Goal: Information Seeking & Learning: Learn about a topic

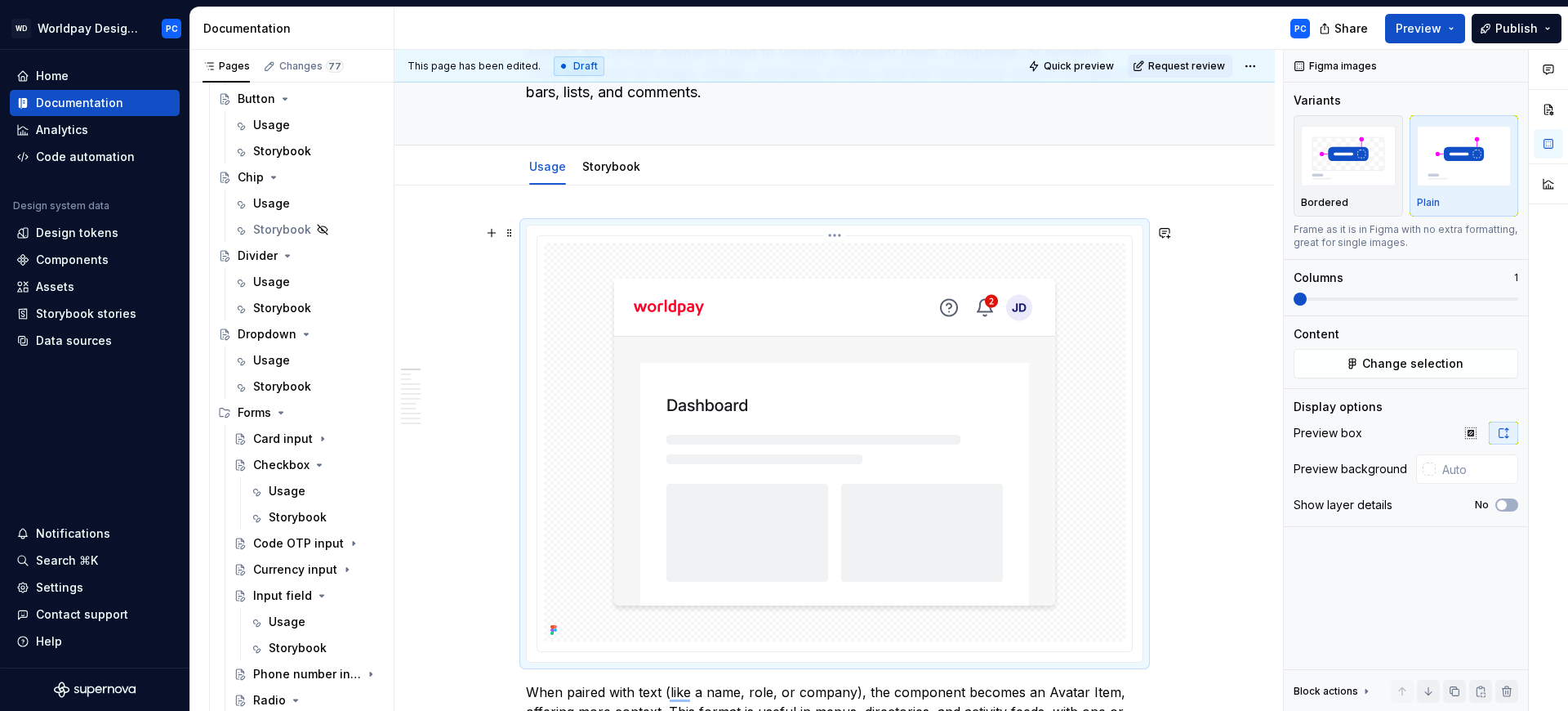
scroll to position [138, 0]
click at [1095, 295] on img "To enrich screen reader interactions, please activate Accessibility in Grammarl…" at bounding box center [834, 442] width 575 height 399
click at [1084, 54] on button "Quick preview" at bounding box center [1072, 66] width 98 height 23
click at [1452, 27] on button "Preview" at bounding box center [1425, 29] width 80 height 30
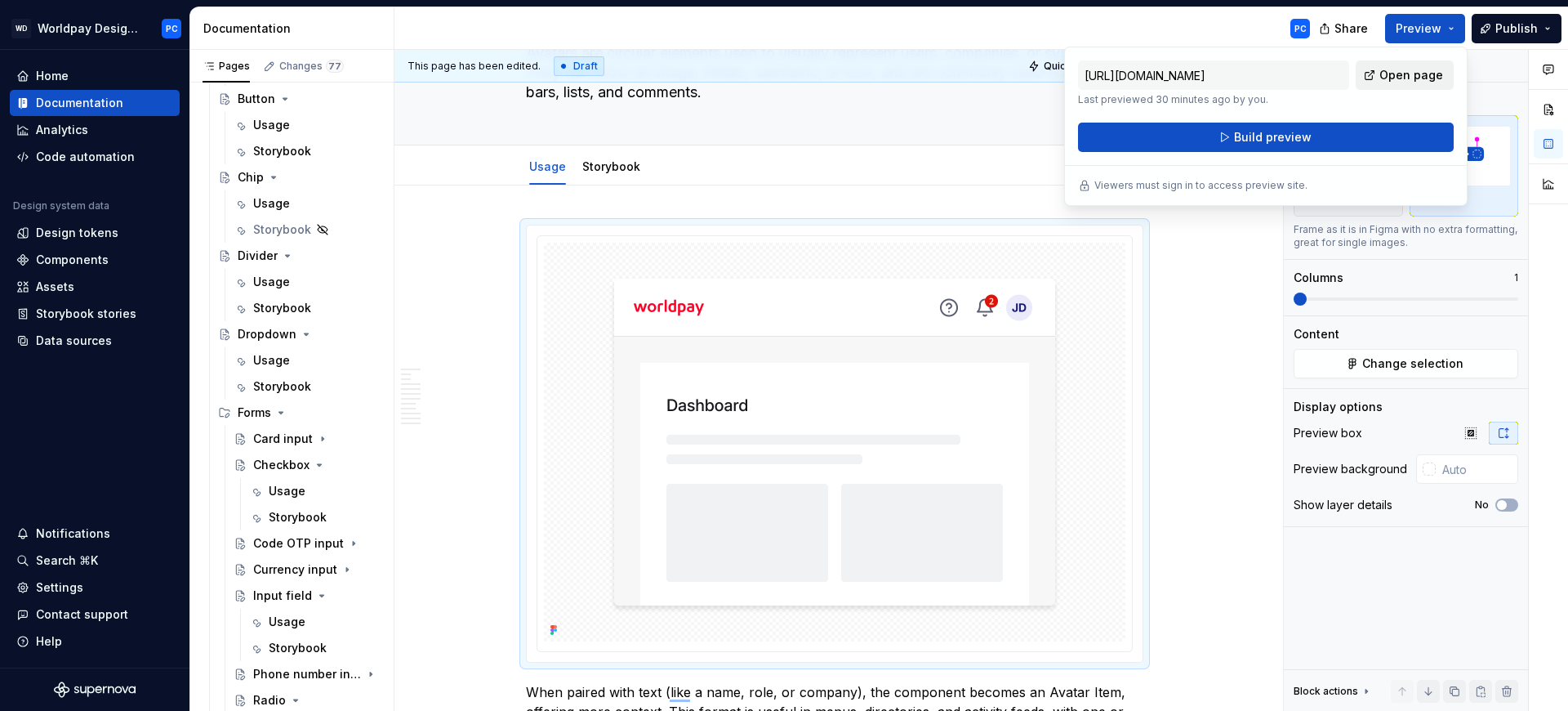
click at [1401, 68] on span "Open page" at bounding box center [1410, 76] width 64 height 17
type textarea "*"
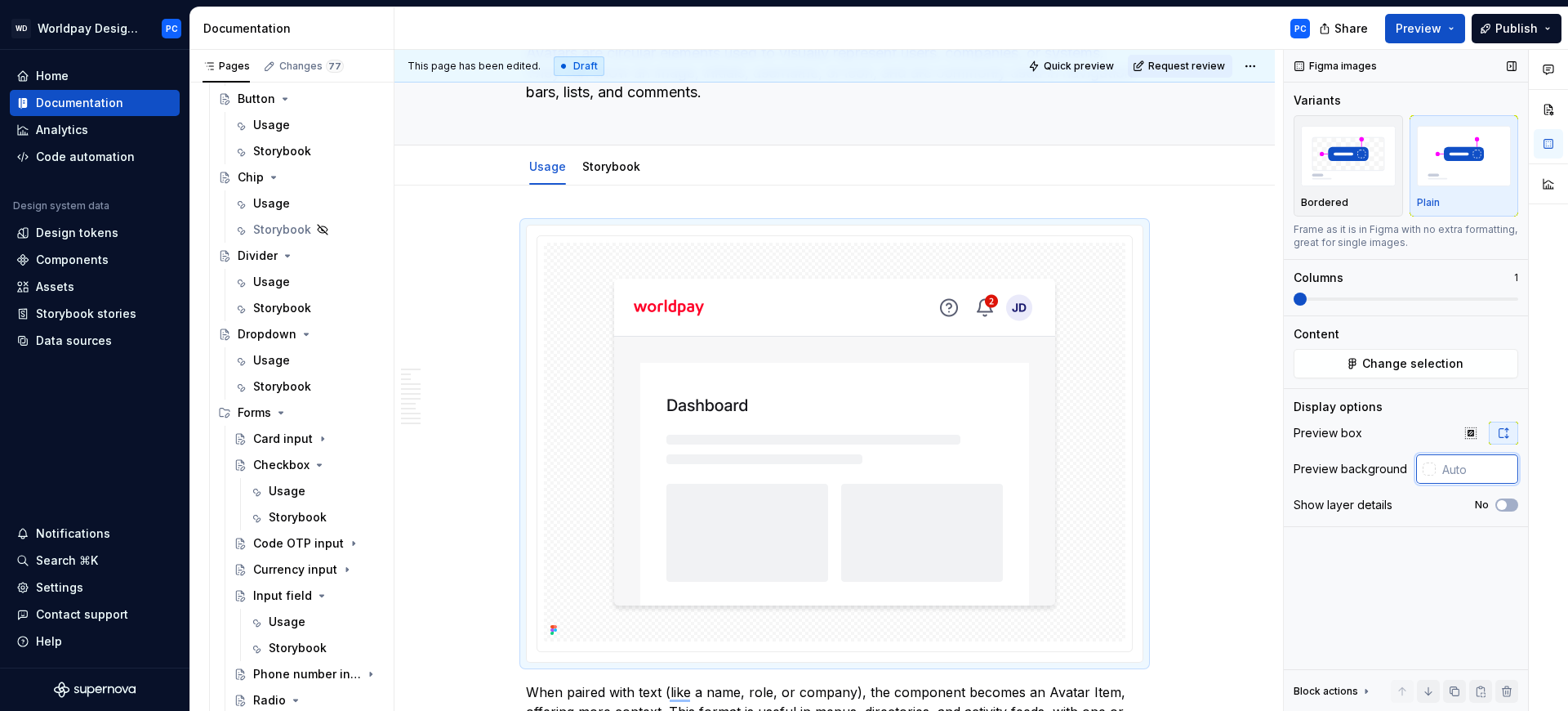
click at [1450, 469] on input "text" at bounding box center [1476, 469] width 82 height 30
click at [1430, 472] on div at bounding box center [1429, 469] width 13 height 13
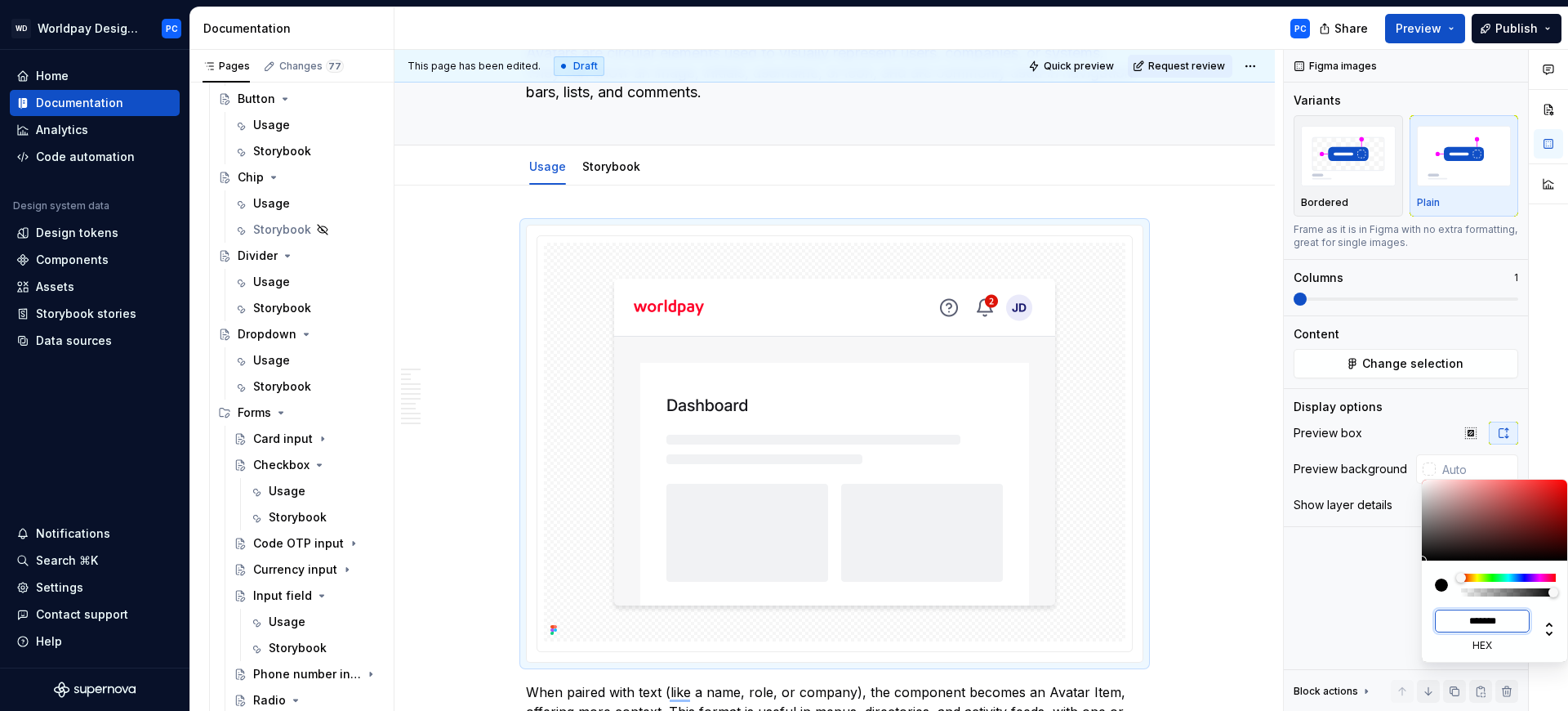
paste input
type input "#F7F7F8"
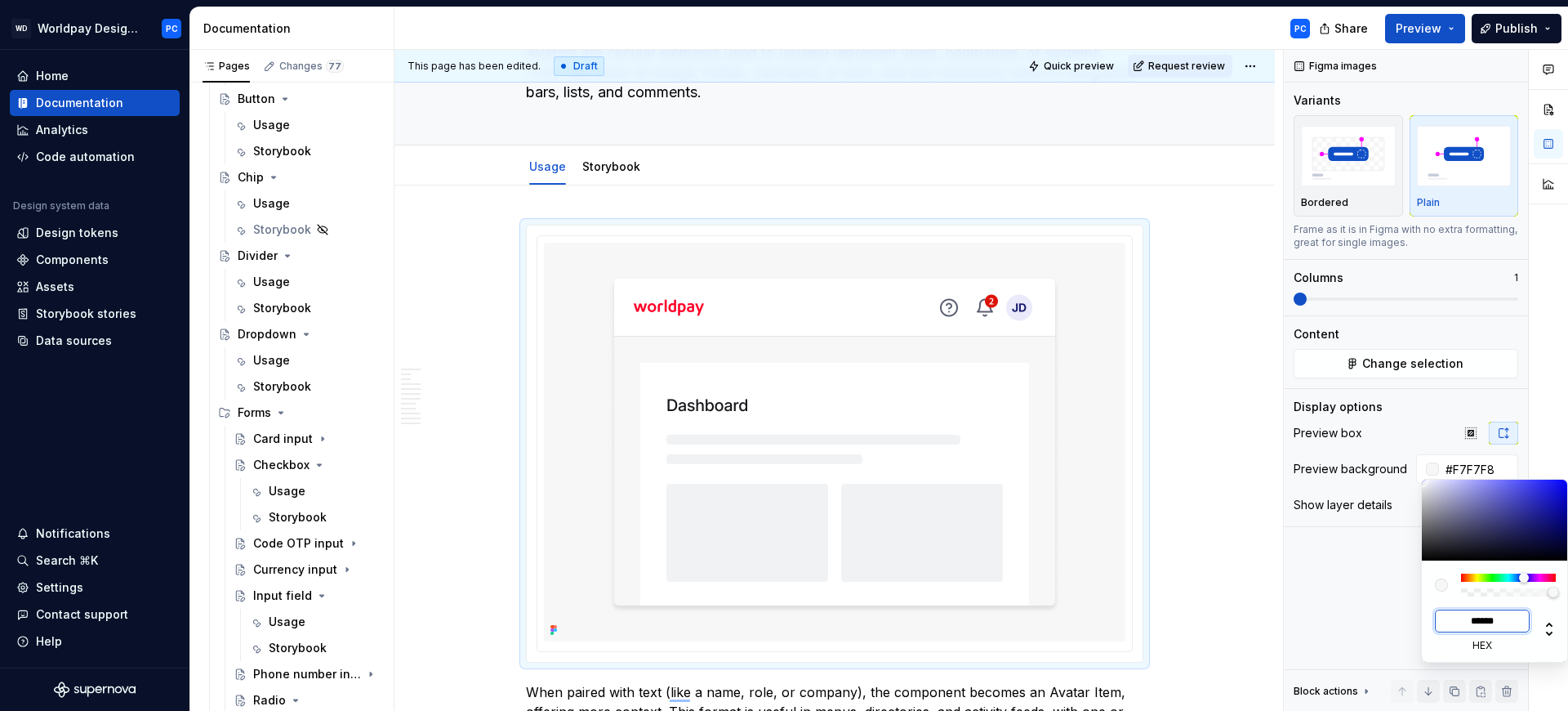
type input "******"
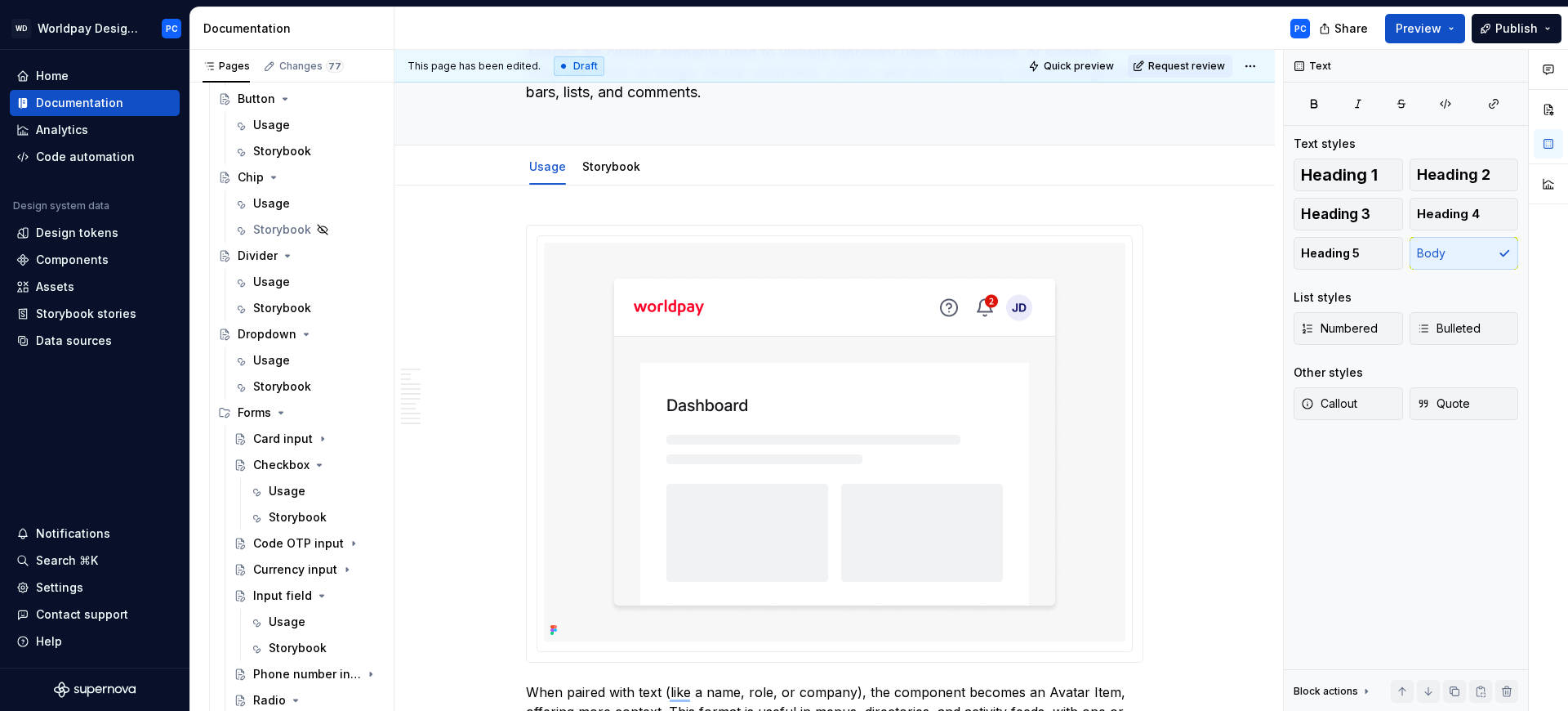
click at [1223, 325] on html "WD Worldpay Design System PC Home Documentation Analytics Code automation Desig…" at bounding box center [784, 356] width 1568 height 711
click at [1076, 62] on span "Quick preview" at bounding box center [1079, 66] width 70 height 13
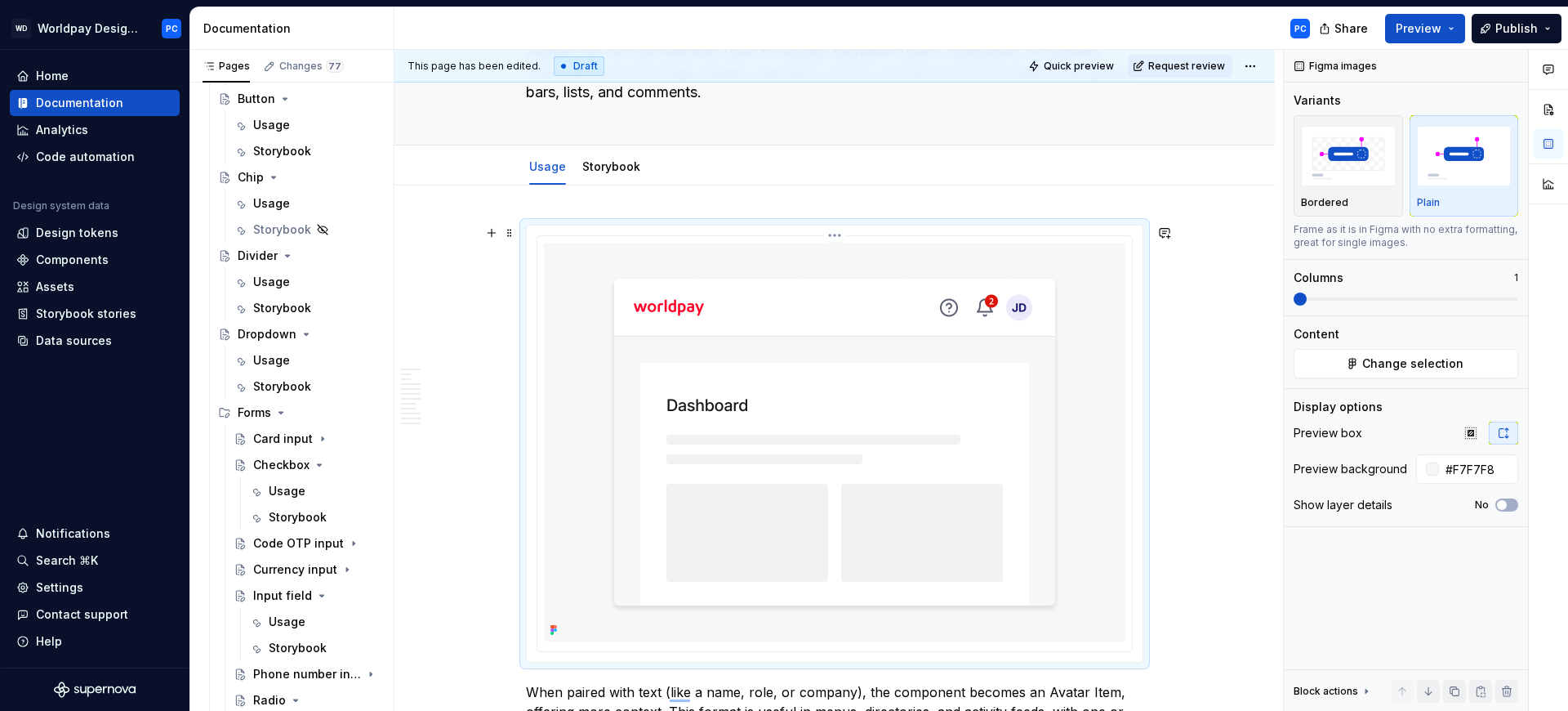
click at [1010, 421] on img "To enrich screen reader interactions, please activate Accessibility in Grammarl…" at bounding box center [834, 442] width 575 height 399
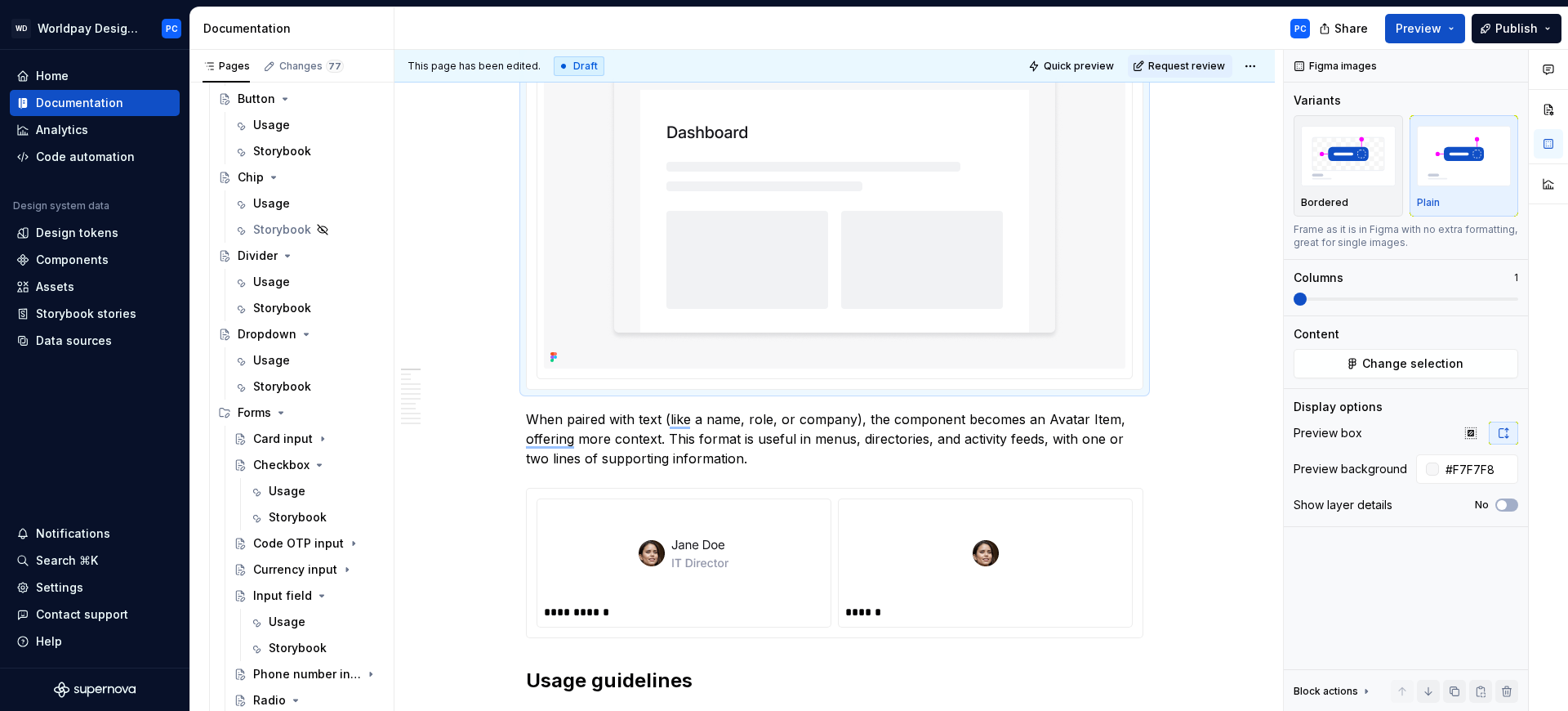
scroll to position [512, 0]
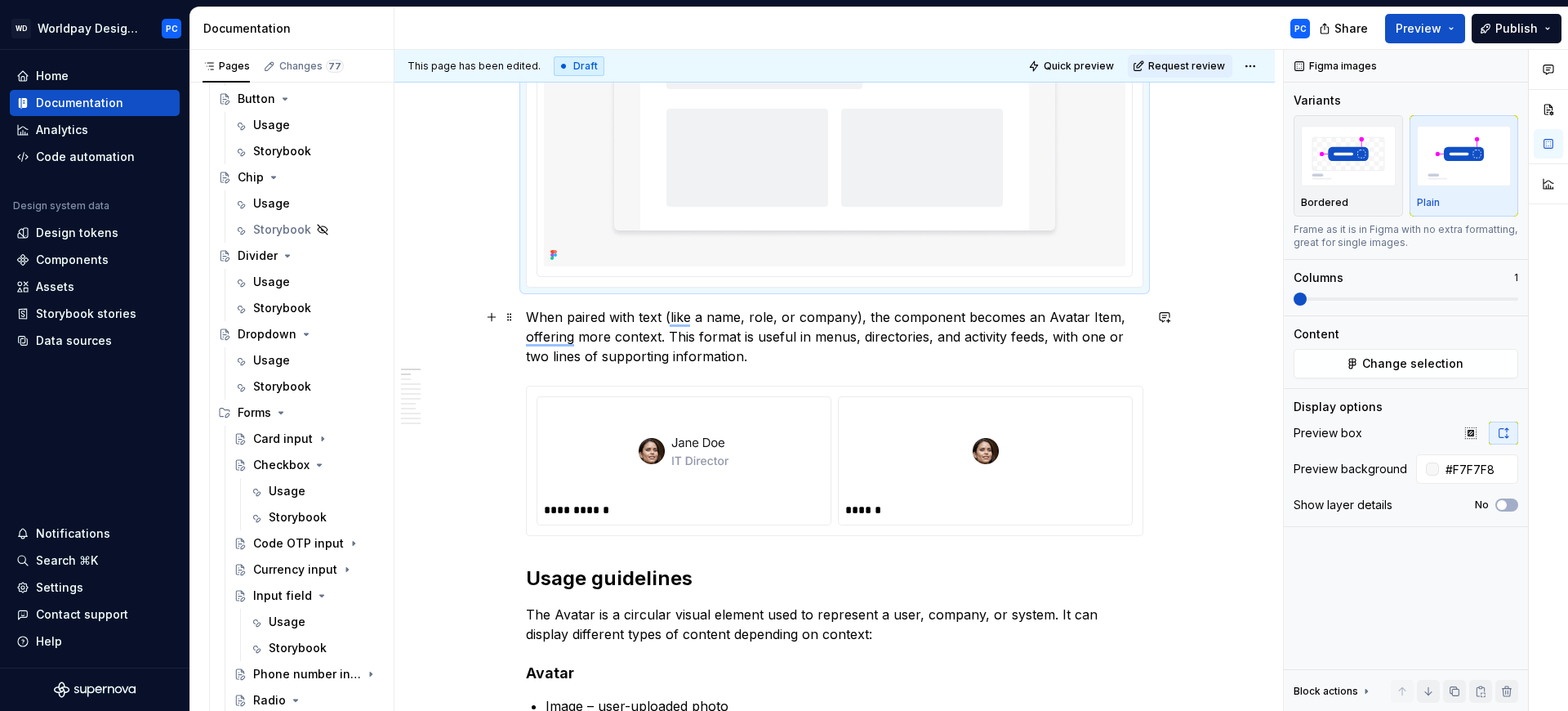
click at [1037, 342] on p "When paired with text (like a name, role, or company), the component becomes an…" at bounding box center [834, 337] width 617 height 59
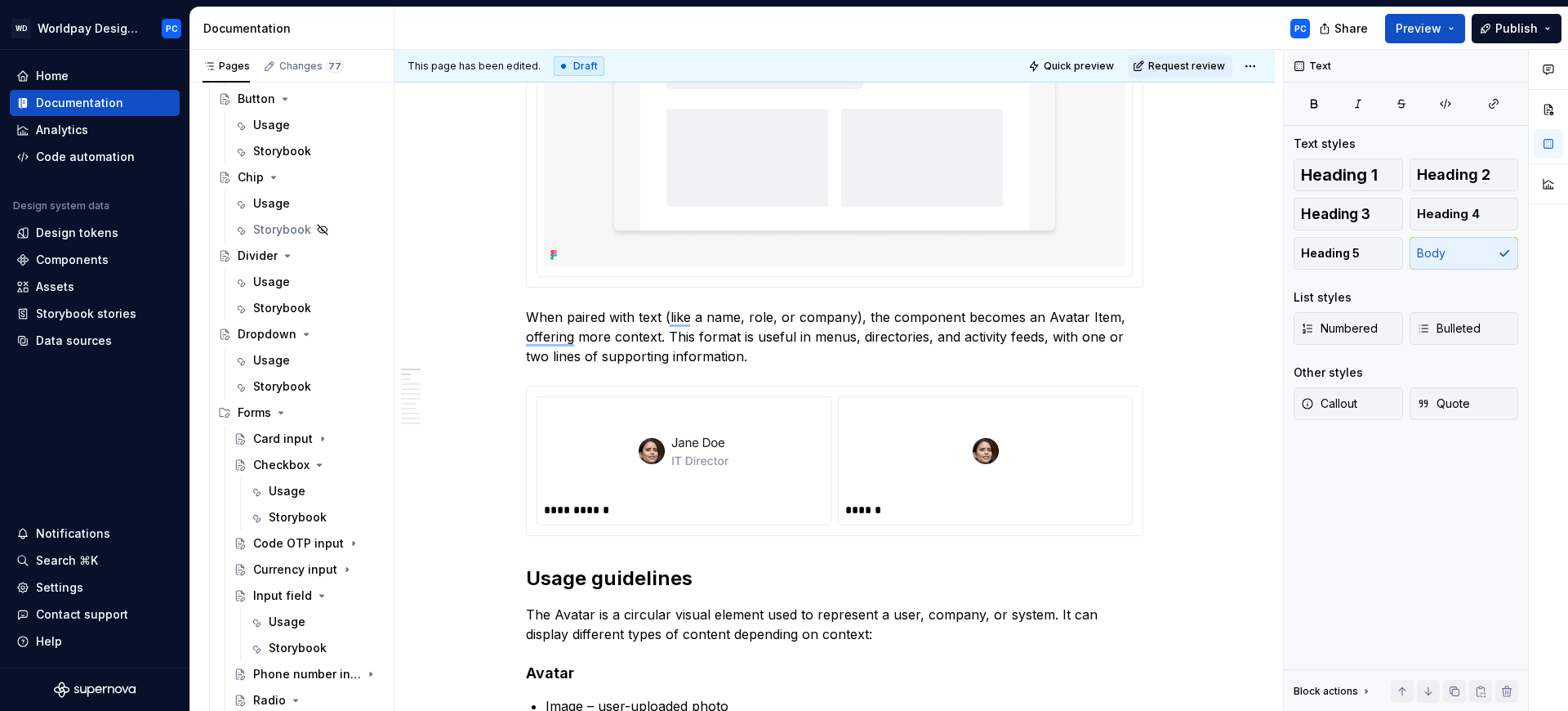
scroll to position [3018, 0]
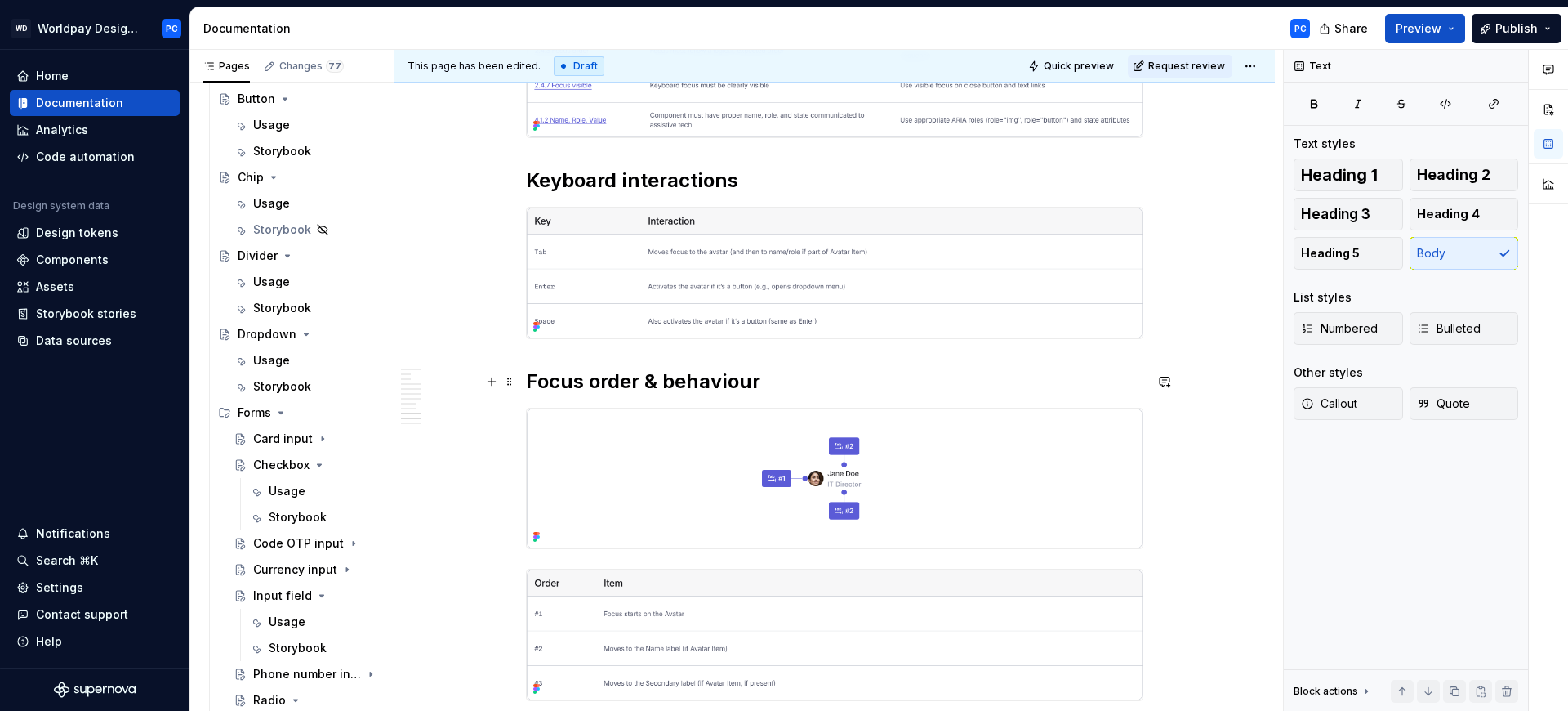
click at [1166, 381] on button "button" at bounding box center [1164, 381] width 23 height 23
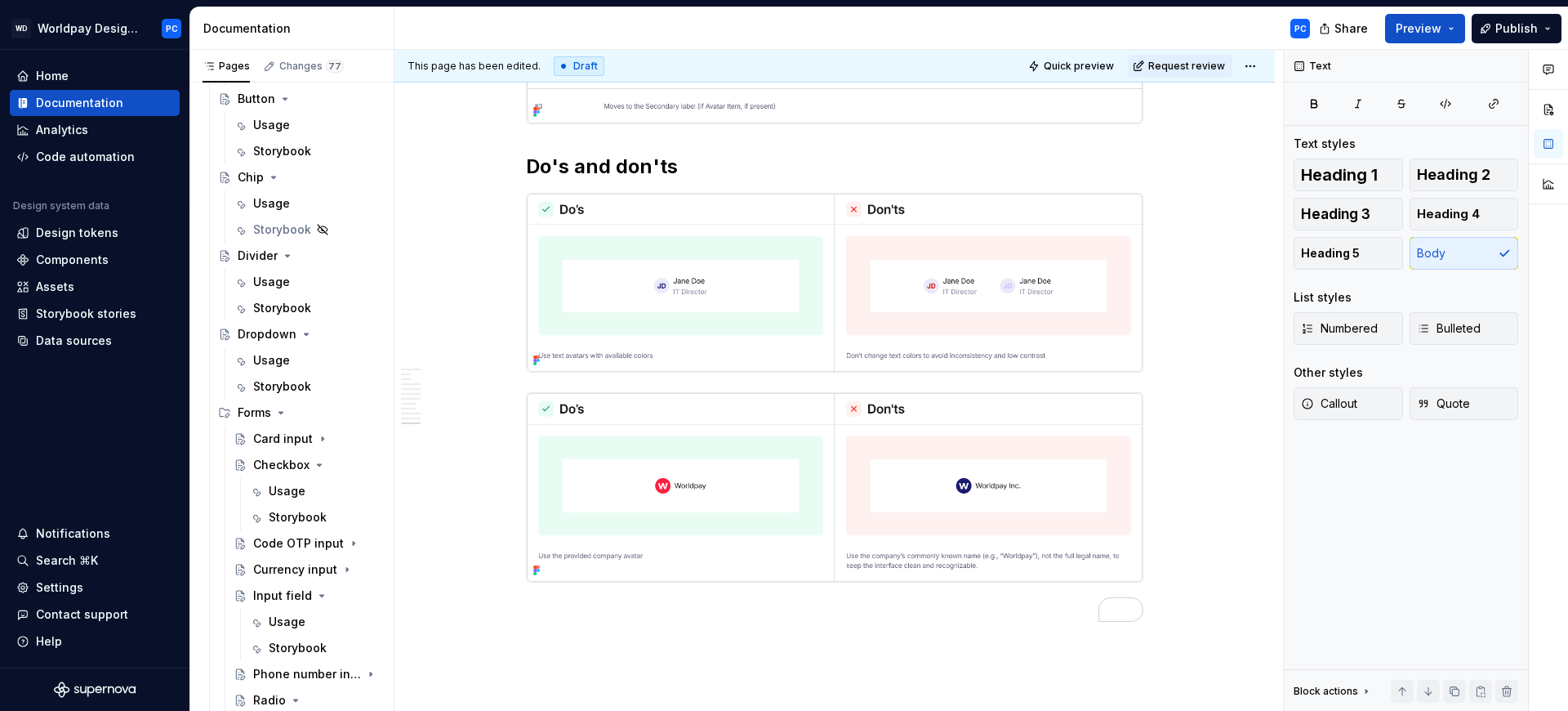
scroll to position [3595, 0]
click at [851, 311] on img "To enrich screen reader interactions, please activate Accessibility in Grammarl…" at bounding box center [834, 283] width 616 height 179
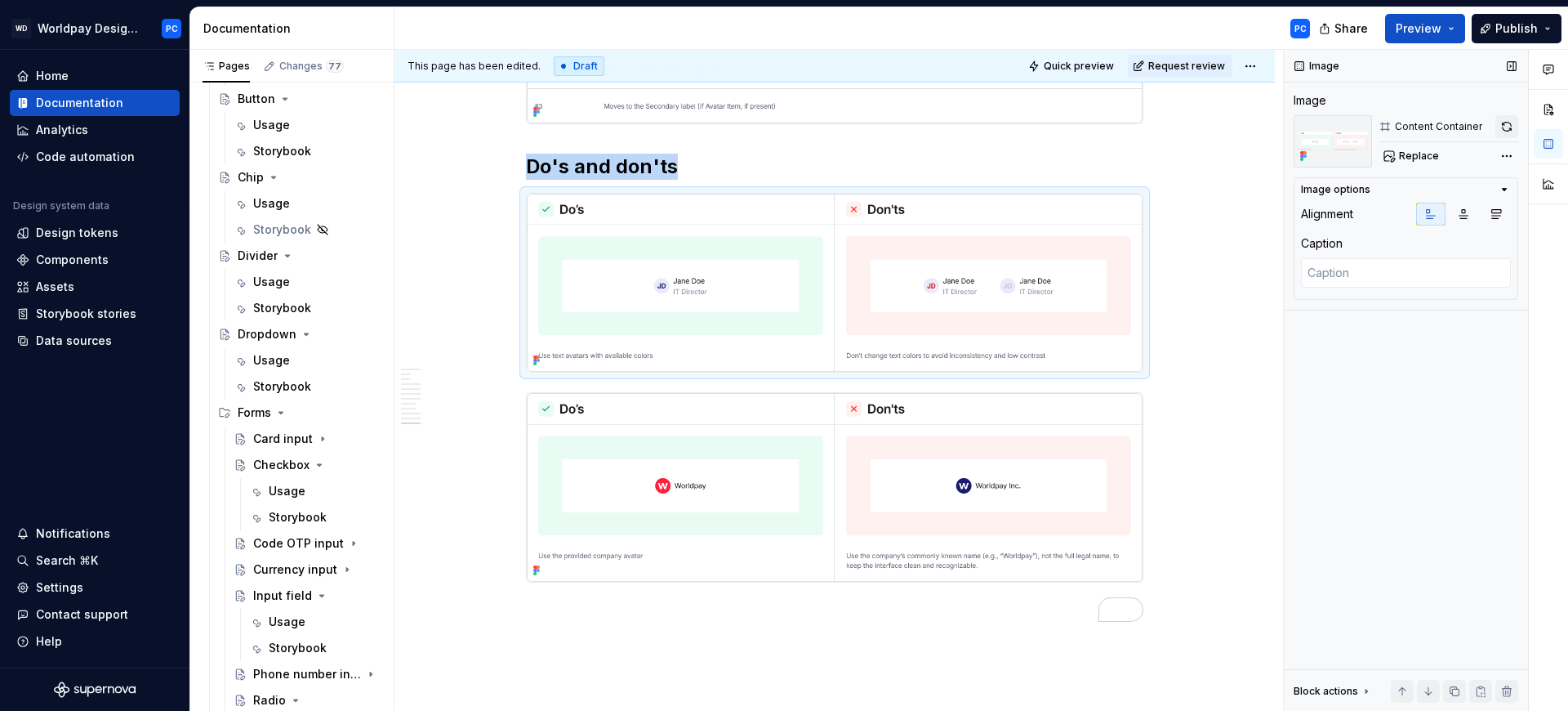
click at [1511, 127] on button "button" at bounding box center [1506, 127] width 23 height 23
click at [1084, 489] on img "To enrich screen reader interactions, please activate Accessibility in Grammarl…" at bounding box center [834, 487] width 616 height 187
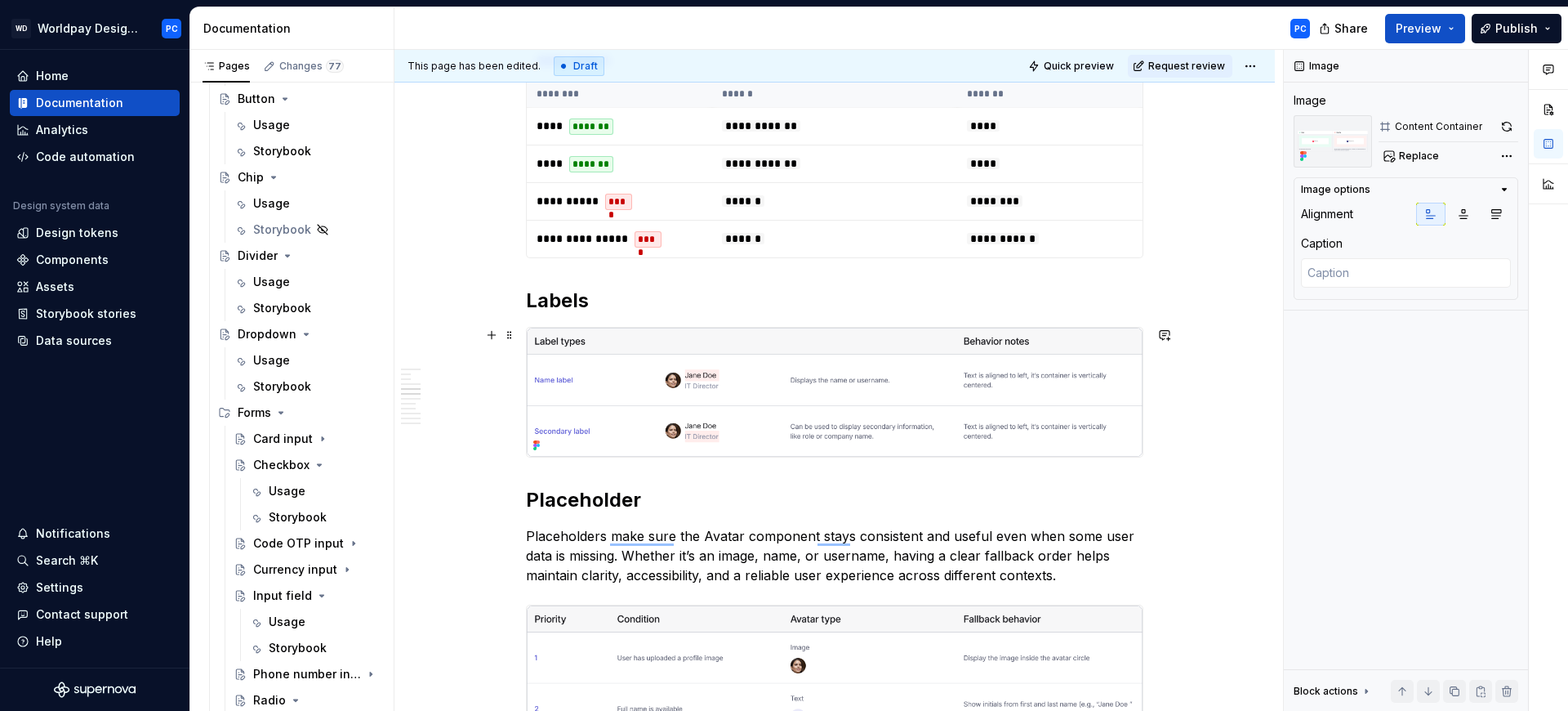
scroll to position [0, 0]
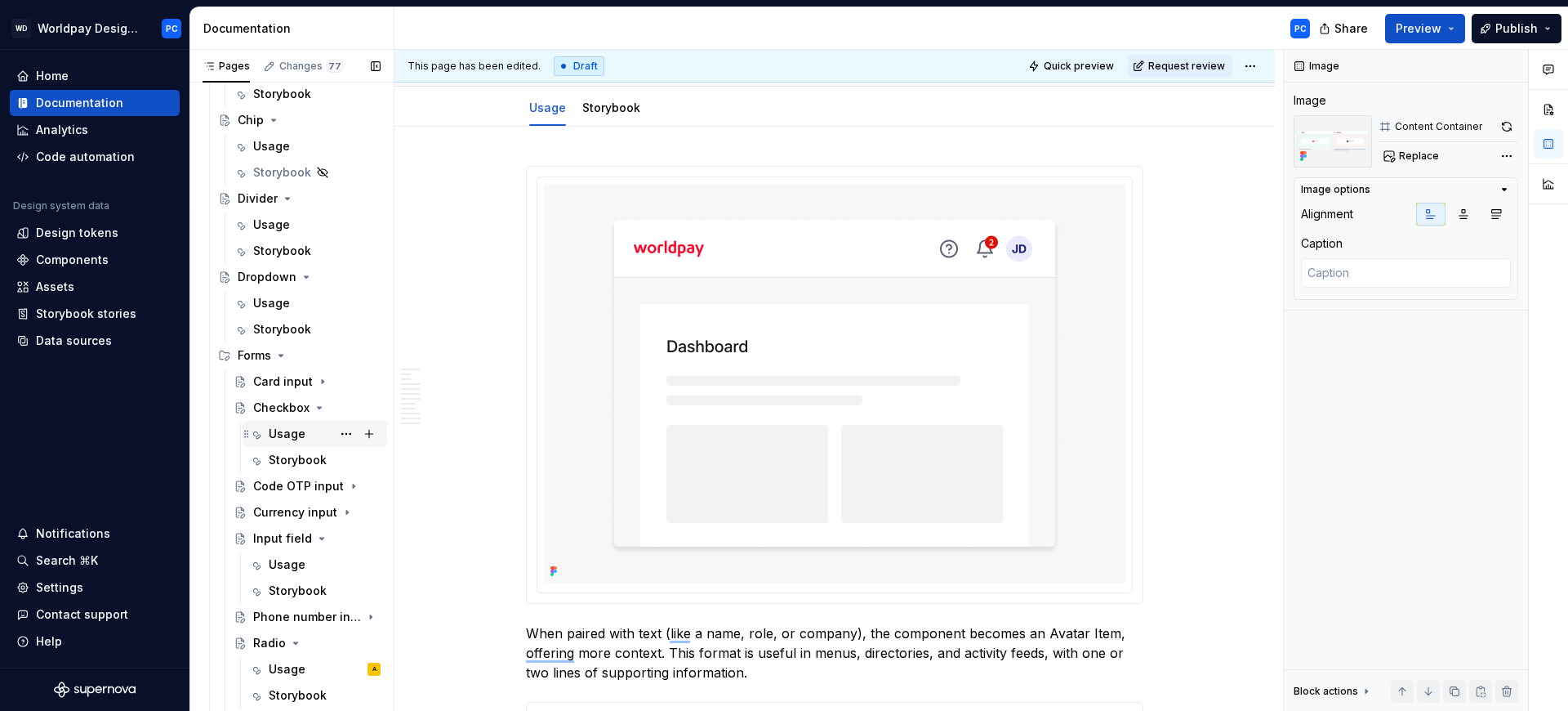
click at [289, 433] on div "Usage" at bounding box center [287, 434] width 37 height 17
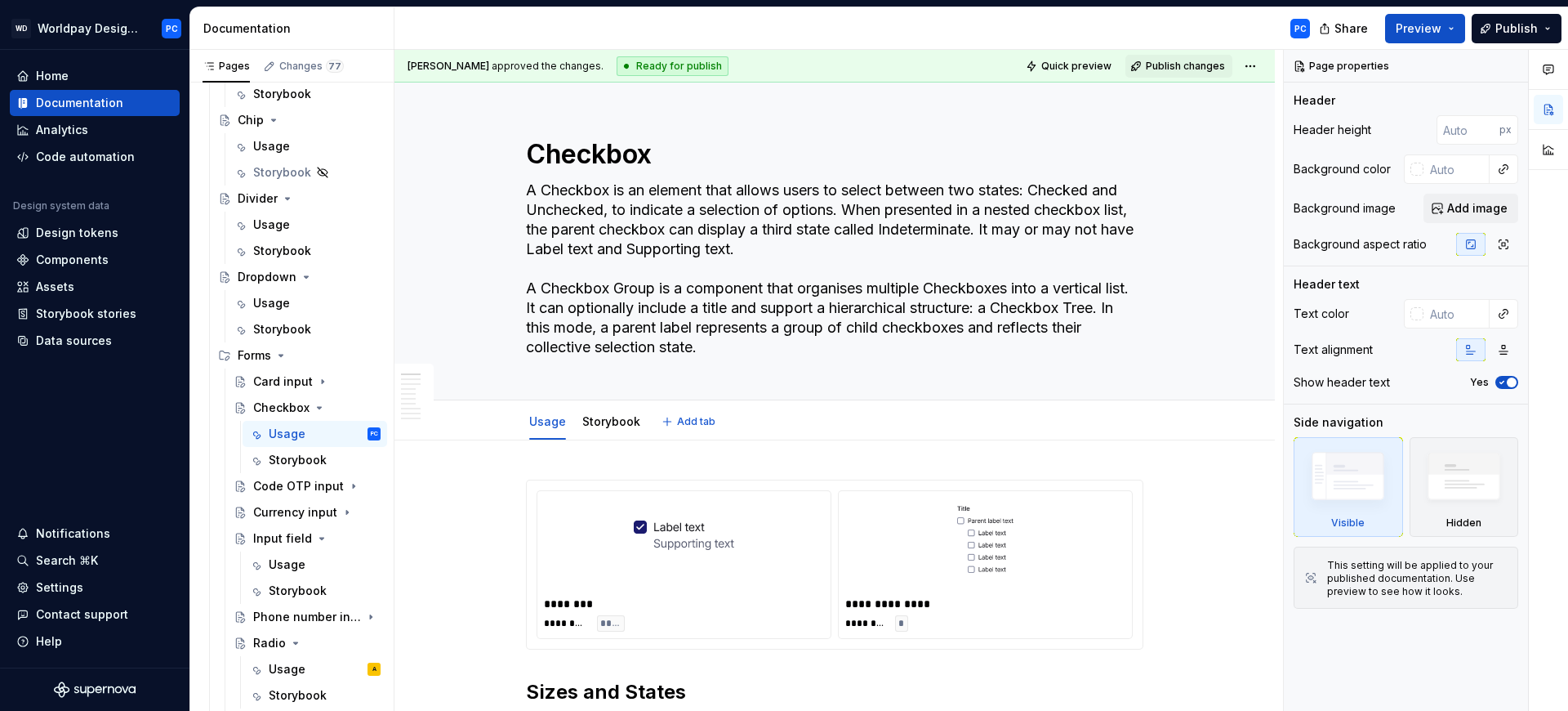
scroll to position [179, 0]
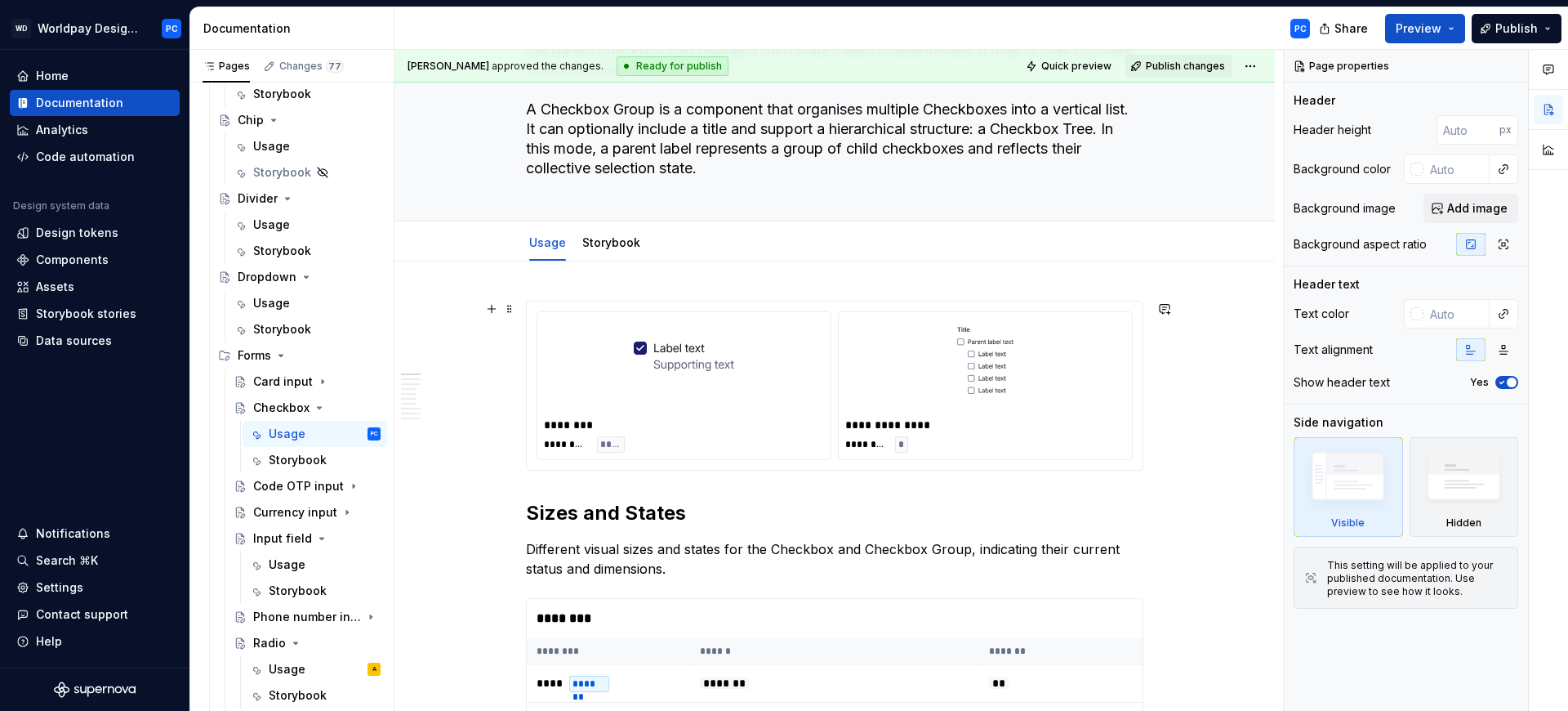
click at [530, 325] on div "**********" at bounding box center [834, 385] width 616 height 168
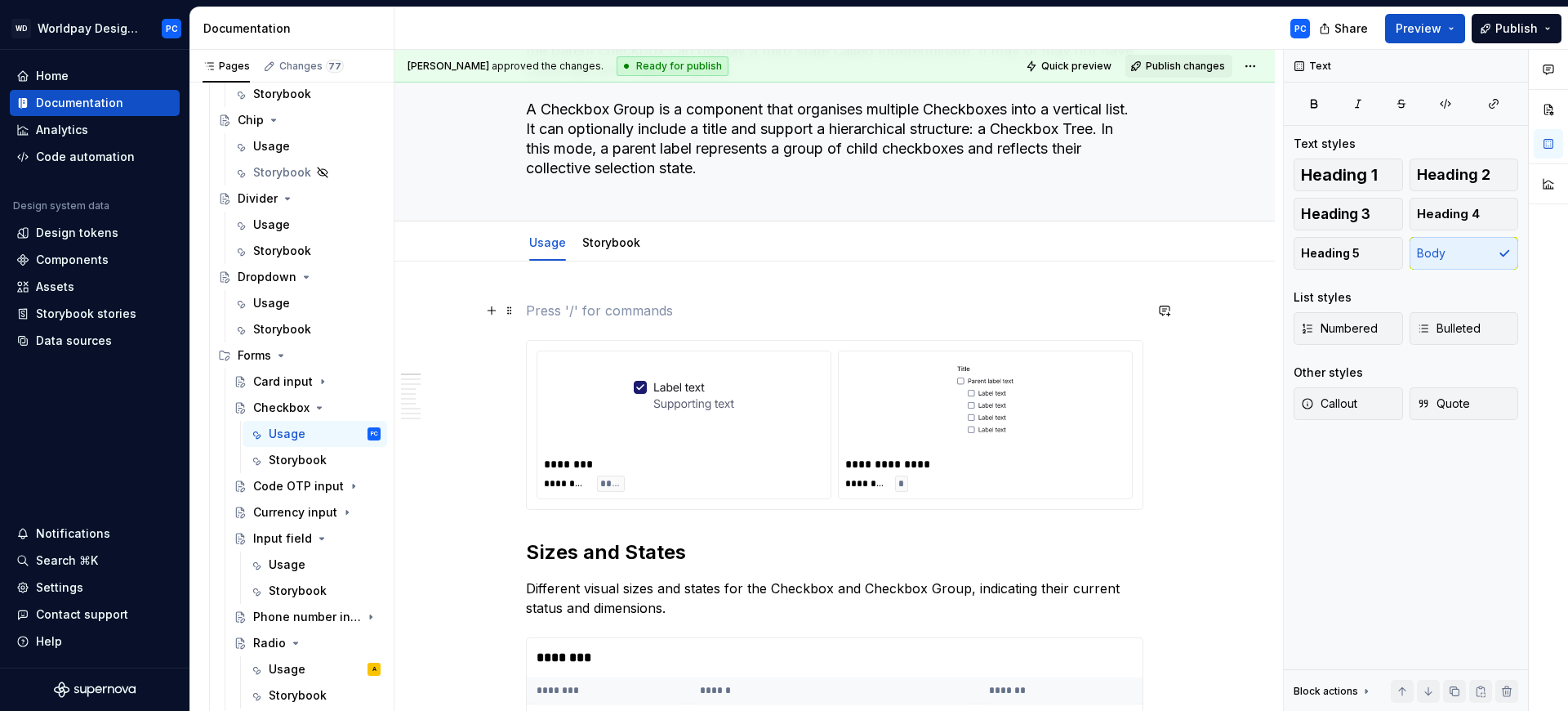
type textarea "*"
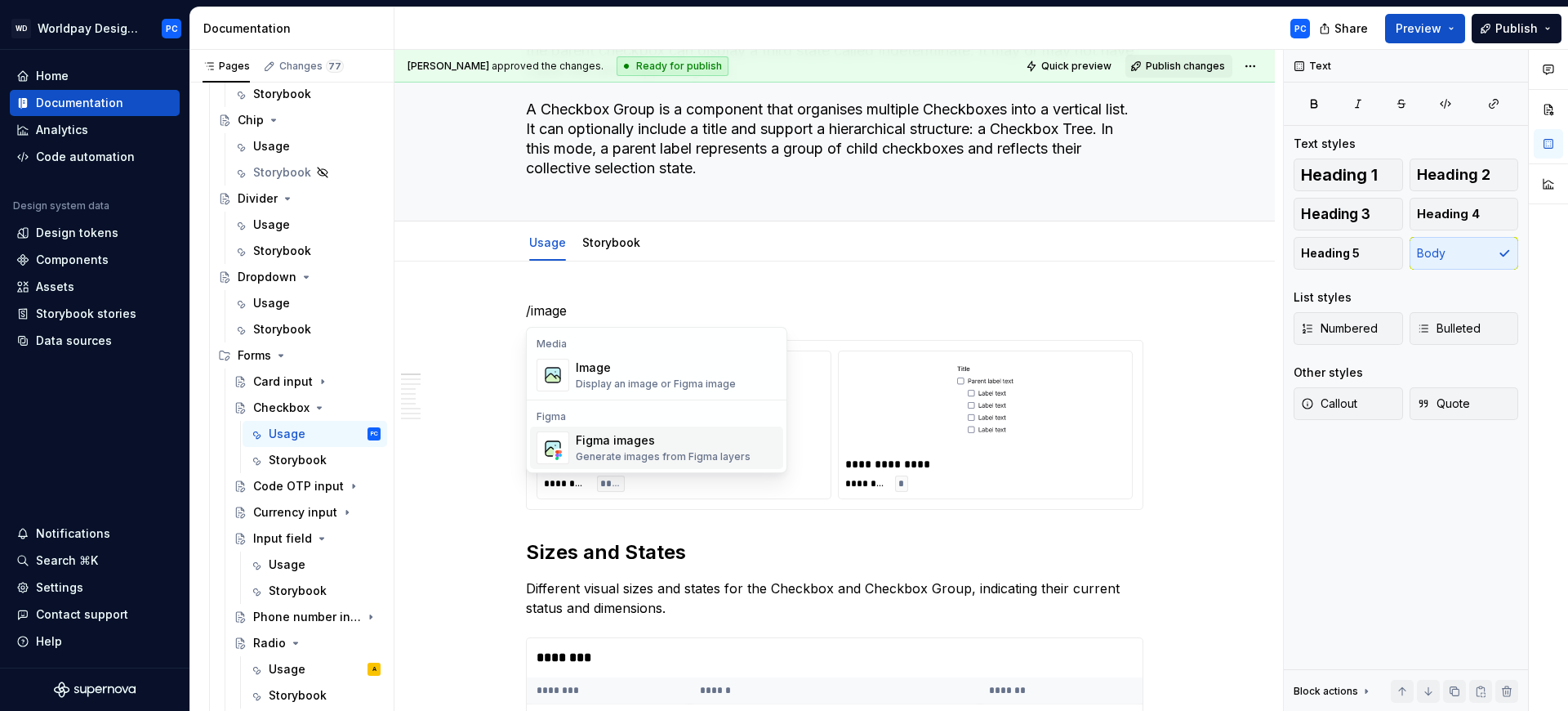
click at [726, 457] on div "Generate images from Figma layers" at bounding box center [663, 457] width 174 height 13
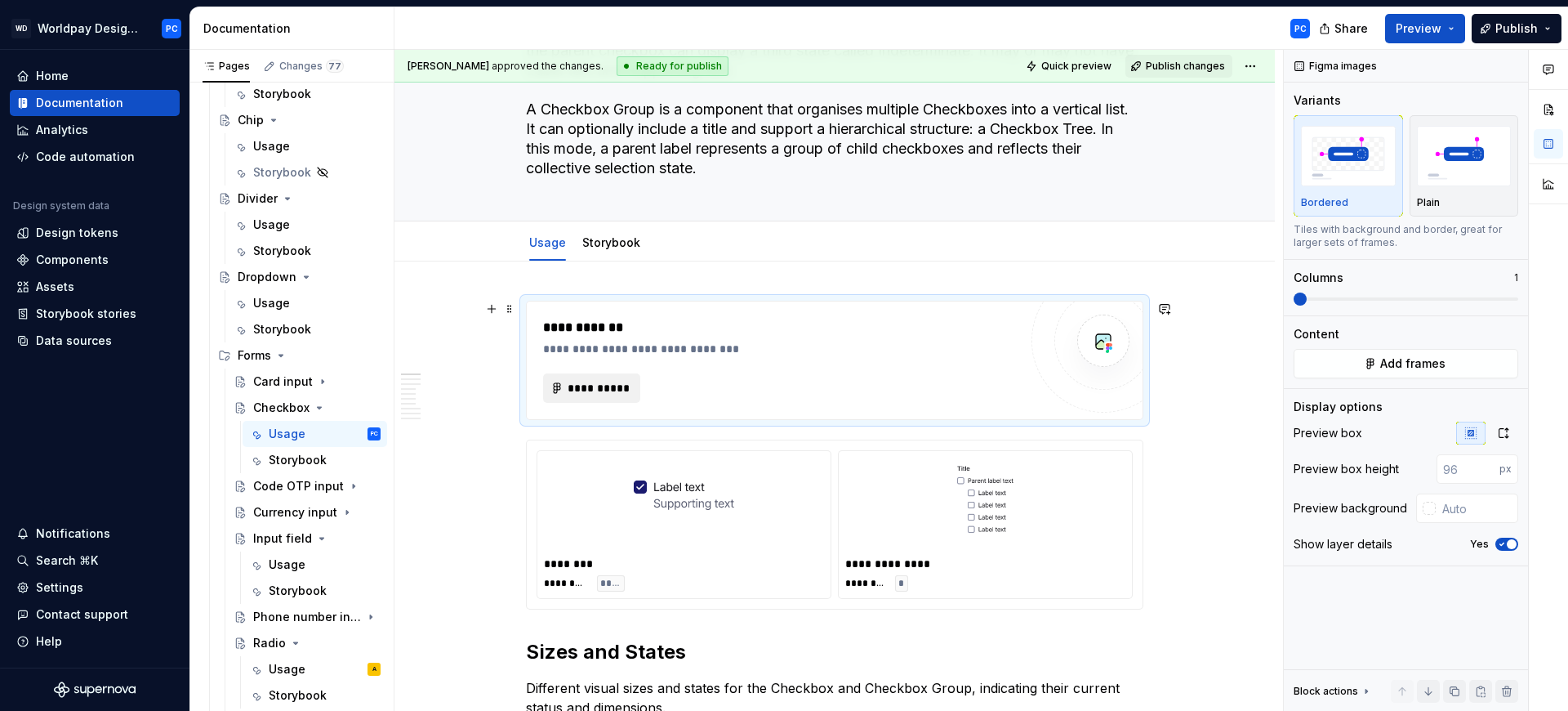
click at [621, 386] on span "**********" at bounding box center [598, 388] width 63 height 17
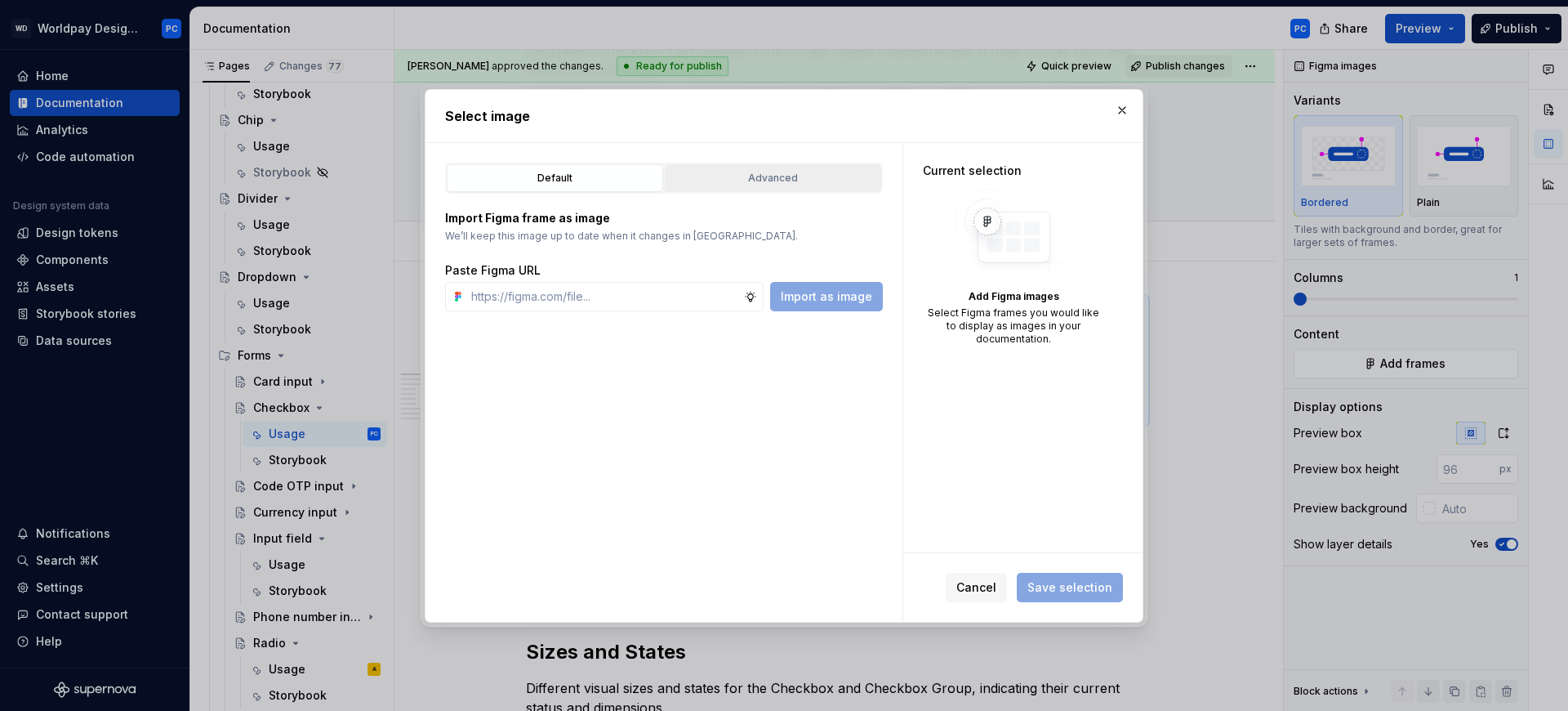
click at [840, 174] on div "Advanced" at bounding box center [772, 178] width 205 height 17
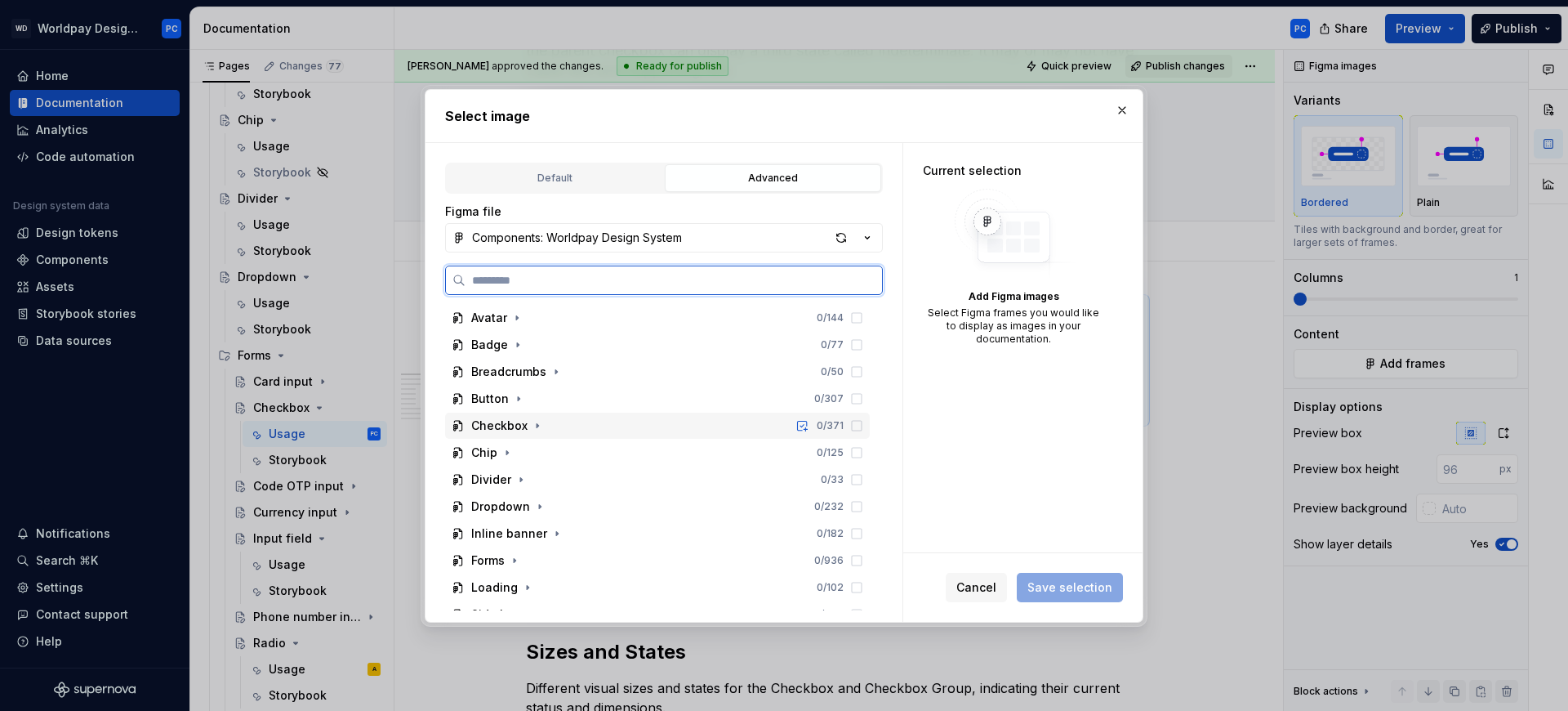
click at [506, 417] on div "Checkbox" at bounding box center [499, 426] width 56 height 17
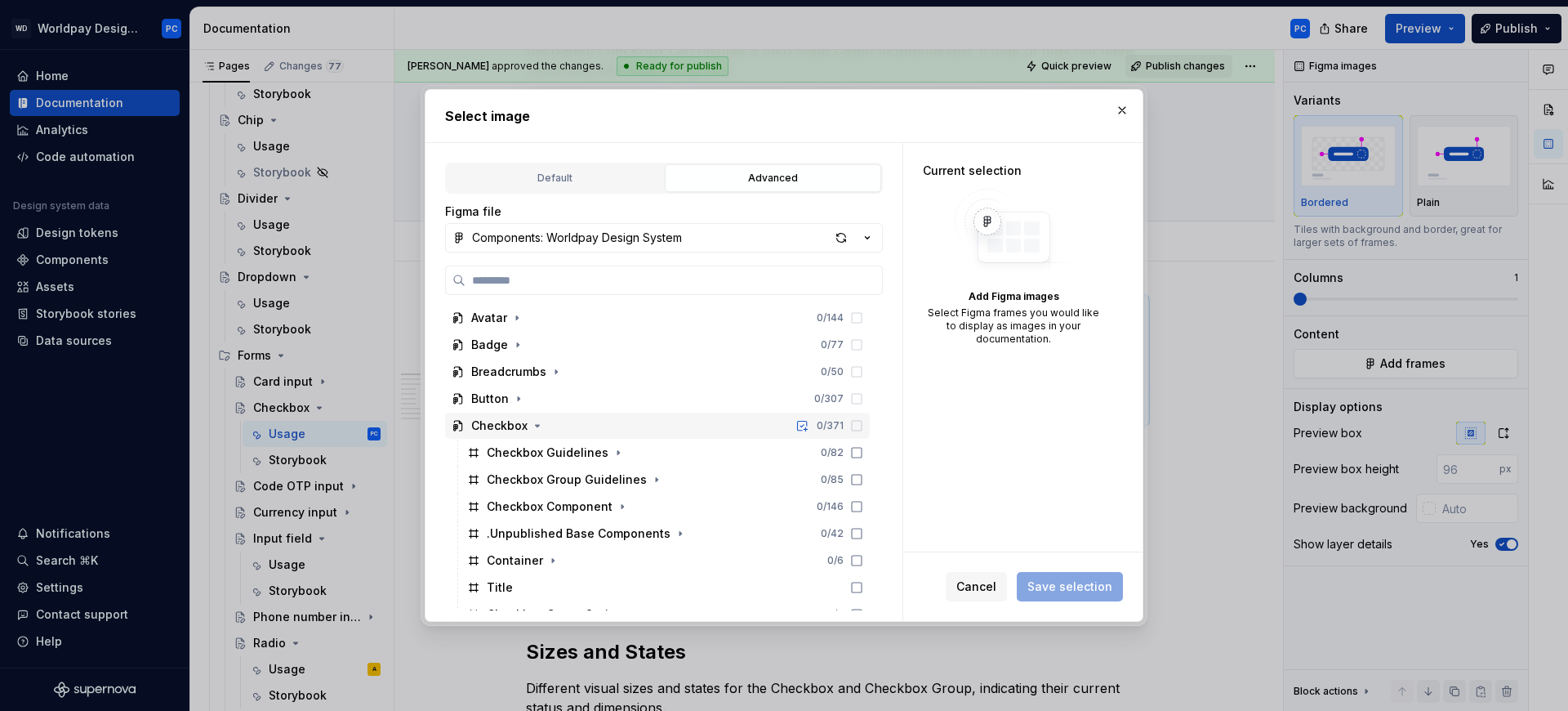
scroll to position [21, 0]
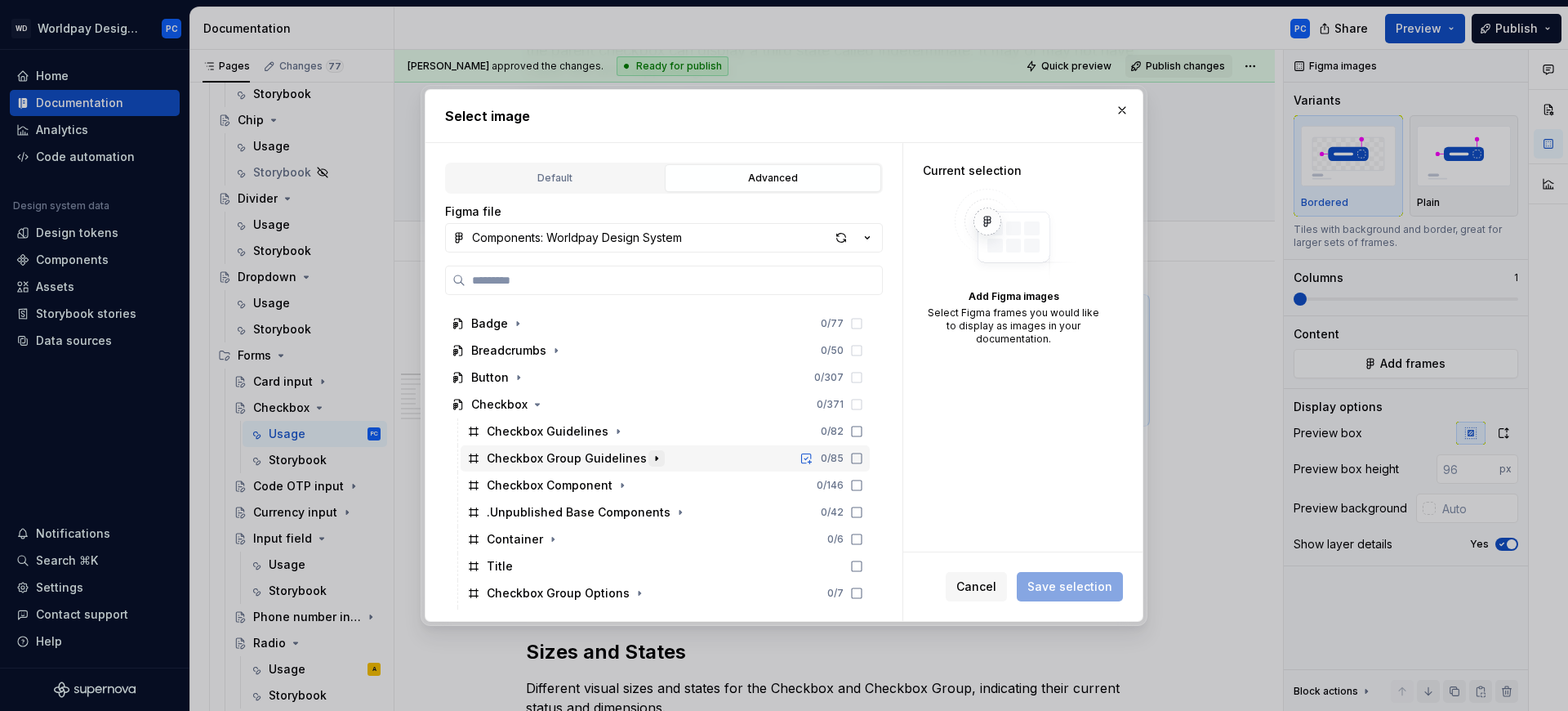
click at [650, 456] on icon "button" at bounding box center [656, 458] width 13 height 13
click at [554, 481] on icon "button" at bounding box center [549, 485] width 13 height 13
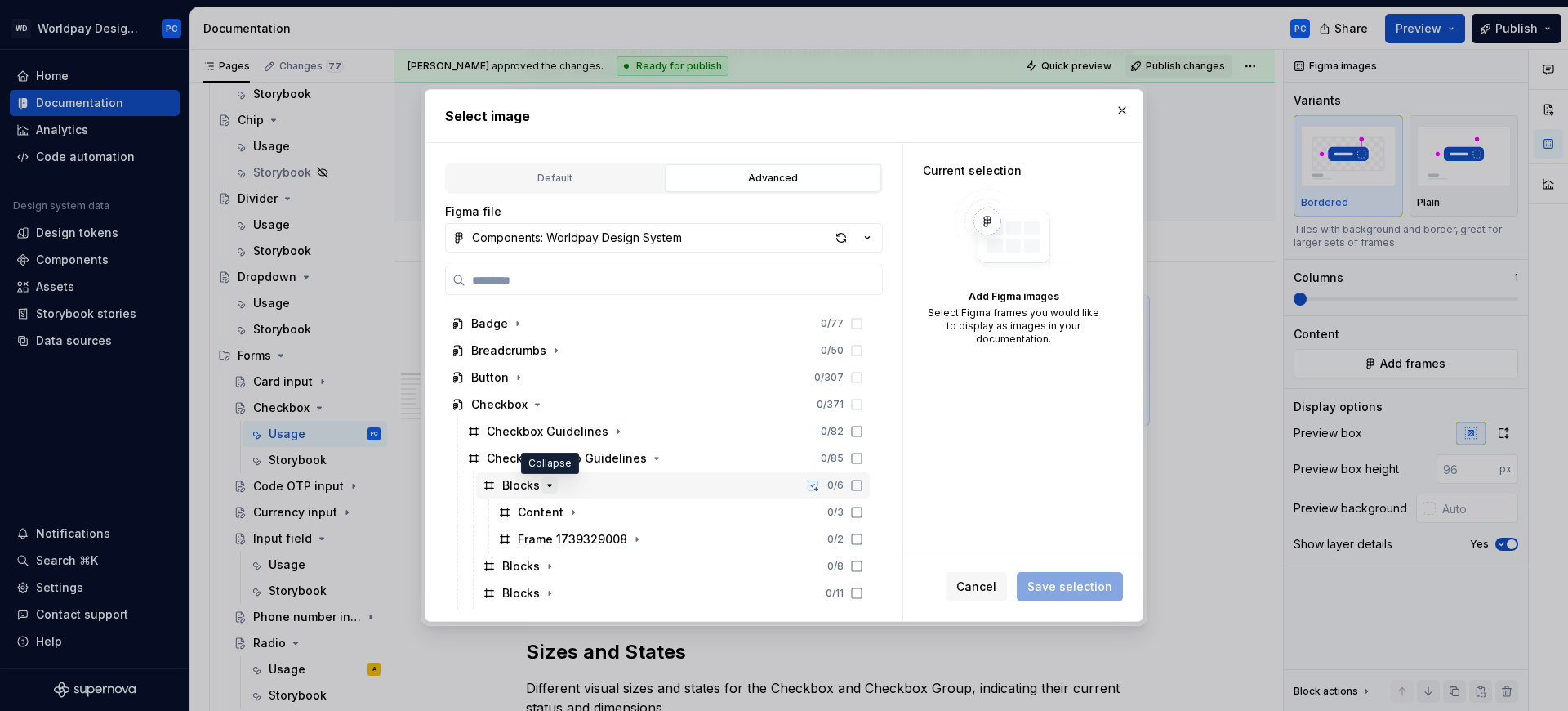
click at [554, 481] on icon "button" at bounding box center [549, 485] width 13 height 13
click at [545, 507] on icon "button" at bounding box center [549, 512] width 13 height 13
click at [543, 506] on icon "button" at bounding box center [549, 512] width 13 height 13
click at [549, 484] on icon "button" at bounding box center [550, 485] width 2 height 4
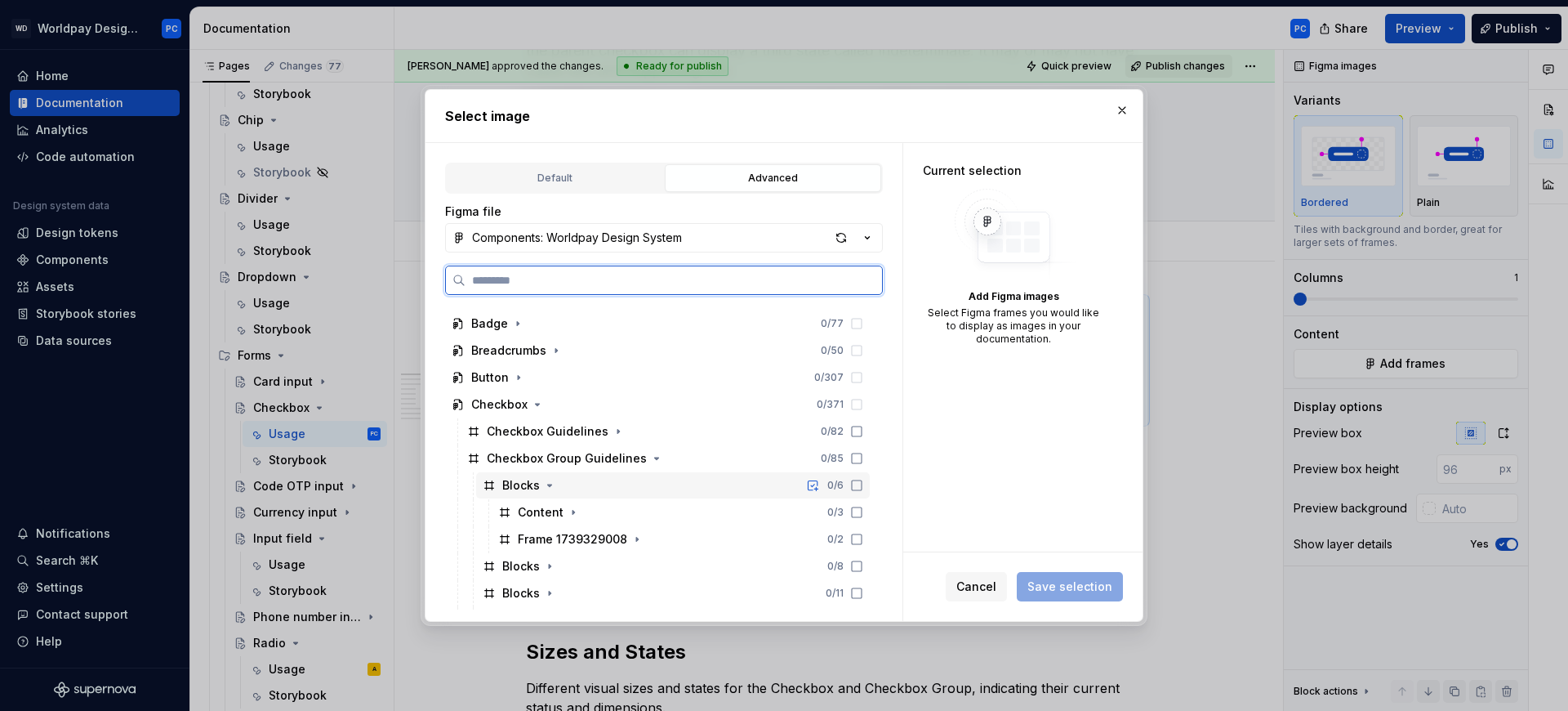
scroll to position [42, 0]
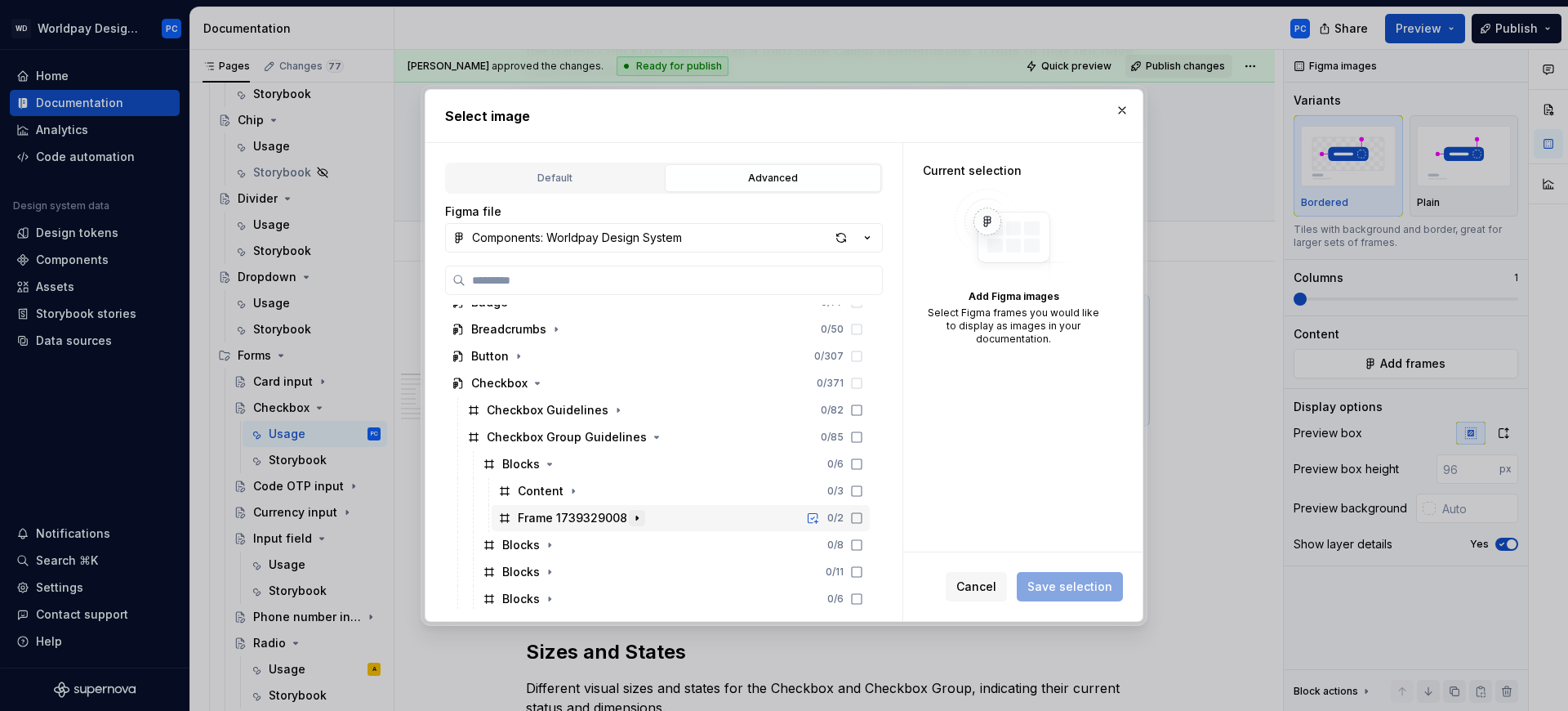
click at [639, 514] on icon "button" at bounding box center [637, 518] width 13 height 13
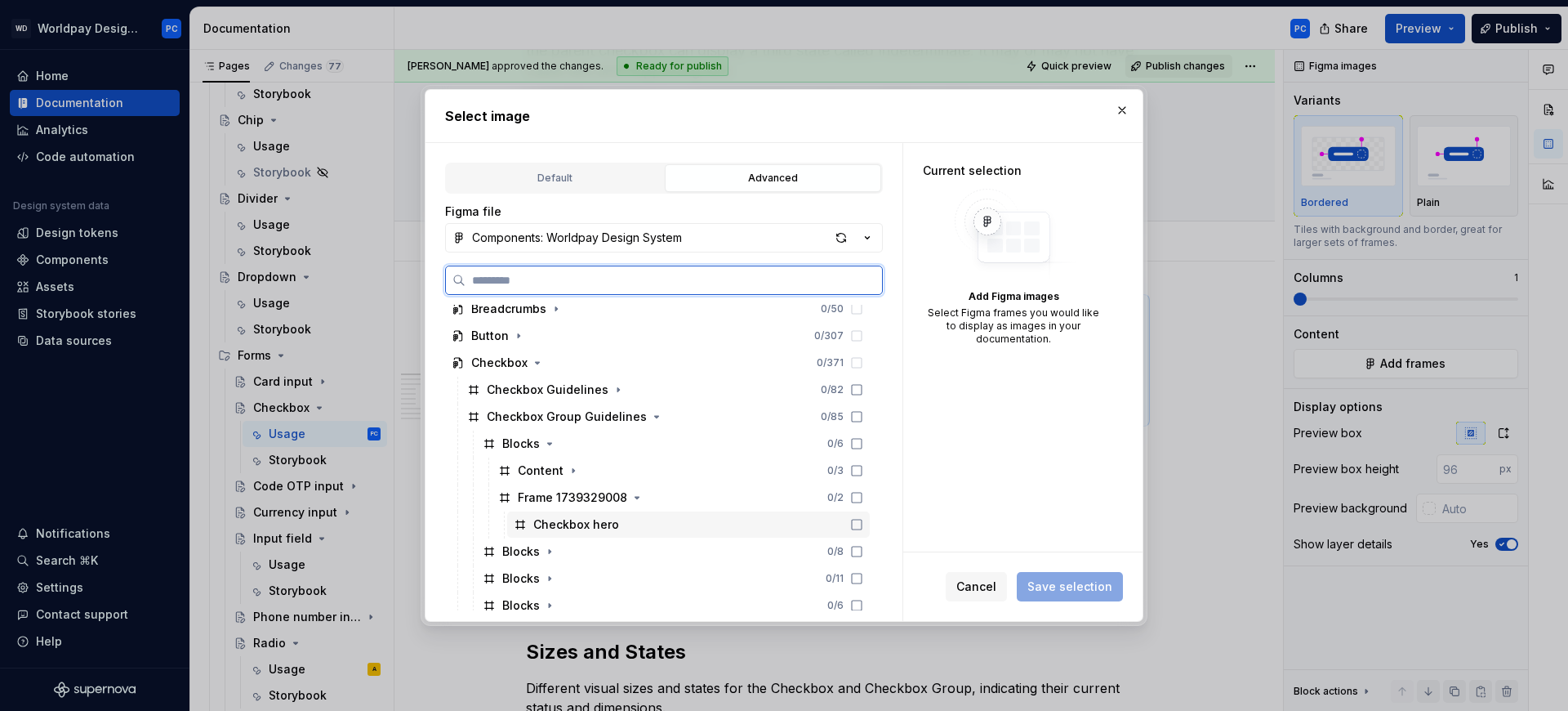
click at [592, 524] on div "Checkbox hero" at bounding box center [576, 524] width 86 height 17
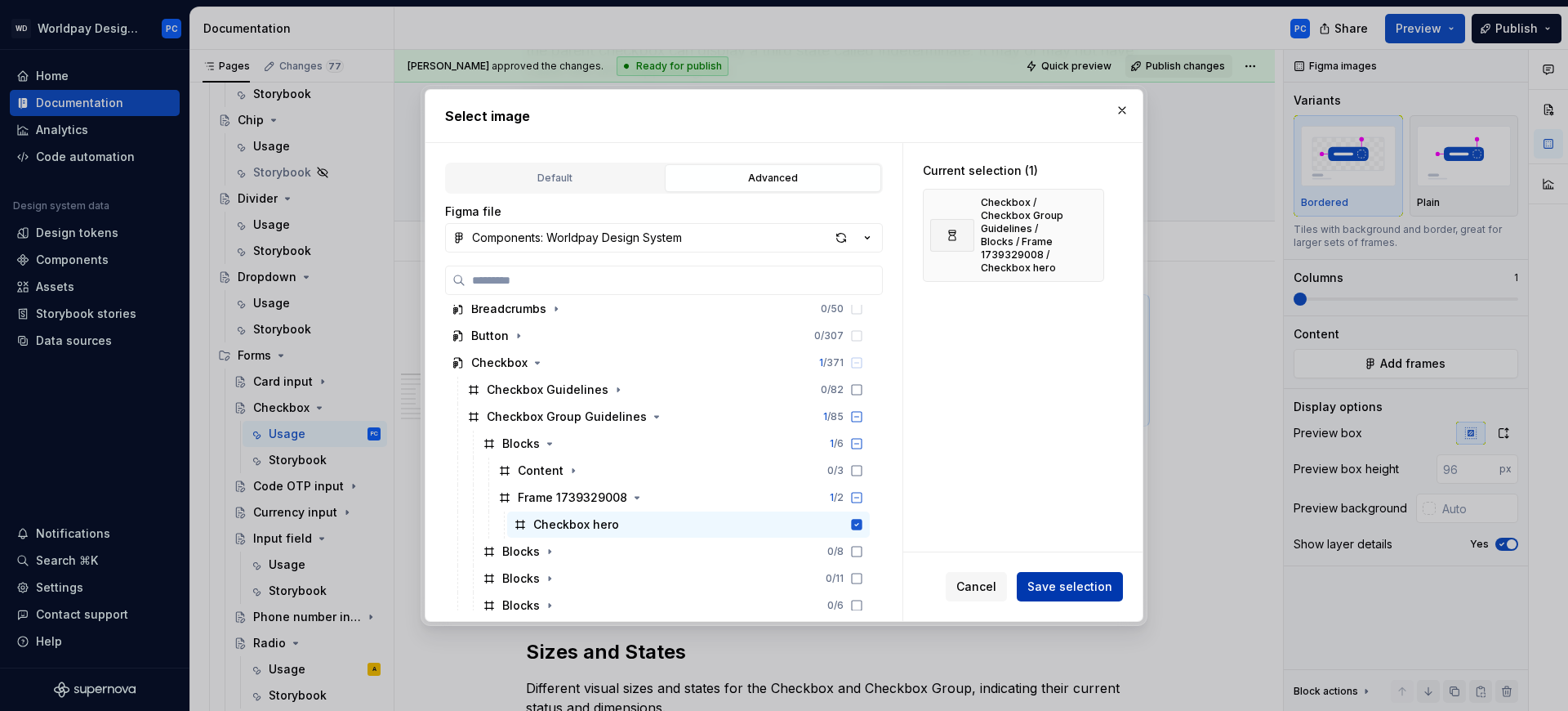
click at [1047, 584] on span "Save selection" at bounding box center [1070, 586] width 85 height 17
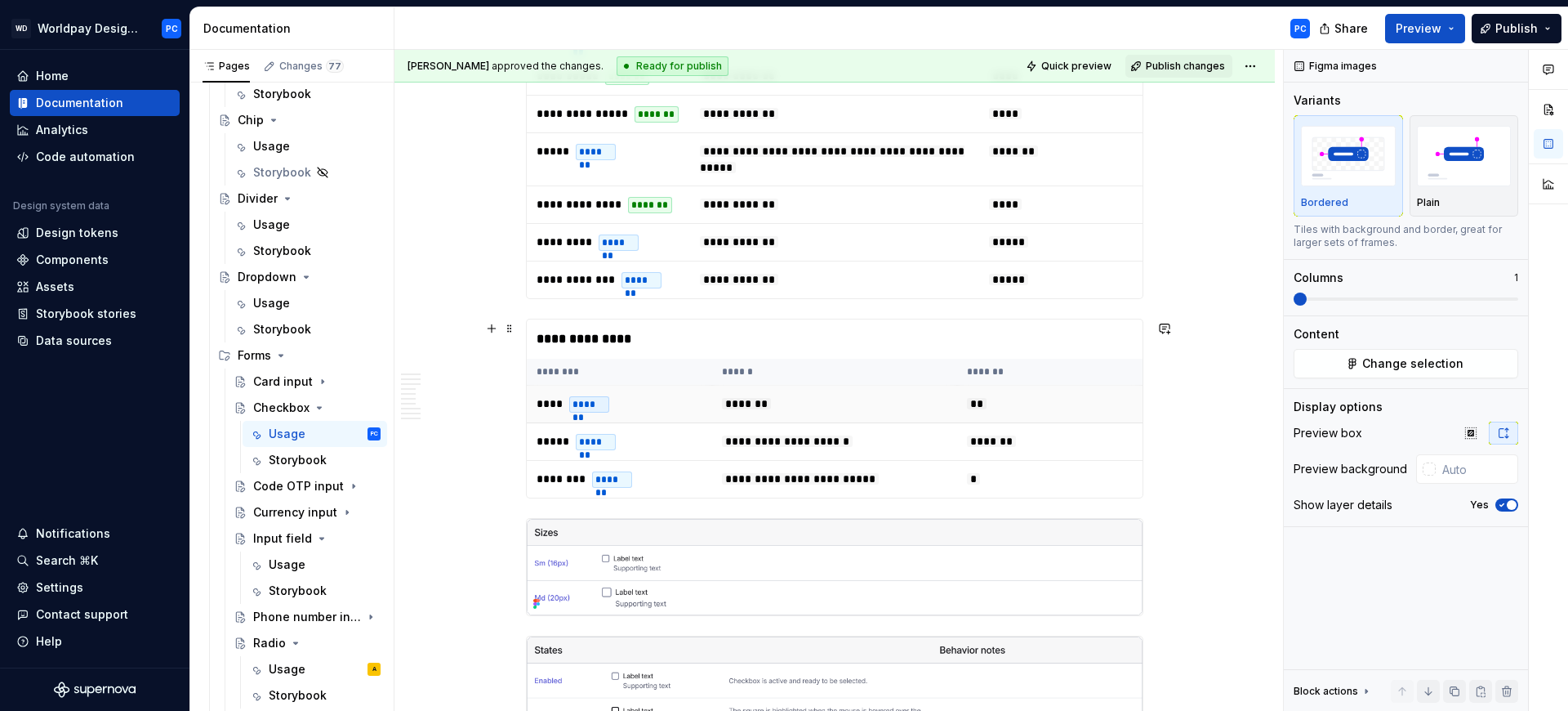
scroll to position [636, 0]
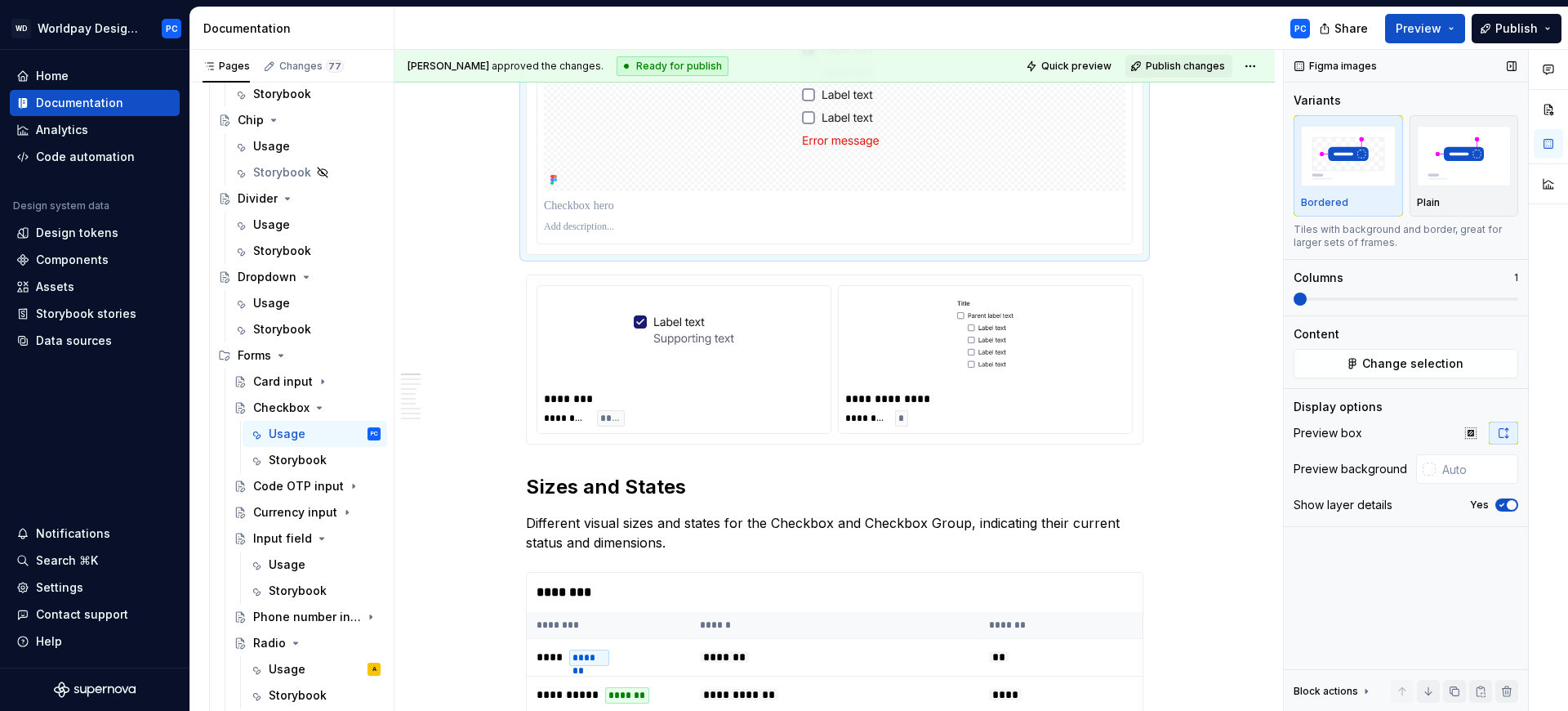
click at [1510, 504] on span "button" at bounding box center [1511, 504] width 10 height 10
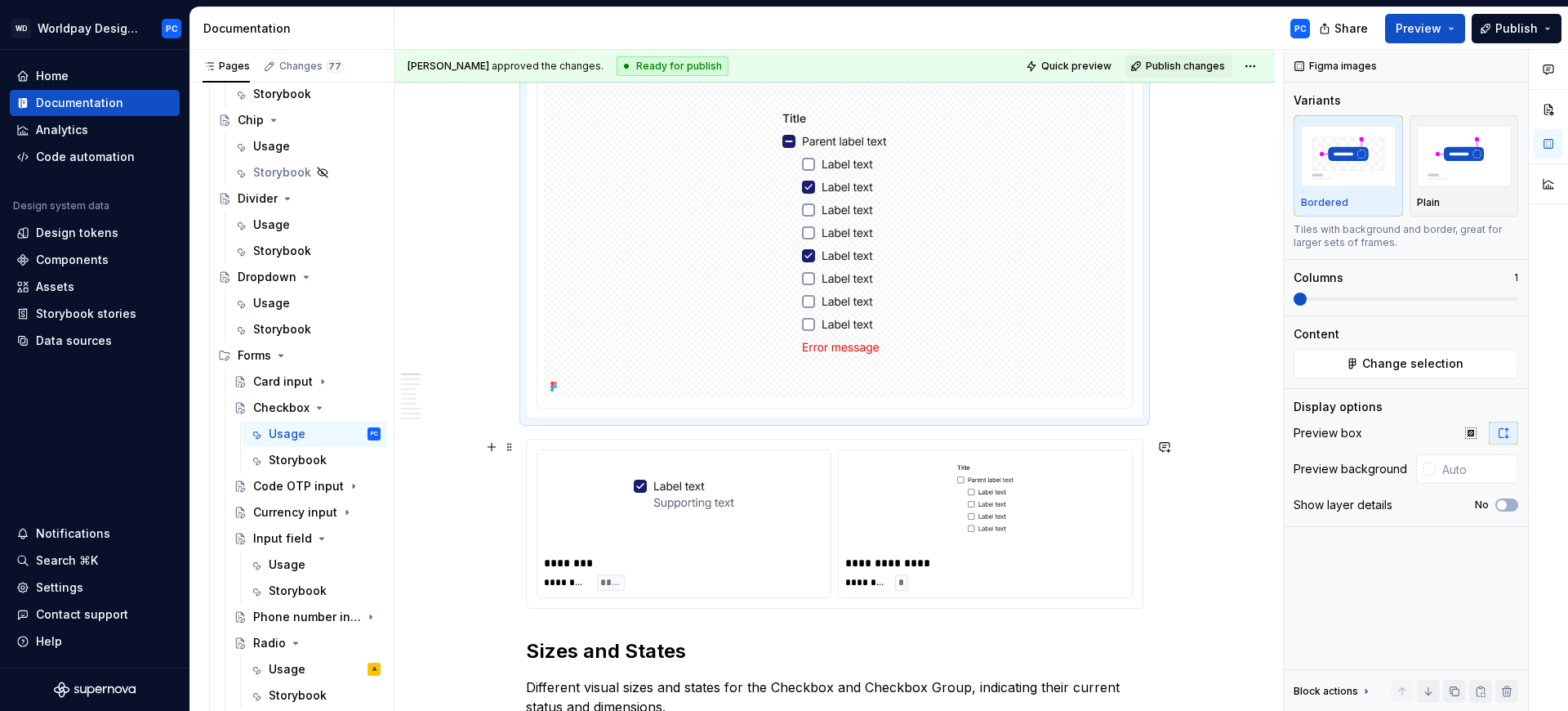
scroll to position [954, 0]
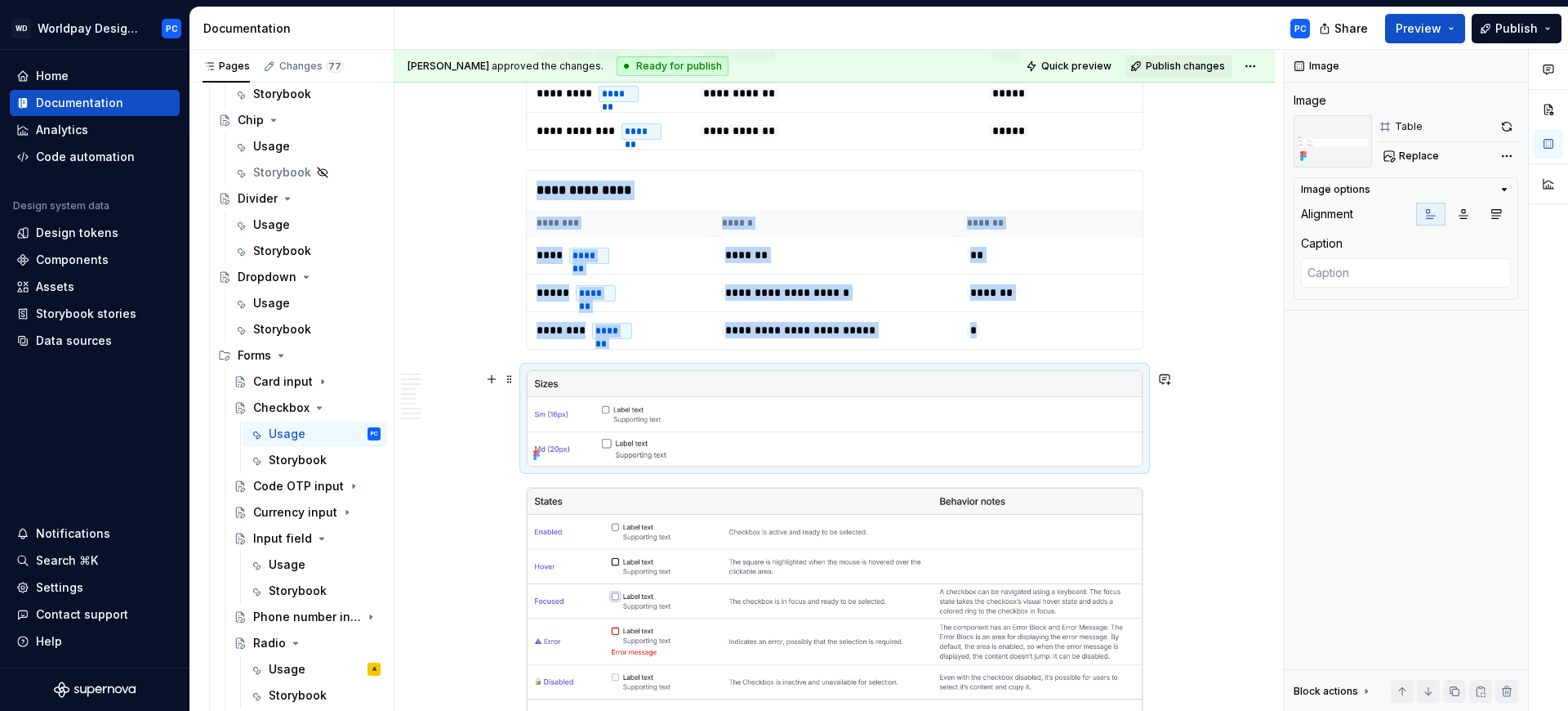
click at [806, 431] on img "To enrich screen reader interactions, please activate Accessibility in Grammarl…" at bounding box center [834, 418] width 616 height 96
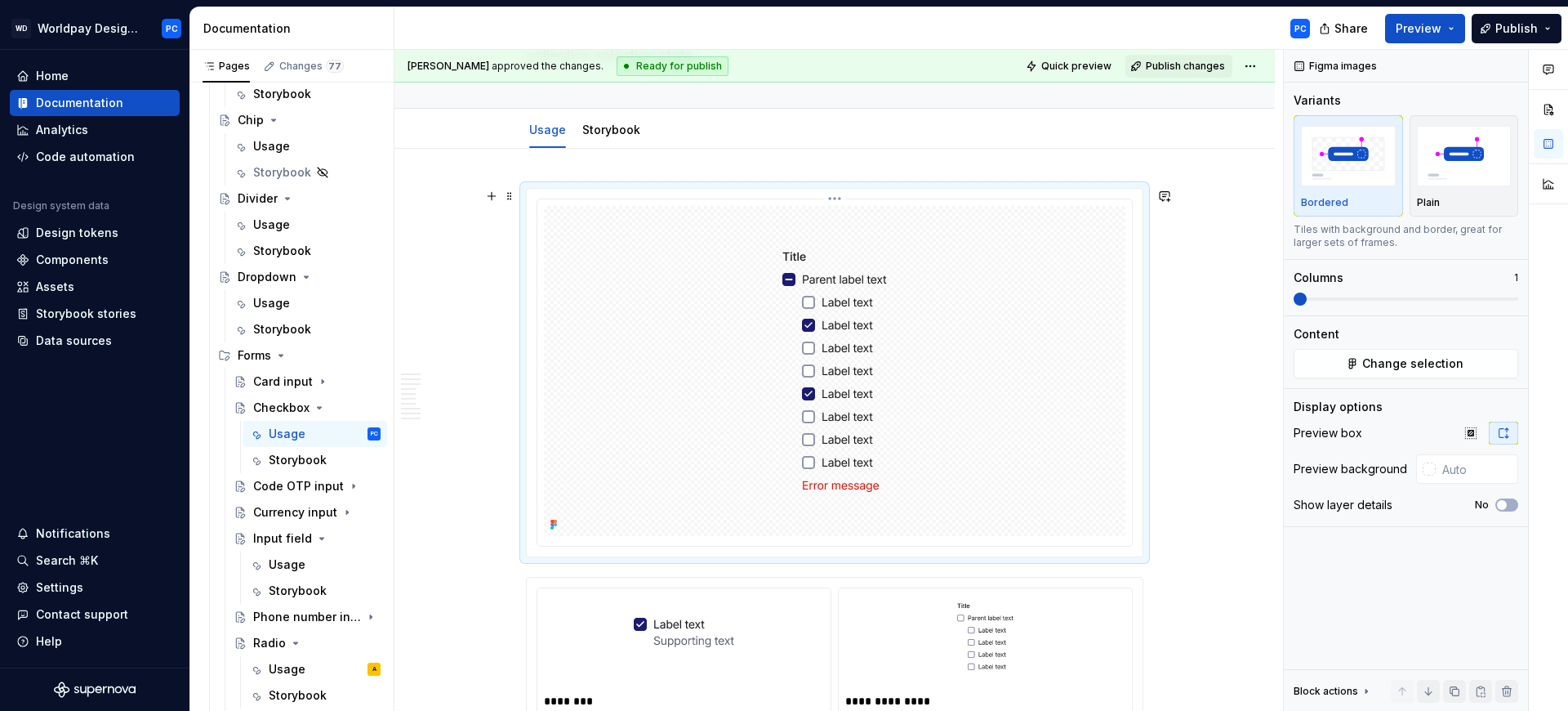
click at [891, 322] on img "To enrich screen reader interactions, please activate Accessibility in Grammarl…" at bounding box center [834, 370] width 575 height 330
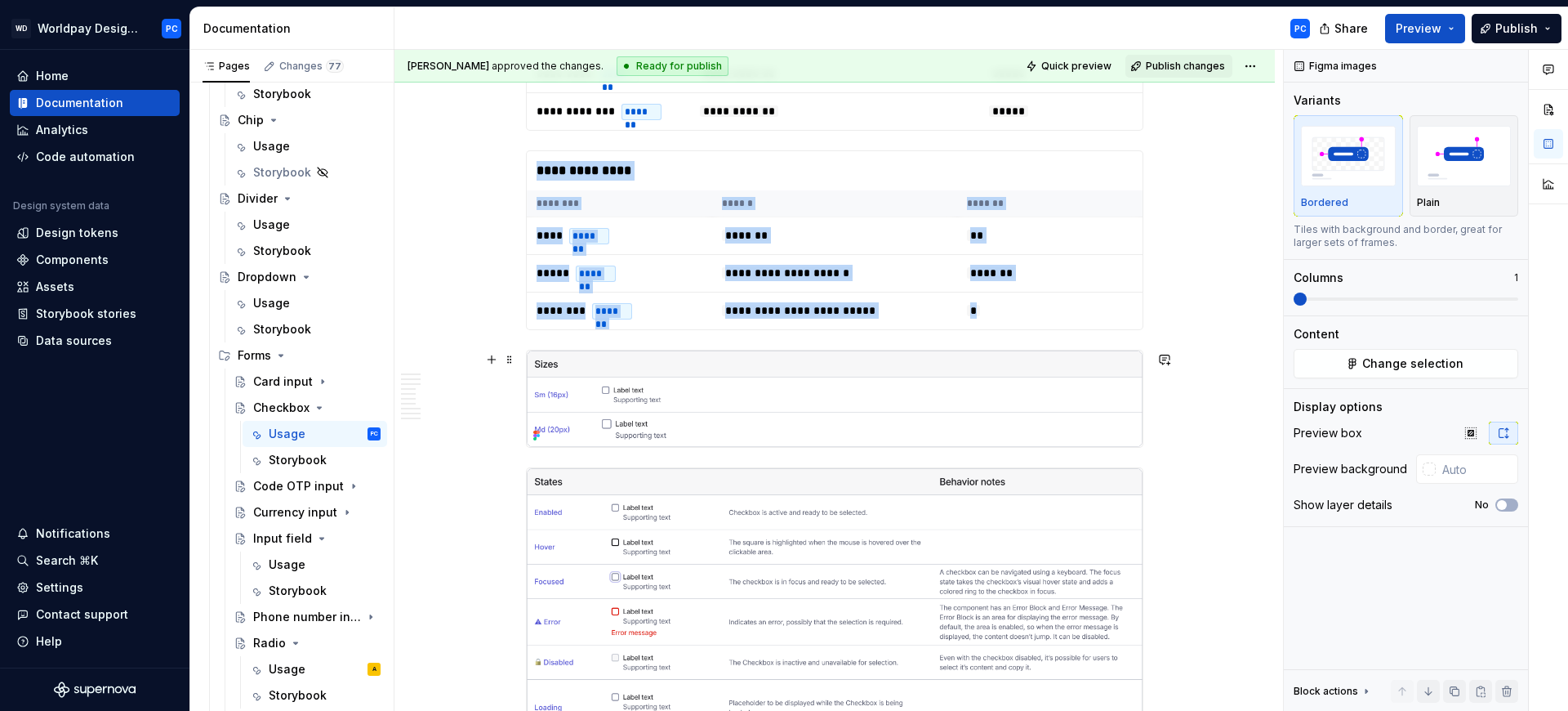
click at [843, 437] on img "To enrich screen reader interactions, please activate Accessibility in Grammarl…" at bounding box center [834, 399] width 616 height 96
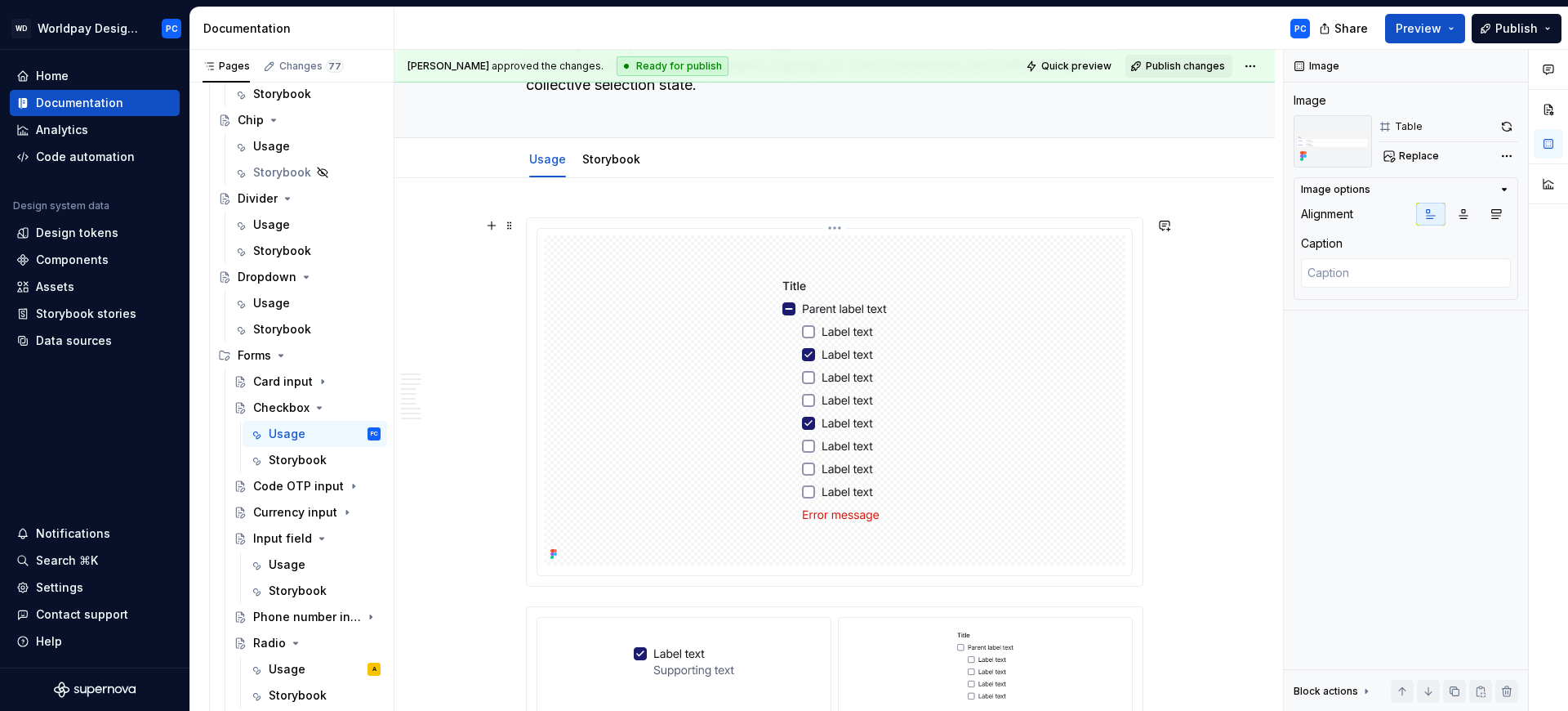
click at [968, 345] on img "To enrich screen reader interactions, please activate Accessibility in Grammarl…" at bounding box center [834, 400] width 575 height 330
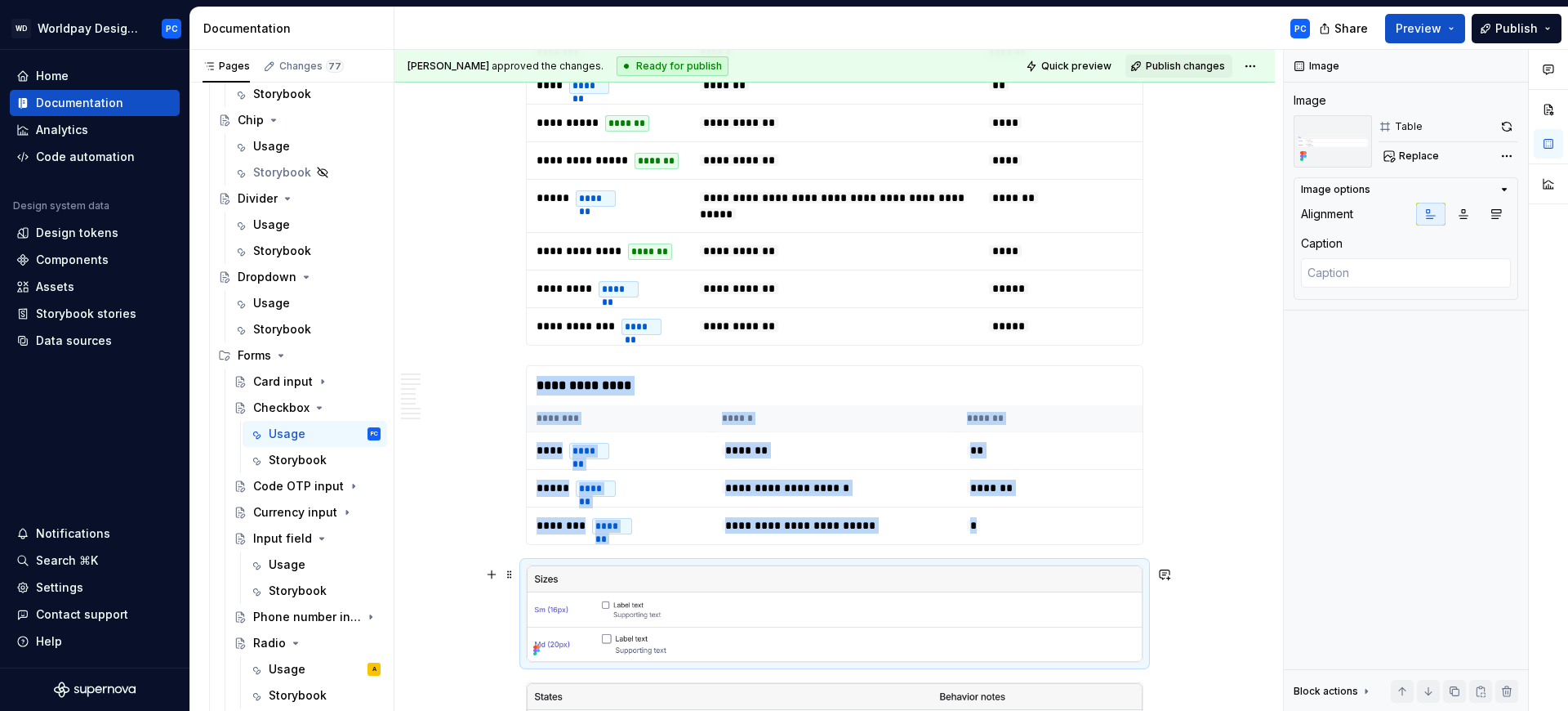
click at [649, 604] on img "To enrich screen reader interactions, please activate Accessibility in Grammarl…" at bounding box center [834, 613] width 616 height 96
copy div "**********"
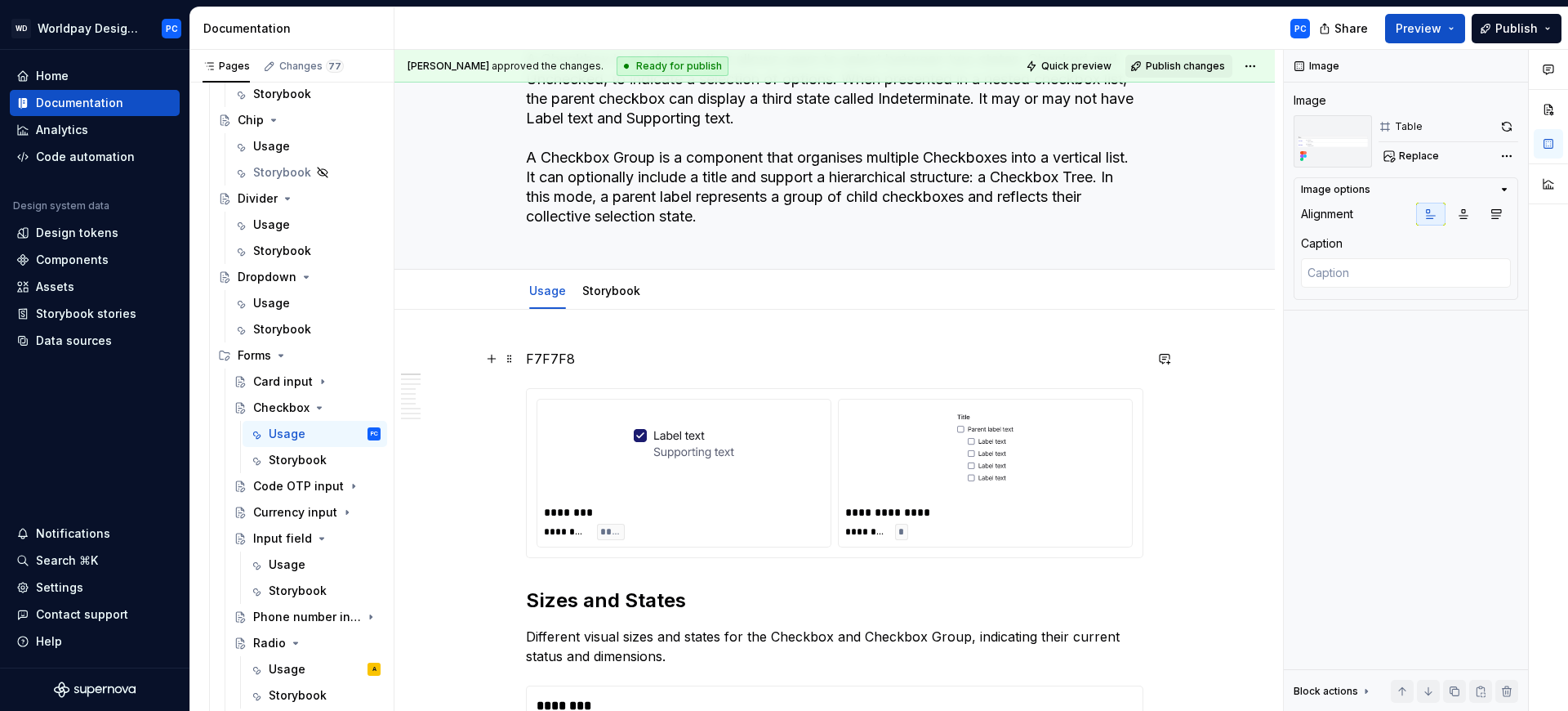
click at [590, 353] on p "F7F7F8" at bounding box center [834, 358] width 617 height 19
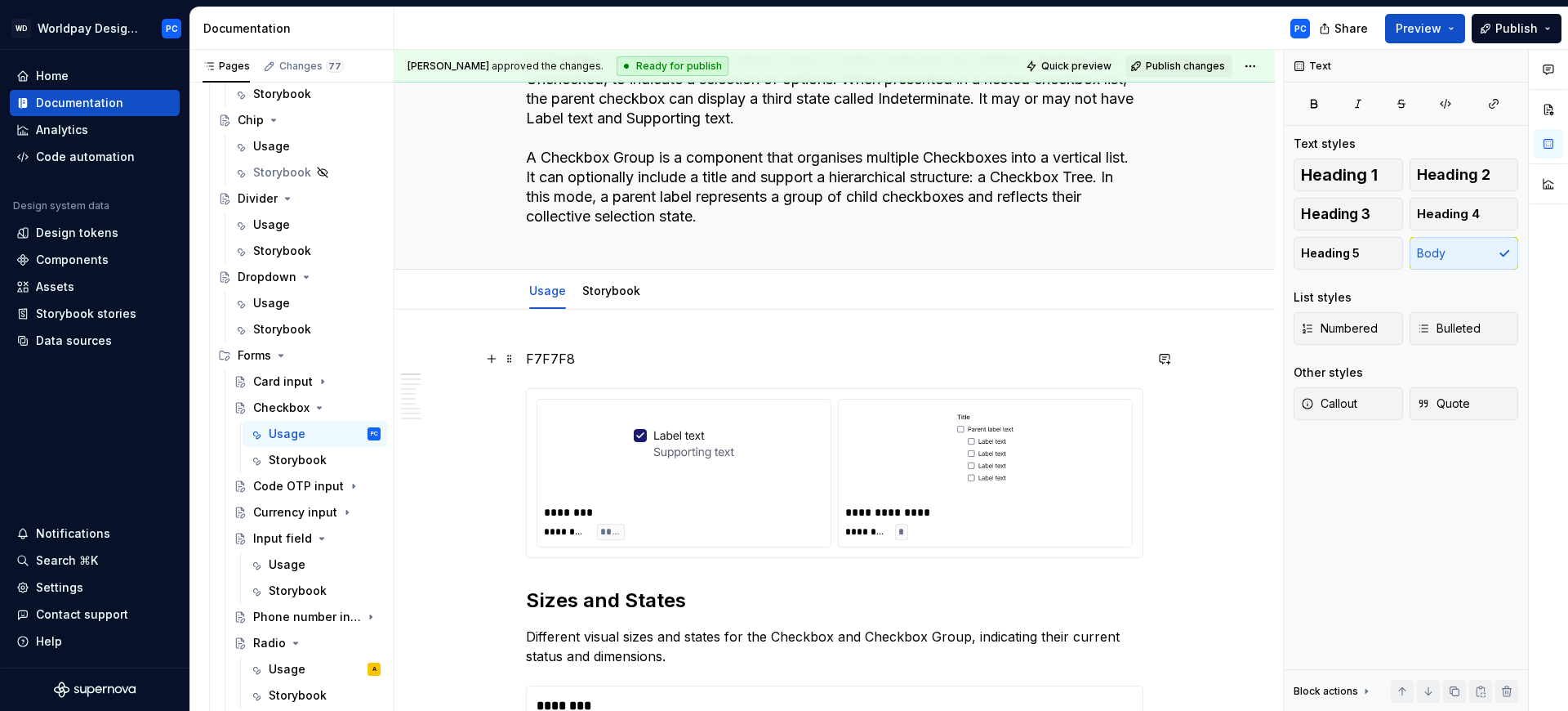
click at [527, 358] on p "F7F7F8" at bounding box center [834, 358] width 617 height 19
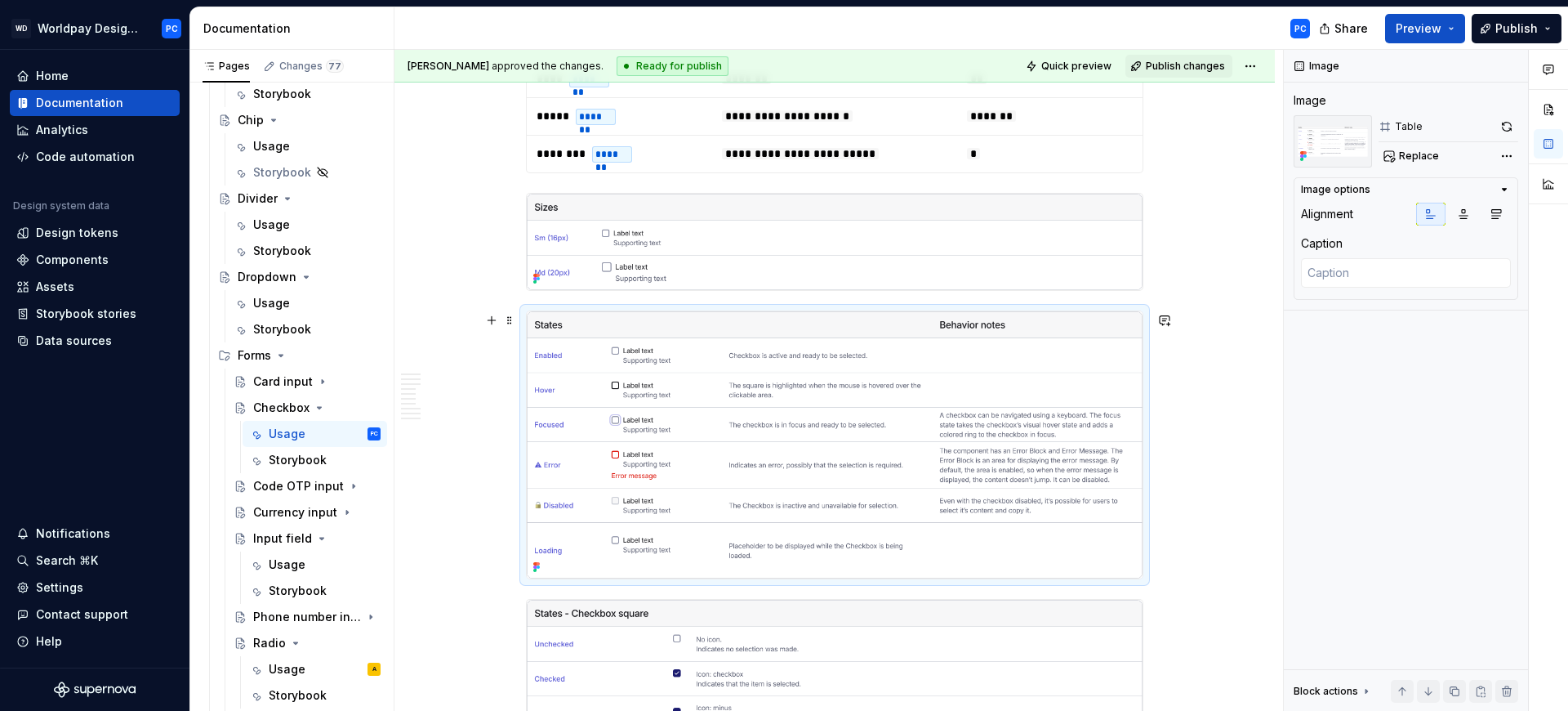
click at [700, 414] on img "To enrich screen reader interactions, please activate Accessibility in Grammarl…" at bounding box center [834, 445] width 616 height 268
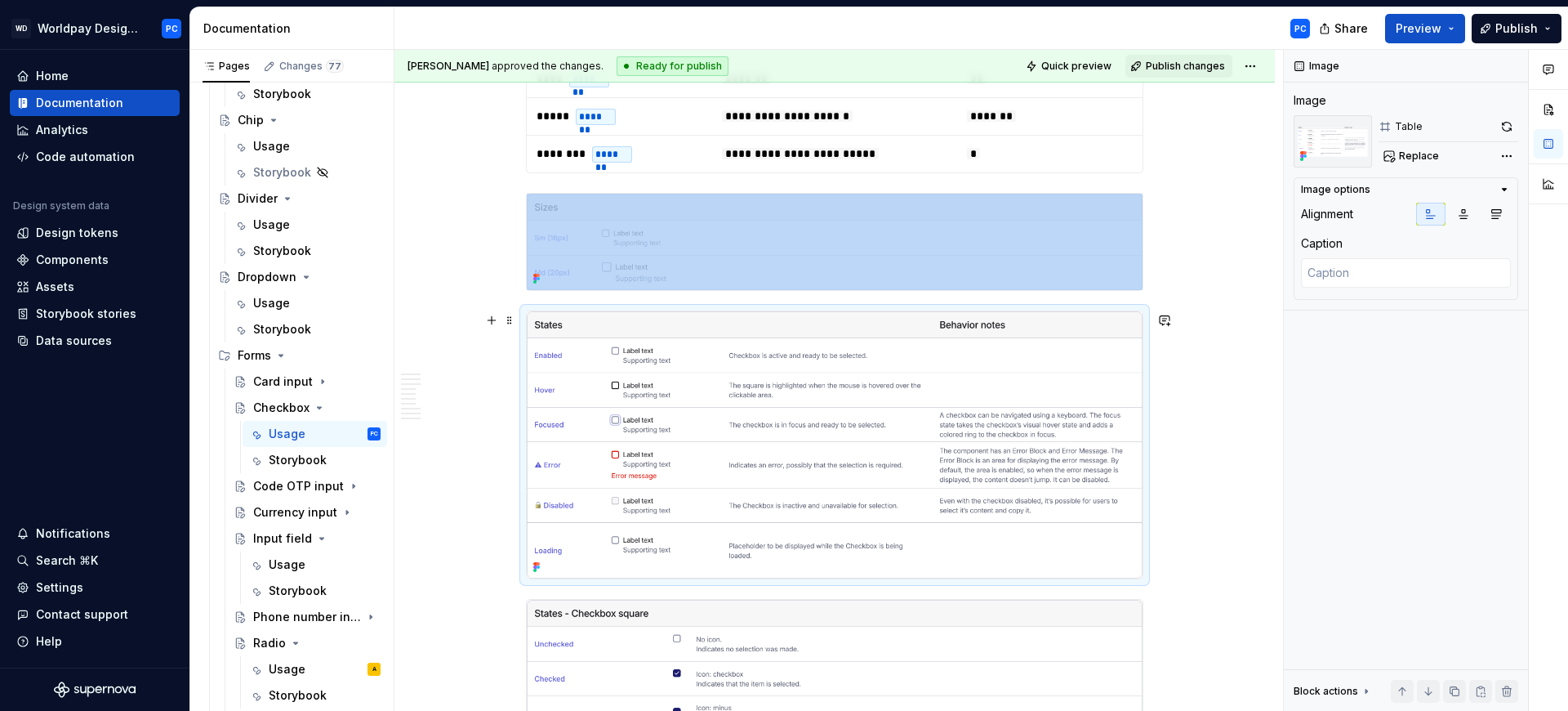
copy div "To enrich screen reader interactions, please activate Accessibility in Grammarl…"
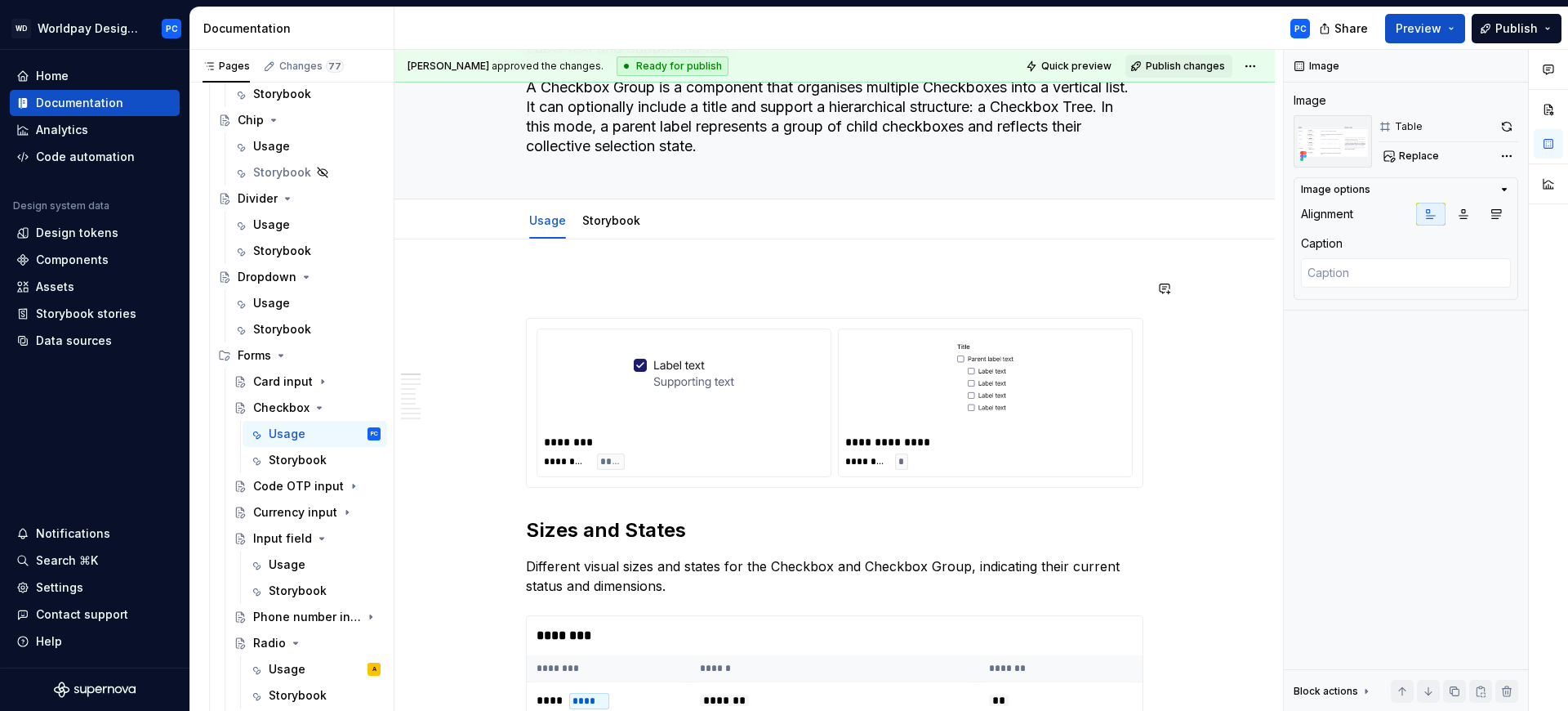
click at [606, 291] on p "To enrich screen reader interactions, please activate Accessibility in Grammarl…" at bounding box center [834, 288] width 617 height 19
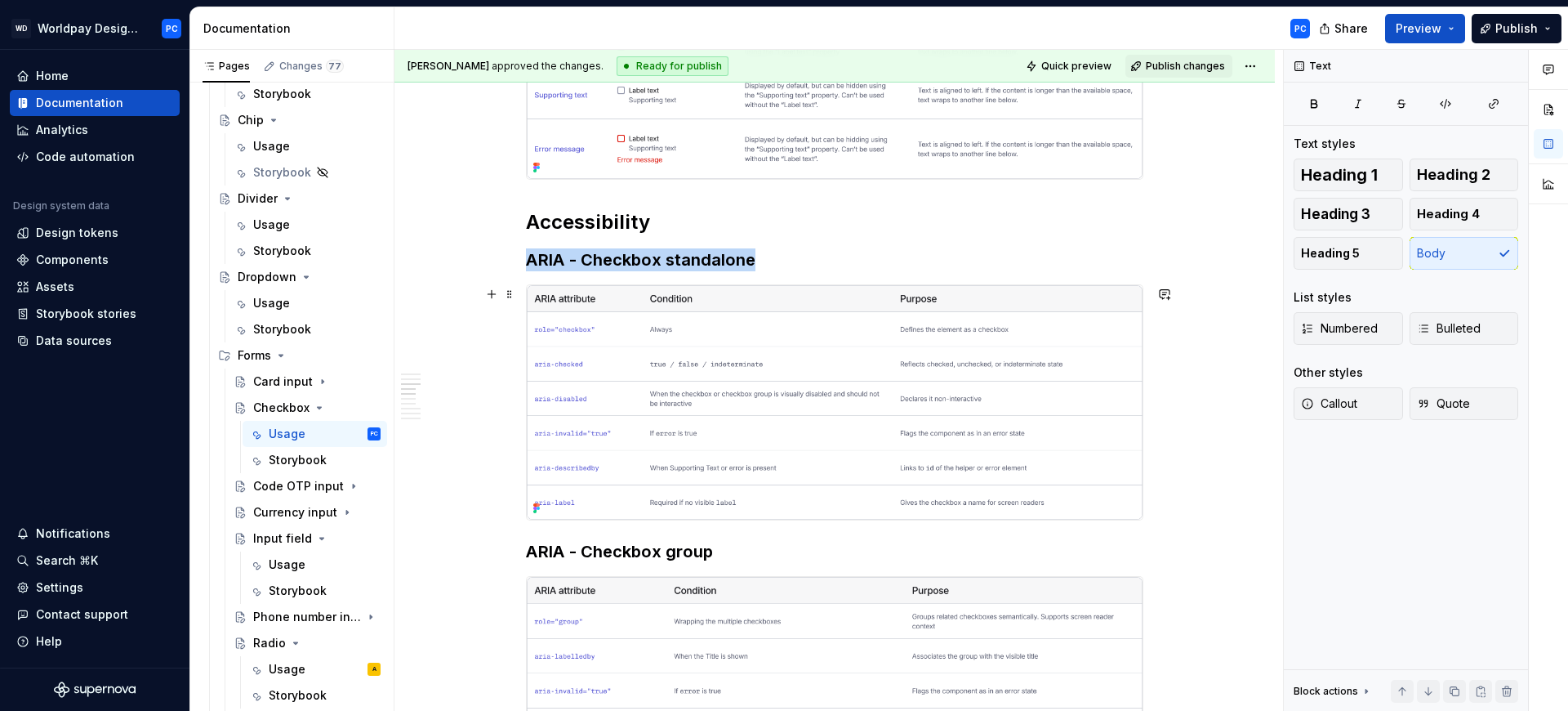
click at [795, 459] on img "To enrich screen reader interactions, please activate Accessibility in Grammarl…" at bounding box center [834, 403] width 616 height 235
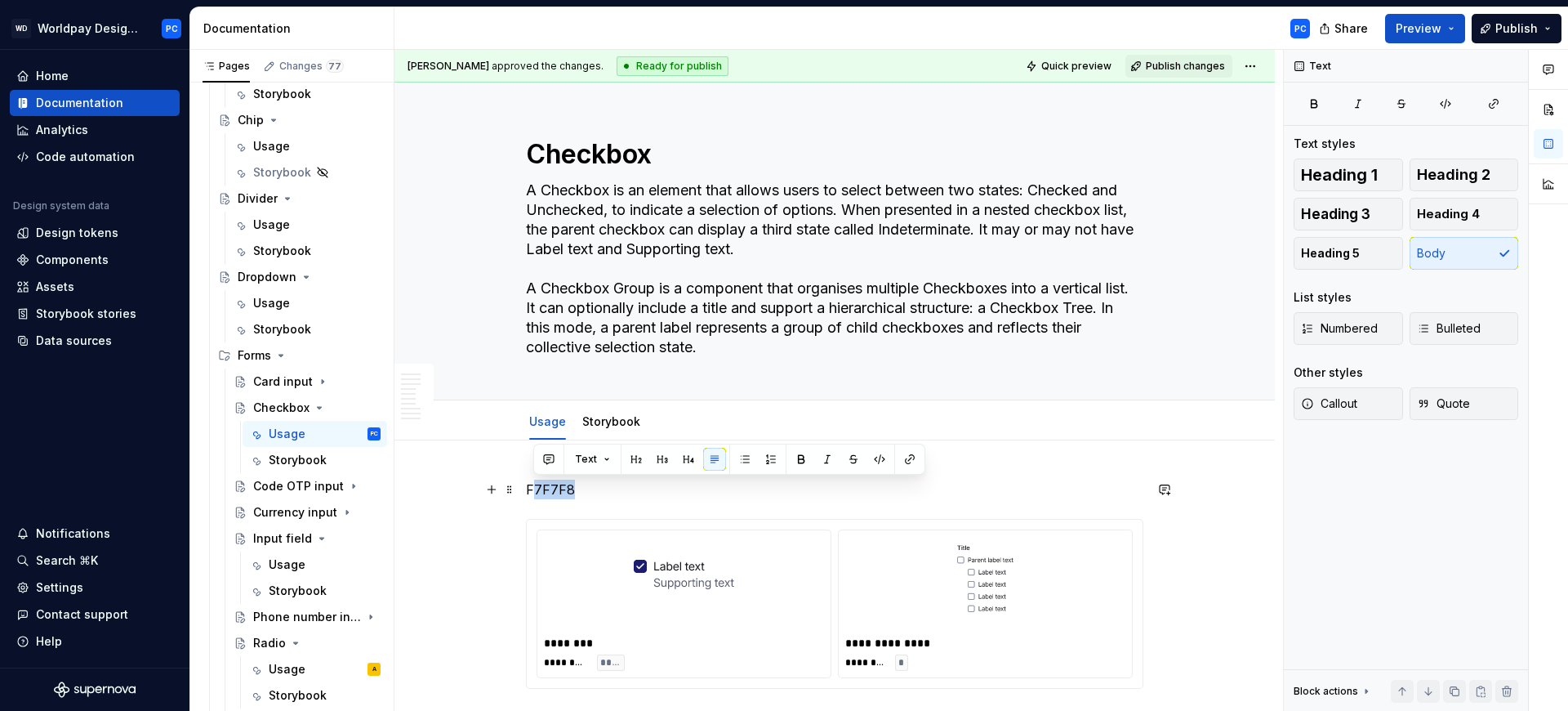
drag, startPoint x: 618, startPoint y: 486, endPoint x: 532, endPoint y: 488, distance: 86.0
click at [532, 488] on p "F7F7F8" at bounding box center [834, 488] width 617 height 19
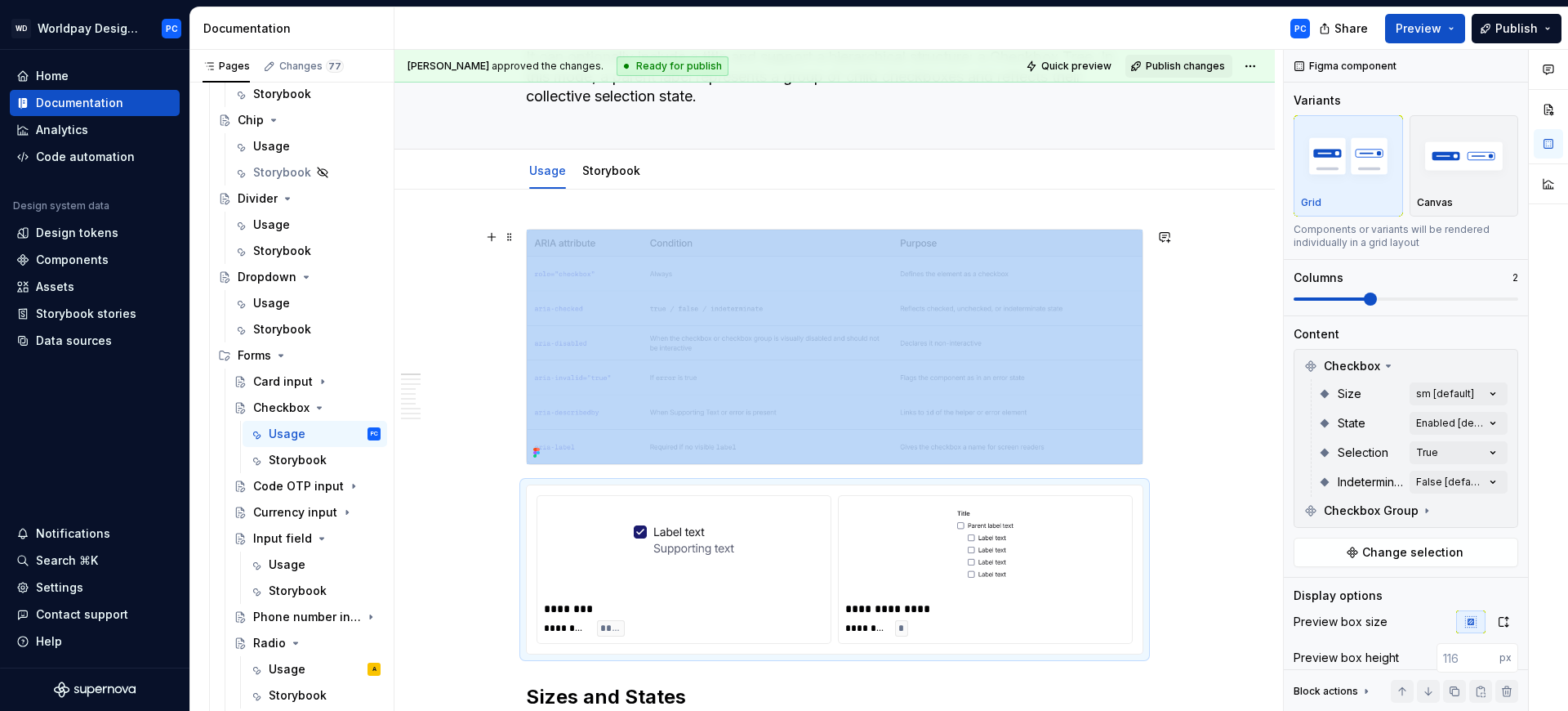
click at [784, 379] on img "To enrich screen reader interactions, please activate Accessibility in Grammarl…" at bounding box center [834, 347] width 616 height 235
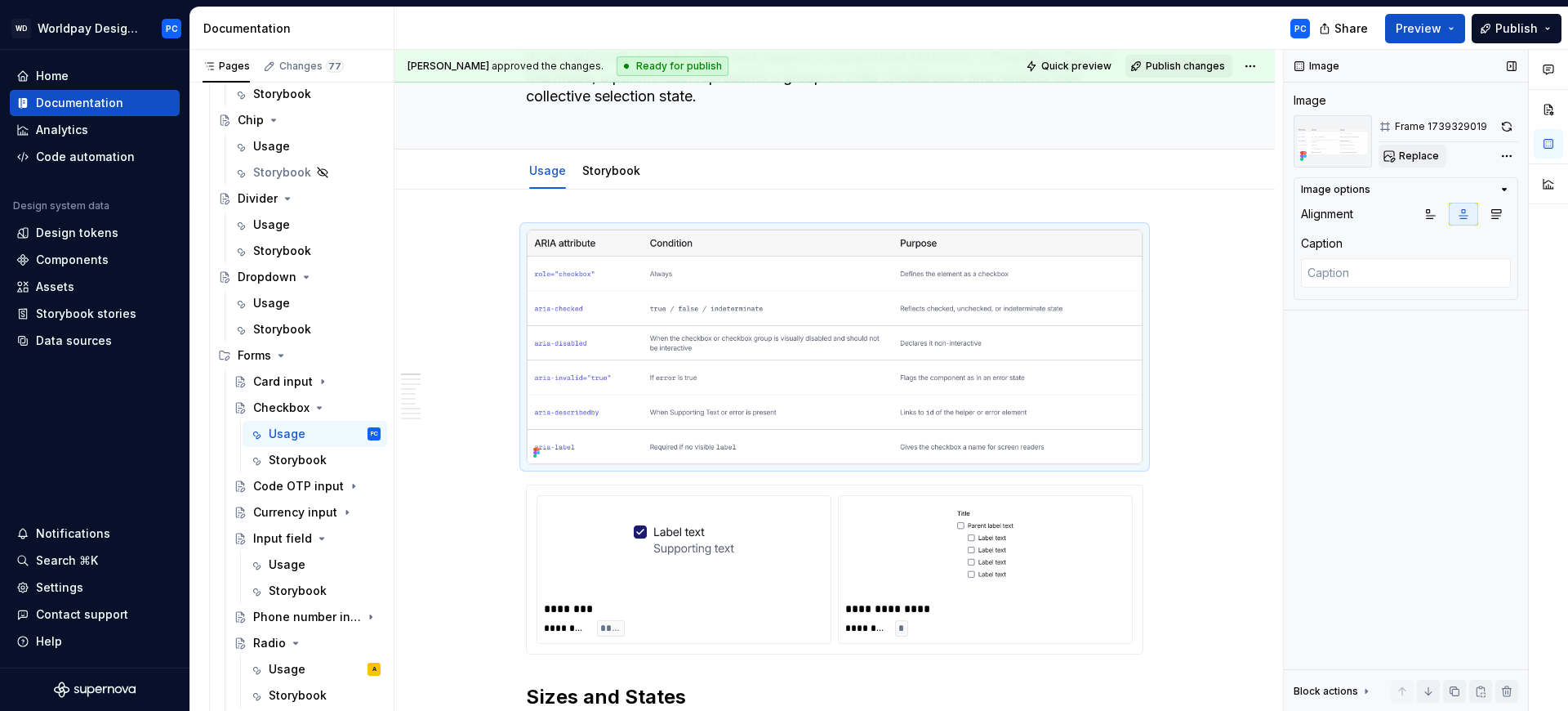
click at [1420, 153] on span "Replace" at bounding box center [1418, 156] width 40 height 13
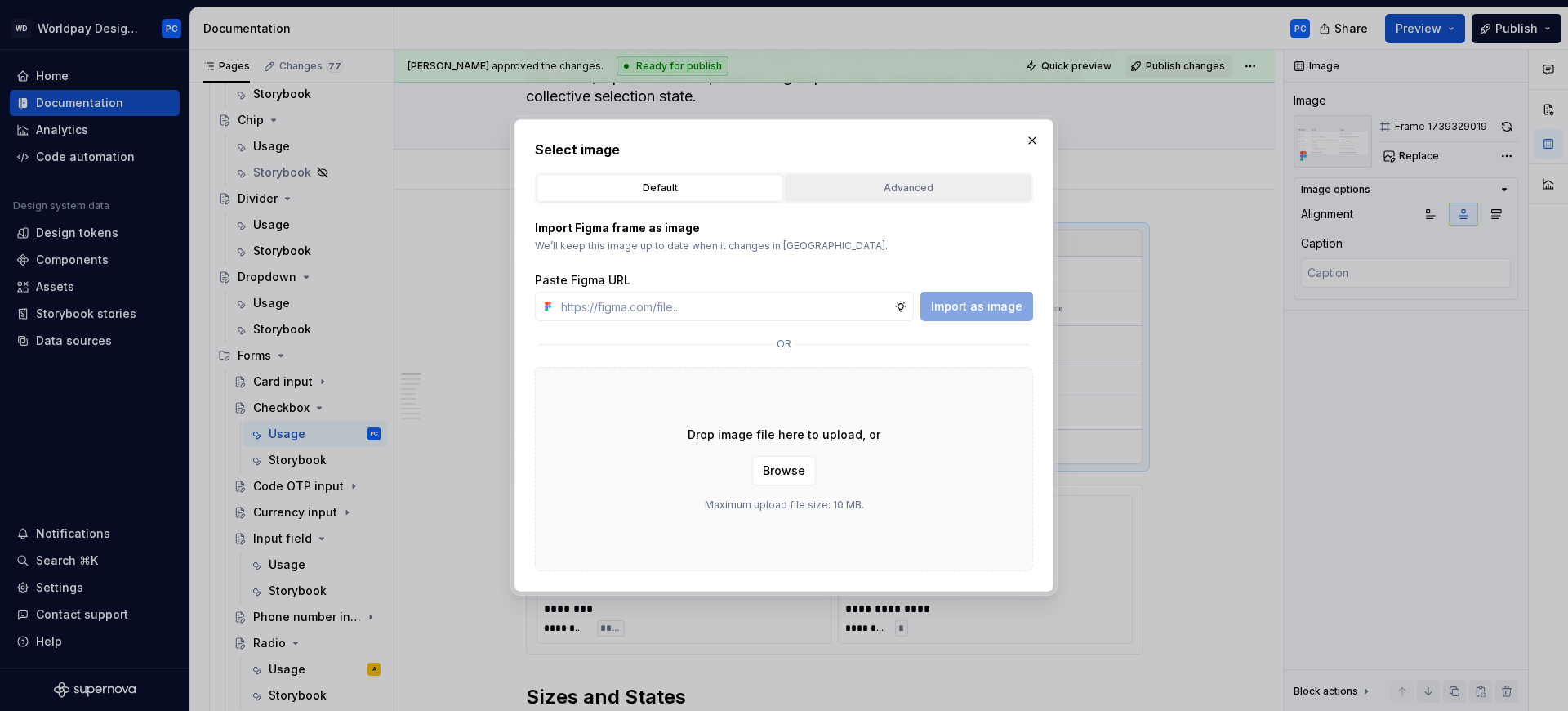
click at [901, 192] on div "Advanced" at bounding box center [907, 188] width 235 height 17
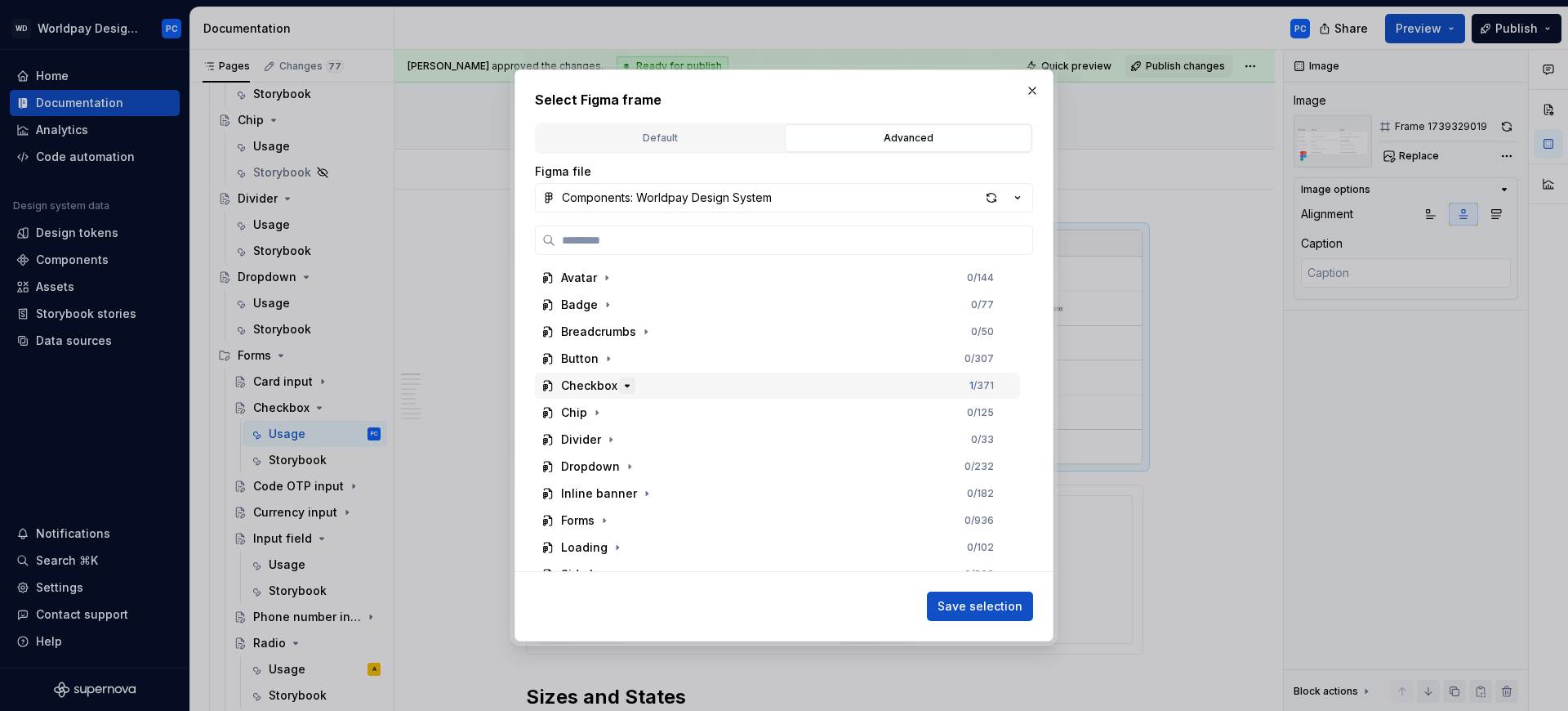
click at [620, 380] on icon "button" at bounding box center [627, 386] width 13 height 13
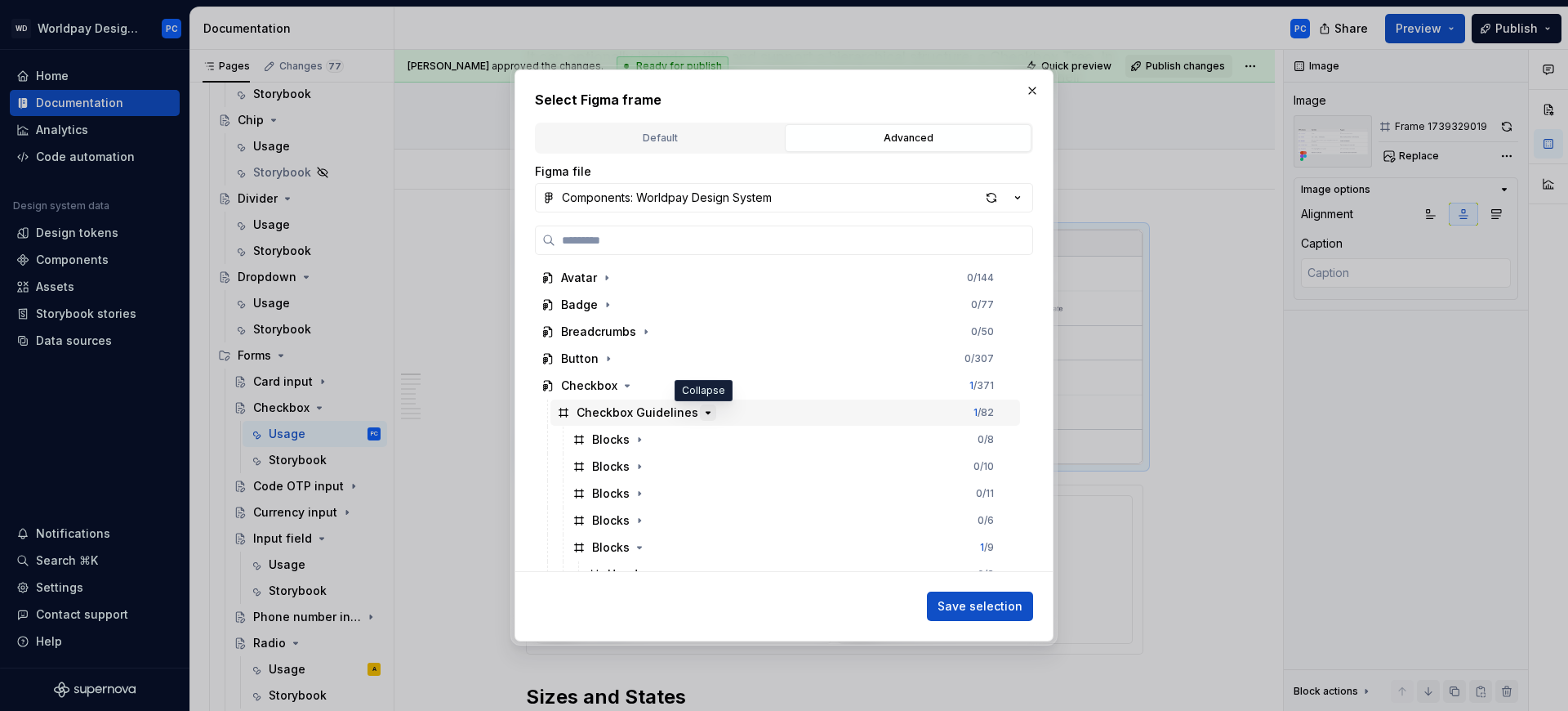
click at [701, 409] on icon "button" at bounding box center [708, 413] width 13 height 13
click at [740, 440] on icon "button" at bounding box center [747, 440] width 13 height 13
click at [636, 467] on icon "button" at bounding box center [640, 466] width 13 height 13
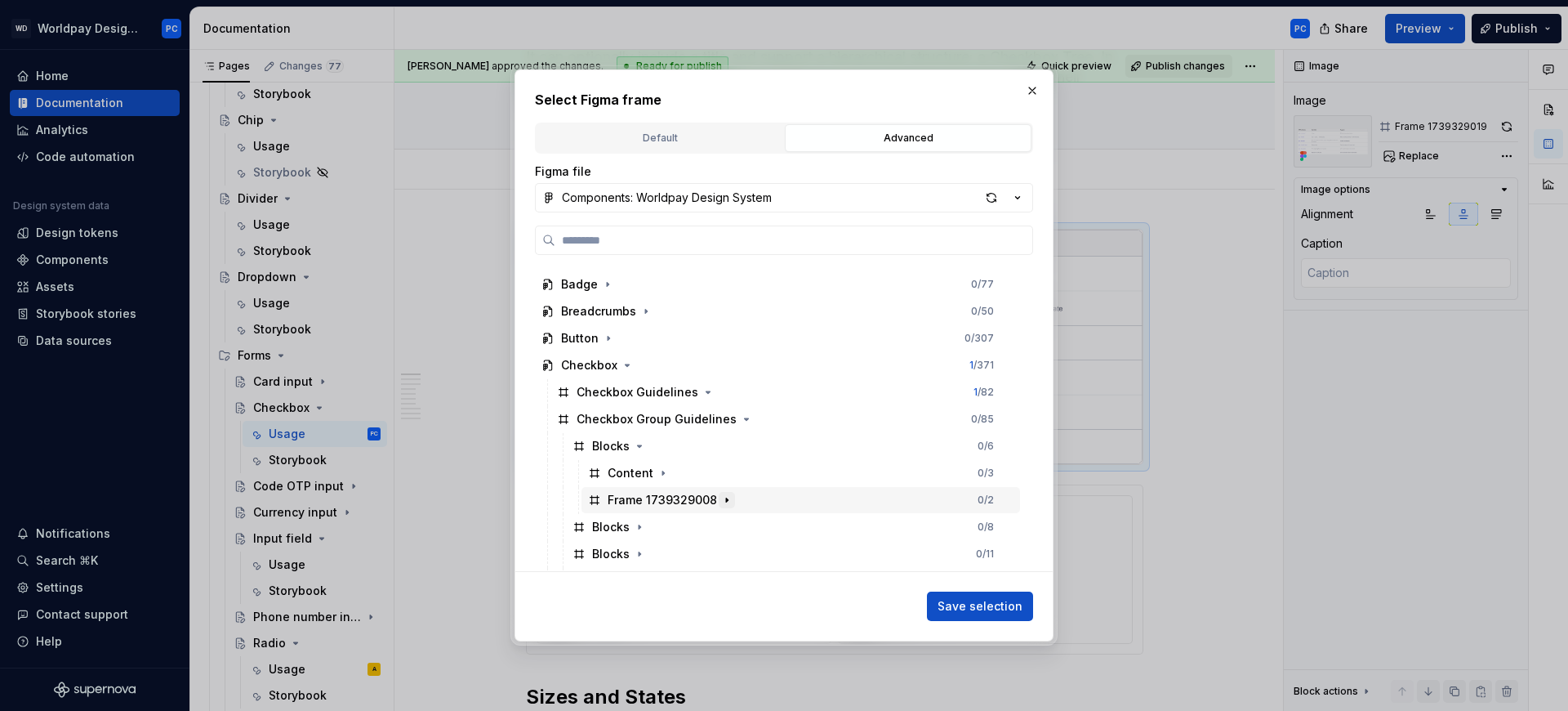
click at [726, 500] on icon "button" at bounding box center [727, 500] width 2 height 4
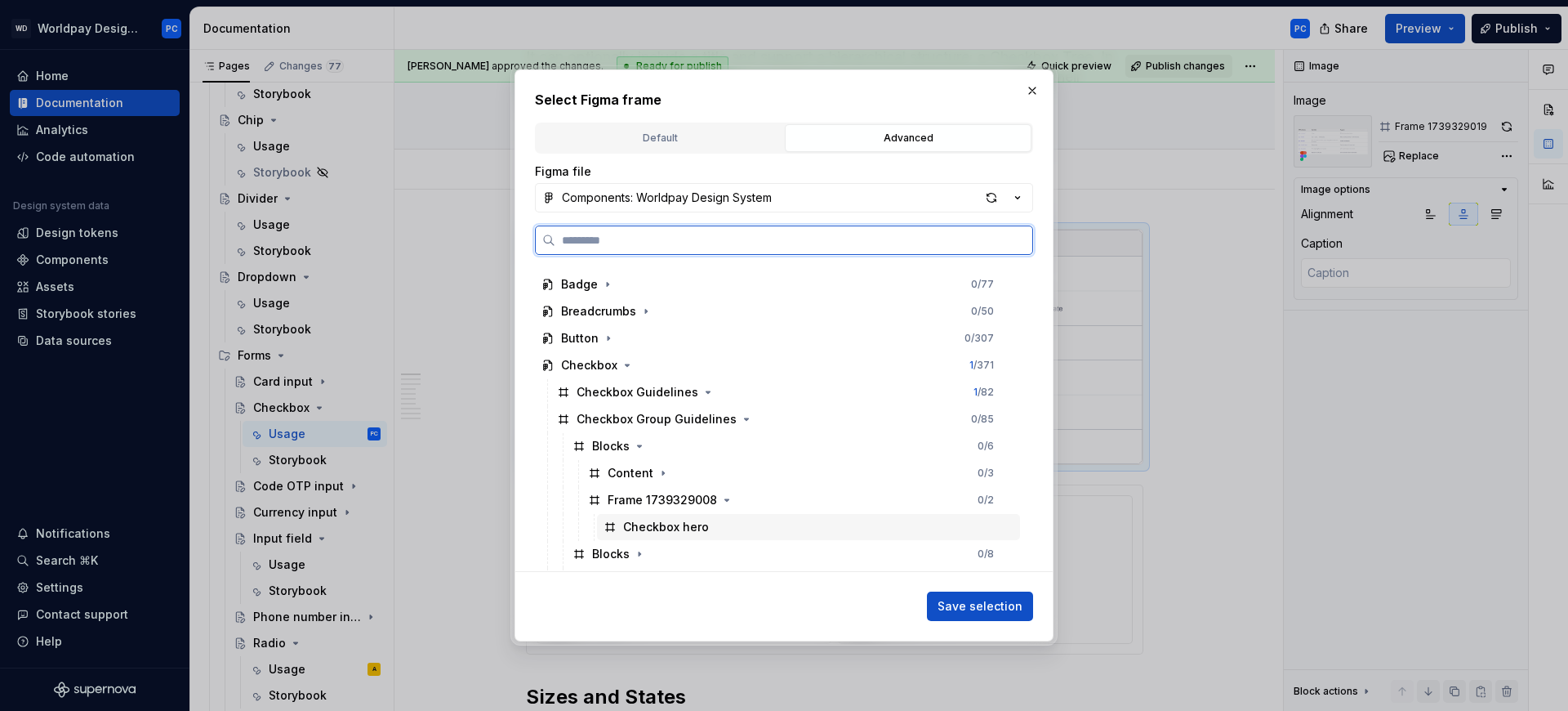
click at [705, 522] on div "Checkbox hero" at bounding box center [665, 527] width 86 height 17
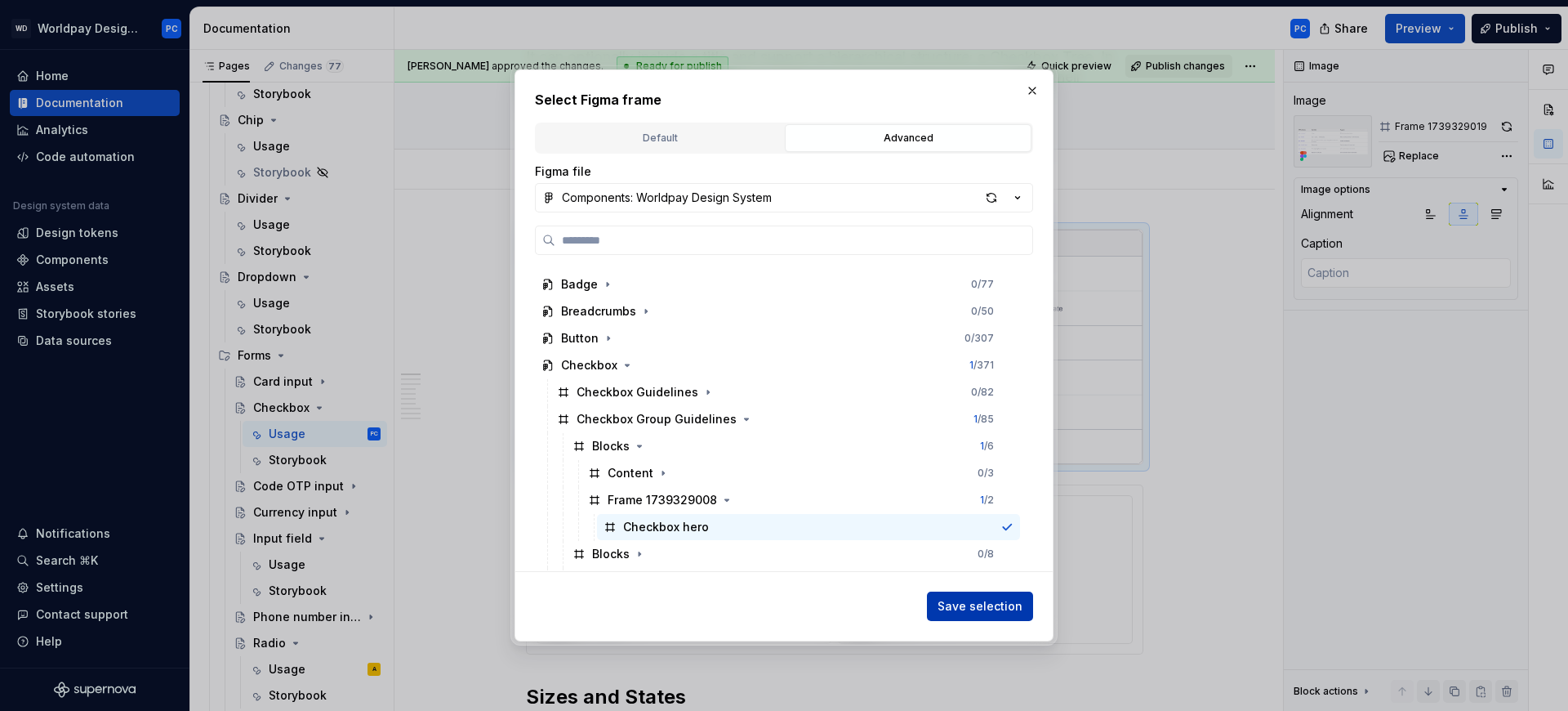
click at [1010, 610] on span "Save selection" at bounding box center [980, 607] width 85 height 17
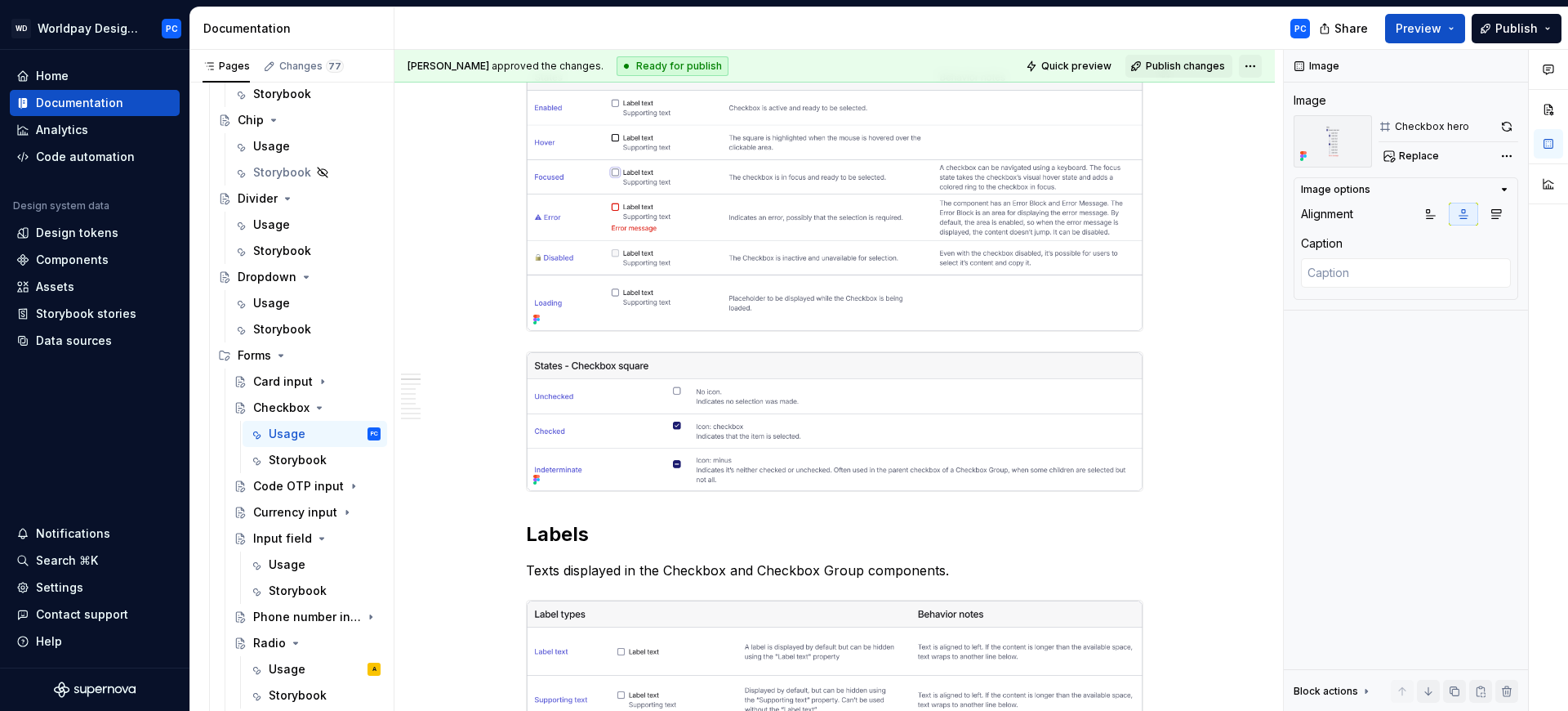
click at [1254, 68] on html "WD Worldpay Design System PC Home Documentation Analytics Code automation Desig…" at bounding box center [784, 356] width 1568 height 711
click at [1246, 62] on html "WD Worldpay Design System PC Home Documentation Analytics Code automation Desig…" at bounding box center [784, 356] width 1568 height 711
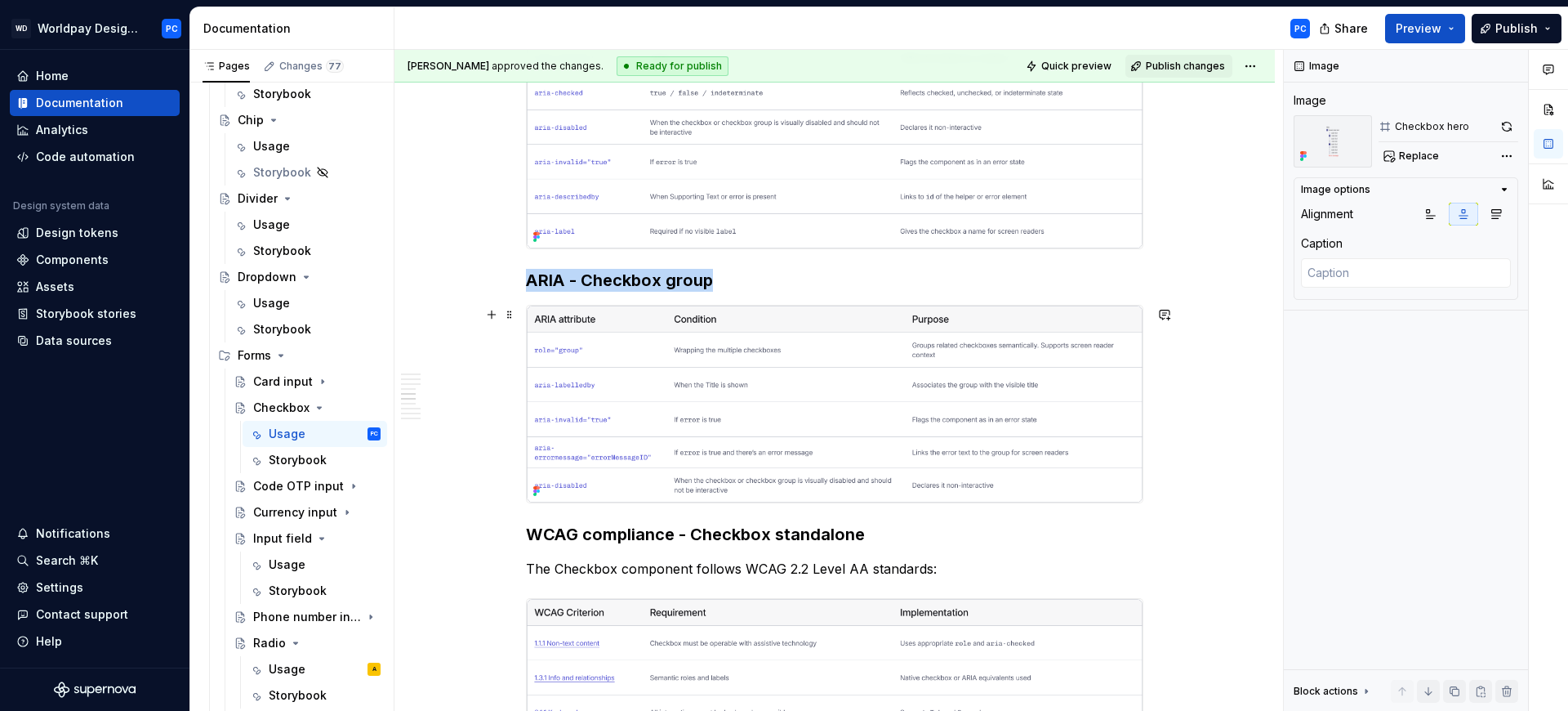
click at [888, 393] on img "To enrich screen reader interactions, please activate Accessibility in Grammarl…" at bounding box center [834, 404] width 616 height 196
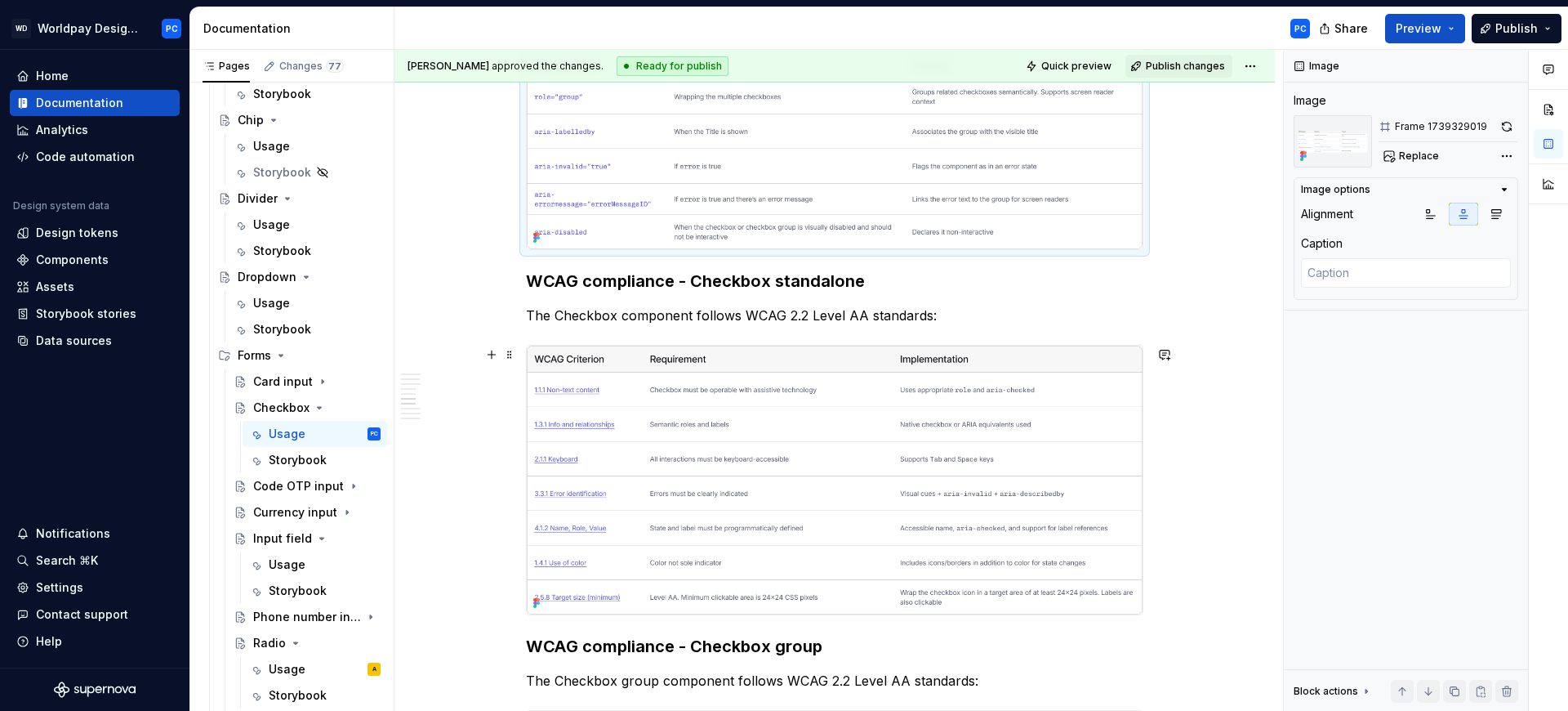
click at [896, 431] on img "To enrich screen reader interactions, please activate Accessibility in Grammarl…" at bounding box center [834, 480] width 616 height 270
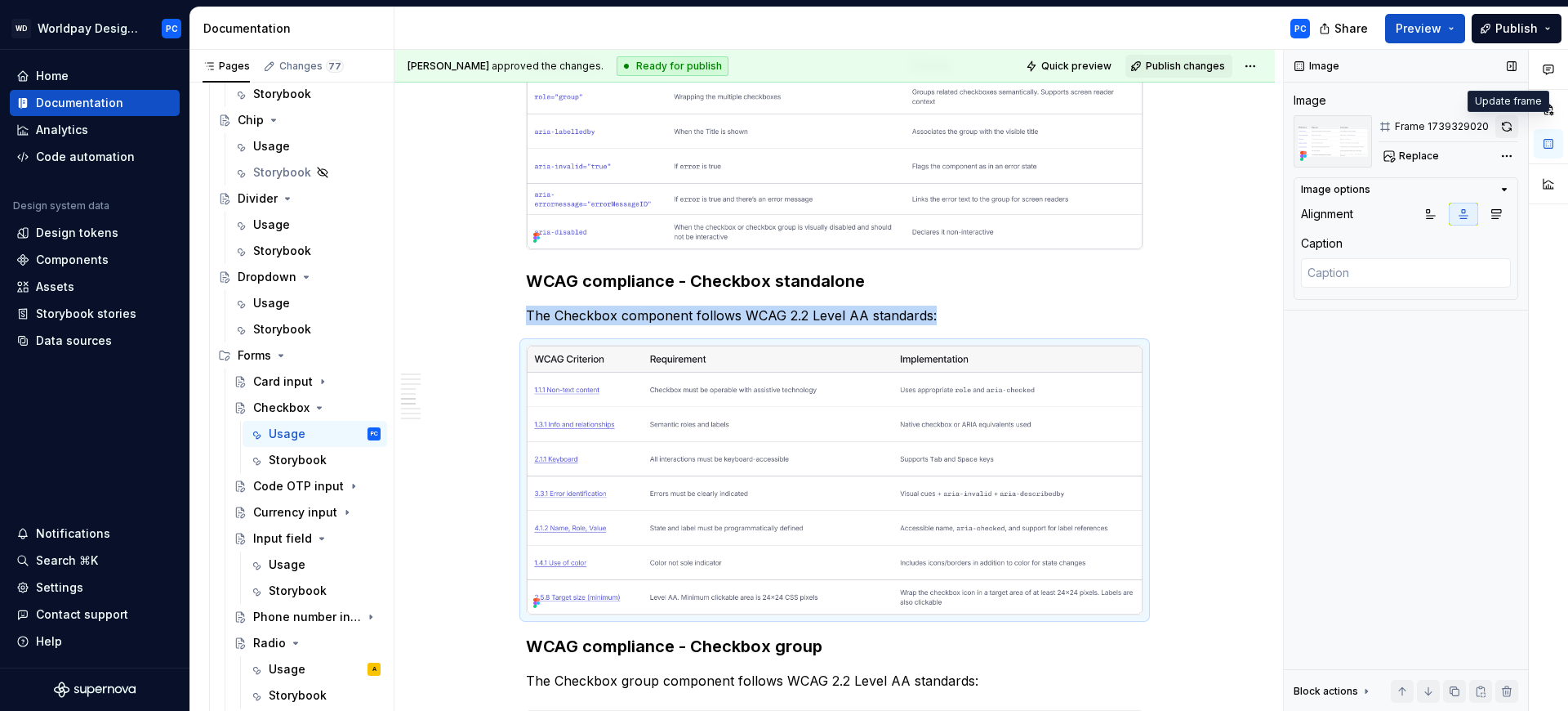
click at [1503, 123] on button "button" at bounding box center [1506, 127] width 23 height 23
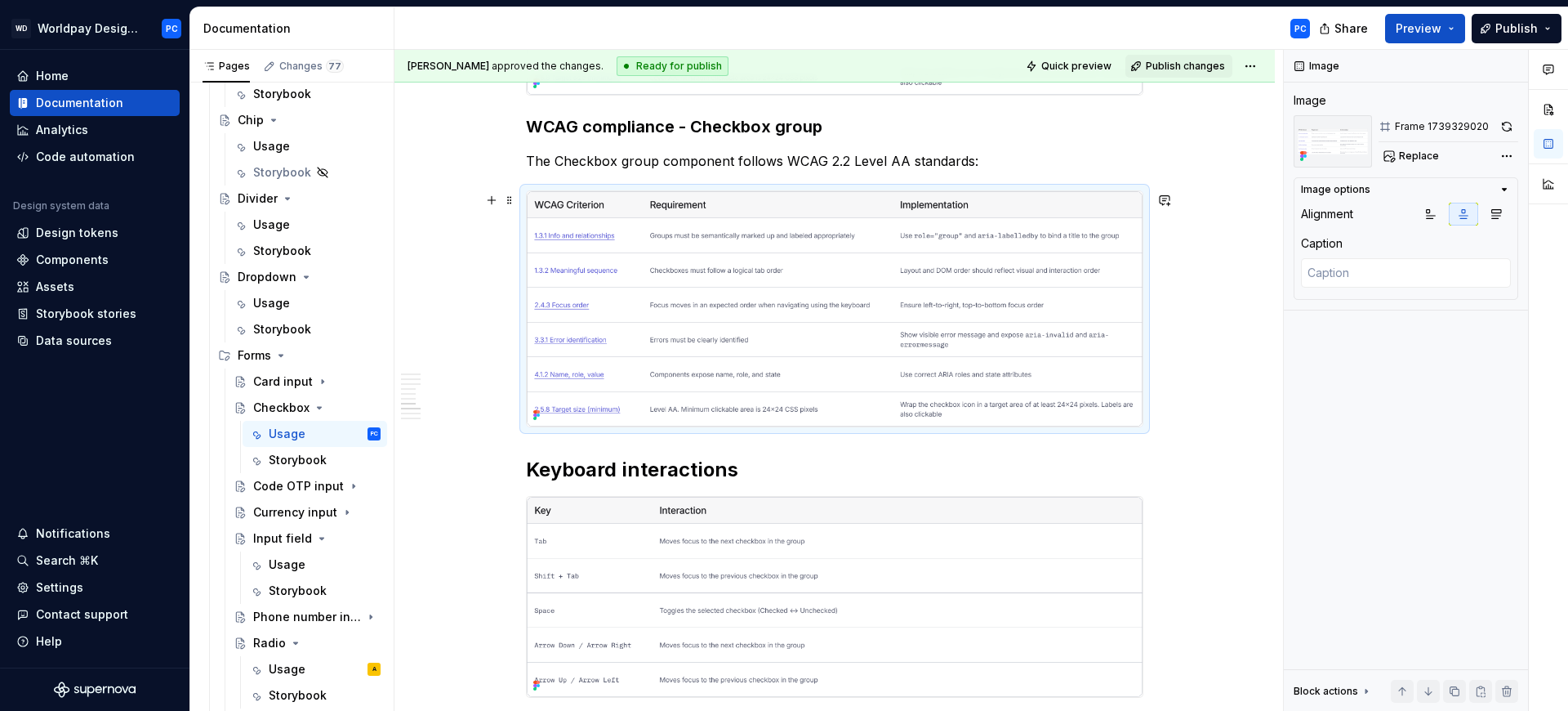
click at [888, 353] on img "To enrich screen reader interactions, please activate Accessibility in Grammarl…" at bounding box center [834, 308] width 616 height 235
click at [1513, 126] on button "button" at bounding box center [1506, 127] width 23 height 23
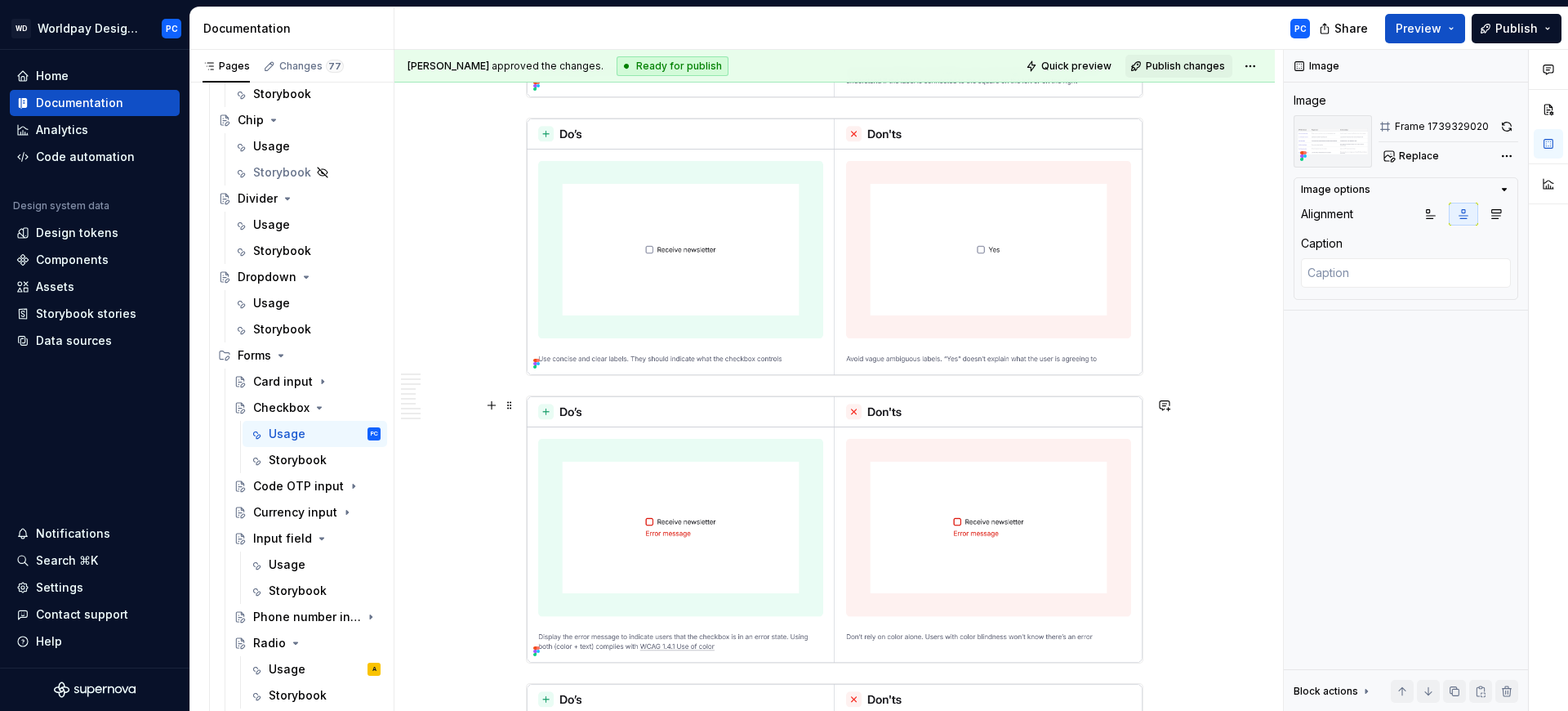
click at [1038, 554] on img "To enrich screen reader interactions, please activate Accessibility in Grammarl…" at bounding box center [834, 529] width 616 height 266
click at [1514, 122] on button "button" at bounding box center [1506, 127] width 23 height 23
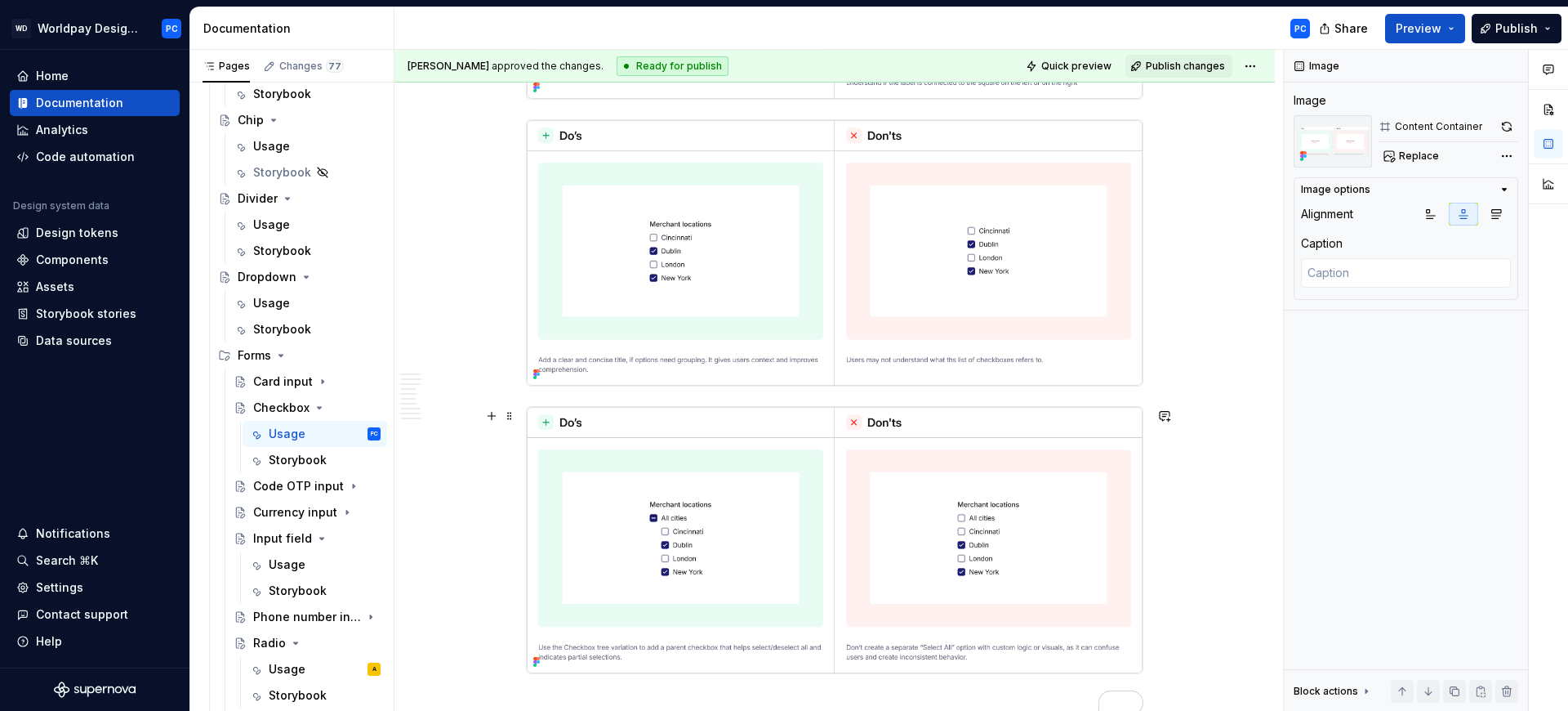
click at [1031, 472] on img "To enrich screen reader interactions, please activate Accessibility in Grammarl…" at bounding box center [834, 540] width 616 height 266
click at [1505, 127] on button "button" at bounding box center [1506, 127] width 23 height 23
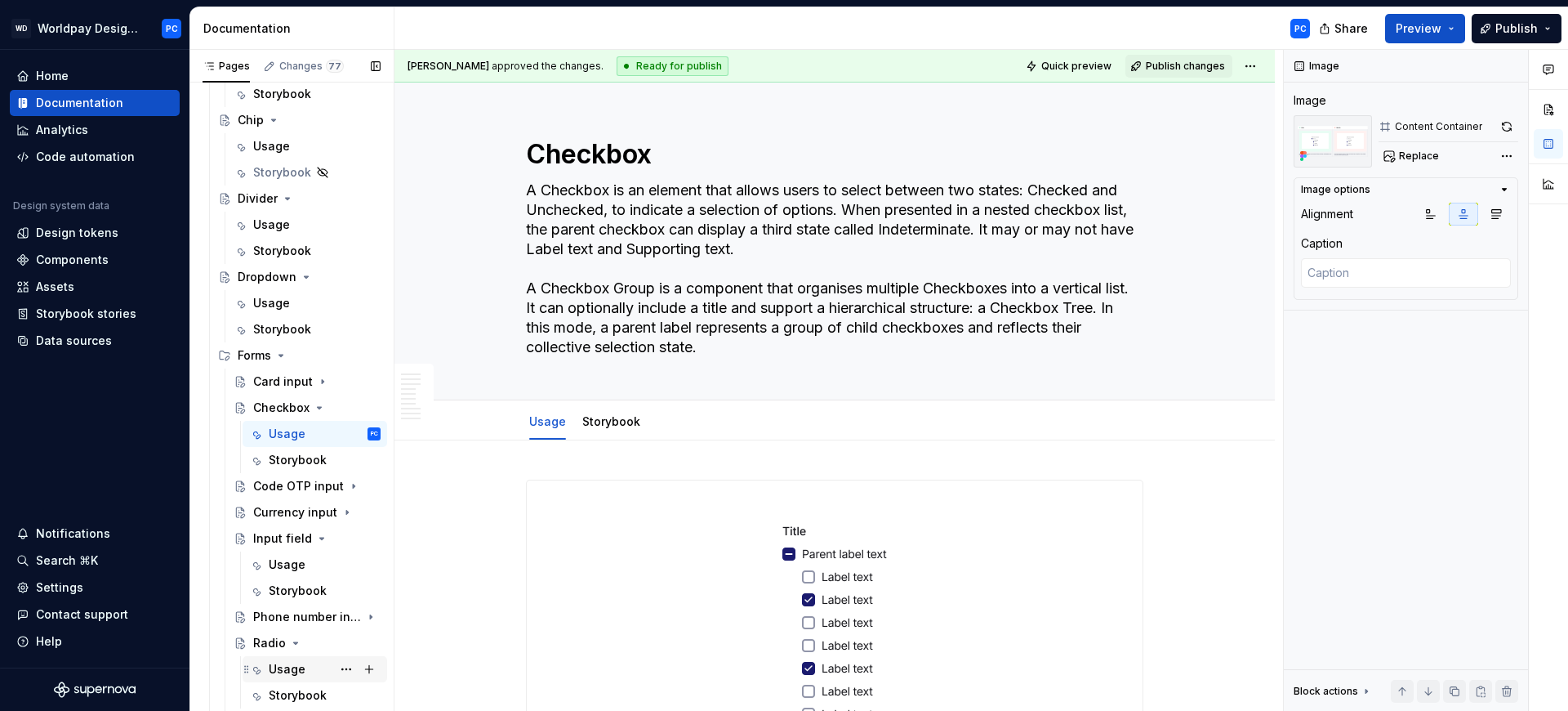
click at [294, 678] on div "Usage A" at bounding box center [324, 669] width 112 height 23
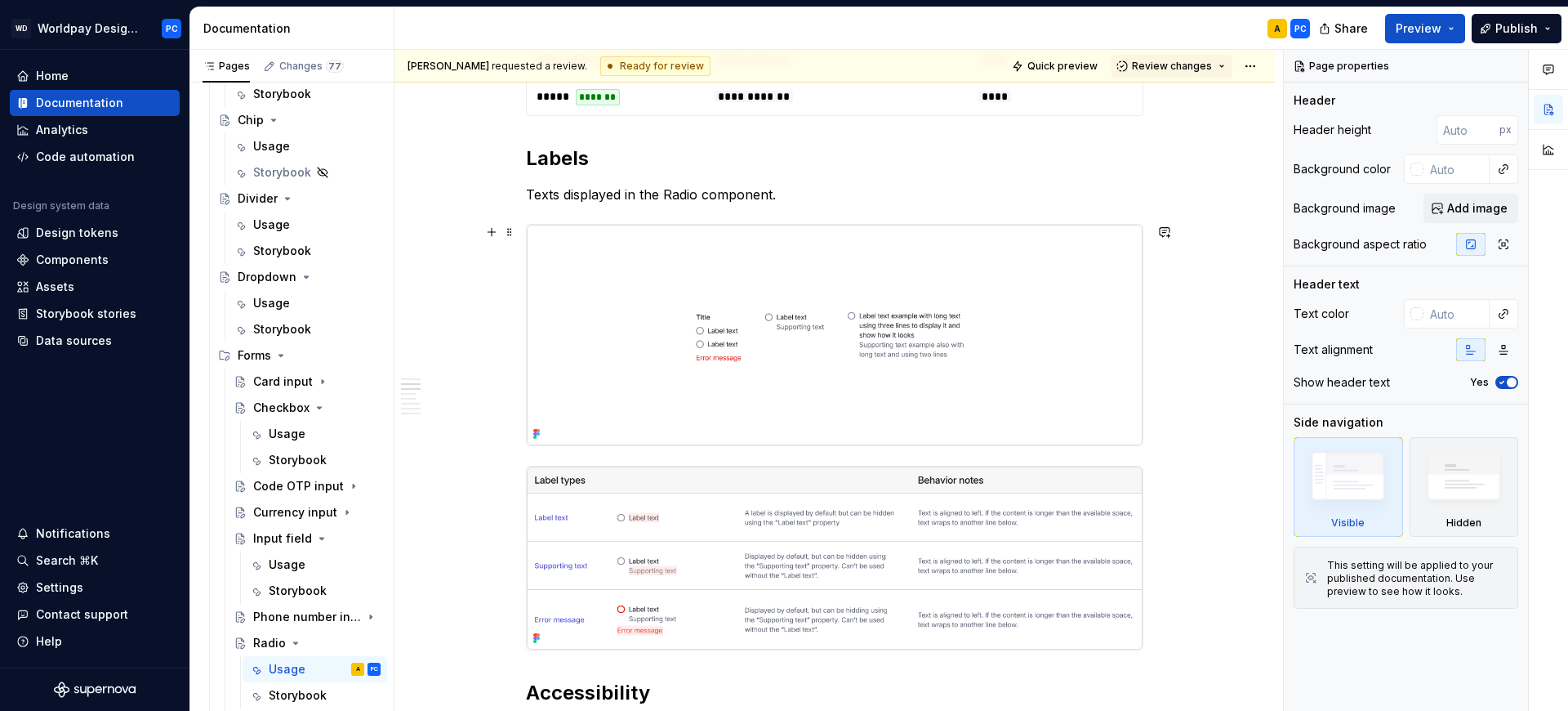
click at [808, 364] on img at bounding box center [834, 334] width 616 height 221
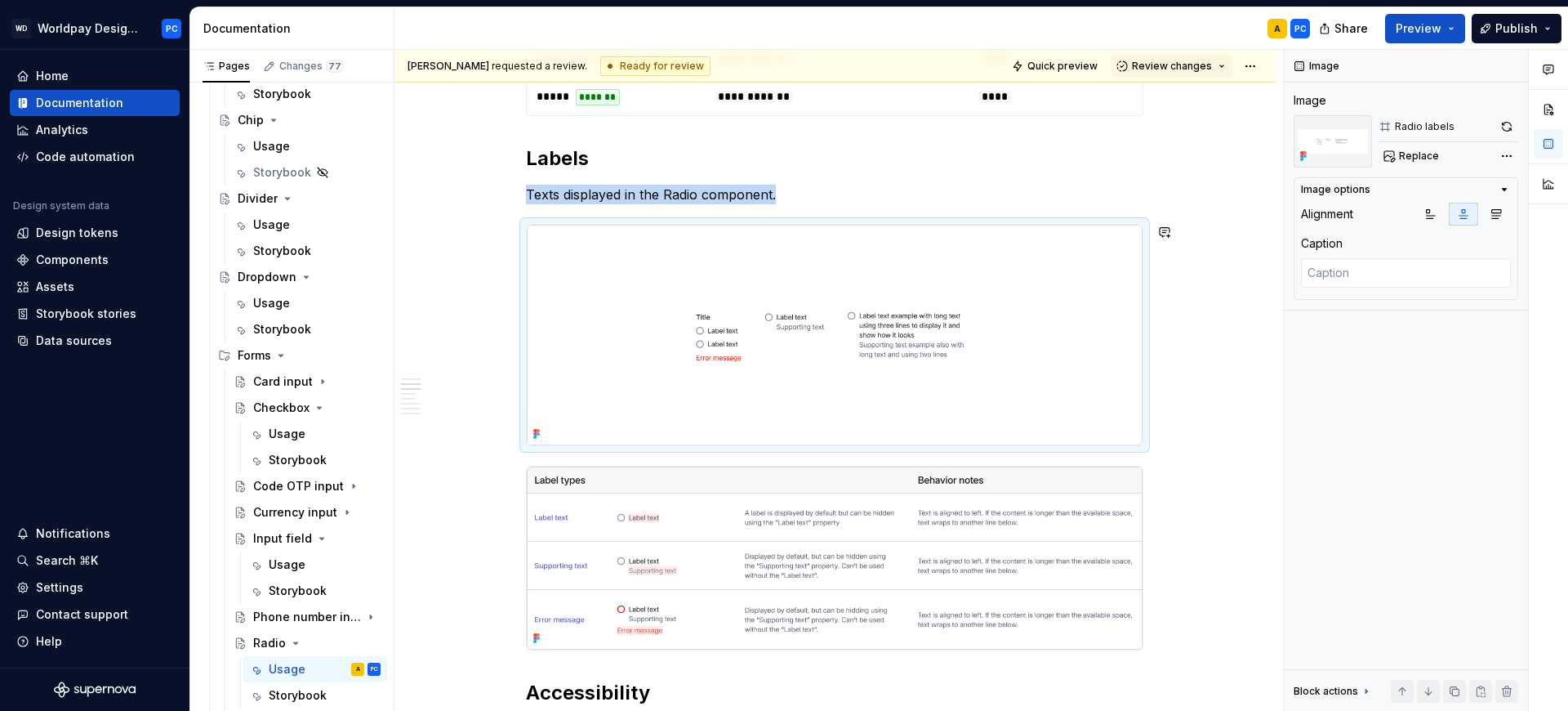
copy p "Texts displayed in the Radio component."
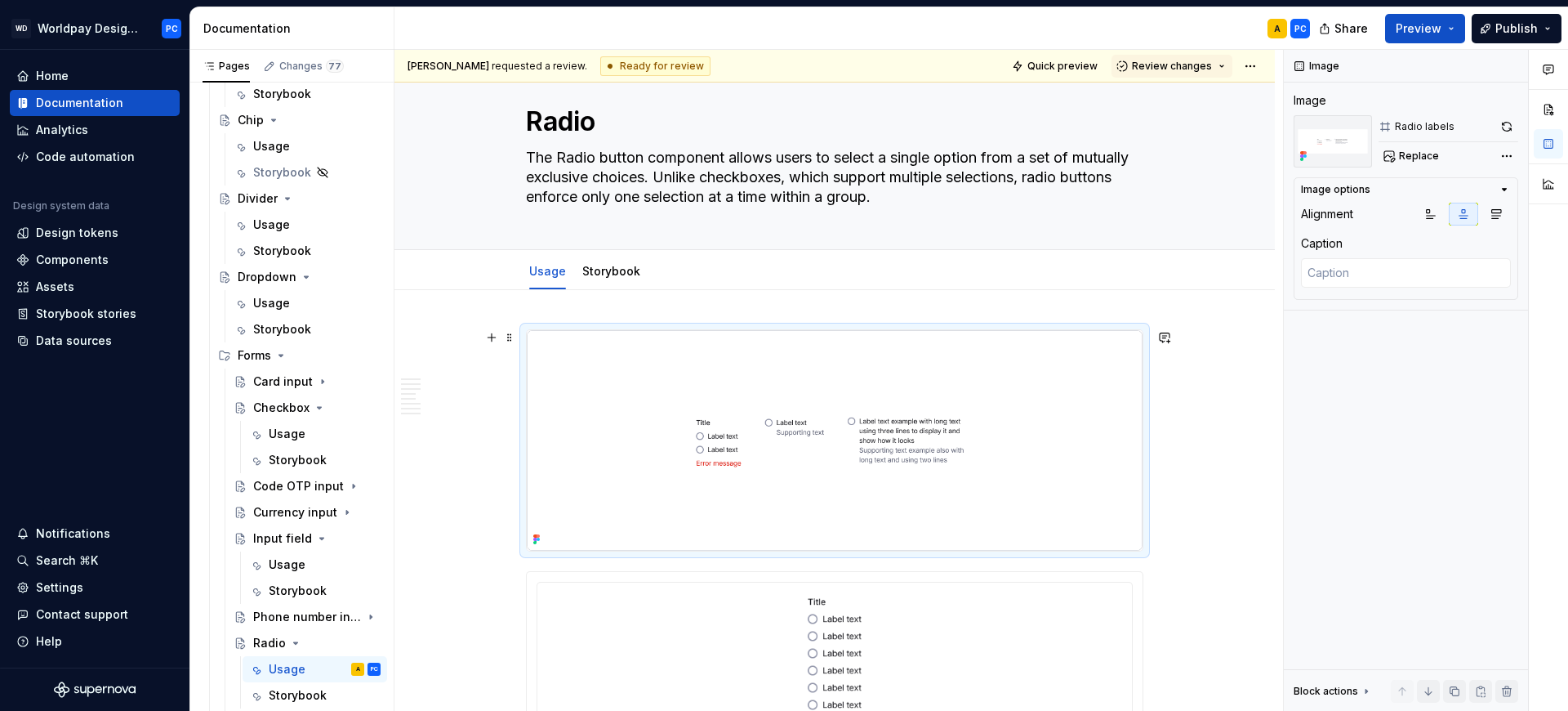
click at [802, 366] on img "To enrich screen reader interactions, please activate Accessibility in Grammarl…" at bounding box center [834, 440] width 616 height 221
click at [1424, 156] on span "Replace" at bounding box center [1418, 156] width 40 height 13
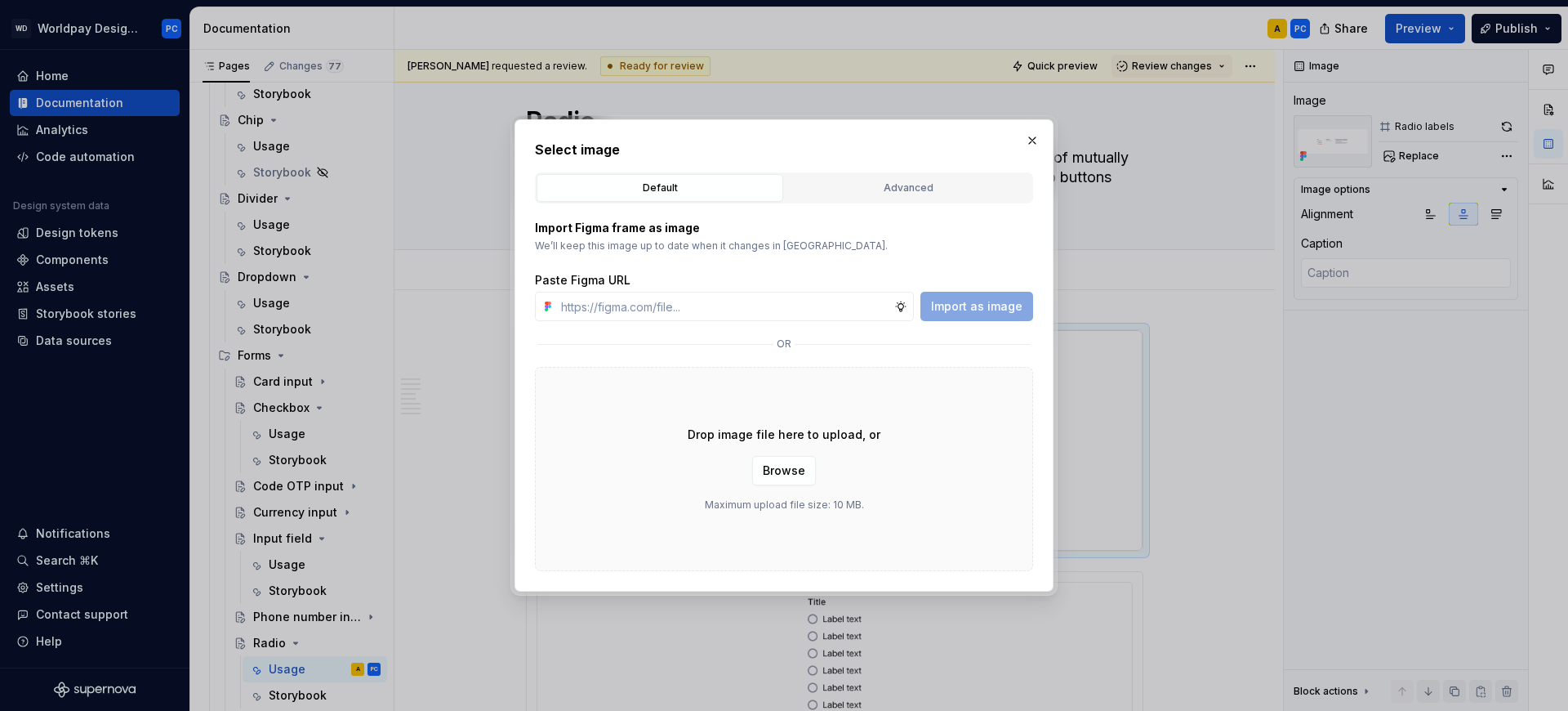
click at [856, 170] on div "Select image Default Advanced Import Figma frame as image We’ll keep this image…" at bounding box center [784, 355] width 498 height 431
click at [856, 198] on button "Advanced" at bounding box center [907, 187] width 246 height 28
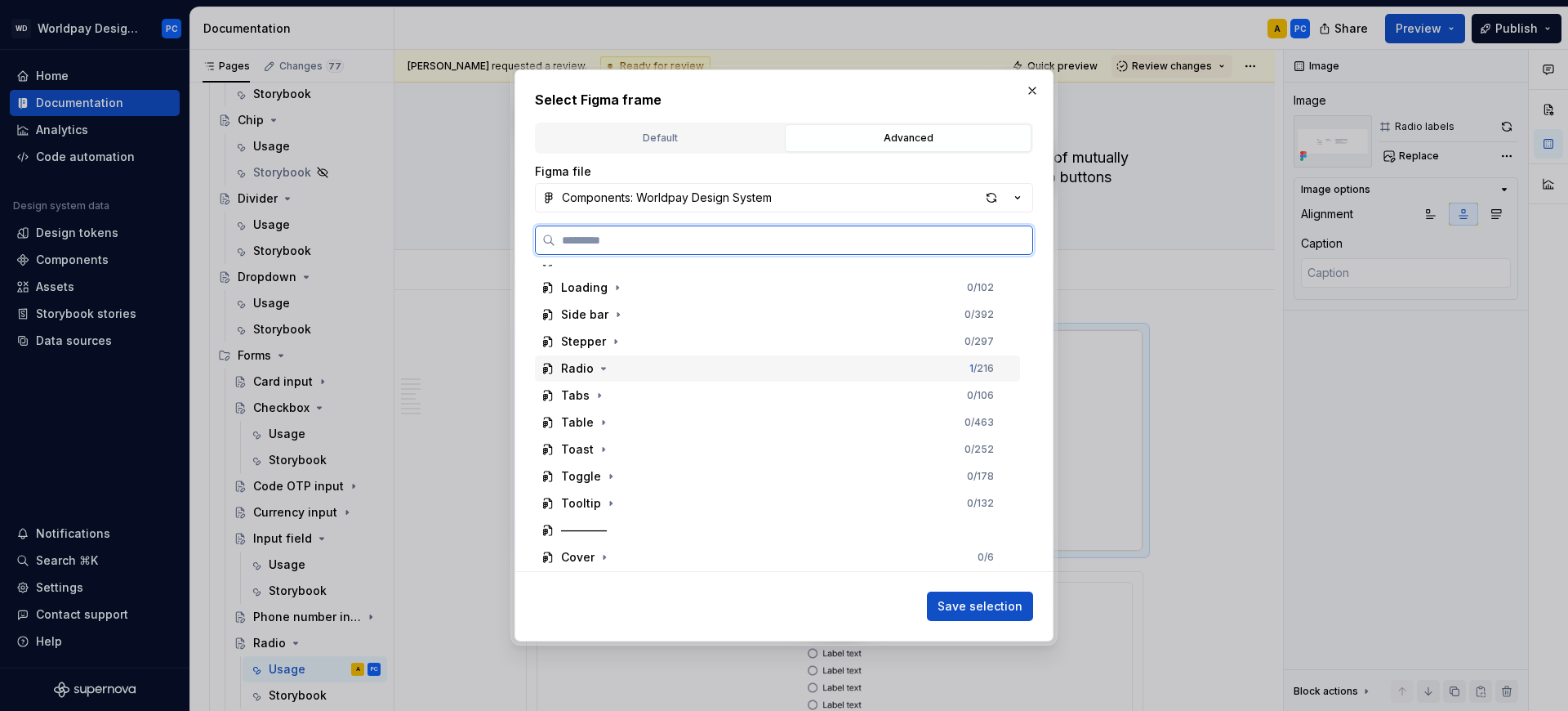
click at [587, 372] on div "Radio" at bounding box center [577, 368] width 32 height 17
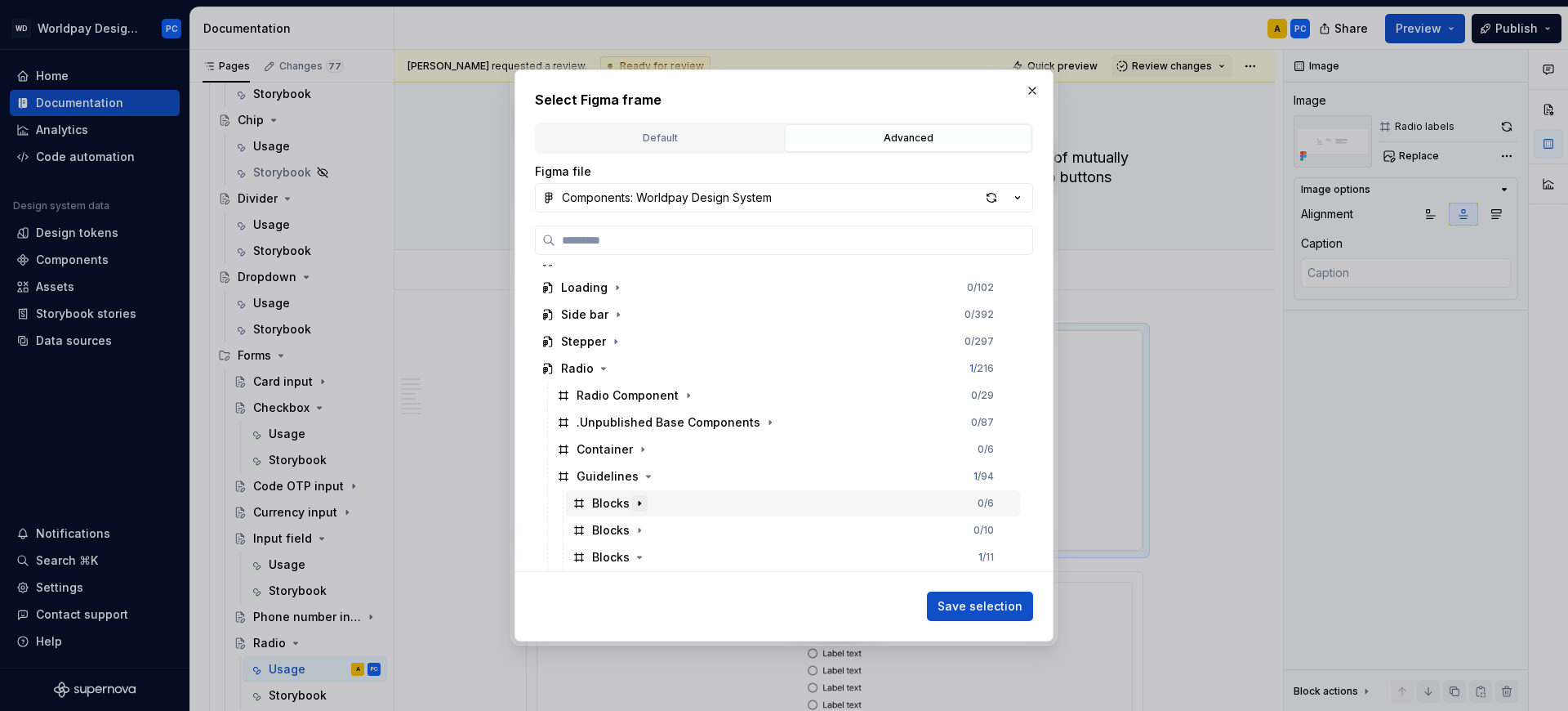
click at [639, 504] on icon "button" at bounding box center [640, 503] width 2 height 4
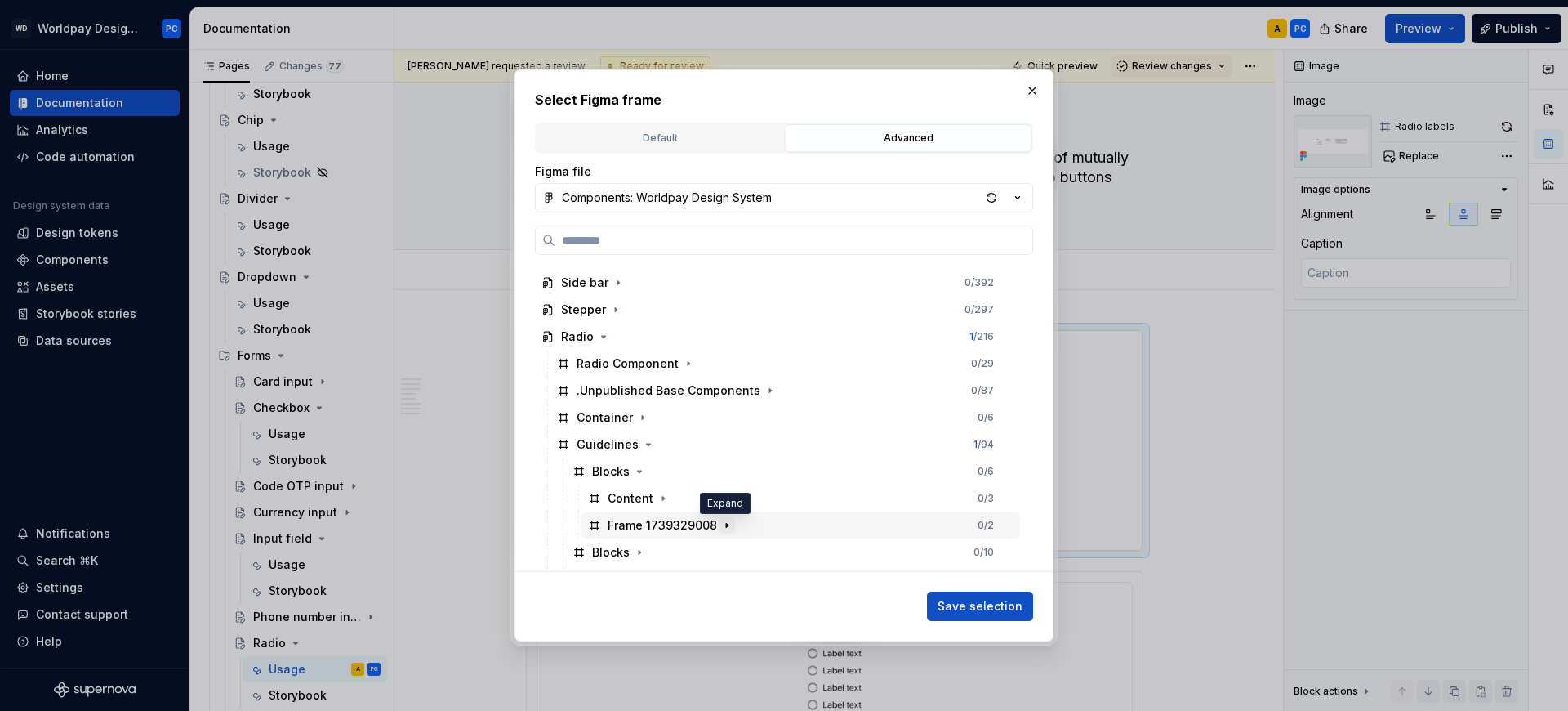
click at [725, 523] on icon "button" at bounding box center [726, 525] width 13 height 13
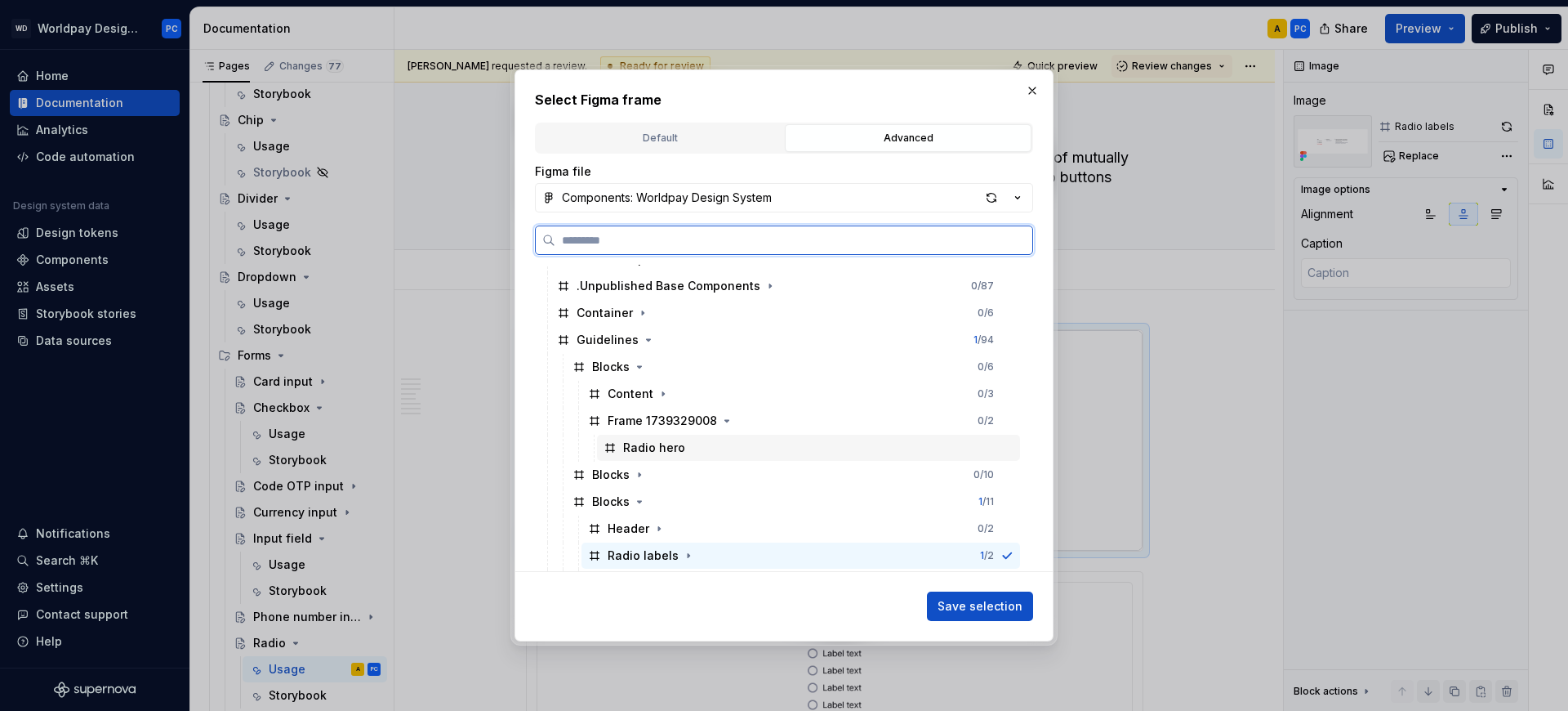
click at [672, 452] on div "Radio hero" at bounding box center [653, 448] width 62 height 17
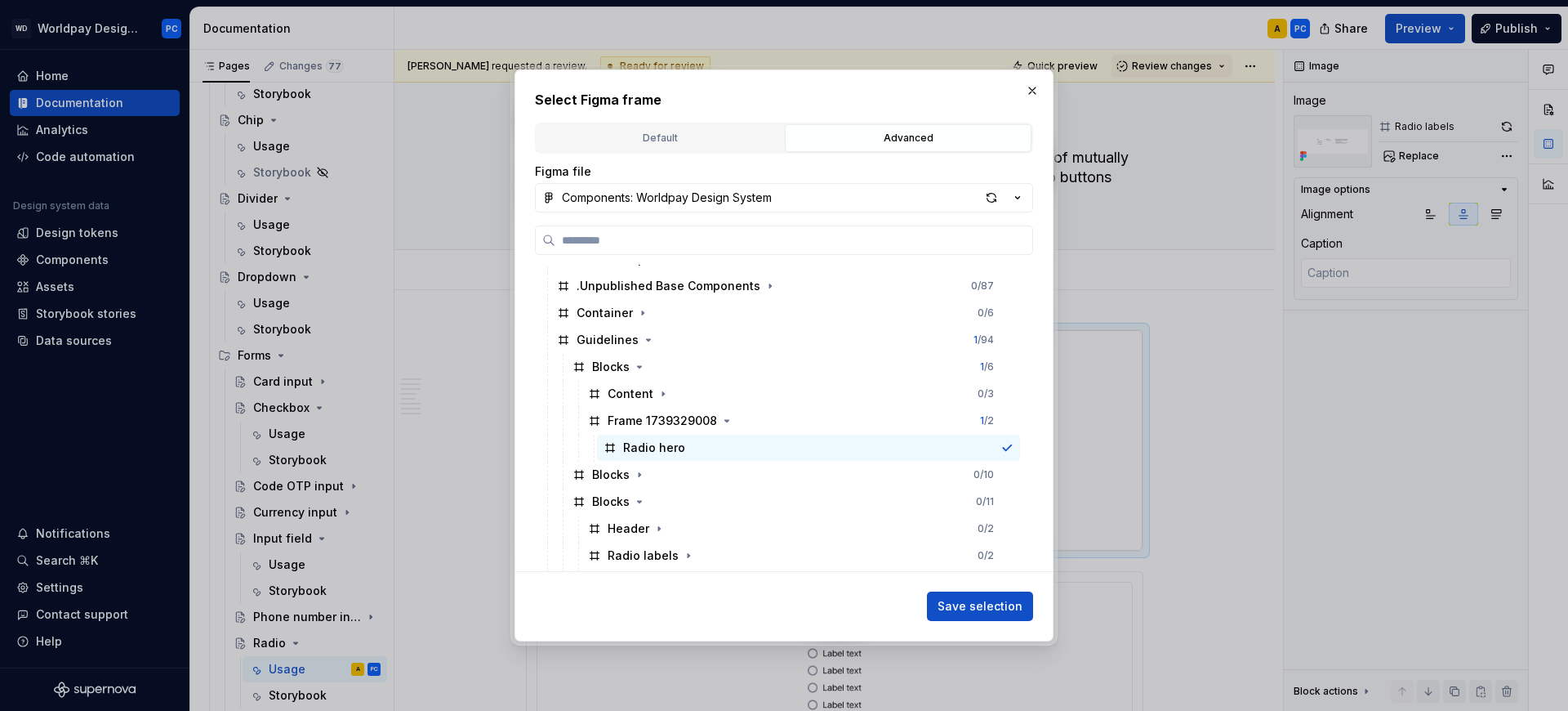
click at [977, 611] on span "Save selection" at bounding box center [980, 607] width 85 height 17
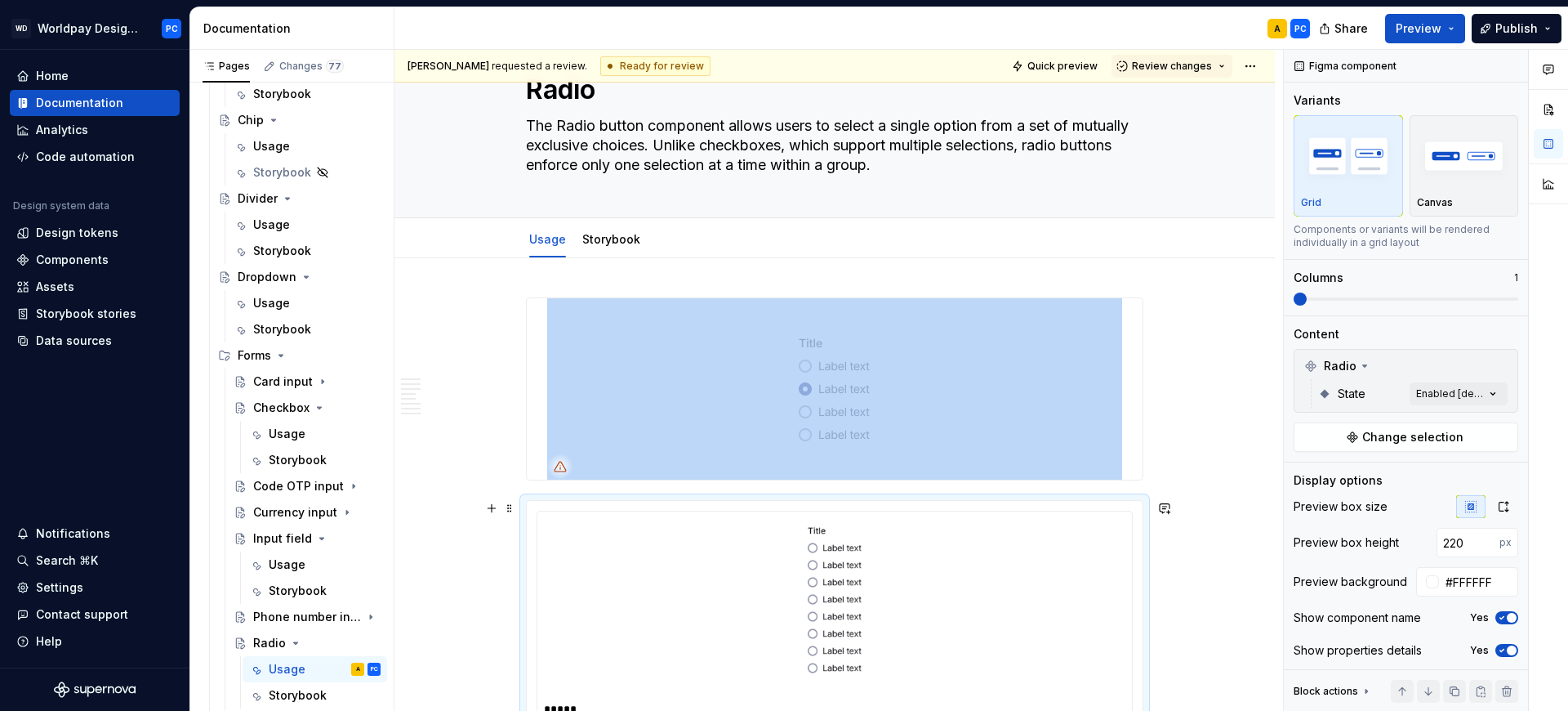
click at [1017, 581] on div "To enrich screen reader interactions, please activate Accessibility in Grammarl…" at bounding box center [834, 608] width 581 height 180
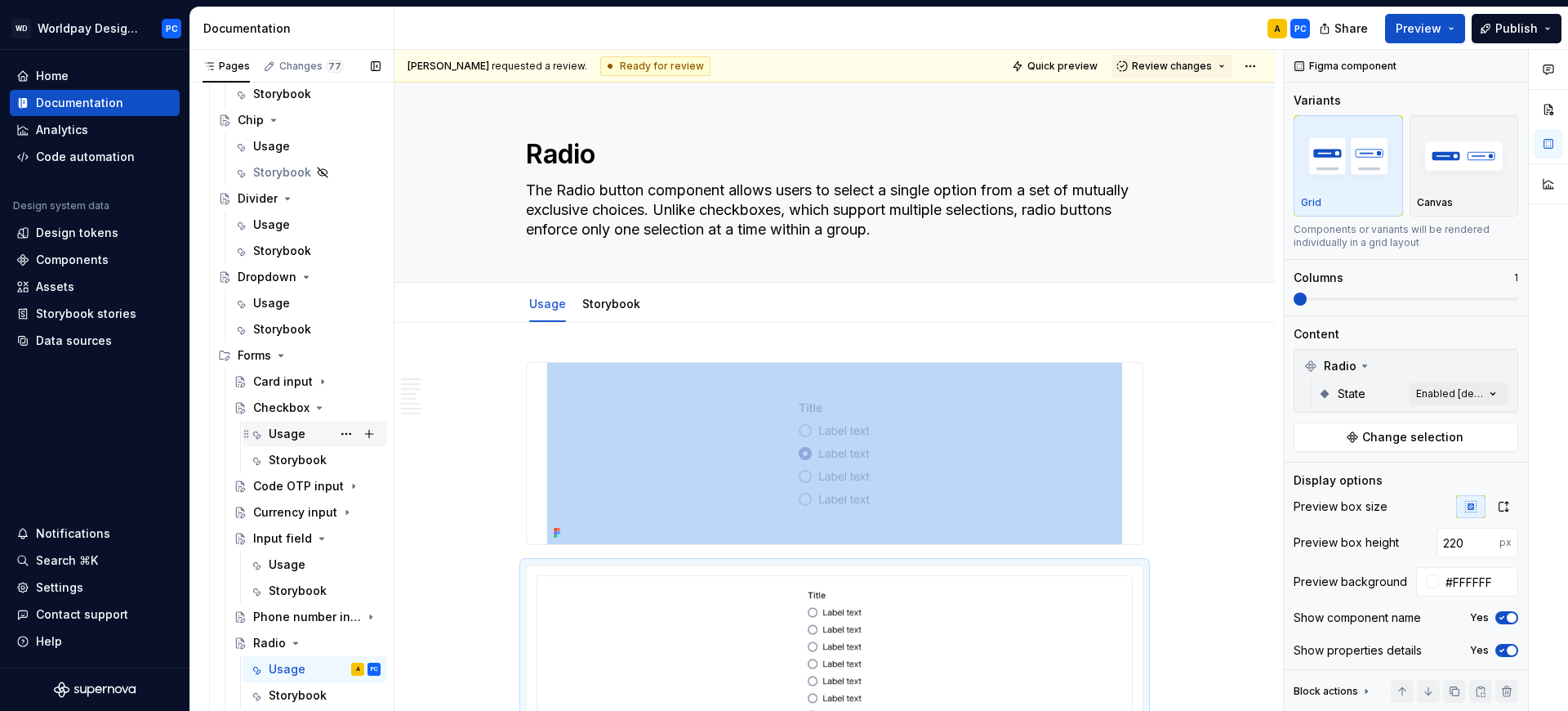
click at [284, 431] on div "Usage" at bounding box center [287, 434] width 37 height 17
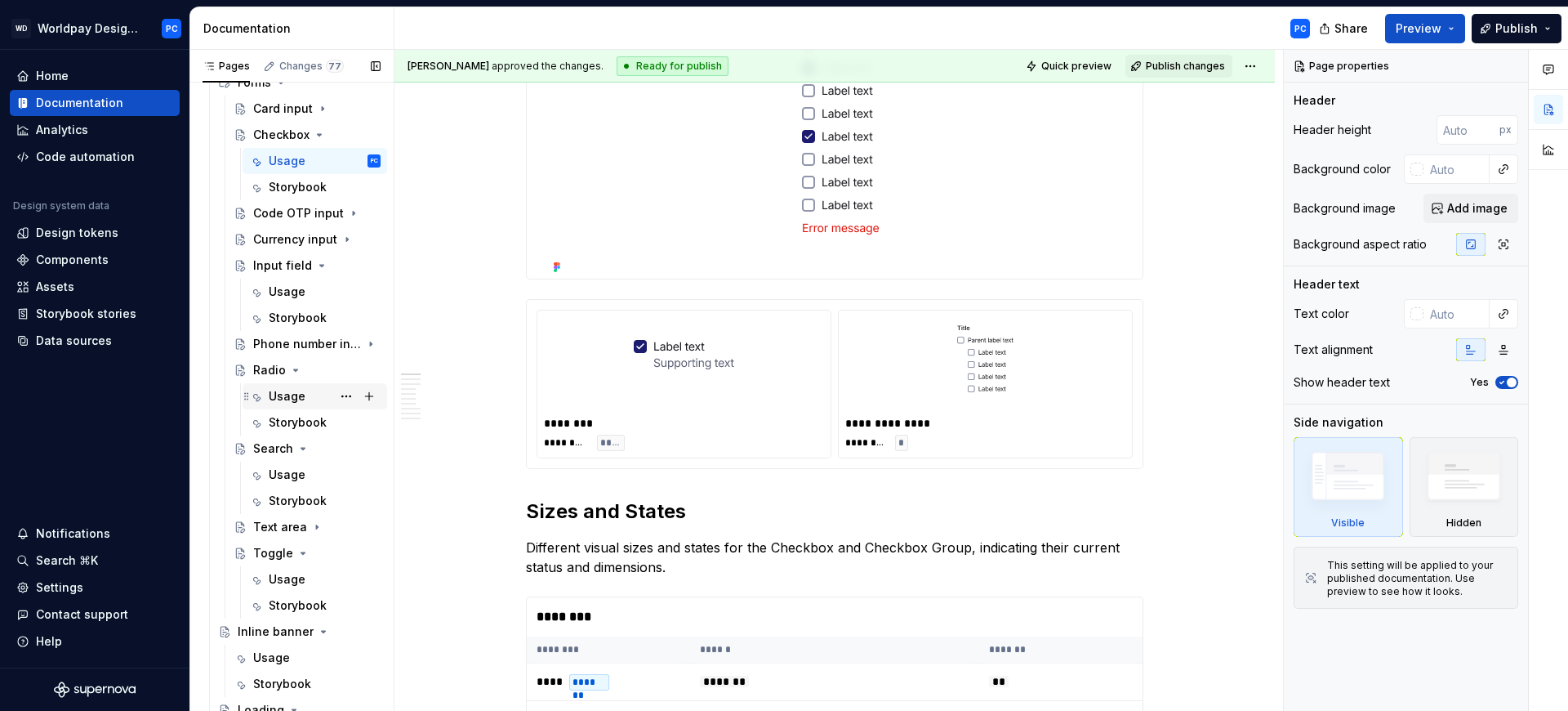
click at [289, 390] on div "Usage" at bounding box center [287, 396] width 37 height 17
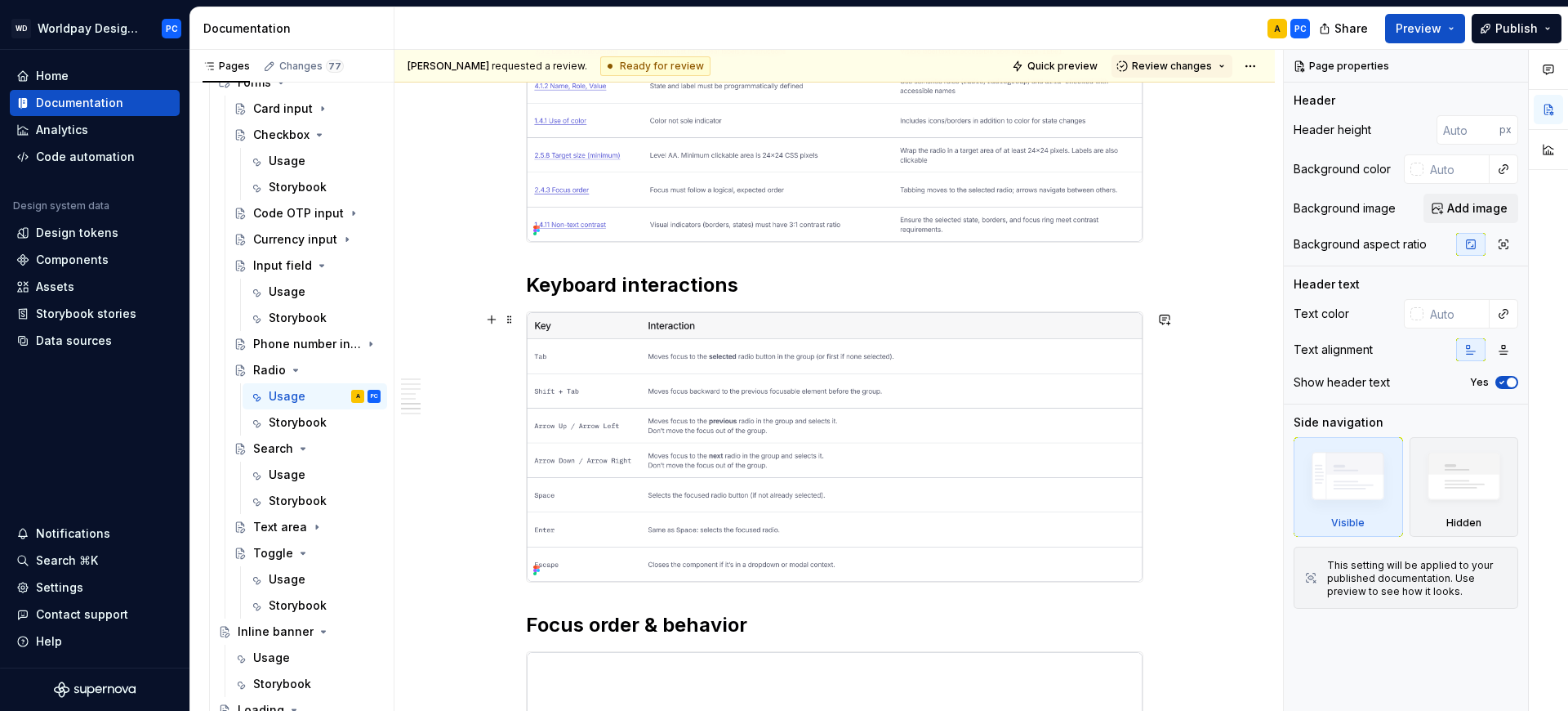
scroll to position [3011, 0]
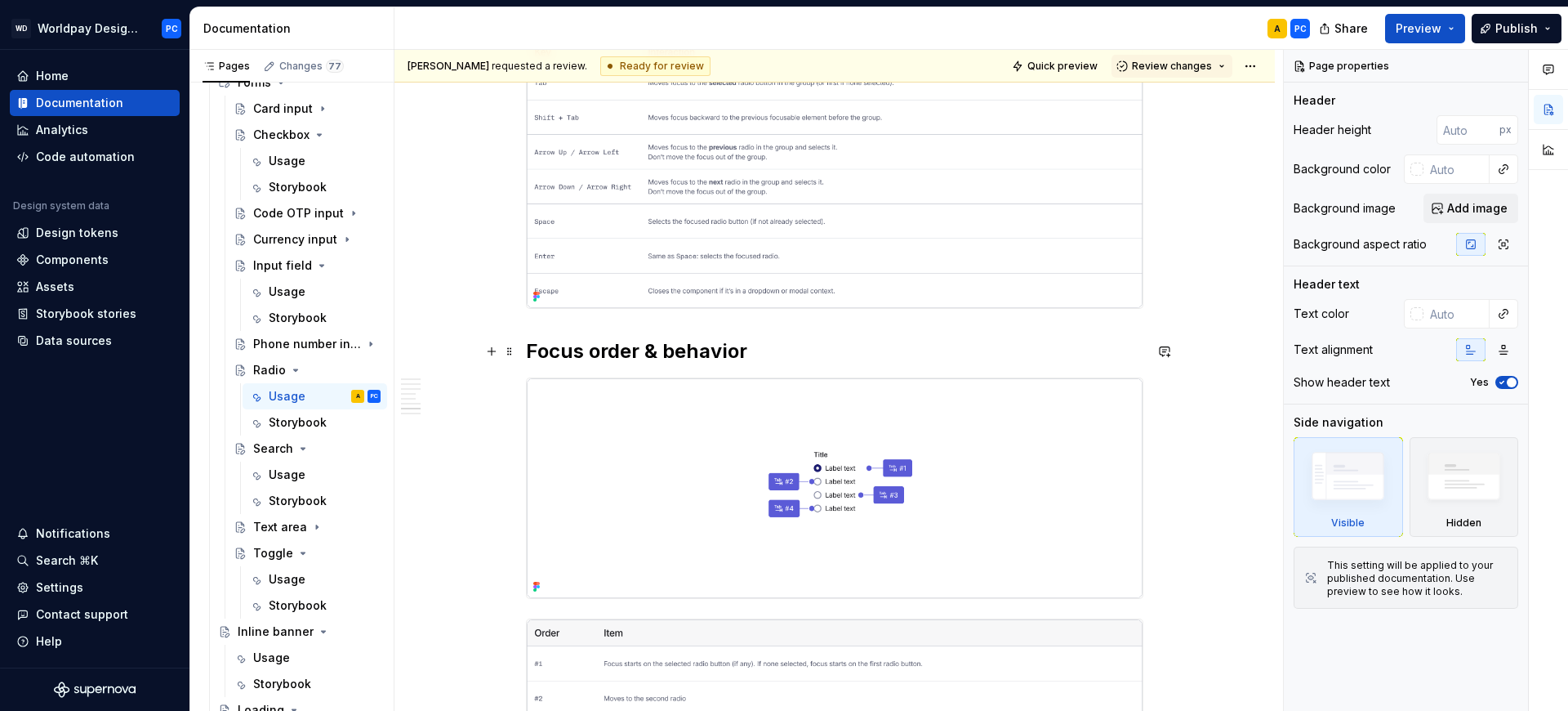
click at [730, 351] on h2 "Focus order & behavior" at bounding box center [834, 351] width 617 height 26
type textarea "*"
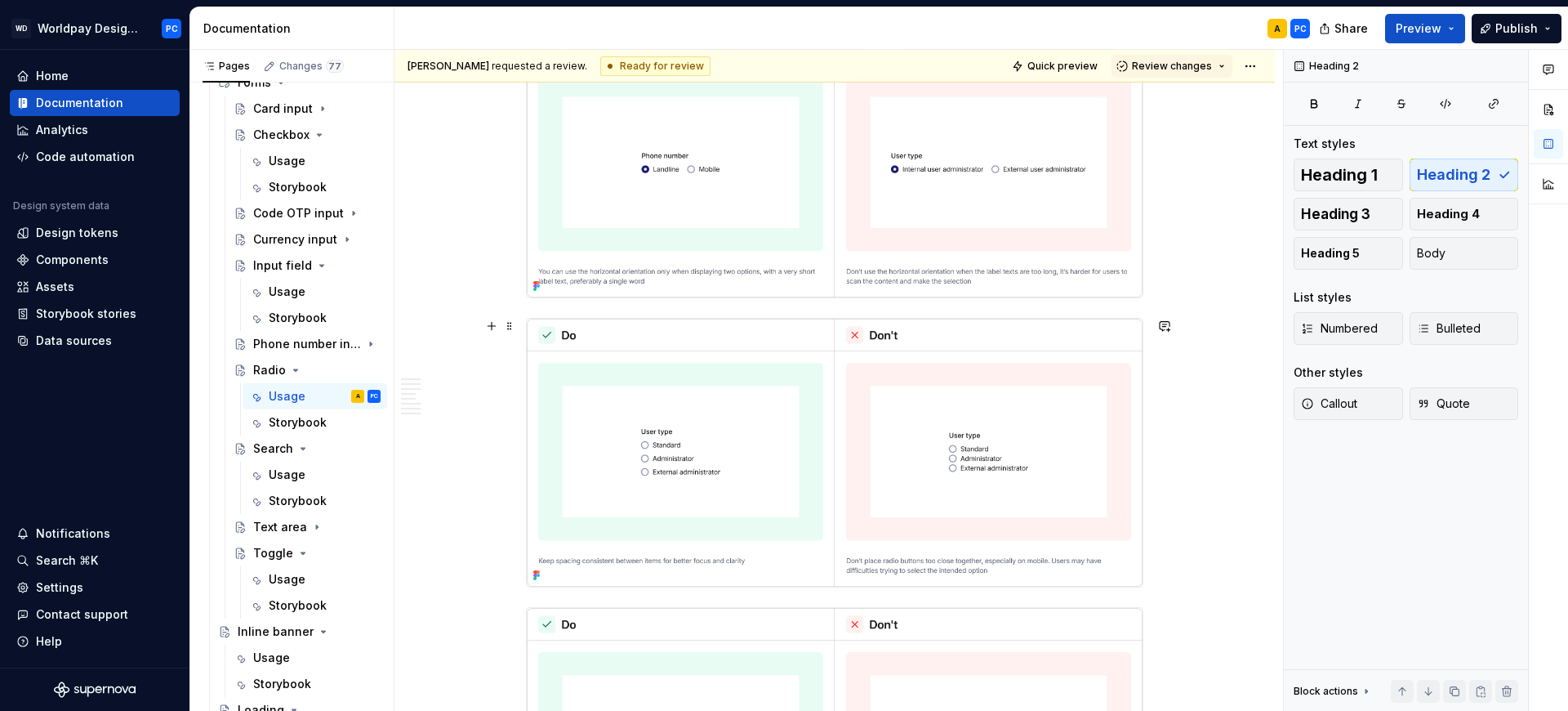
scroll to position [4839, 0]
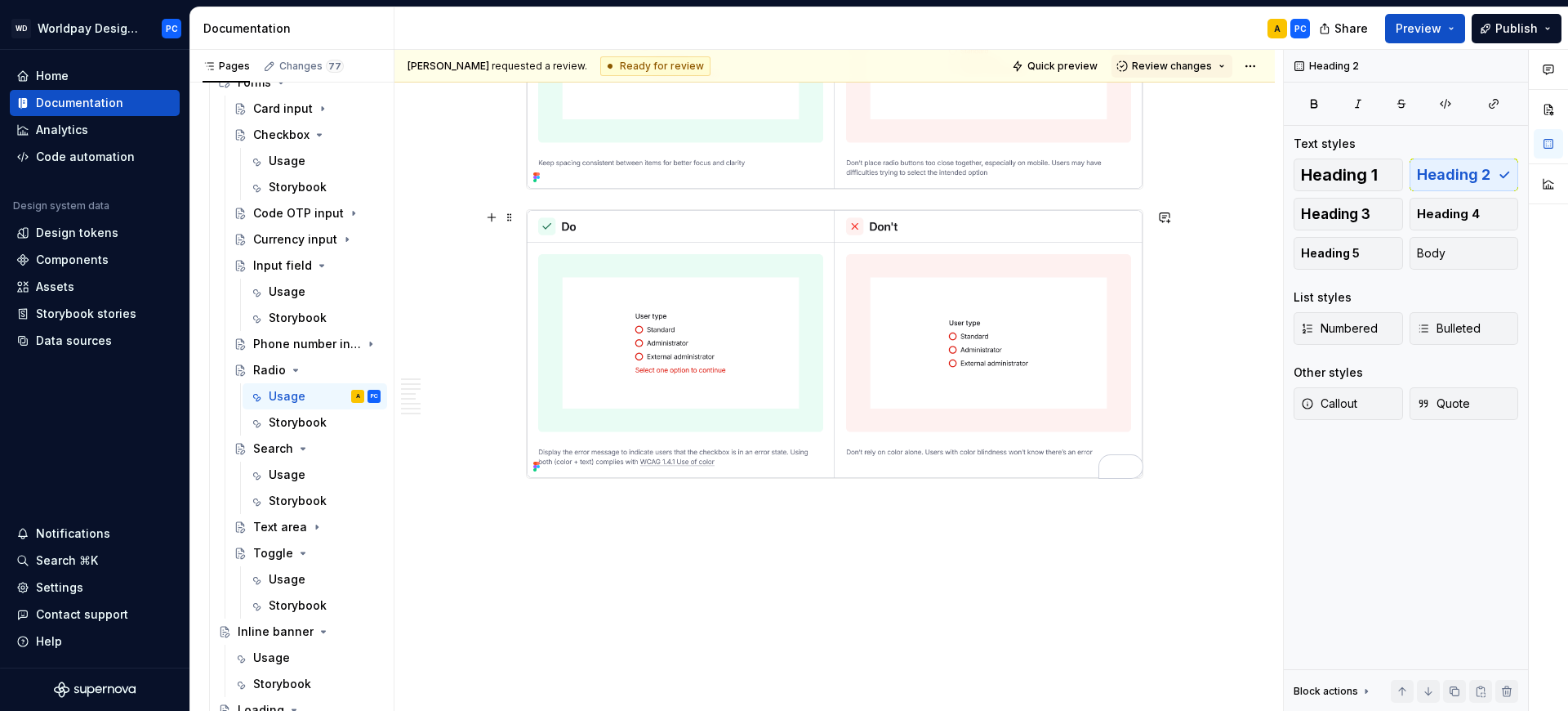
click at [967, 368] on img "To enrich screen reader interactions, please activate Accessibility in Grammarl…" at bounding box center [834, 343] width 616 height 268
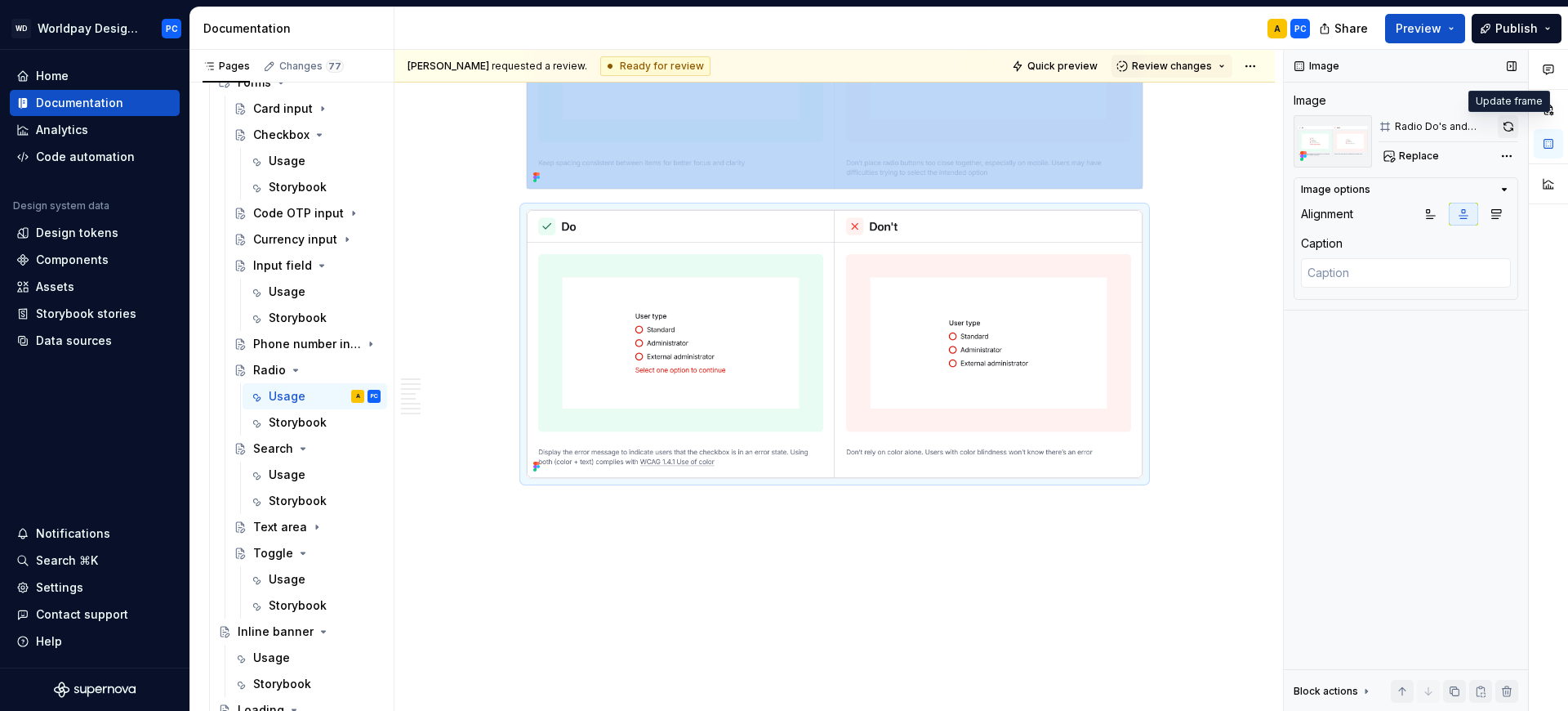
click at [1505, 126] on button "button" at bounding box center [1508, 127] width 20 height 23
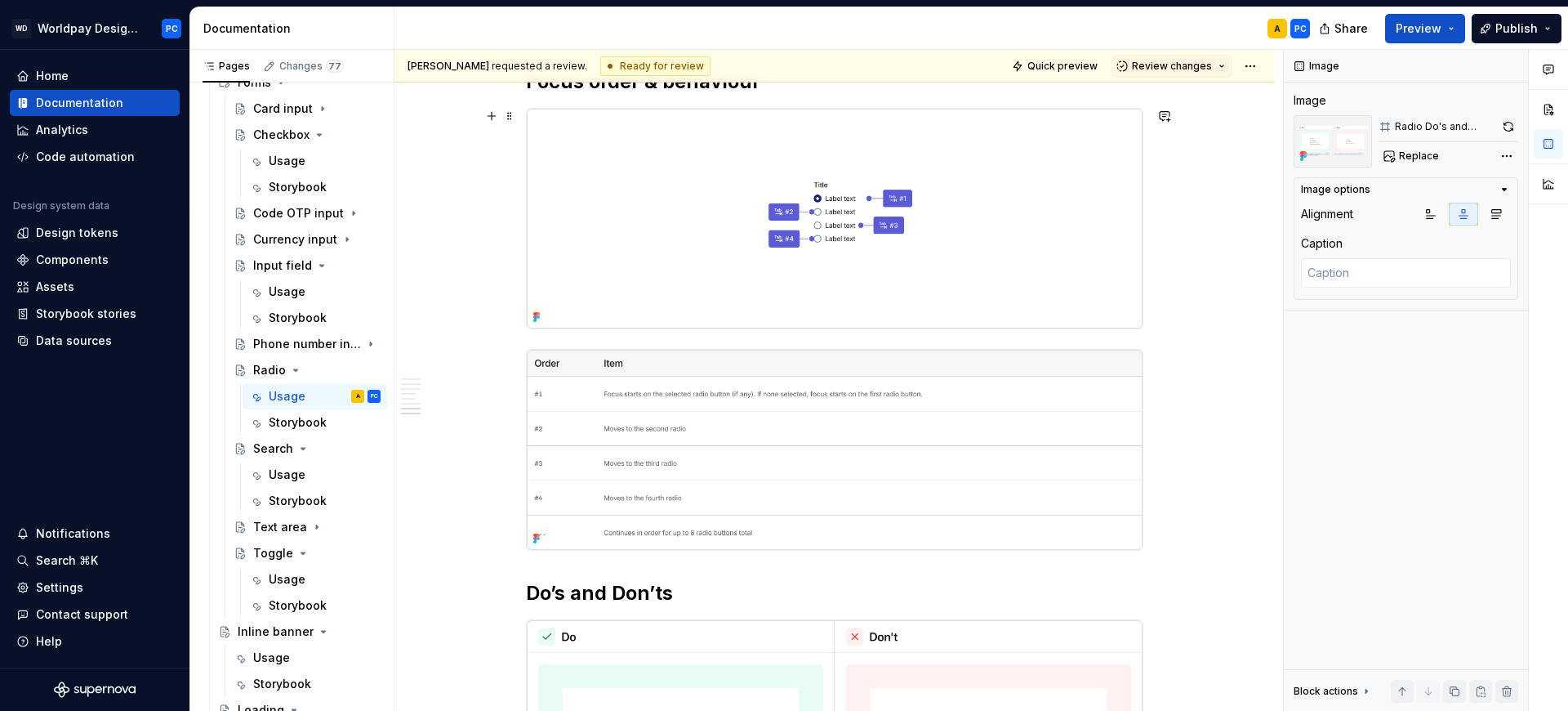
scroll to position [3007, 0]
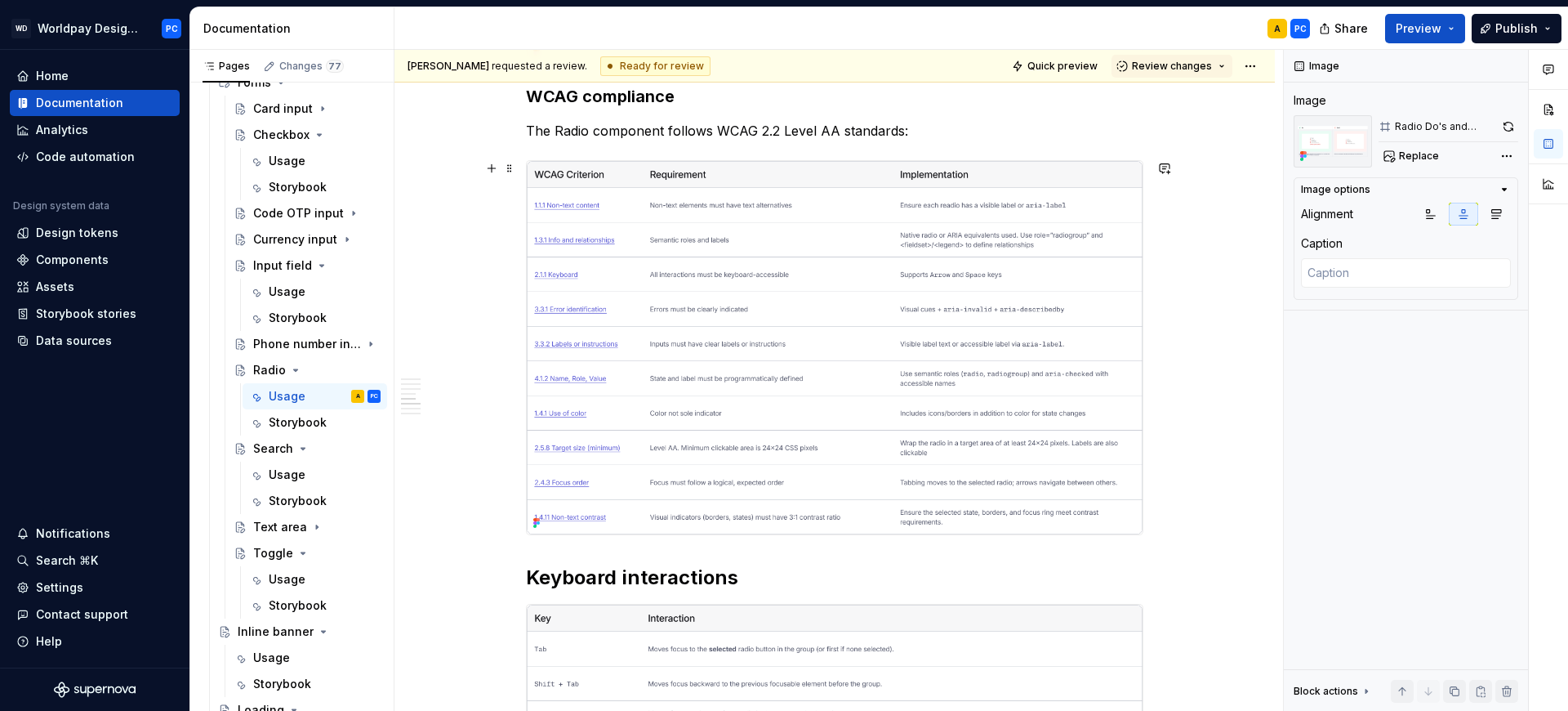
click at [1036, 351] on img "To enrich screen reader interactions, please activate Accessibility in Grammarl…" at bounding box center [834, 347] width 616 height 373
click at [1509, 124] on button "button" at bounding box center [1508, 127] width 18 height 23
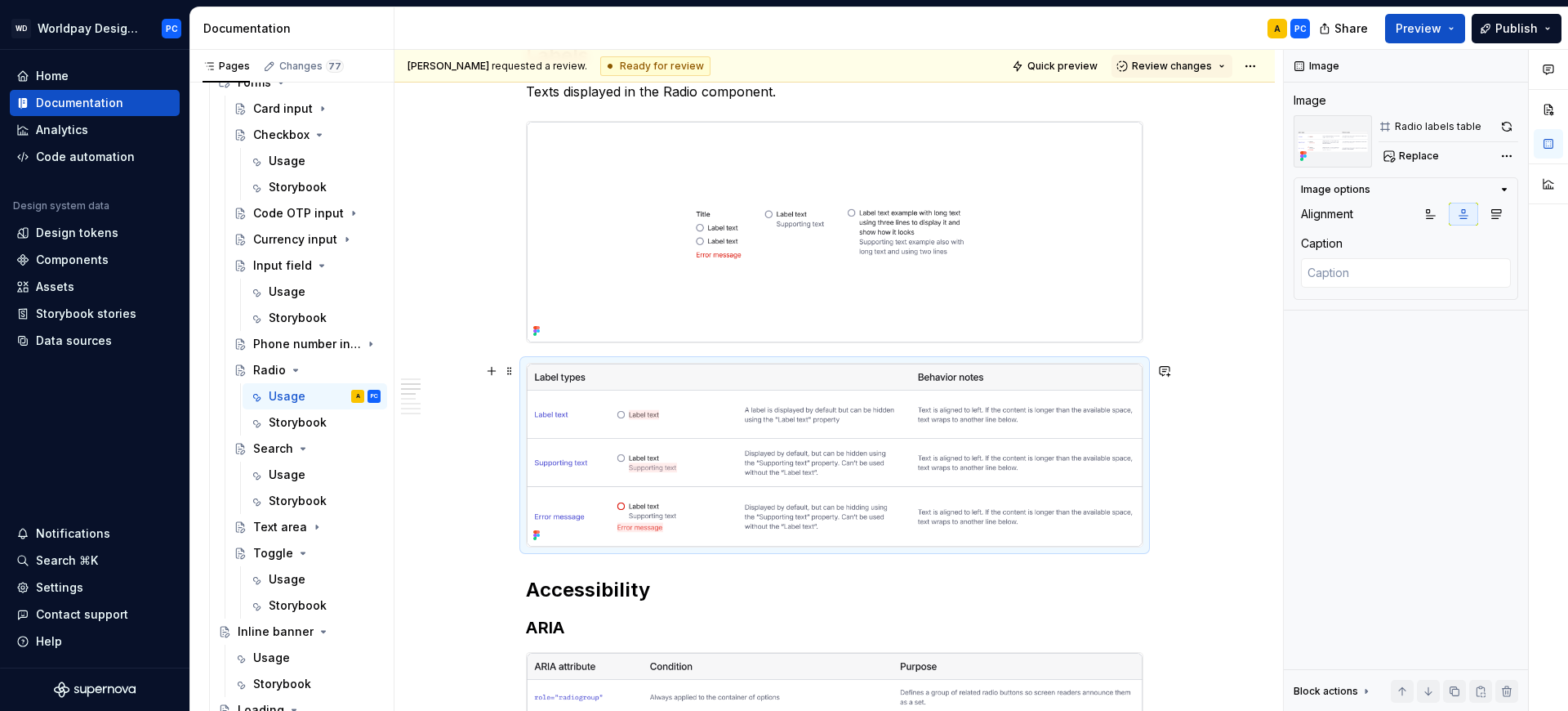
click at [944, 474] on img "To enrich screen reader interactions, please activate Accessibility in Grammarl…" at bounding box center [834, 455] width 616 height 183
click at [1504, 121] on button "button" at bounding box center [1506, 127] width 23 height 23
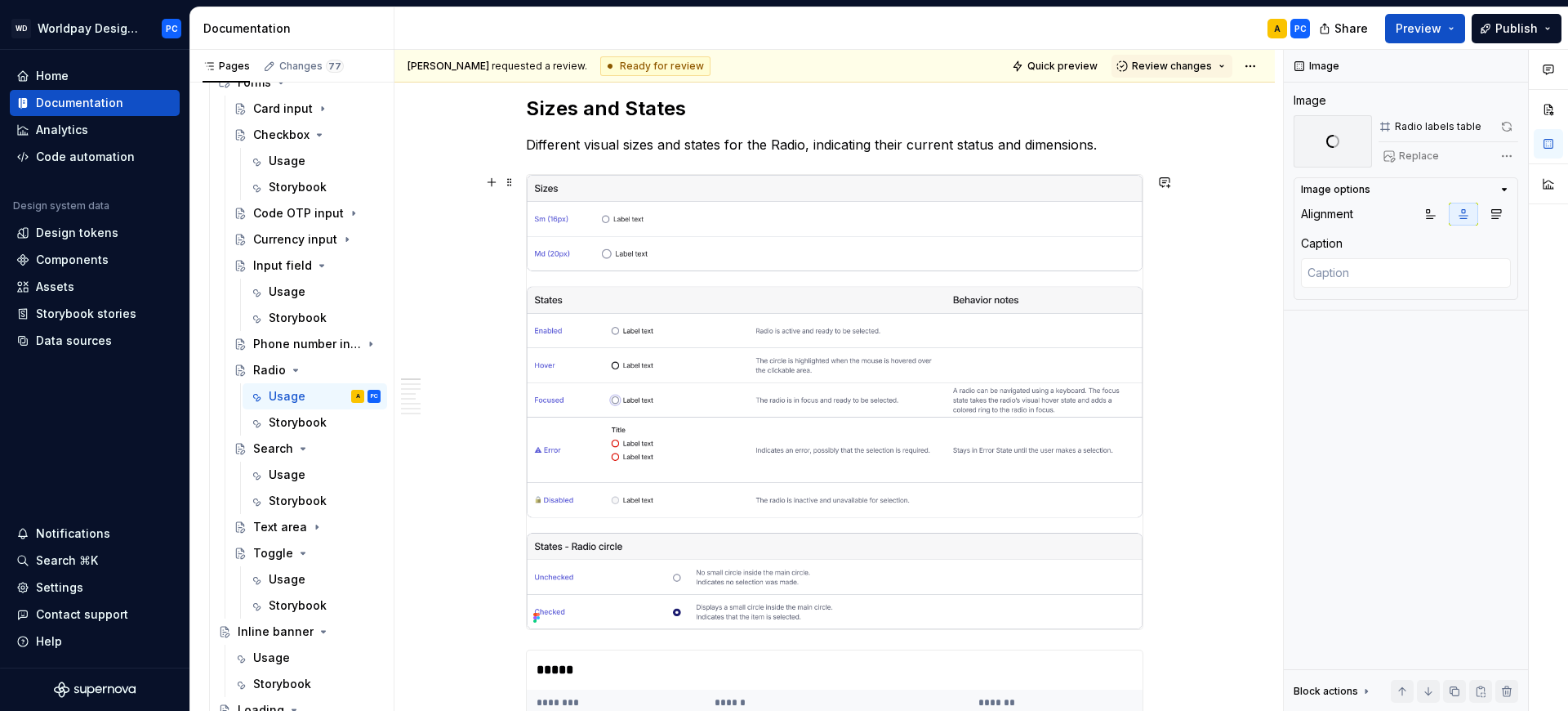
click at [980, 375] on img "To enrich screen reader interactions, please activate Accessibility in Grammarl…" at bounding box center [834, 402] width 616 height 454
click at [1511, 126] on button "button" at bounding box center [1507, 127] width 21 height 23
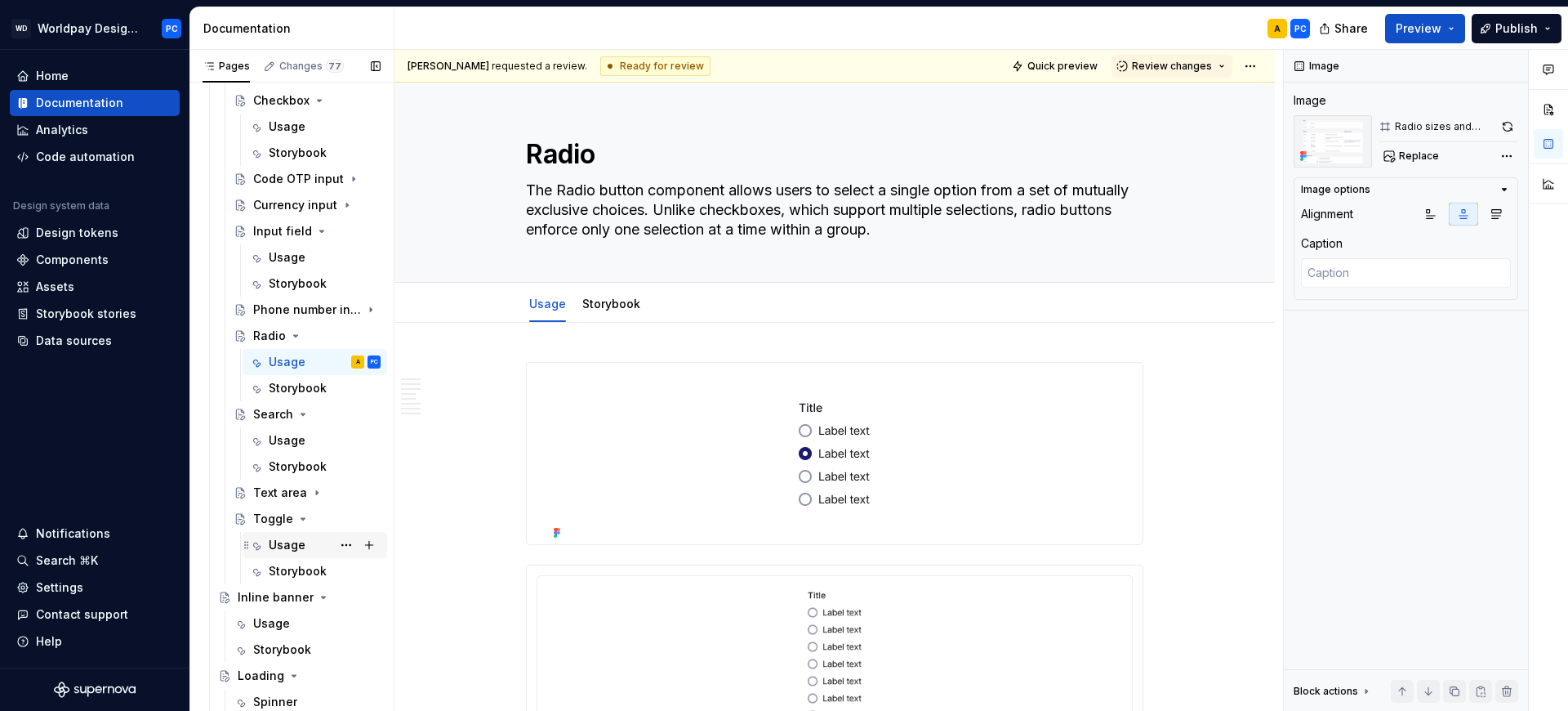
click at [295, 541] on div "Usage" at bounding box center [287, 545] width 37 height 17
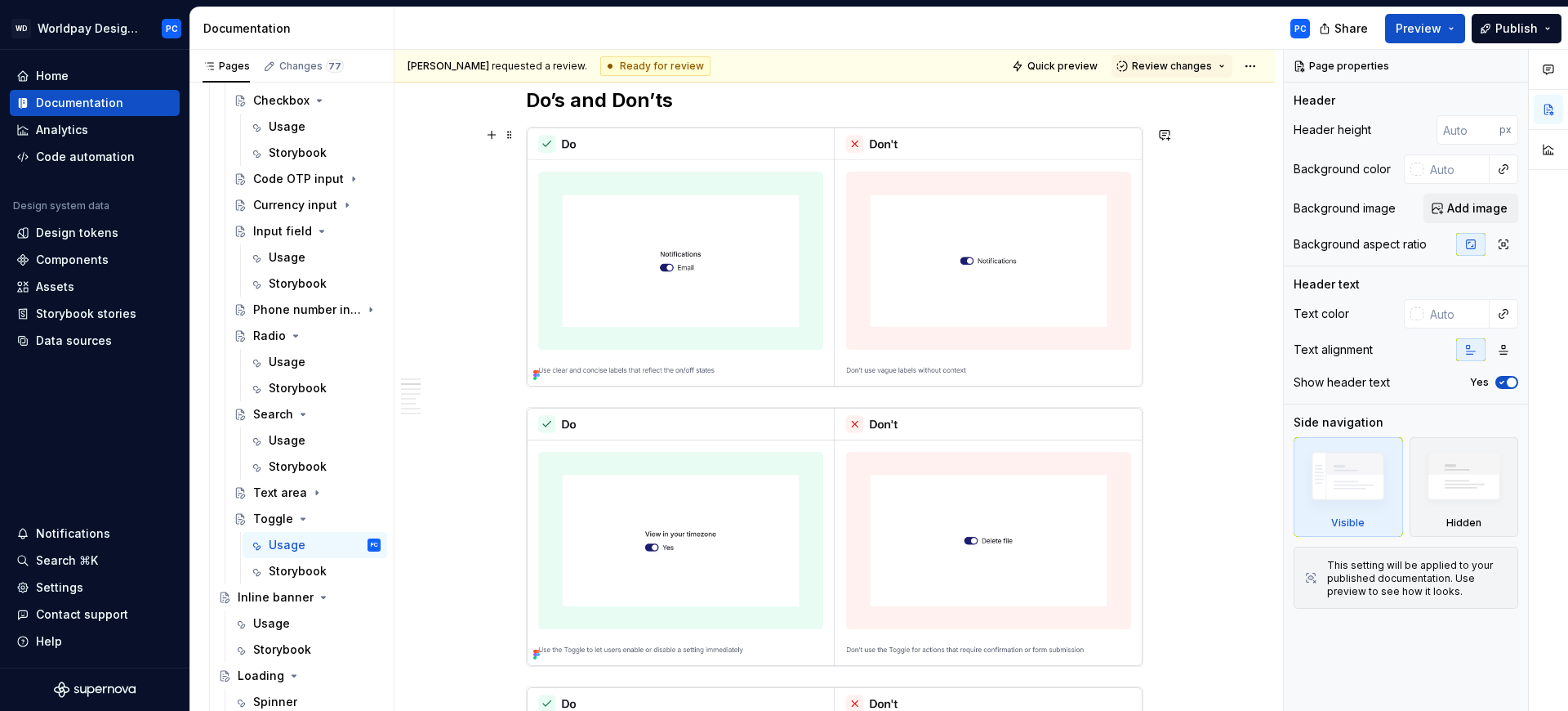
scroll to position [1527, 0]
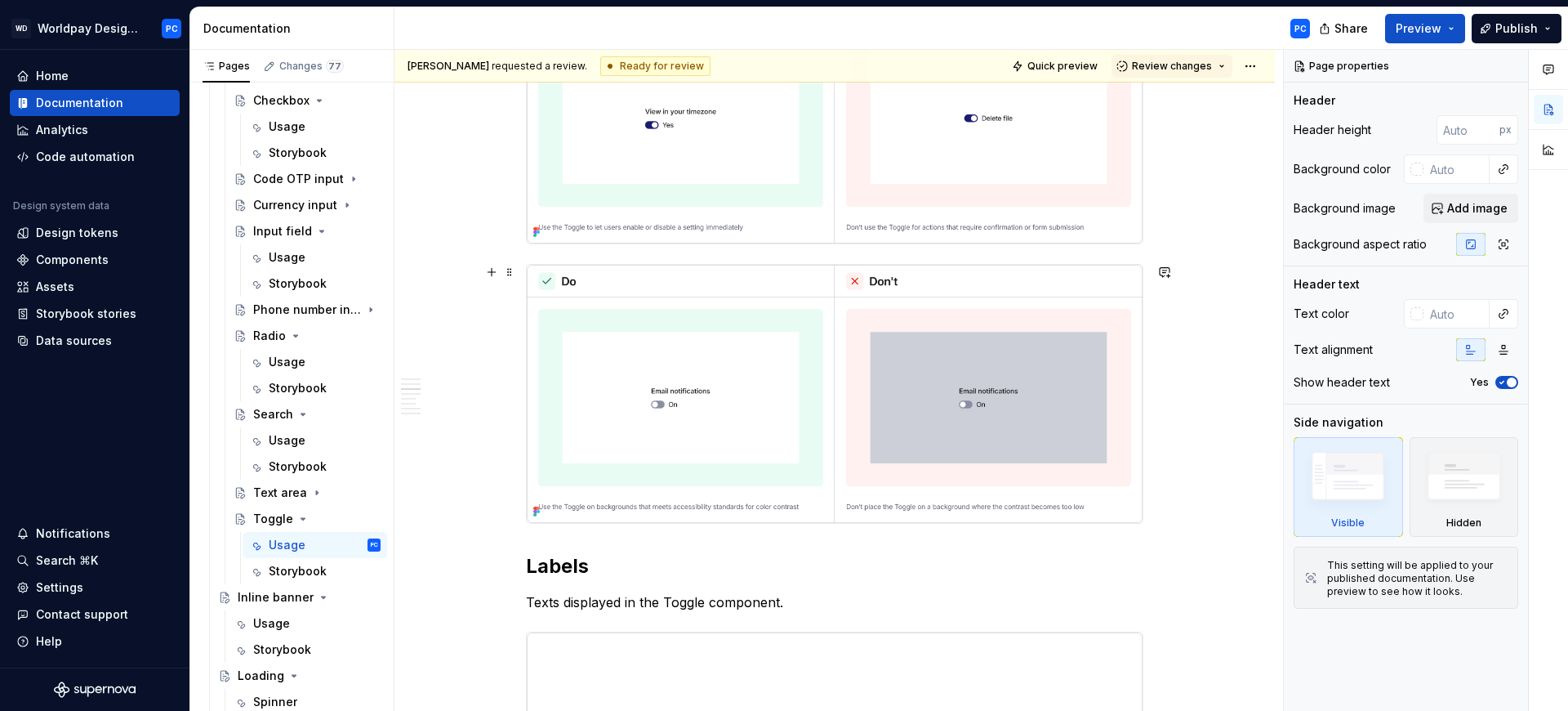
click at [932, 390] on img at bounding box center [834, 394] width 616 height 259
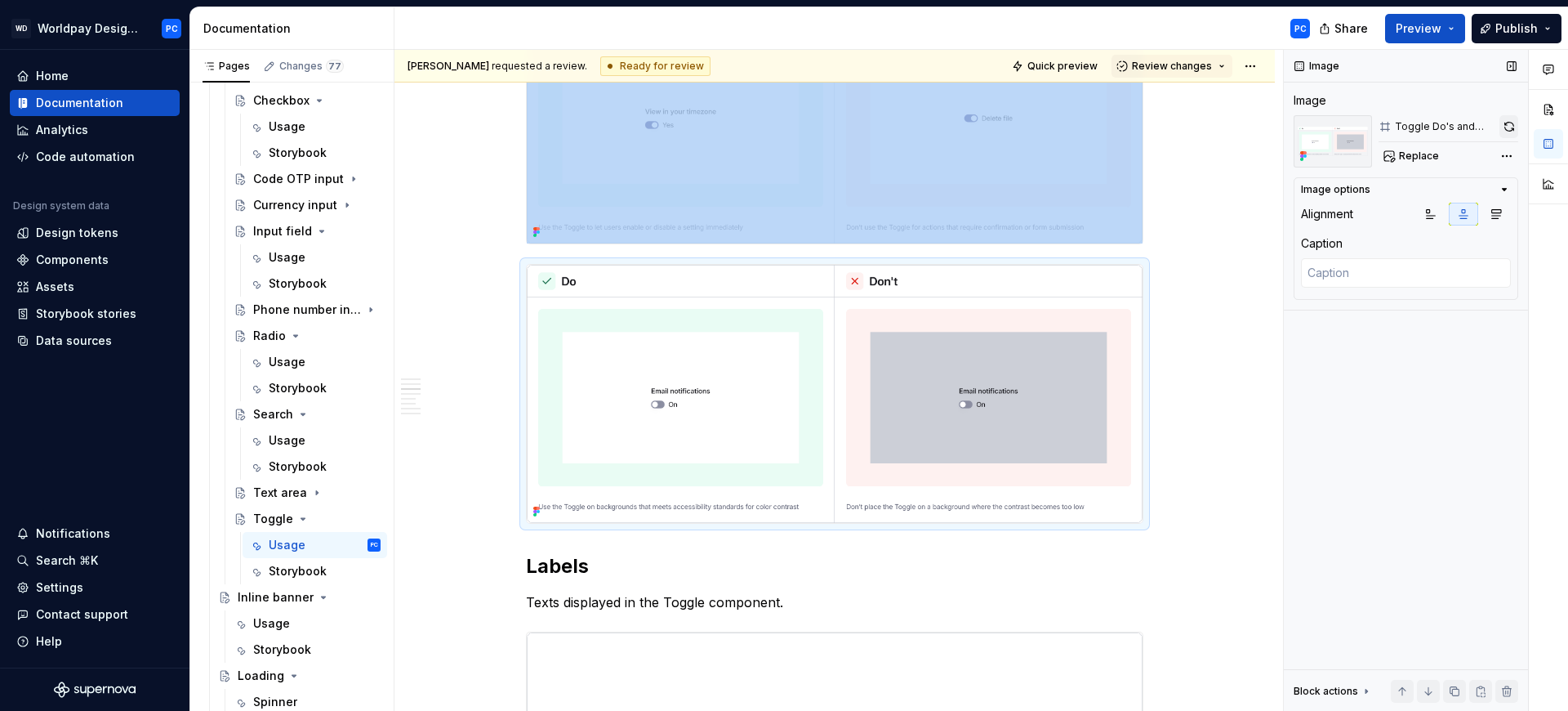
click at [1509, 127] on button "button" at bounding box center [1508, 127] width 18 height 23
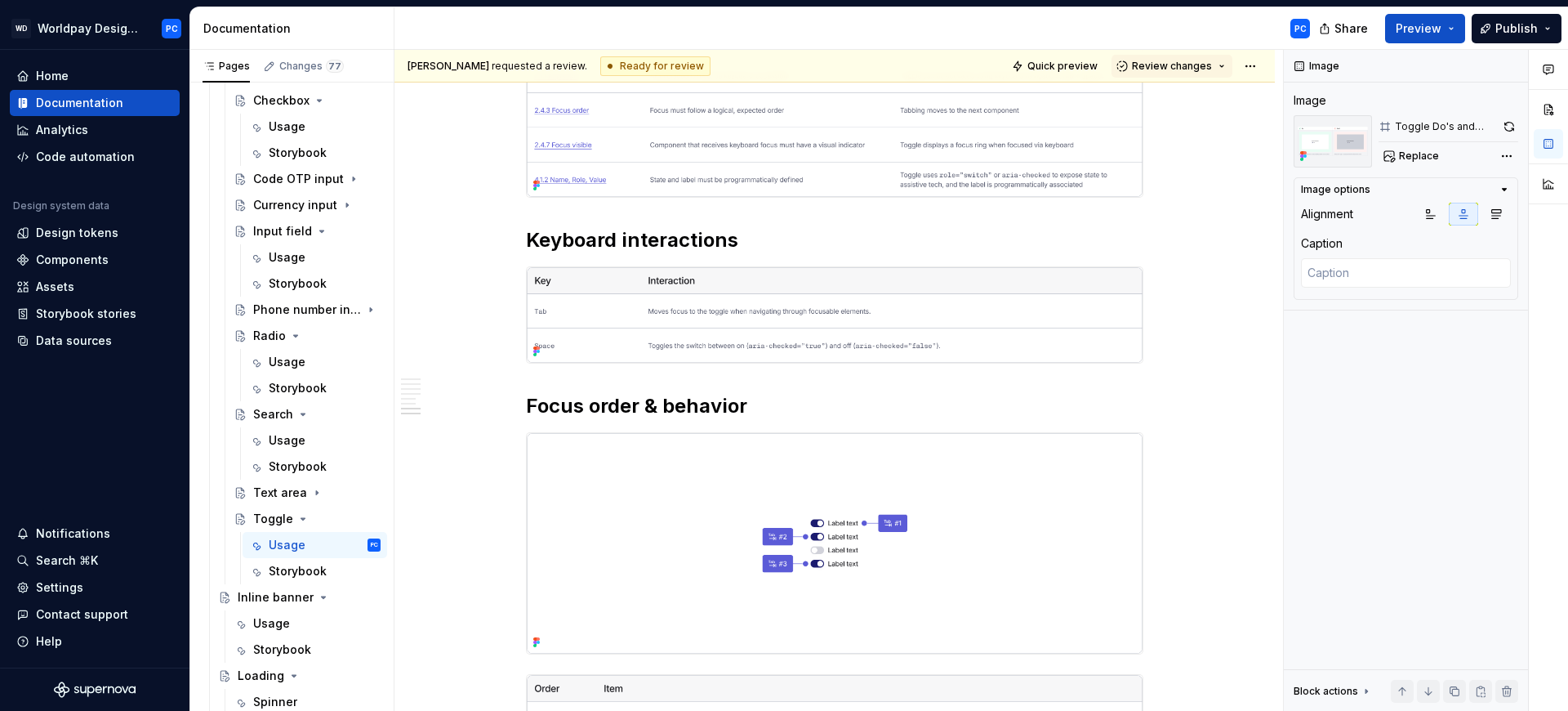
scroll to position [3344, 0]
click at [741, 403] on h2 "Focus order & behavior" at bounding box center [834, 406] width 617 height 26
type textarea "*"
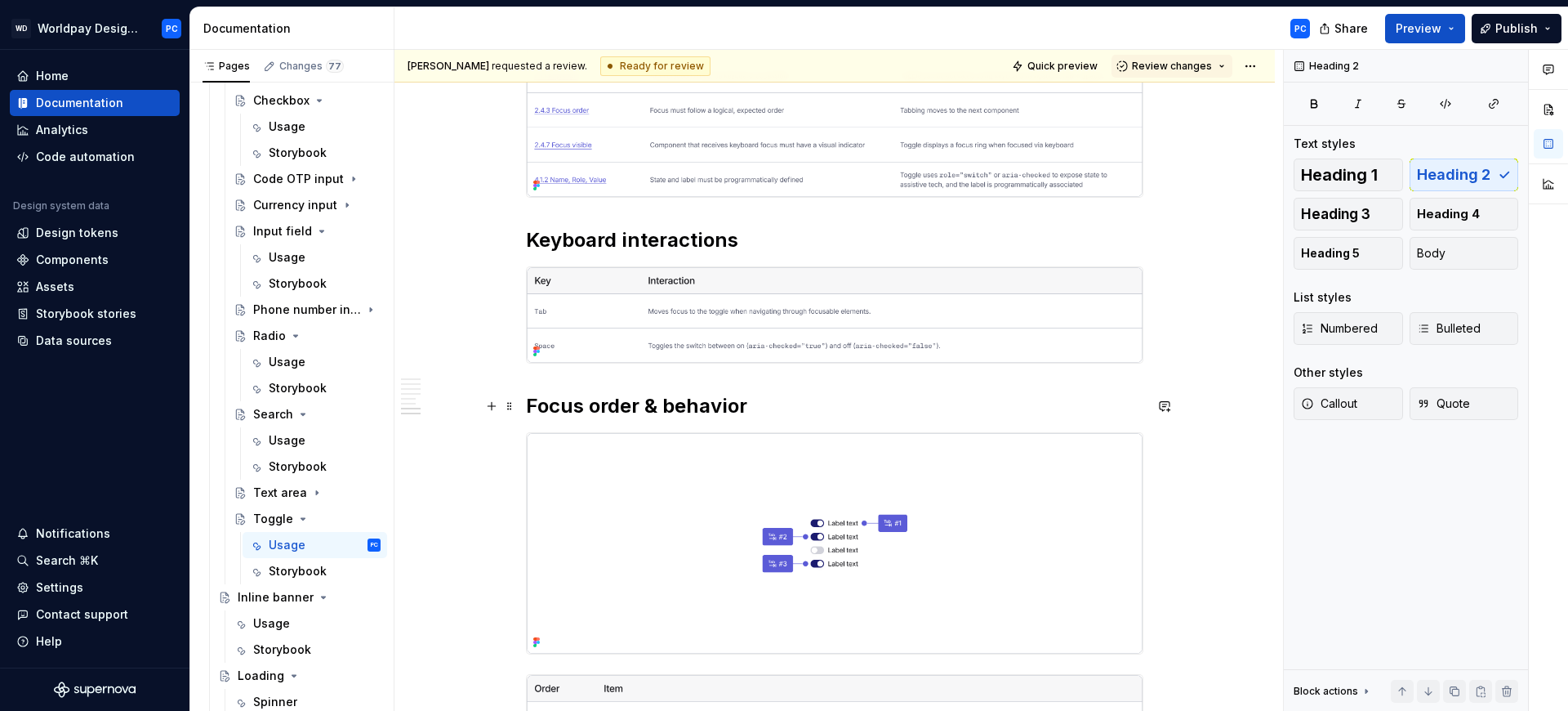
click at [733, 408] on h2 "Focus order & behavior" at bounding box center [834, 406] width 617 height 26
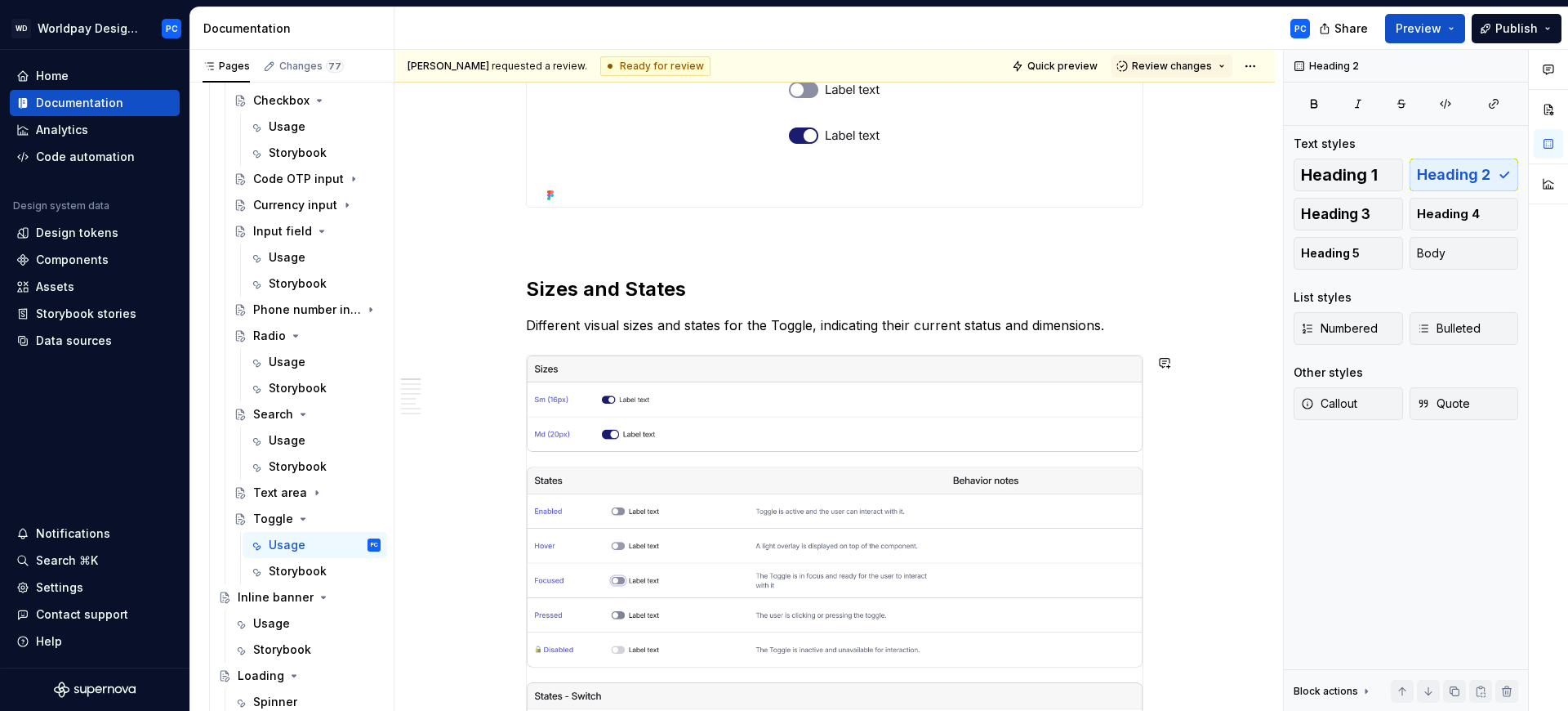
scroll to position [299, 0]
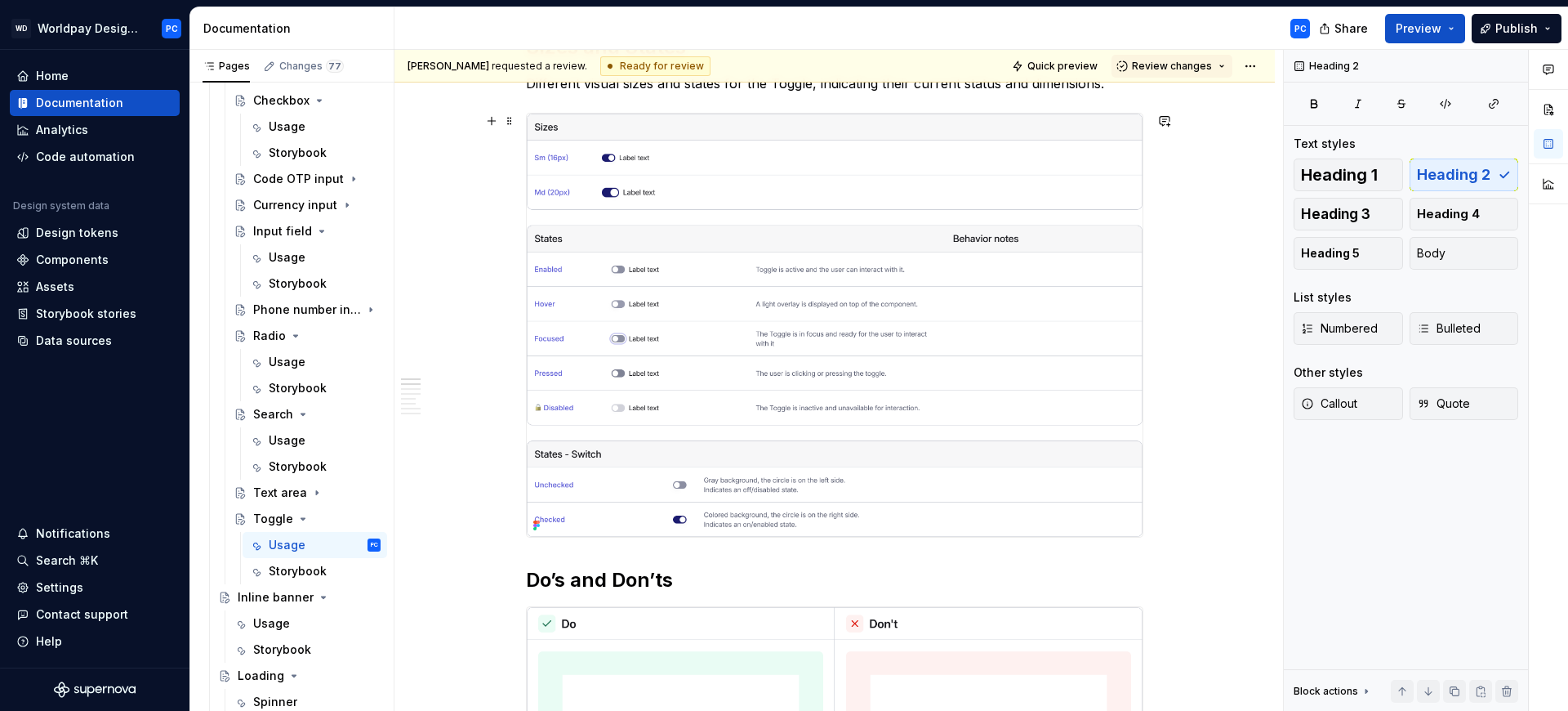
click at [1198, 321] on div "**********" at bounding box center [838, 380] width 889 height 662
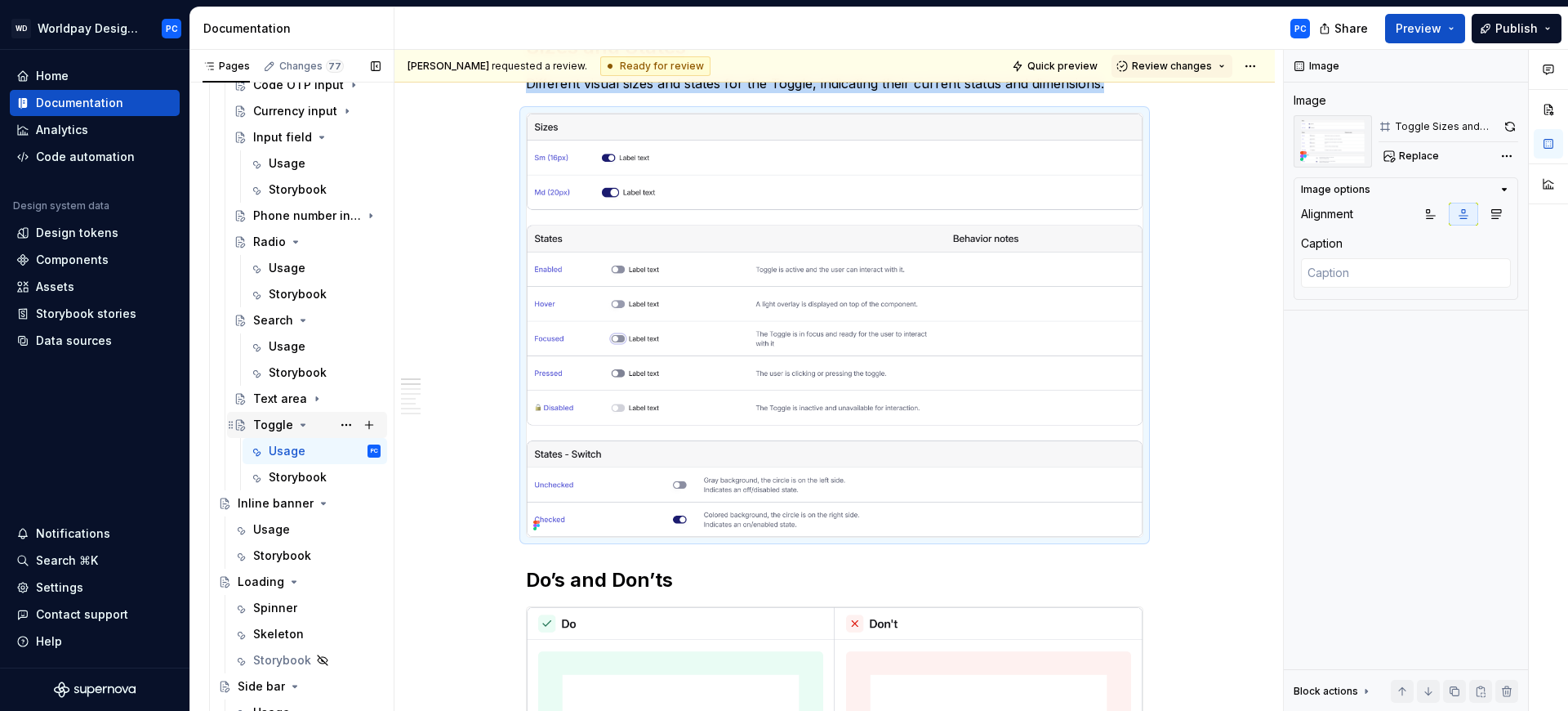
scroll to position [1118, 0]
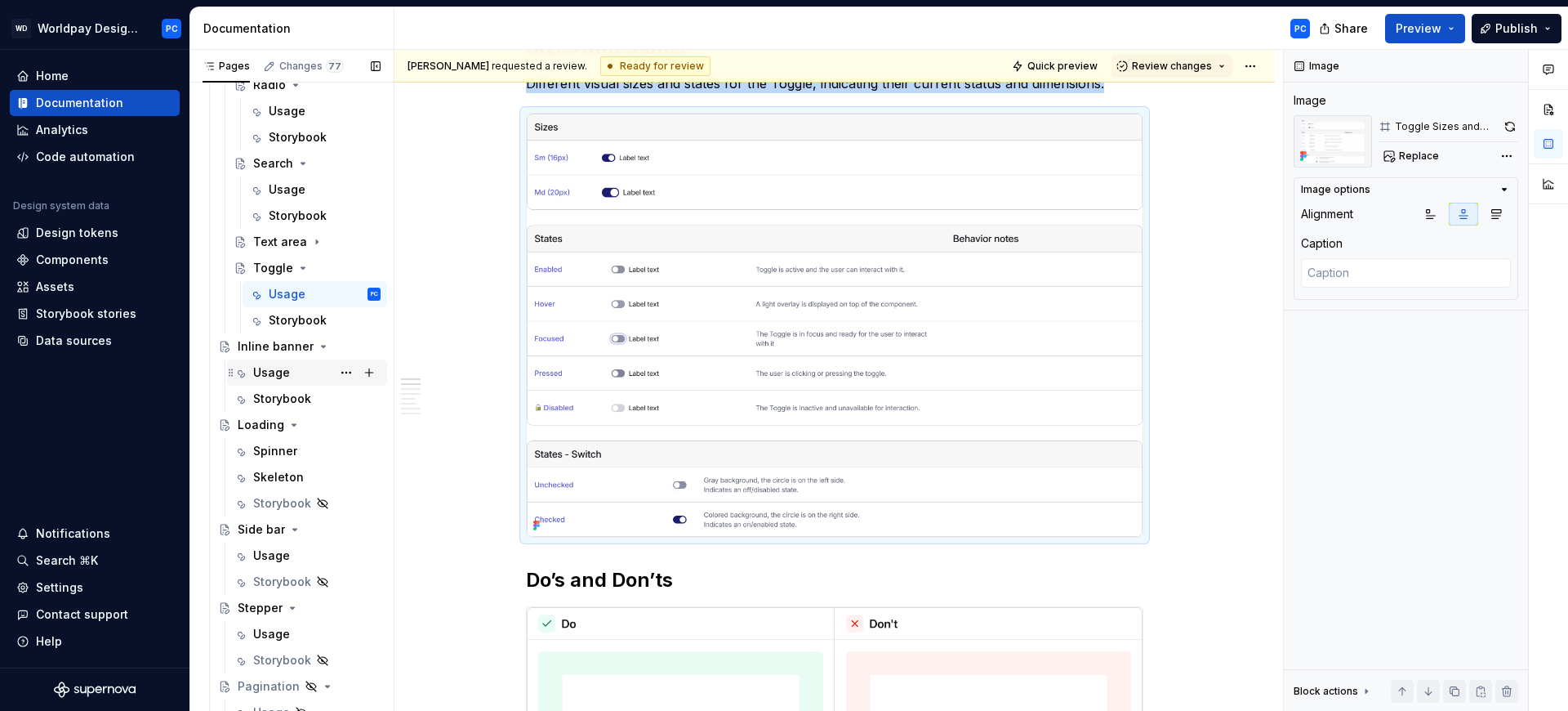
click at [264, 372] on div "Usage" at bounding box center [271, 373] width 37 height 17
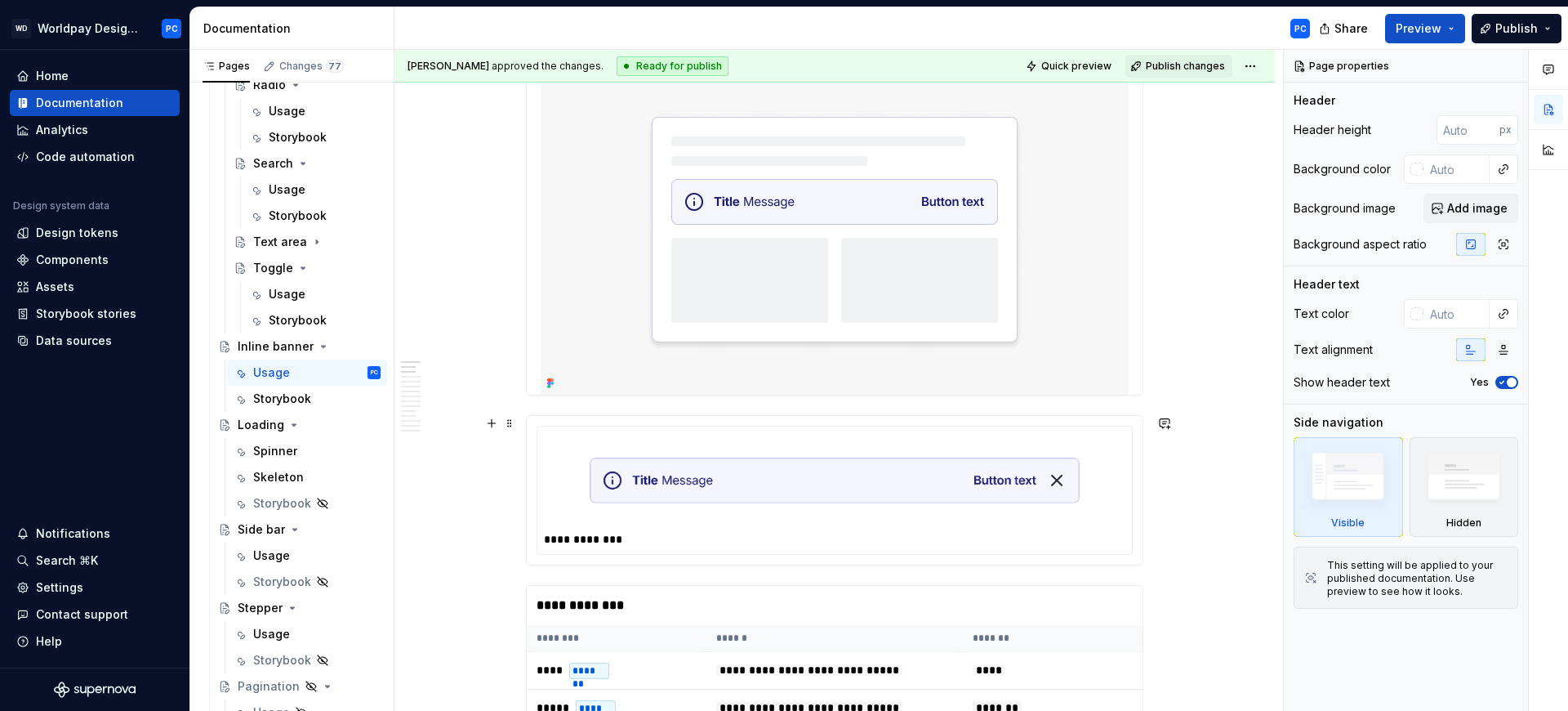
scroll to position [580, 0]
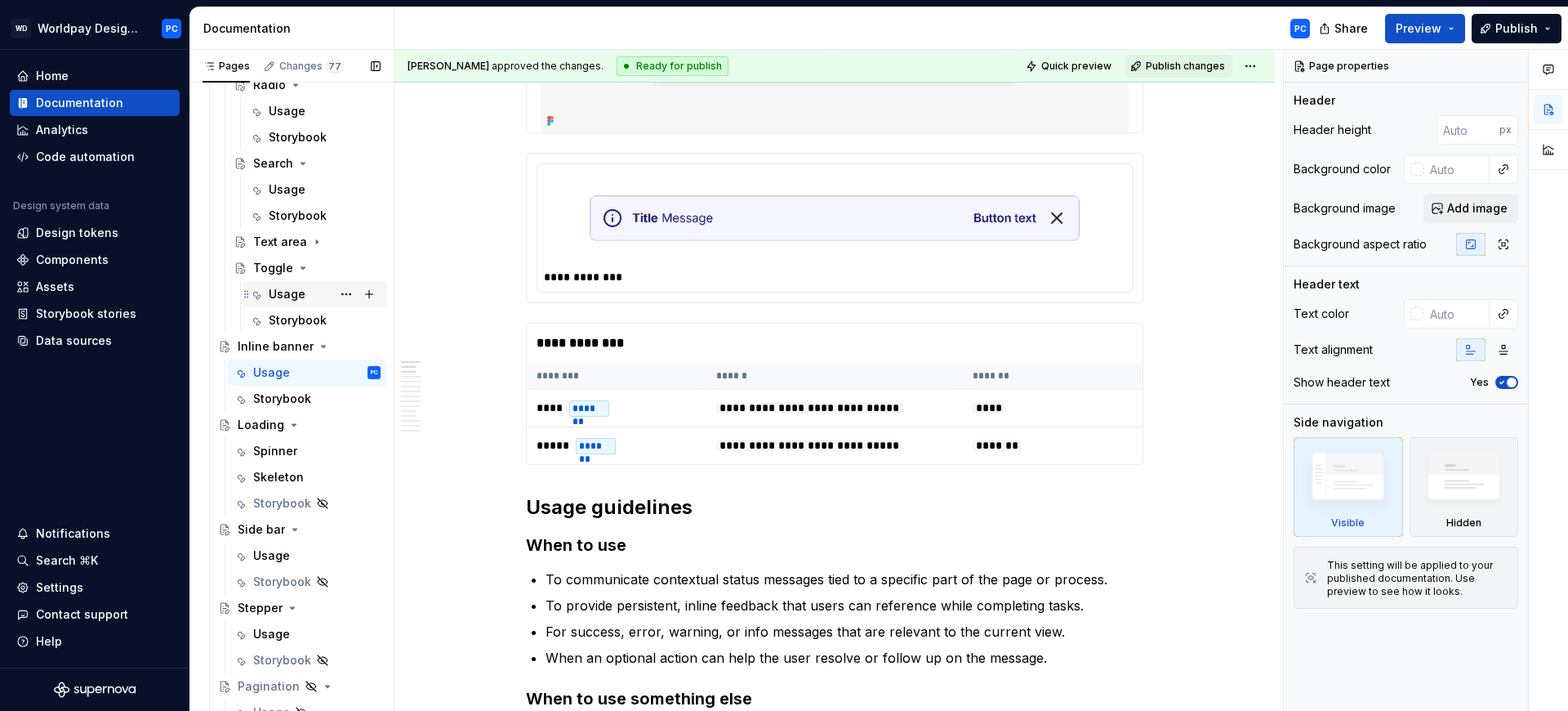
click at [284, 287] on div "Usage" at bounding box center [287, 295] width 37 height 17
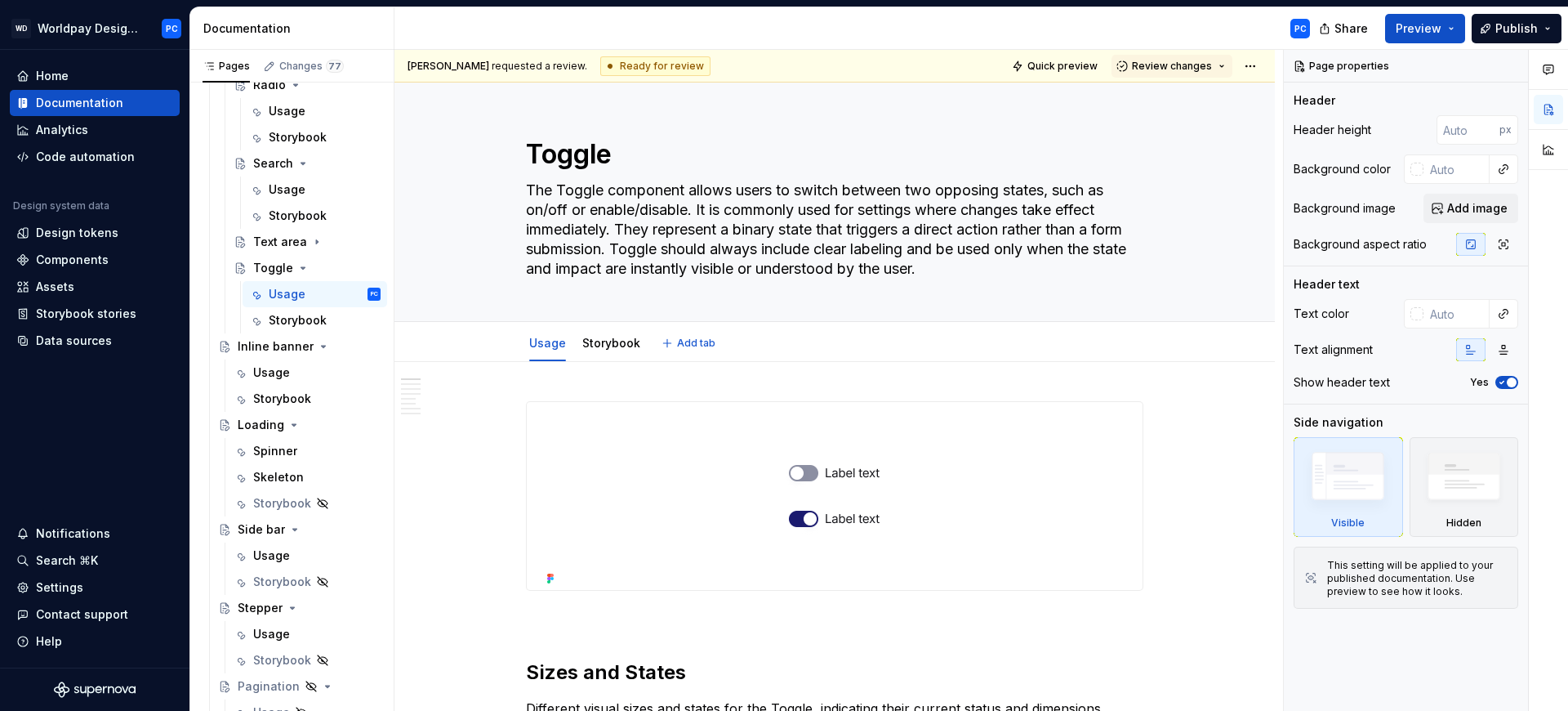
scroll to position [214, 0]
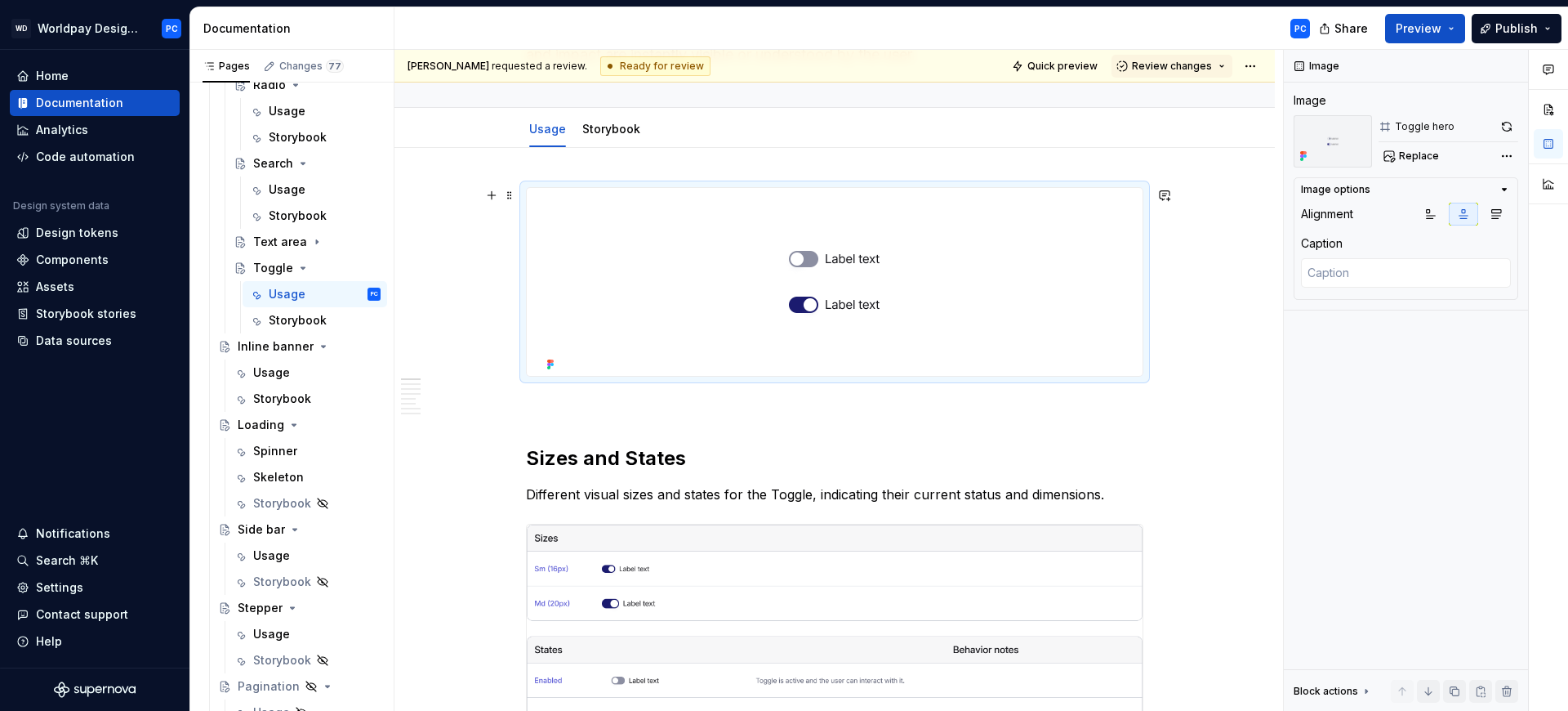
click at [881, 308] on img "To enrich screen reader interactions, please activate Accessibility in Grammarl…" at bounding box center [834, 281] width 588 height 187
click at [287, 370] on div "Usage" at bounding box center [271, 373] width 37 height 17
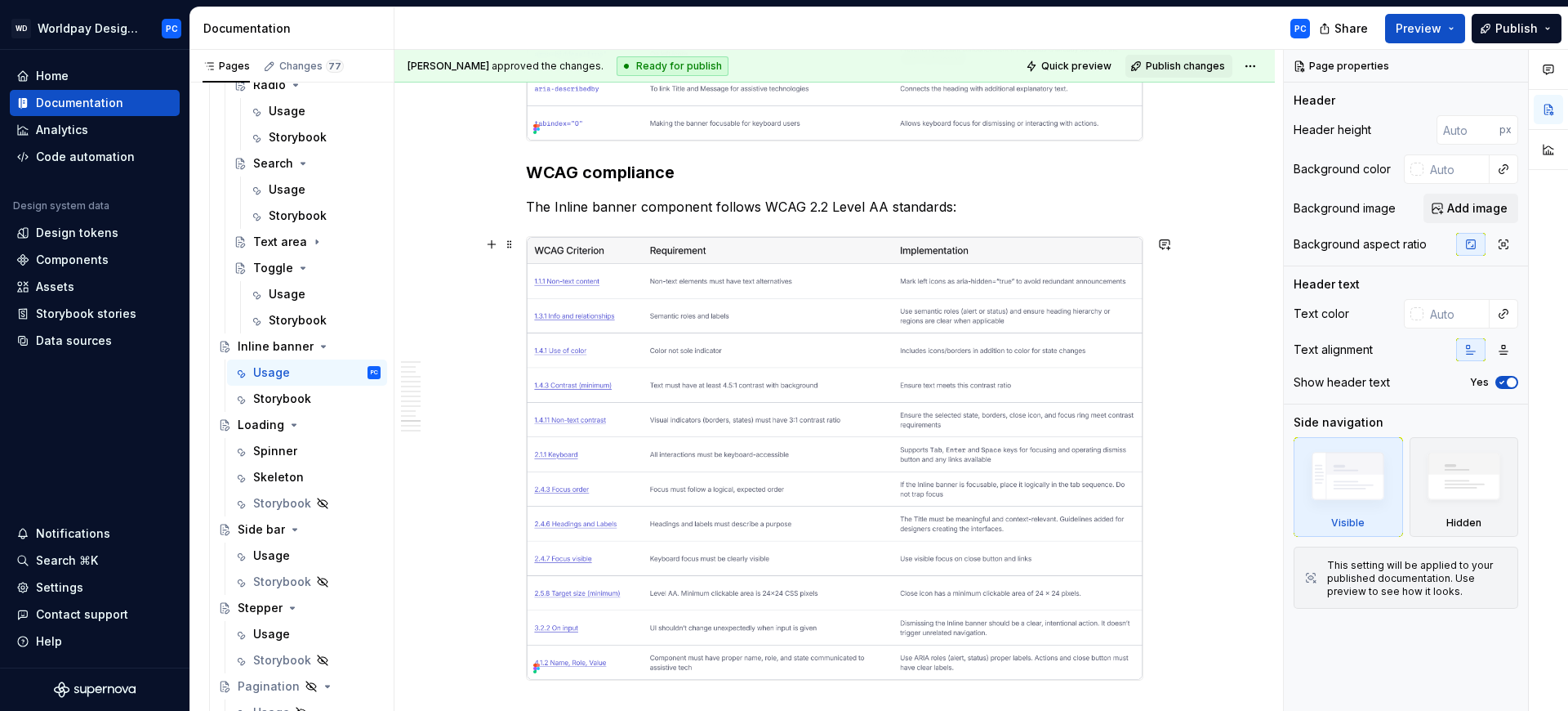
scroll to position [4783, 0]
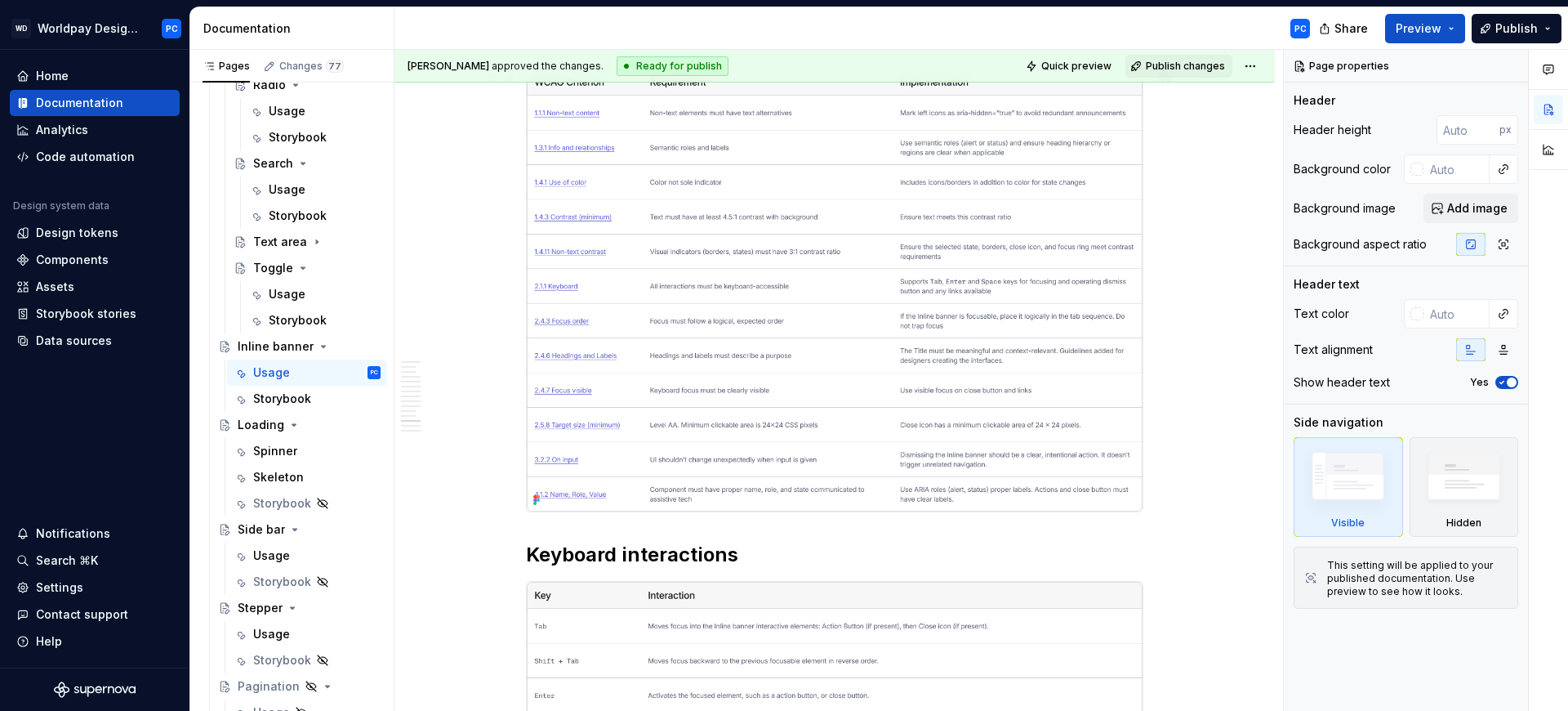
click at [903, 329] on img at bounding box center [834, 290] width 616 height 443
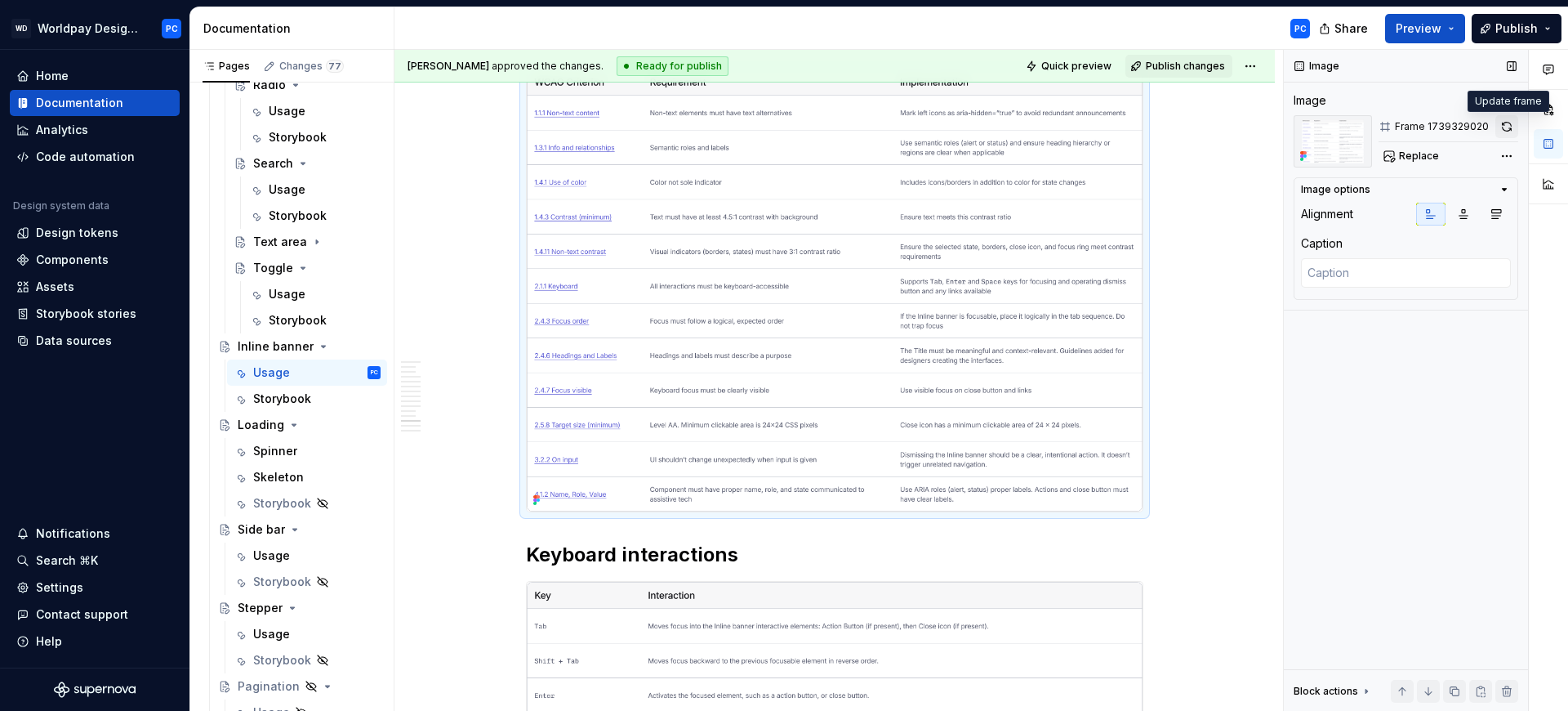
click at [1498, 128] on button "button" at bounding box center [1506, 127] width 23 height 23
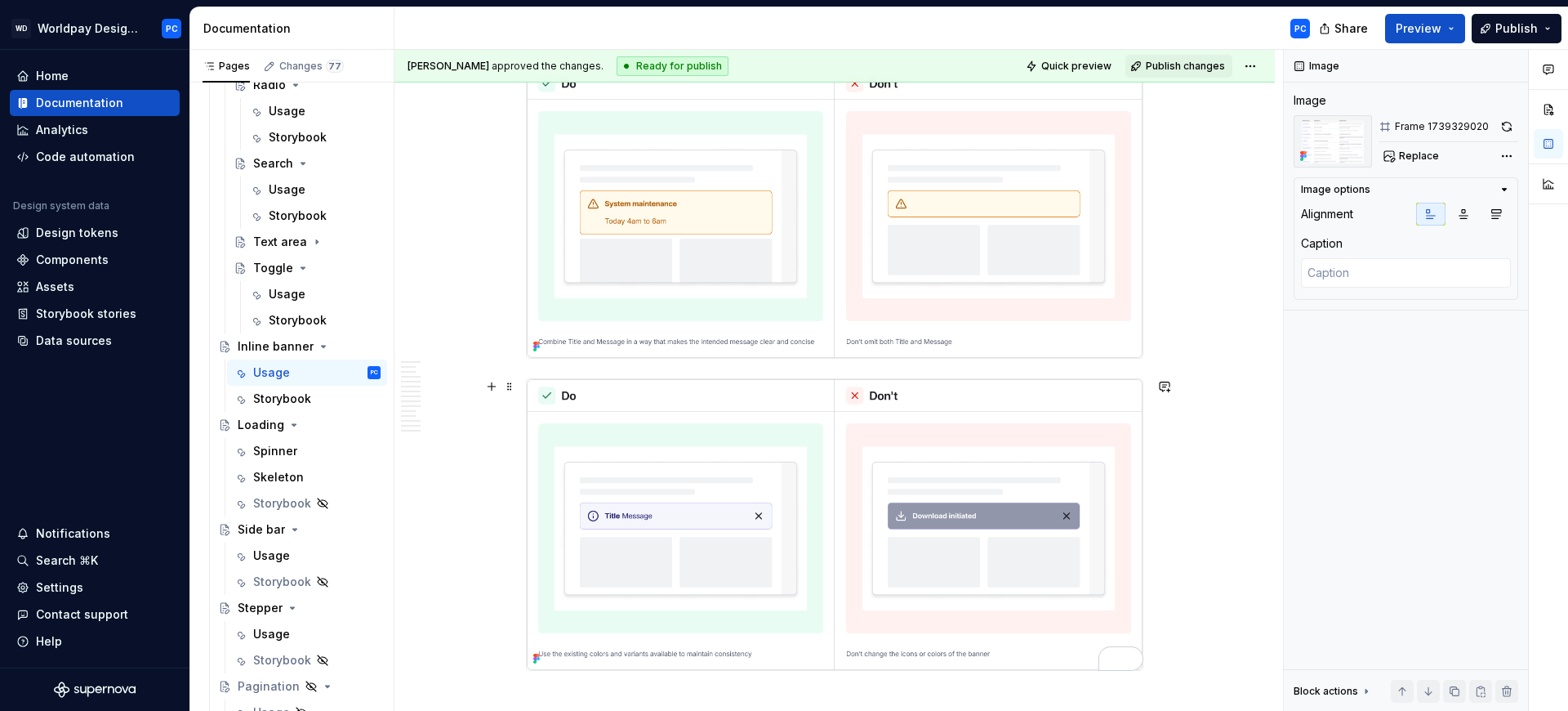
scroll to position [6261, 0]
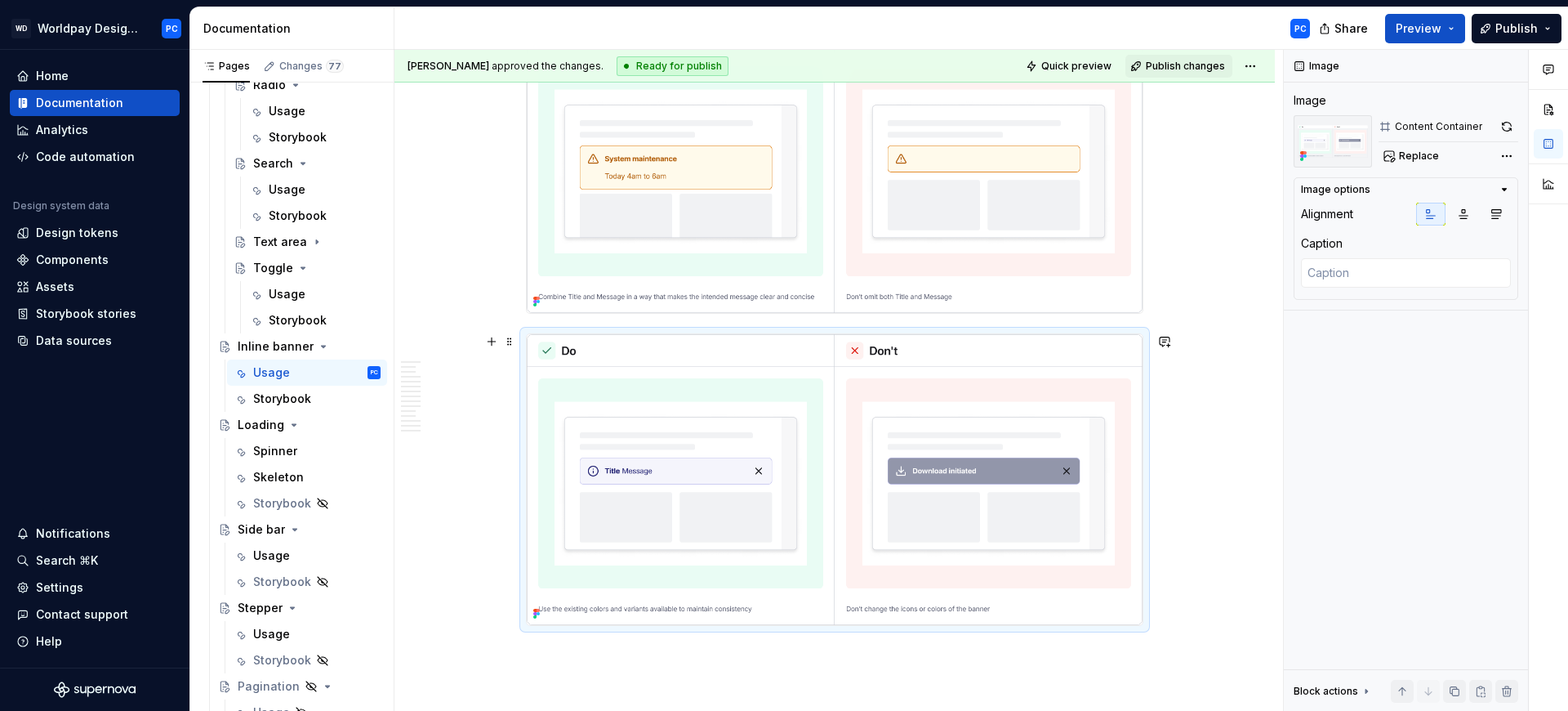
click at [747, 440] on img "To enrich screen reader interactions, please activate Accessibility in Grammarl…" at bounding box center [834, 479] width 616 height 291
click at [1508, 118] on button "button" at bounding box center [1506, 127] width 23 height 23
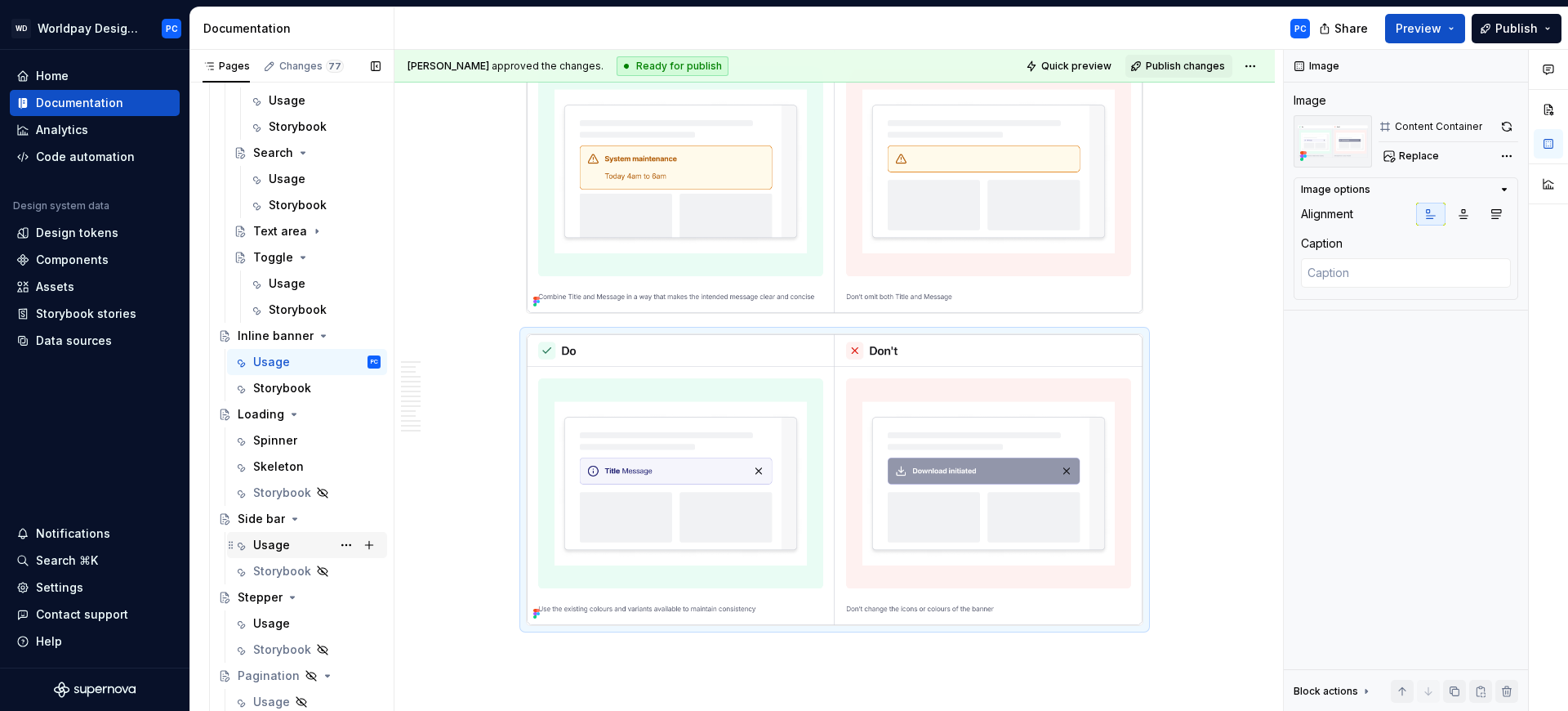
click at [281, 553] on div "Usage" at bounding box center [317, 545] width 127 height 23
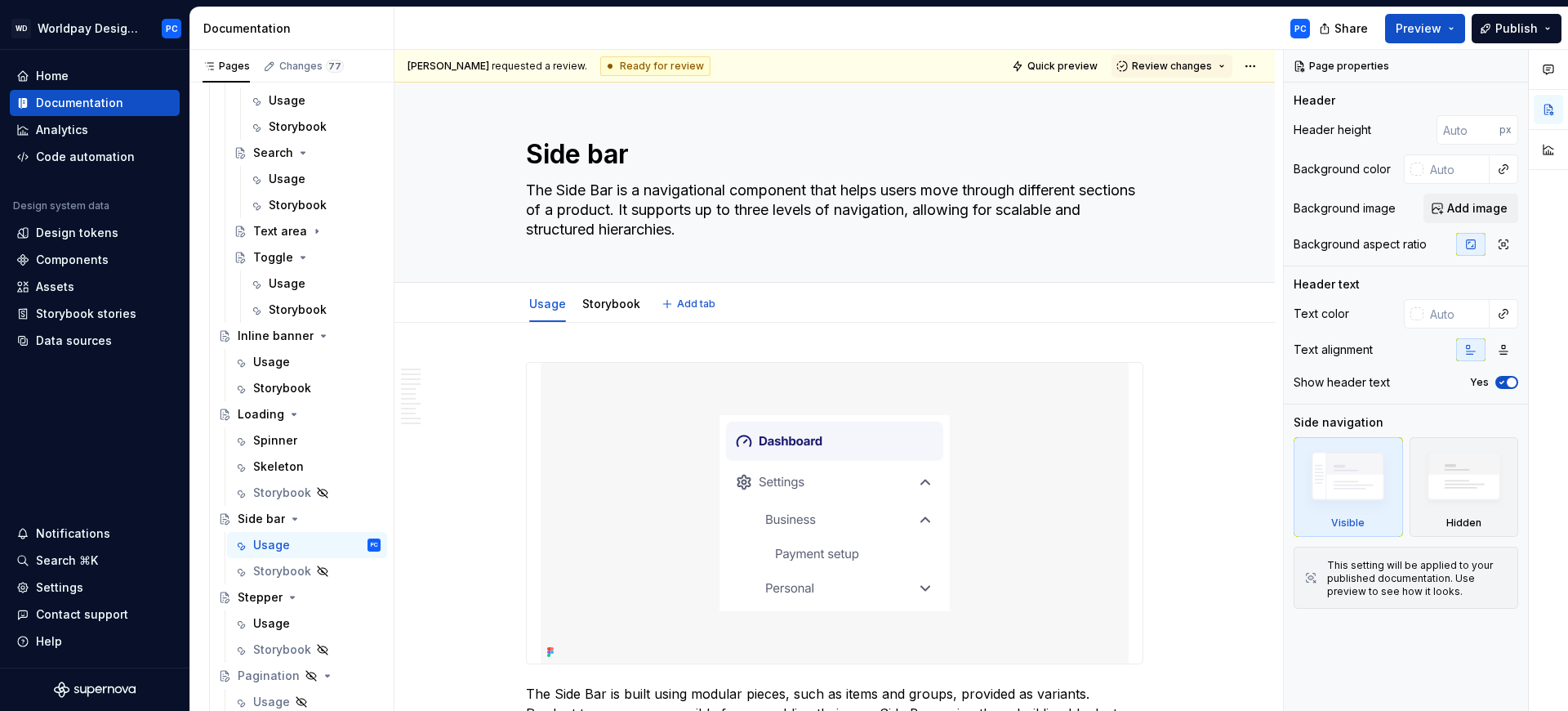
scroll to position [98, 0]
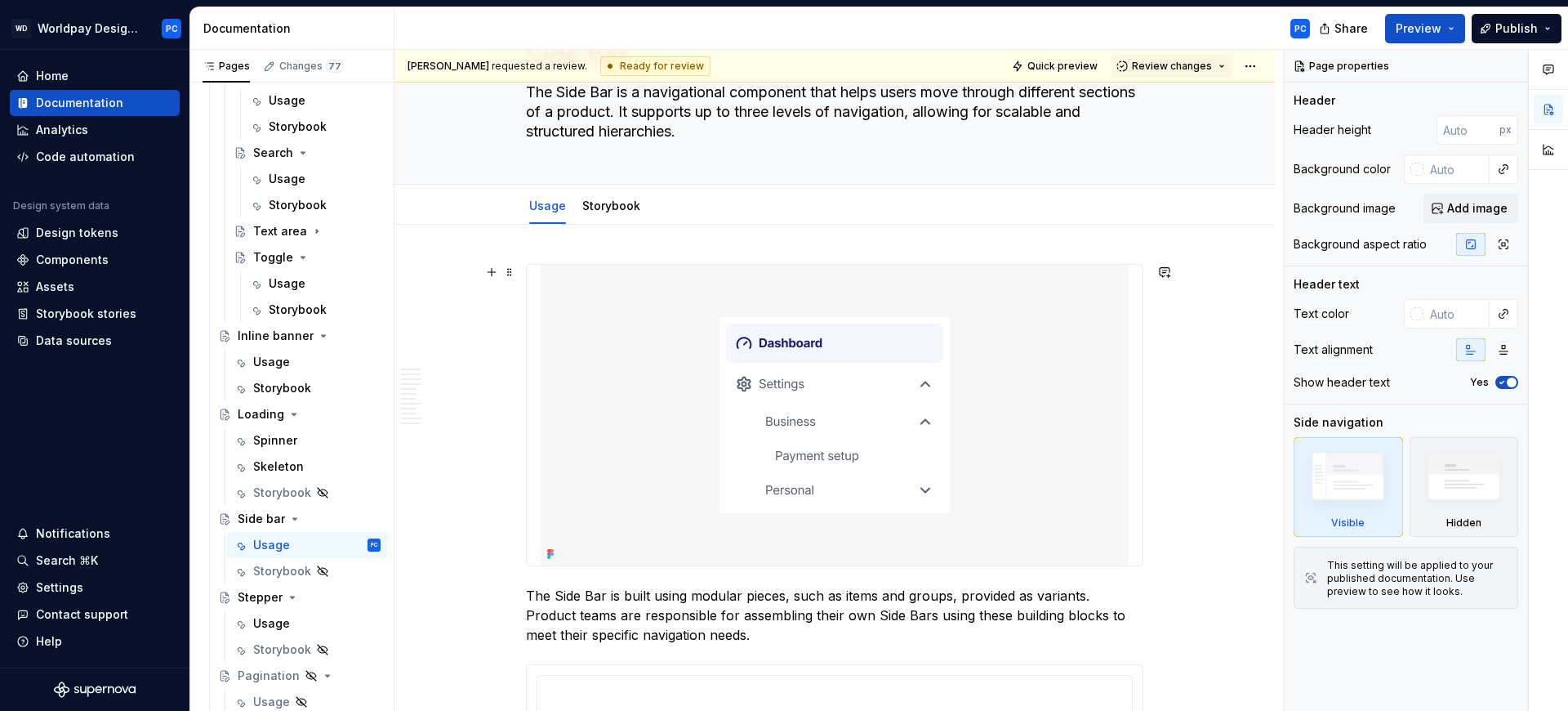
type textarea "*"
click at [1051, 366] on img at bounding box center [834, 416] width 588 height 301
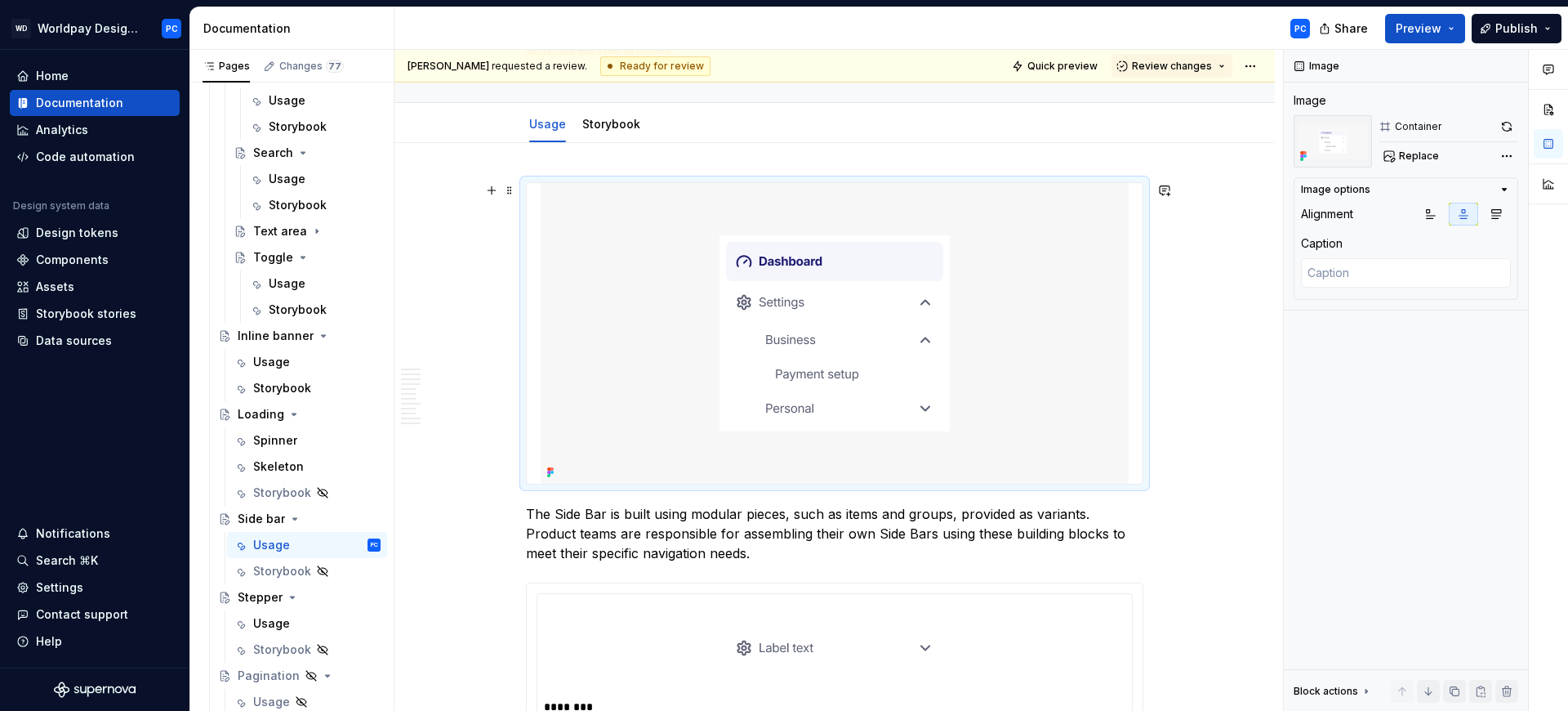
scroll to position [224, 0]
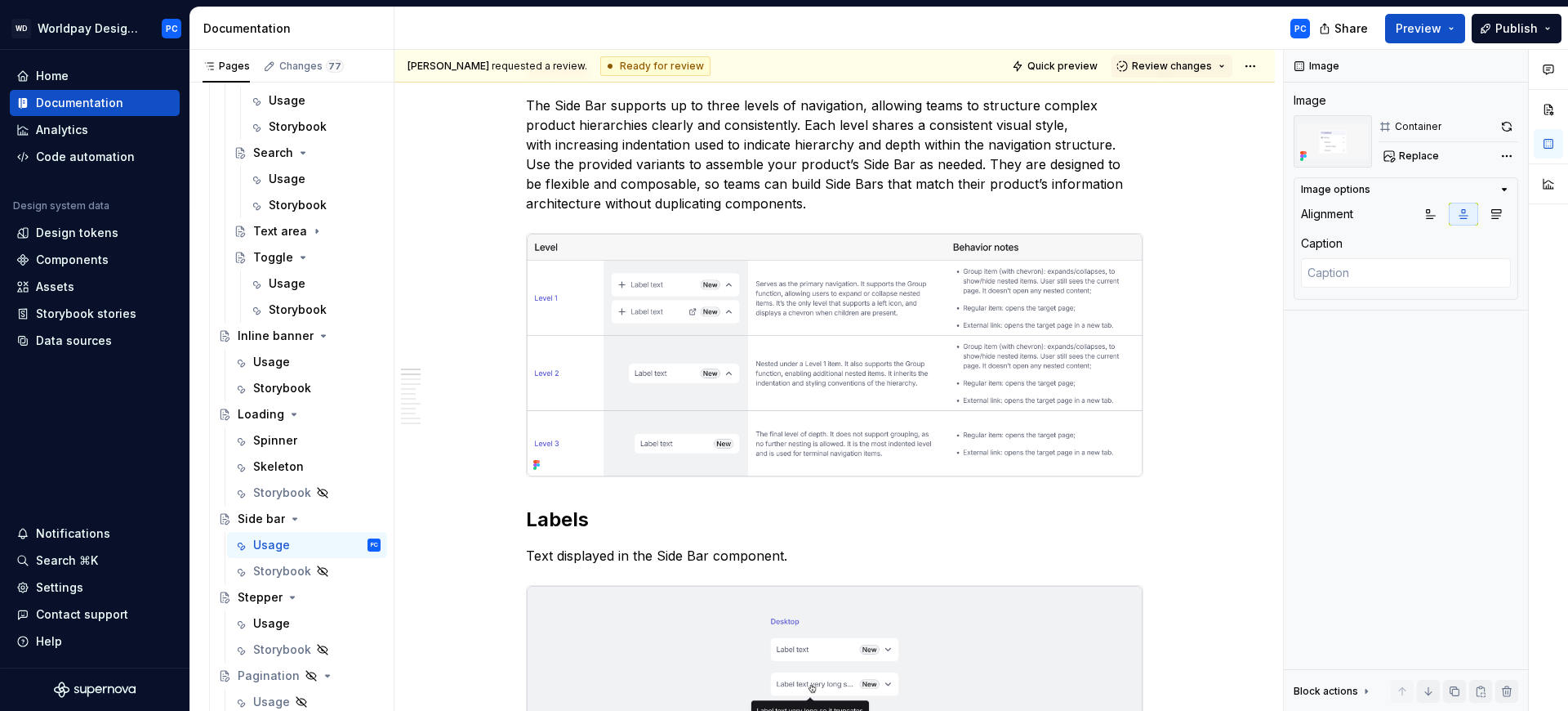
scroll to position [1150, 0]
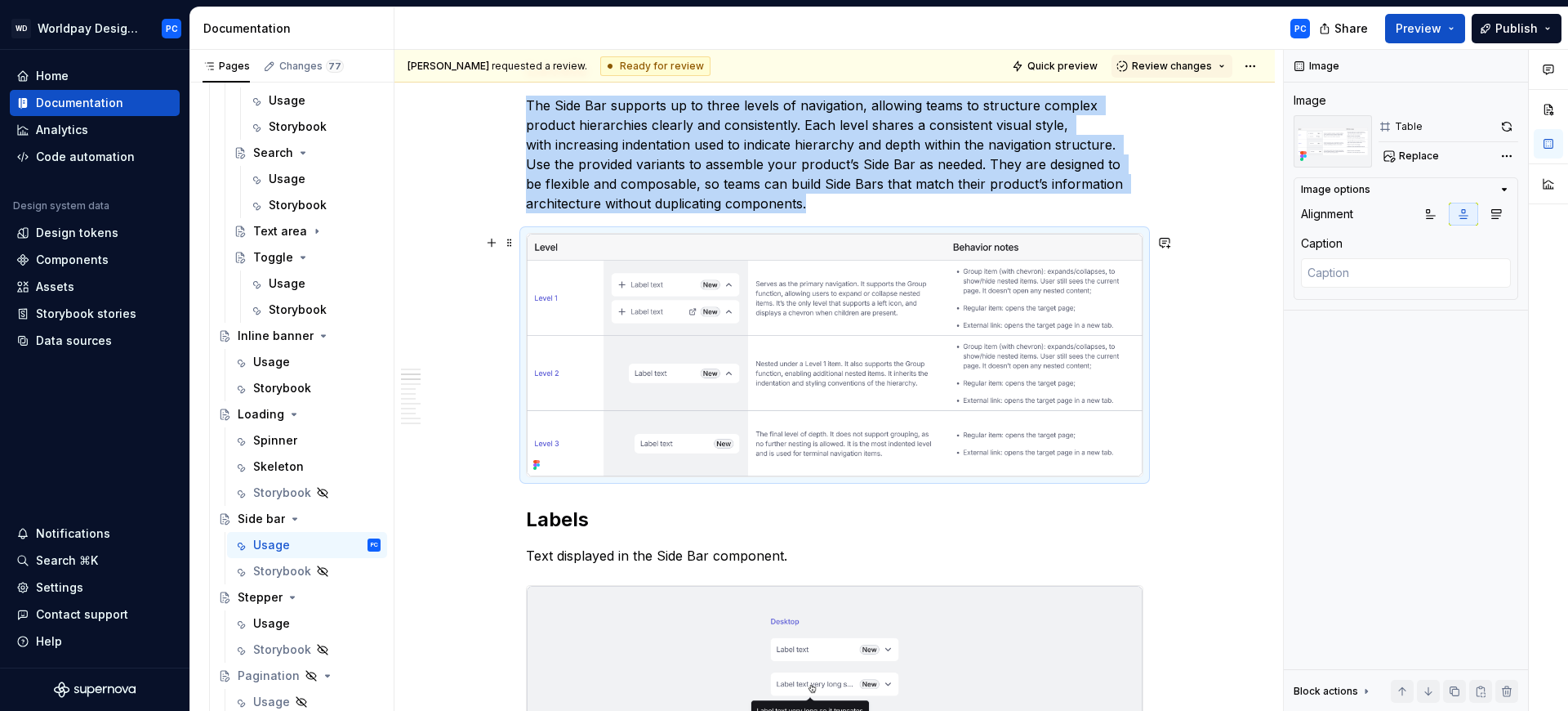
click at [940, 354] on img "To enrich screen reader interactions, please activate Accessibility in Grammarl…" at bounding box center [834, 355] width 616 height 243
click at [1510, 126] on button "button" at bounding box center [1506, 127] width 23 height 23
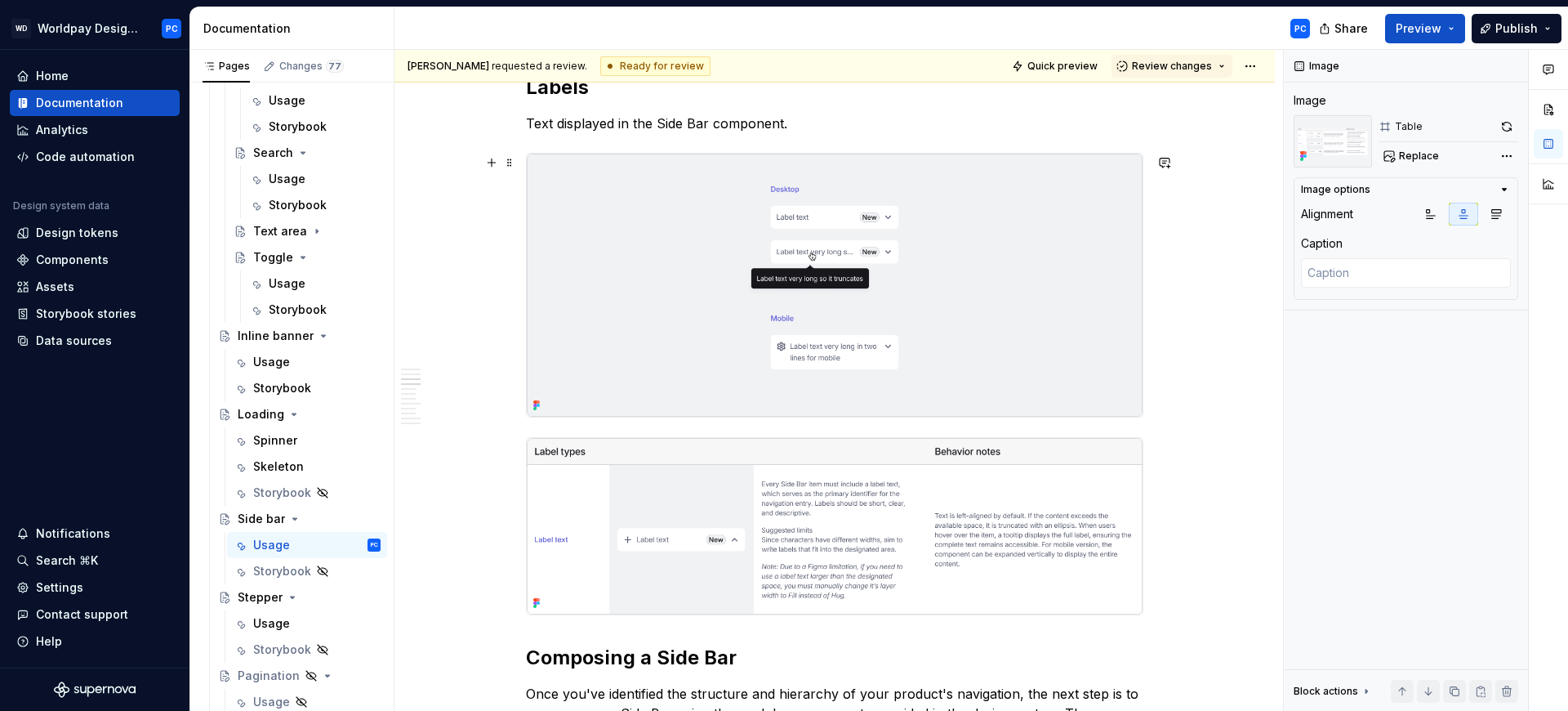
scroll to position [1711, 0]
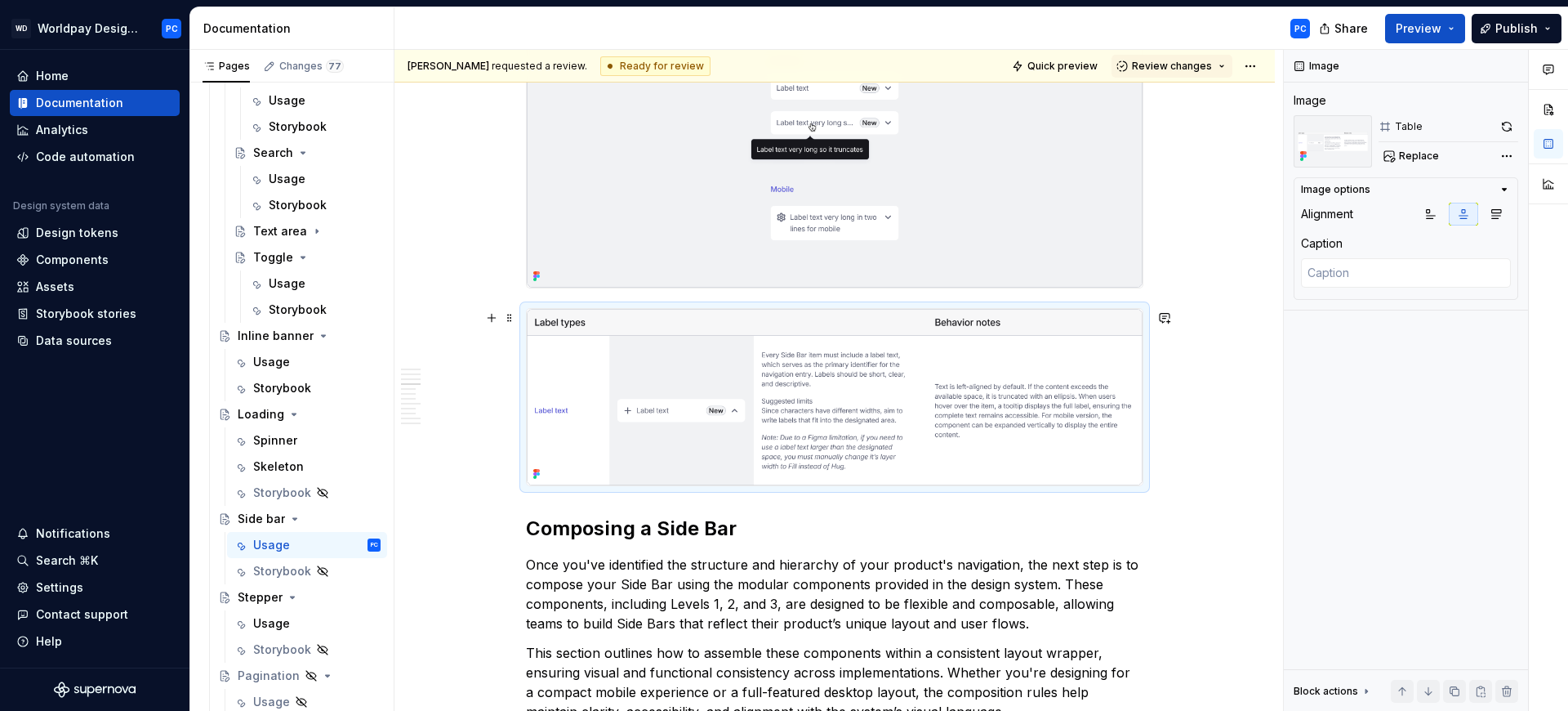
click at [880, 380] on img "To enrich screen reader interactions, please activate Accessibility in Grammarl…" at bounding box center [834, 397] width 616 height 177
click at [1504, 126] on button "button" at bounding box center [1506, 127] width 23 height 23
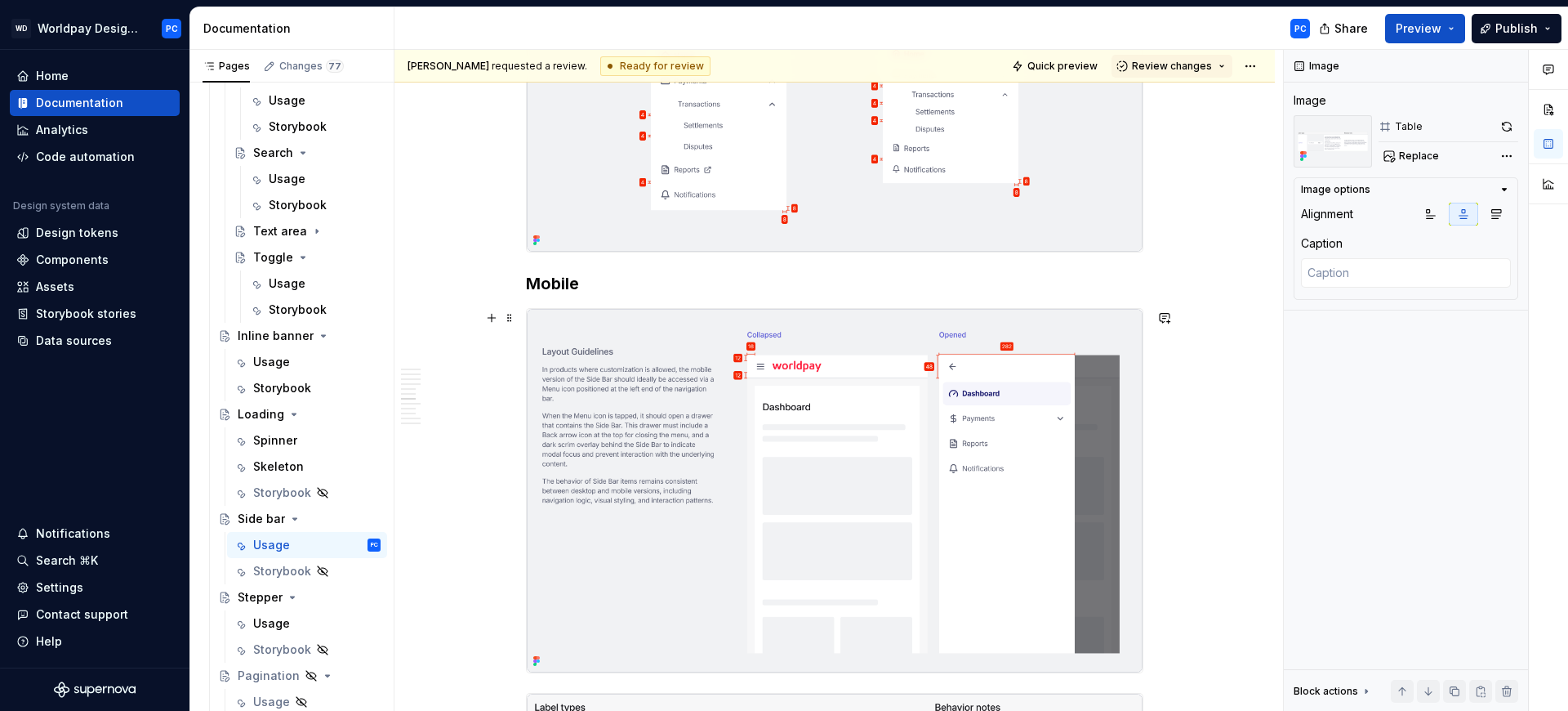
scroll to position [2744, 0]
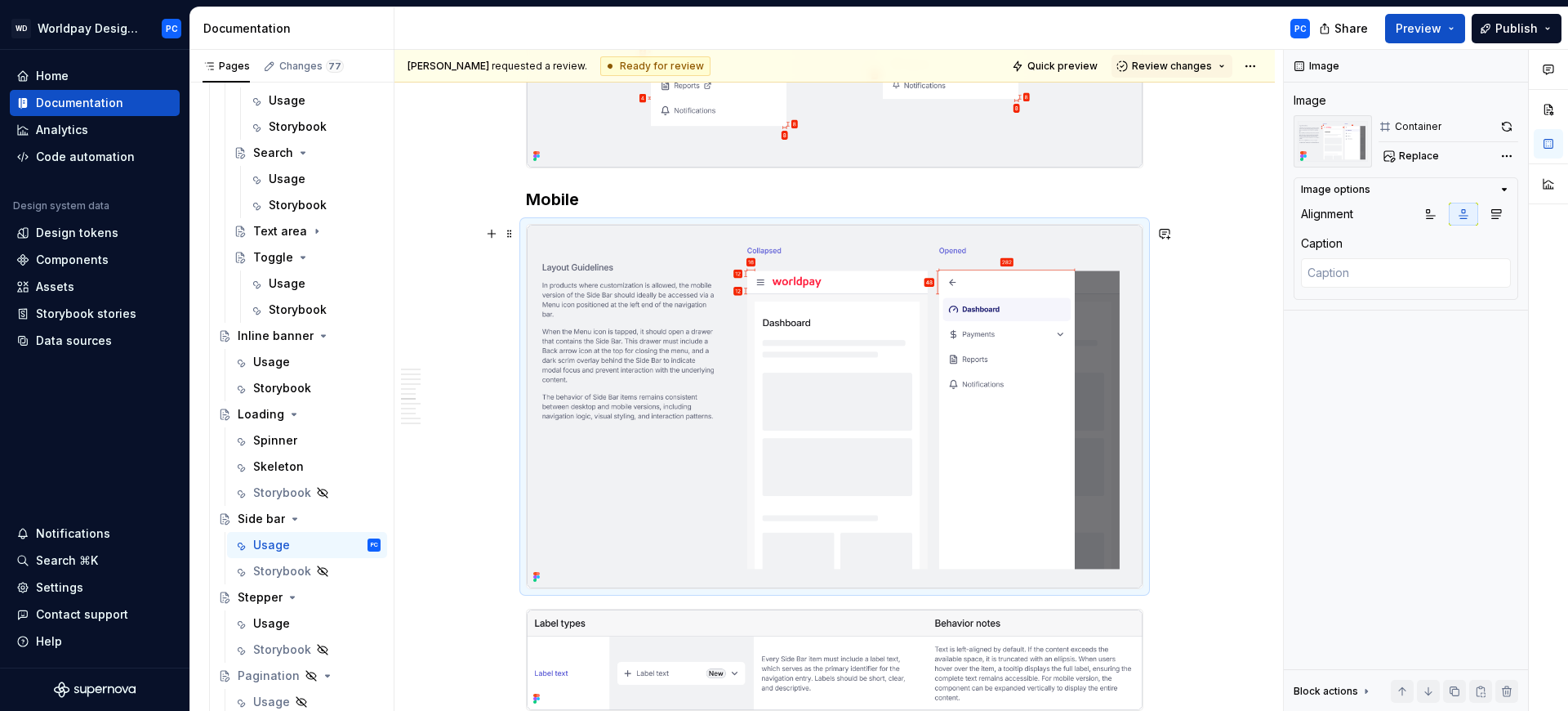
click at [756, 358] on img "To enrich screen reader interactions, please activate Accessibility in Grammarl…" at bounding box center [834, 406] width 616 height 364
click at [1498, 124] on button "button" at bounding box center [1506, 127] width 23 height 23
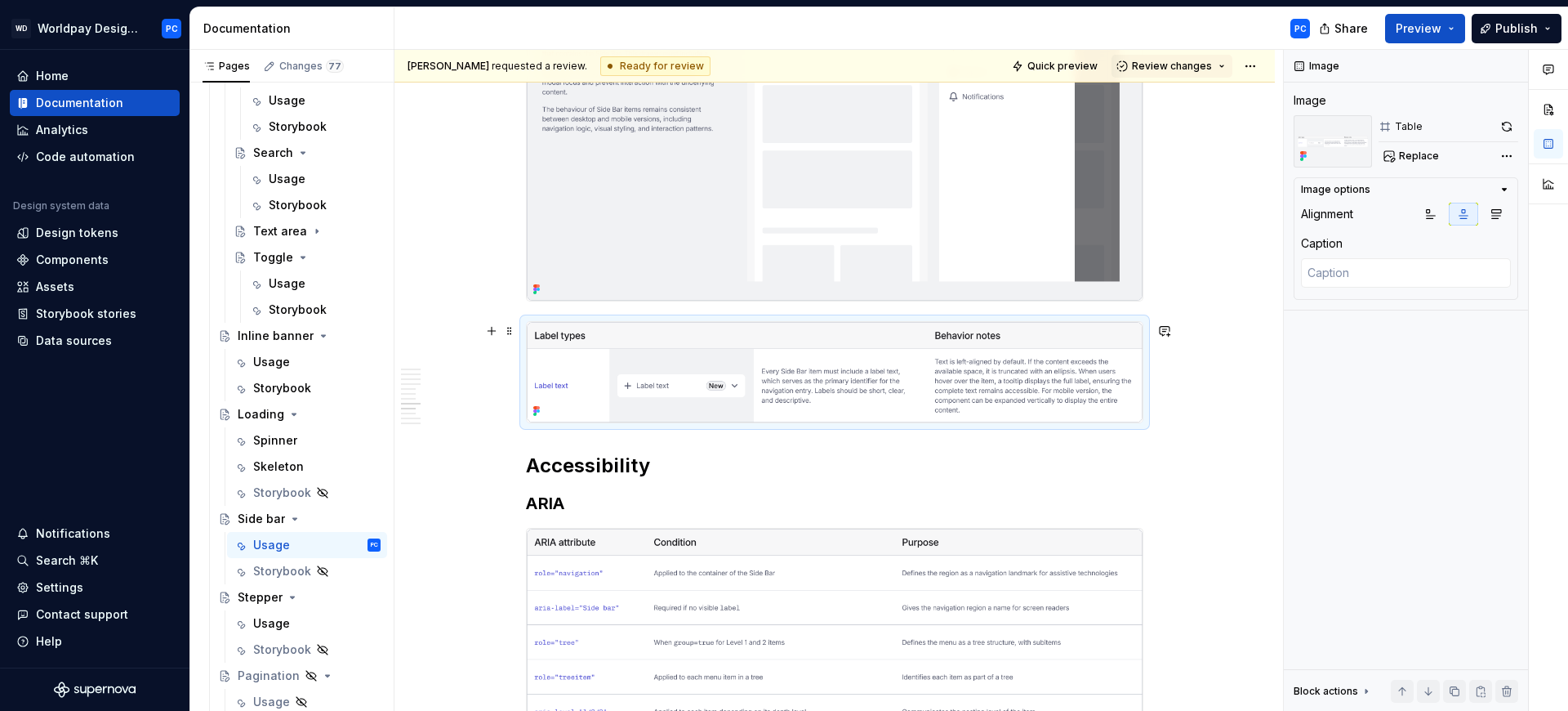
click at [953, 380] on img "To enrich screen reader interactions, please activate Accessibility in Grammarl…" at bounding box center [834, 372] width 616 height 101
click at [1510, 122] on button "button" at bounding box center [1506, 127] width 23 height 23
click at [1198, 360] on div "**********" at bounding box center [834, 221] width 880 height 5861
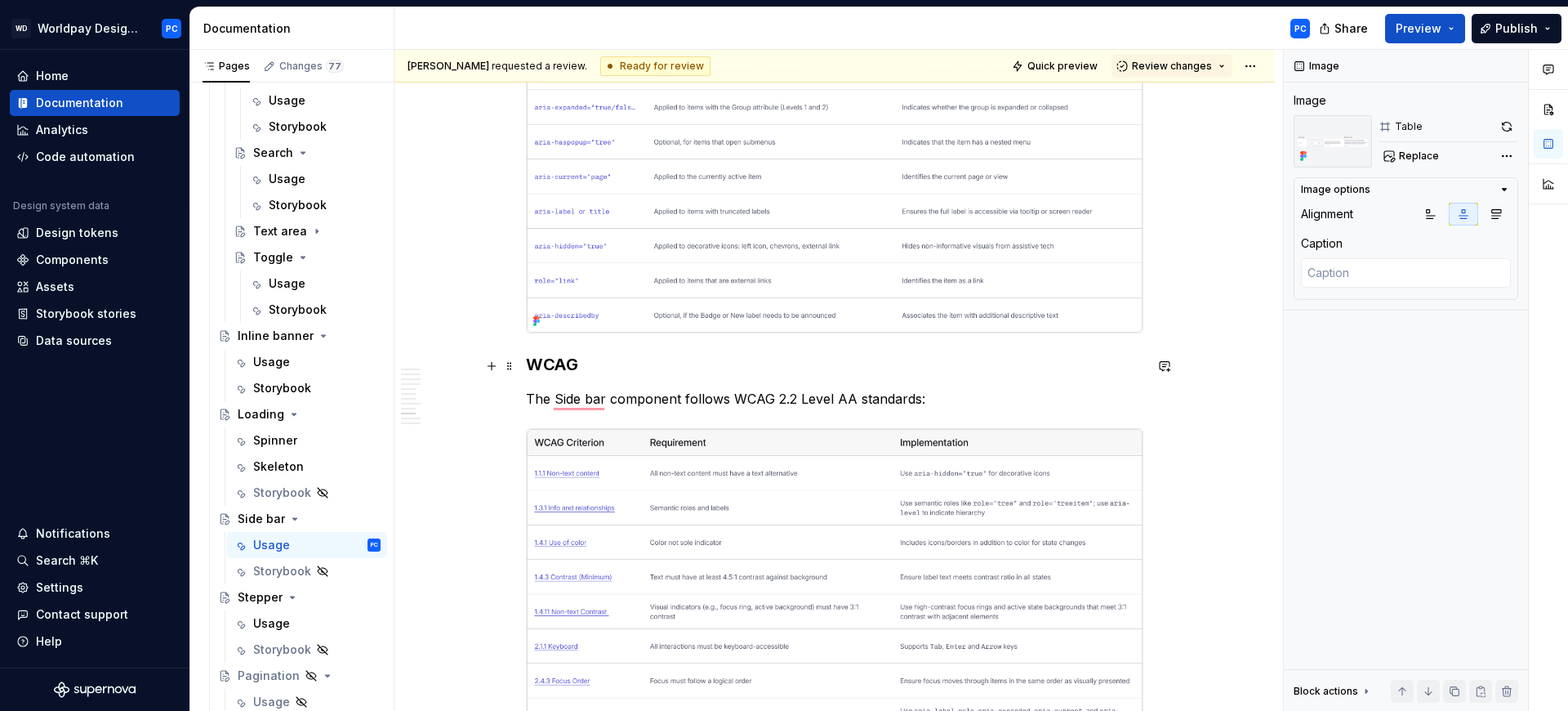
scroll to position [3810, 0]
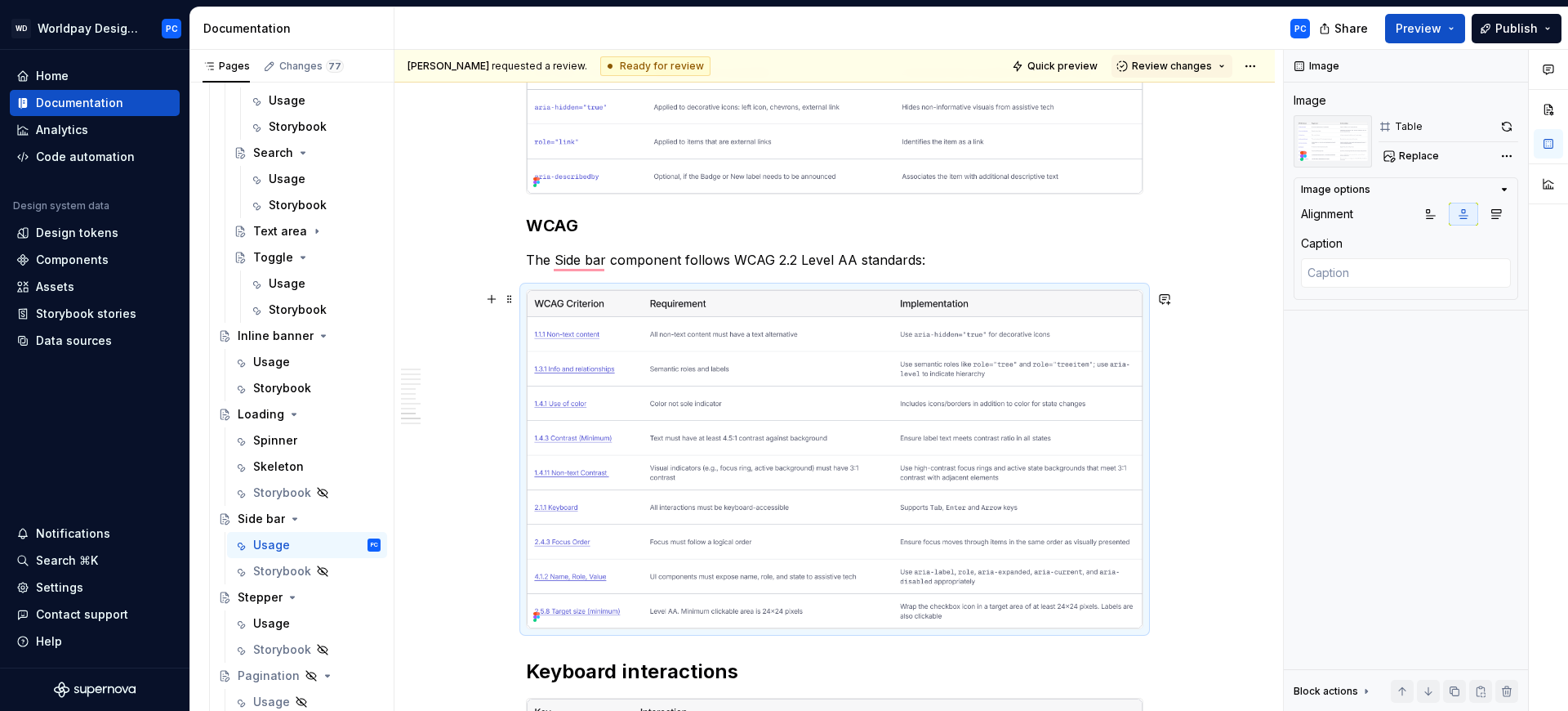
click at [952, 424] on img "To enrich screen reader interactions, please activate Accessibility in Grammarl…" at bounding box center [834, 459] width 616 height 339
click at [1503, 127] on button "button" at bounding box center [1506, 127] width 23 height 23
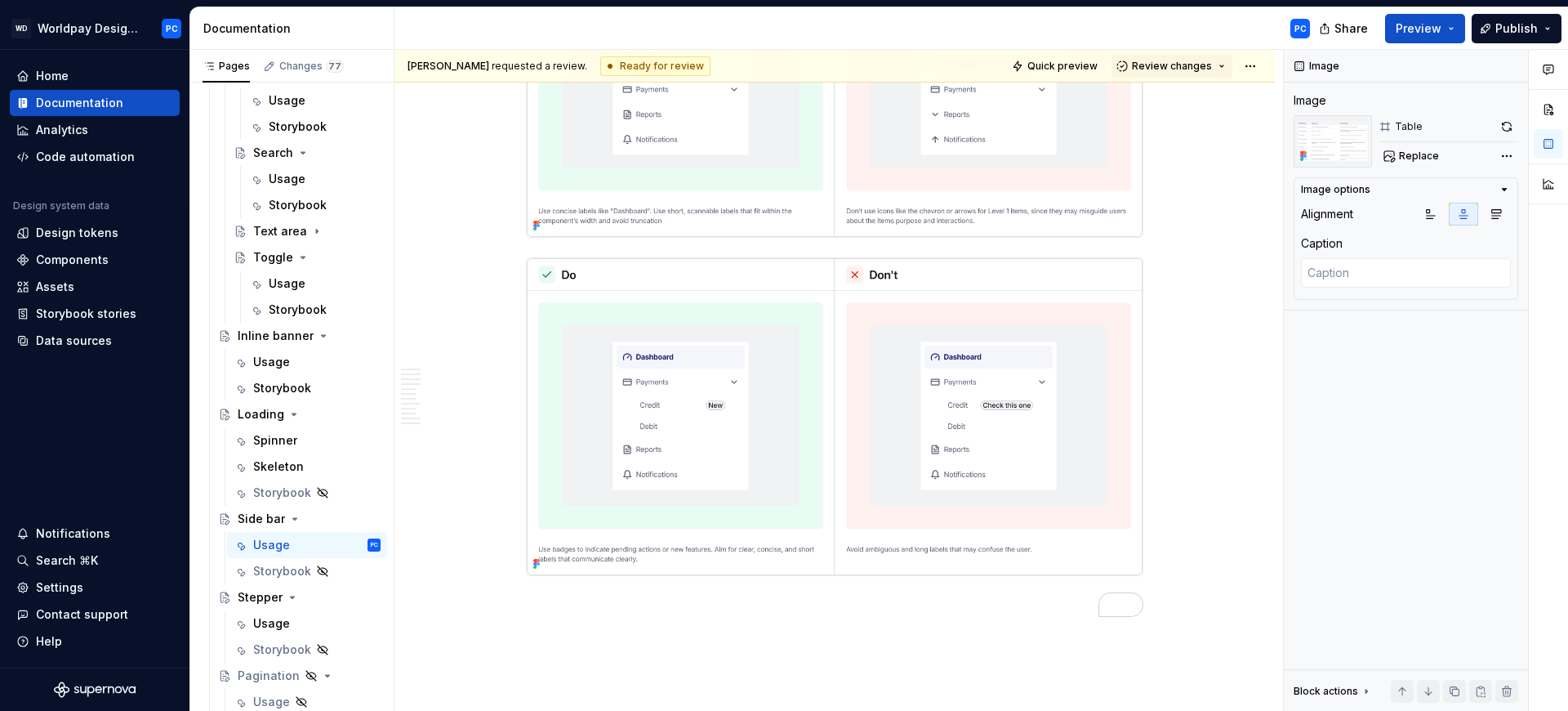
scroll to position [5419, 0]
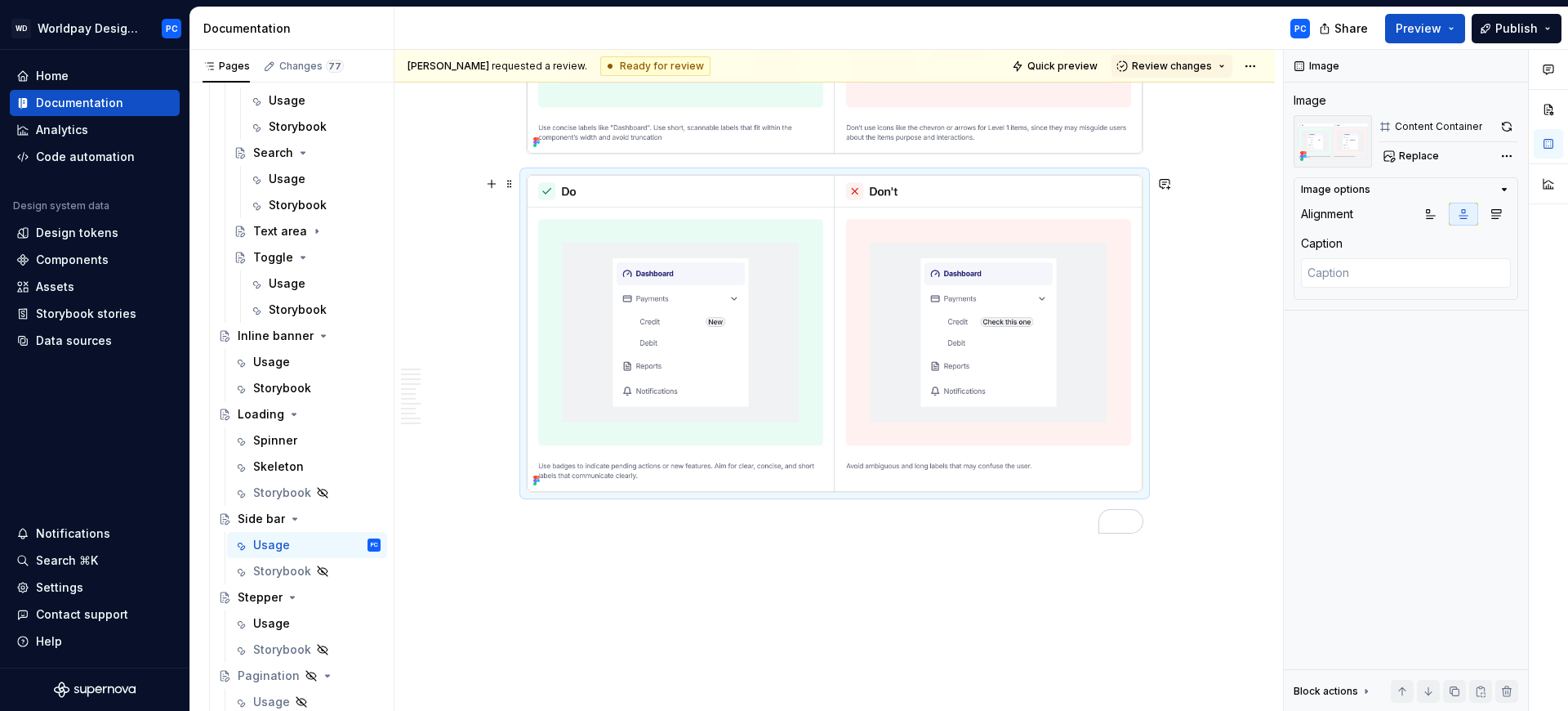
click at [899, 392] on img "To enrich screen reader interactions, please activate Accessibility in Grammarl…" at bounding box center [834, 332] width 616 height 317
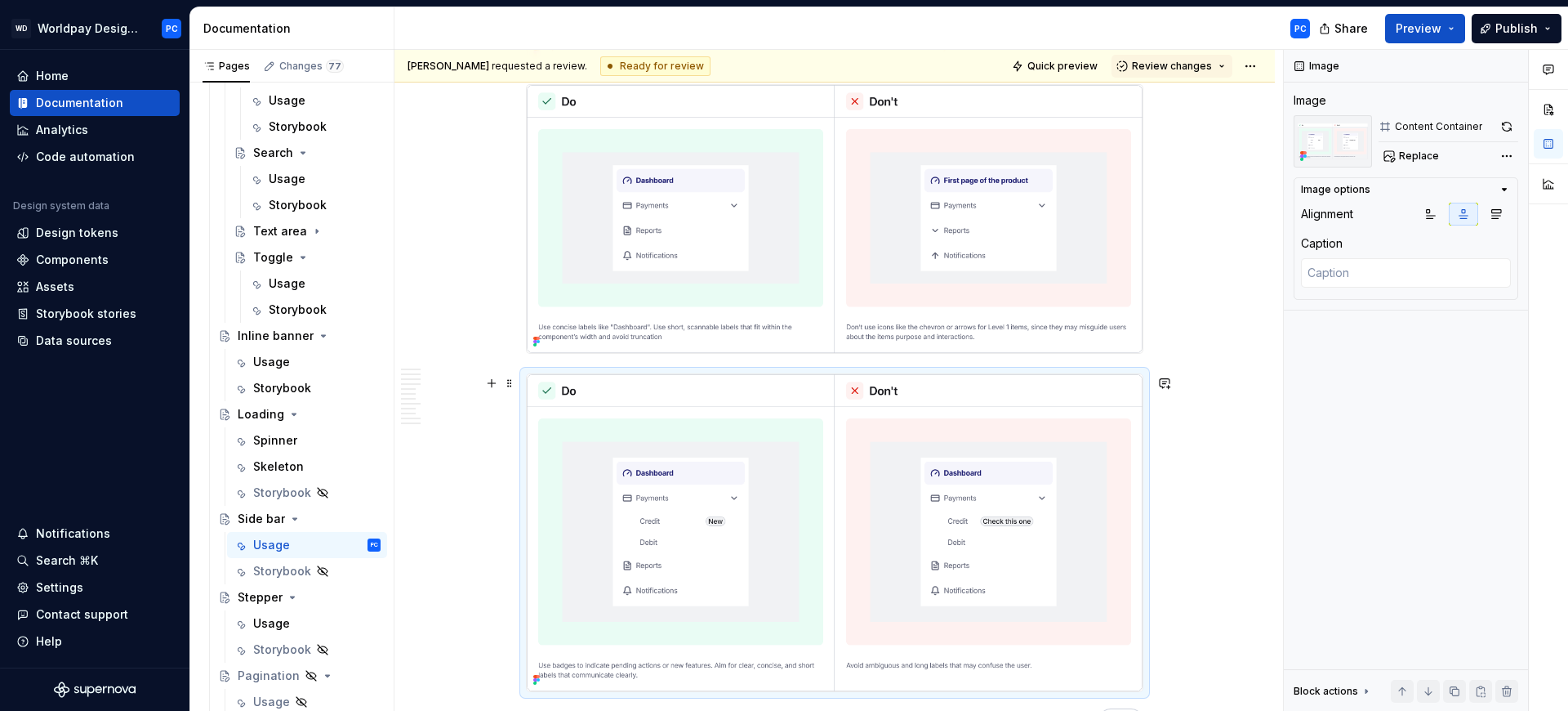
scroll to position [0, 0]
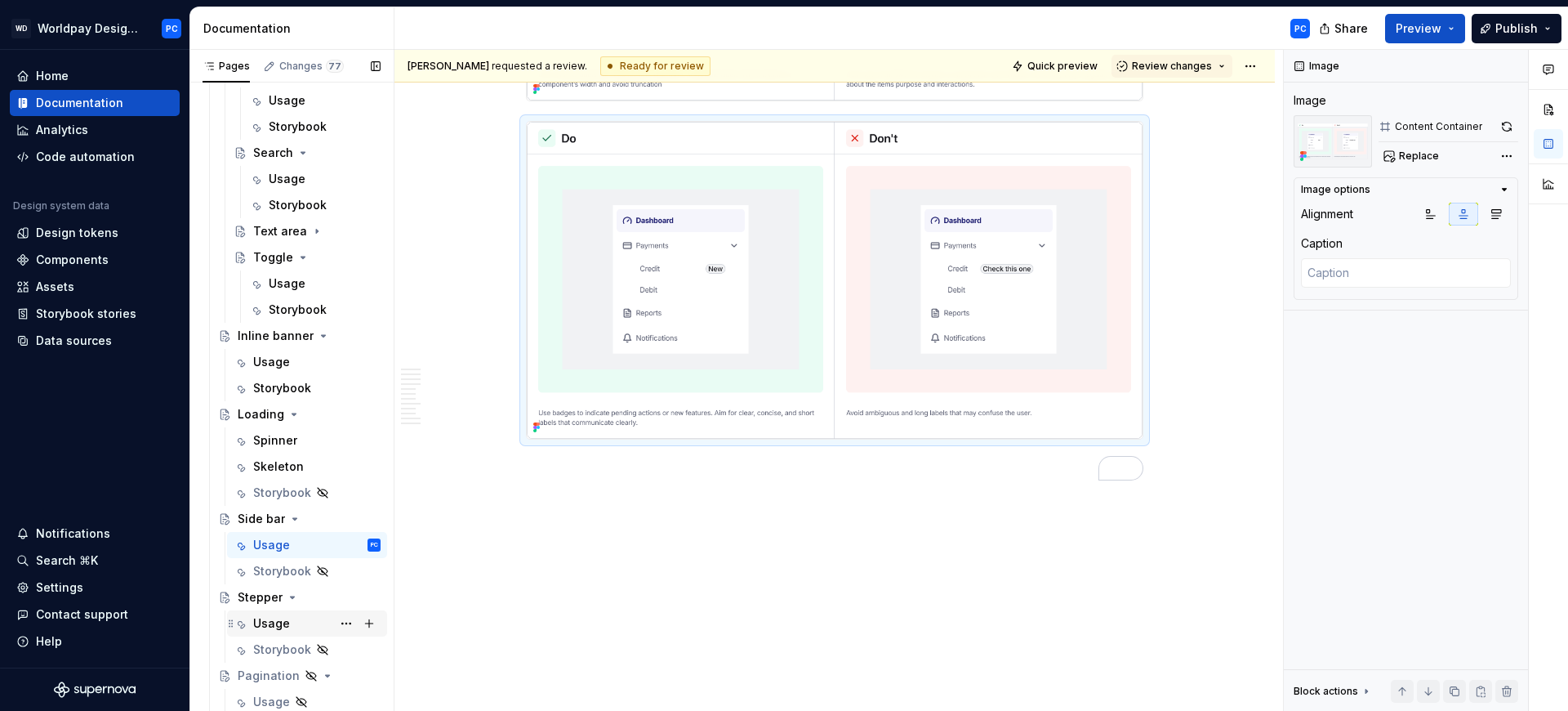
click at [266, 626] on div "Usage" at bounding box center [271, 623] width 37 height 17
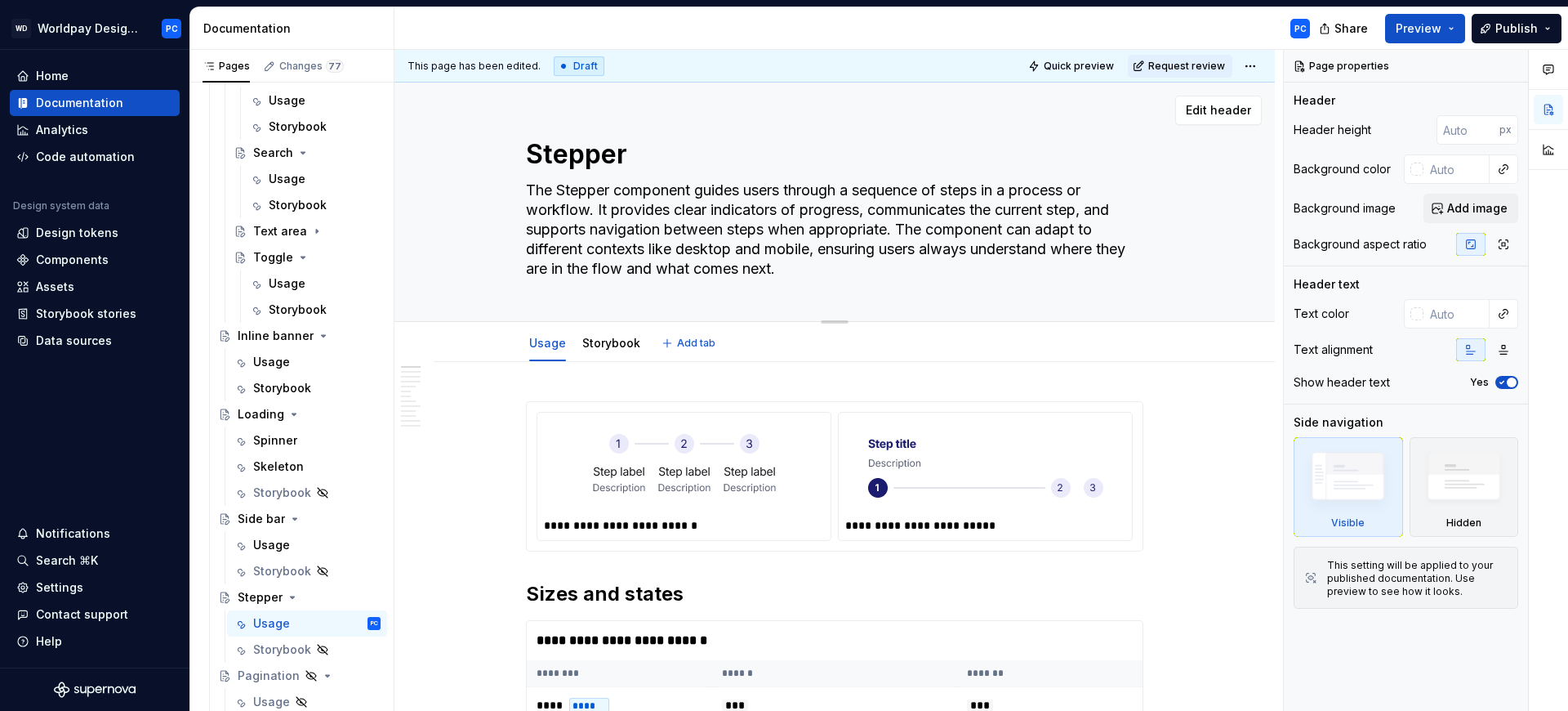
scroll to position [20, 0]
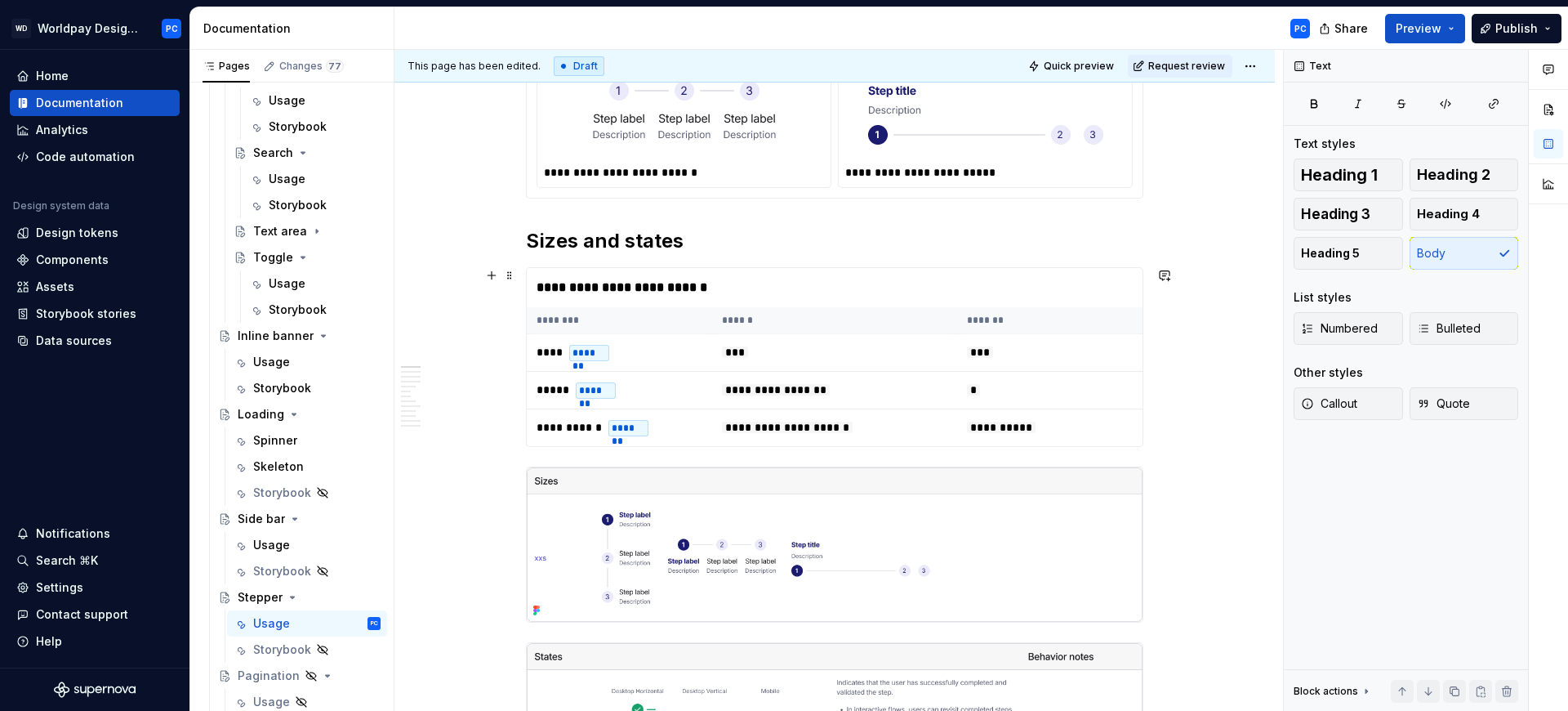
scroll to position [678, 0]
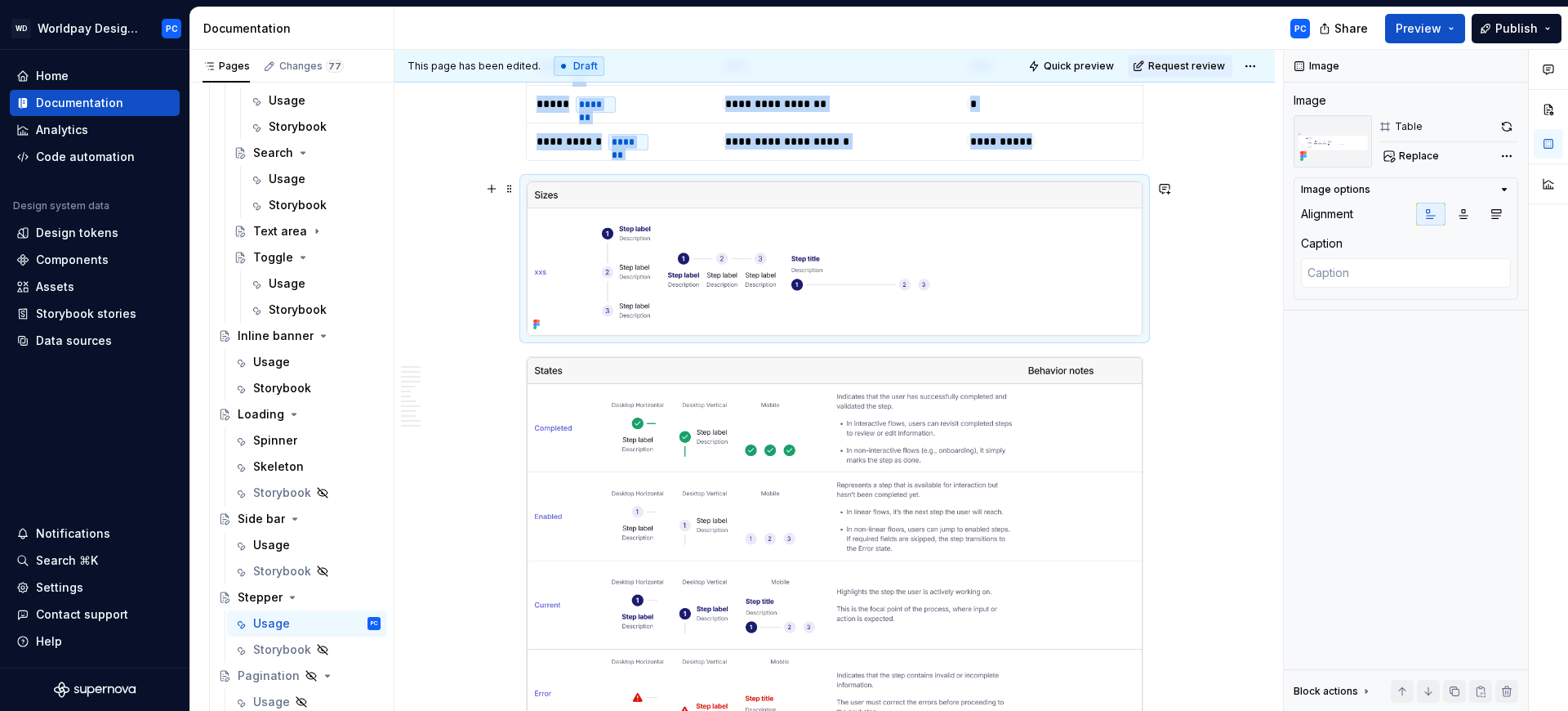
click at [763, 299] on img "To enrich screen reader interactions, please activate Accessibility in Grammarl…" at bounding box center [834, 258] width 616 height 154
copy div "**********"
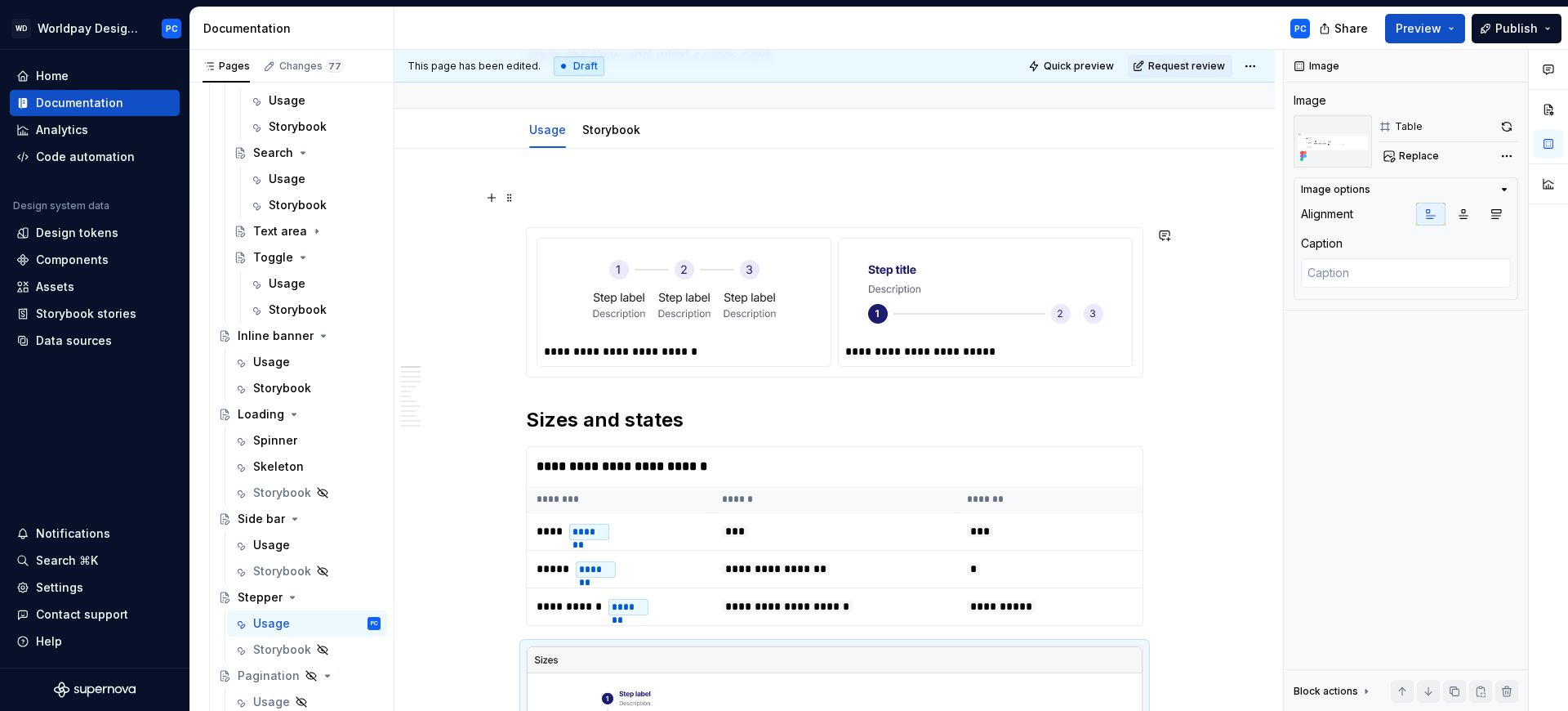
click at [648, 195] on p "To enrich screen reader interactions, please activate Accessibility in Grammarl…" at bounding box center [834, 197] width 617 height 19
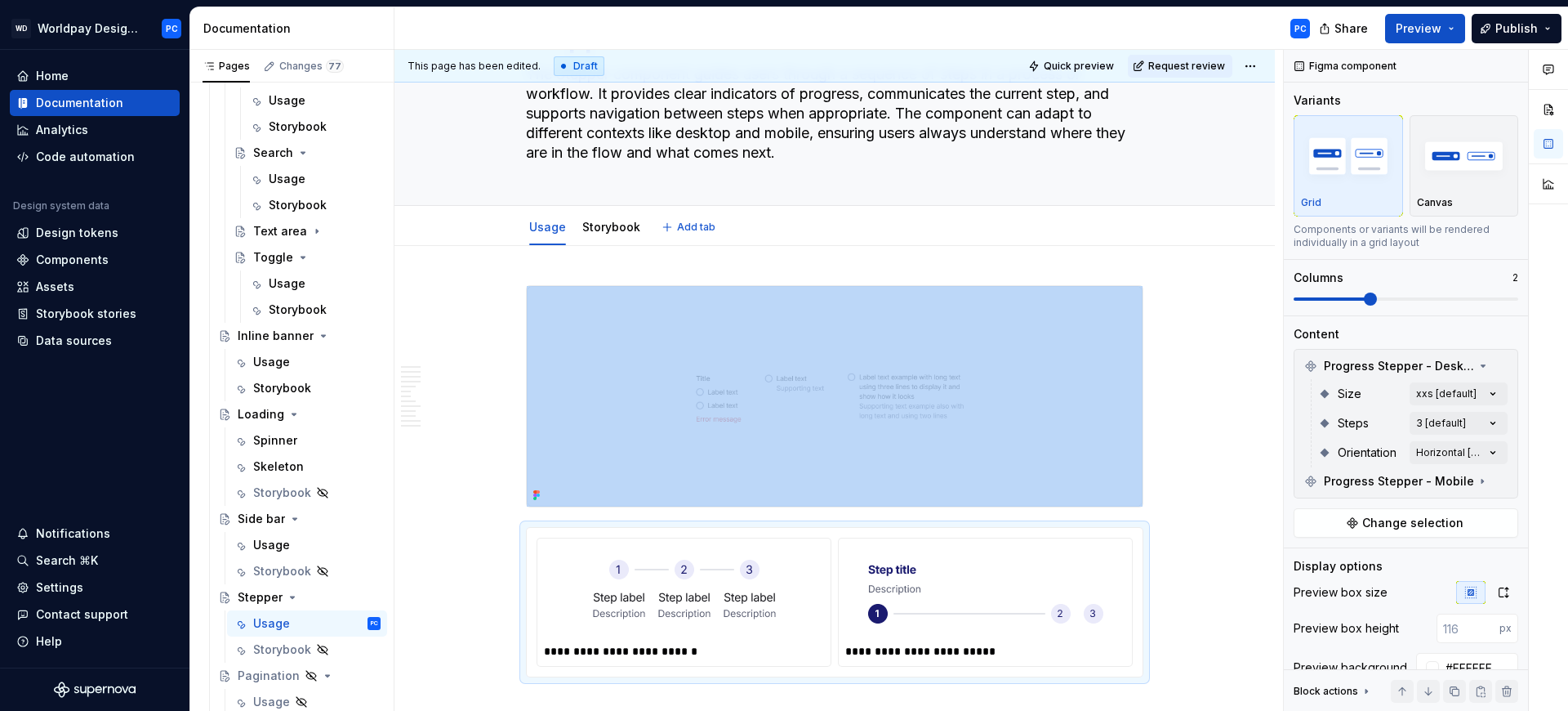
scroll to position [32, 0]
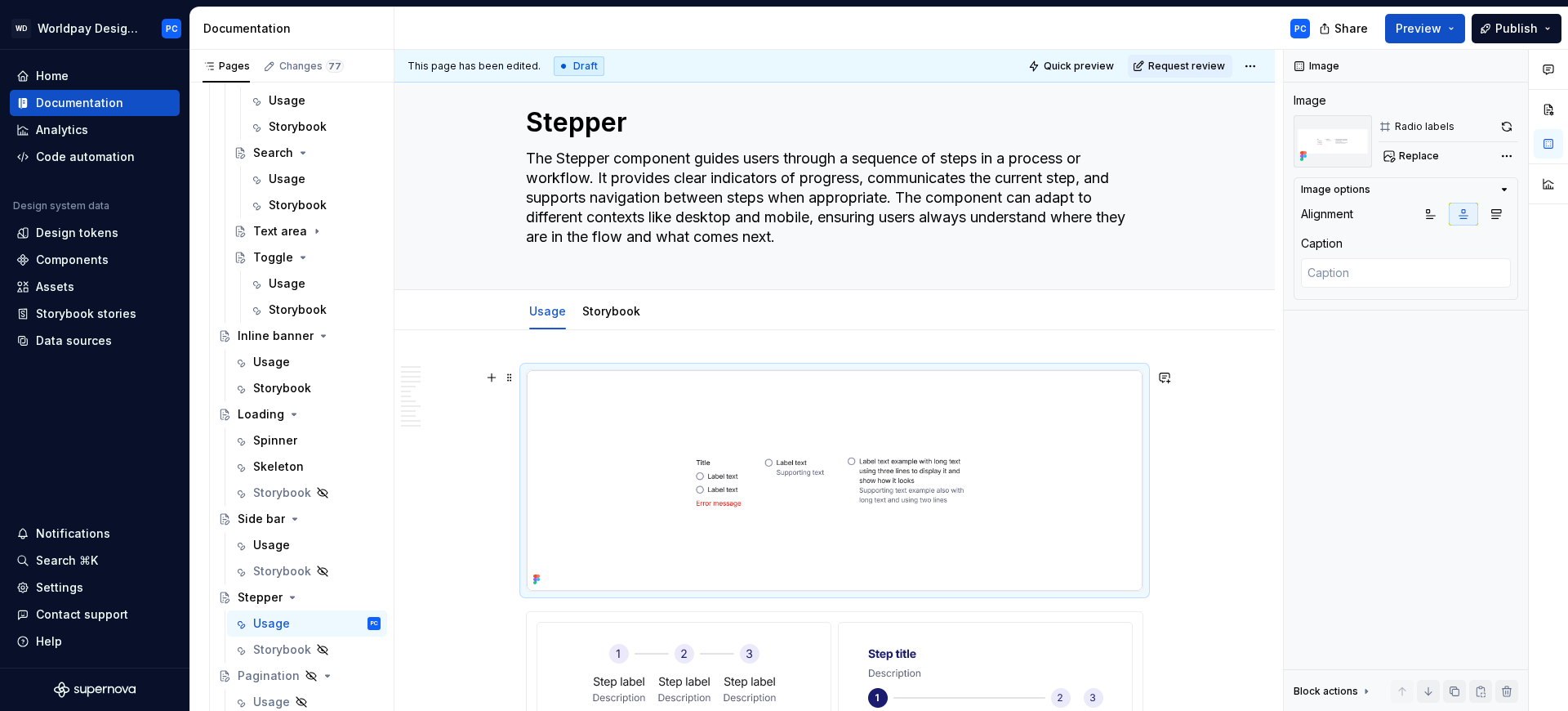
click at [894, 471] on img "To enrich screen reader interactions, please activate Accessibility in Grammarl…" at bounding box center [834, 480] width 616 height 221
click at [1415, 157] on span "Replace" at bounding box center [1418, 156] width 40 height 13
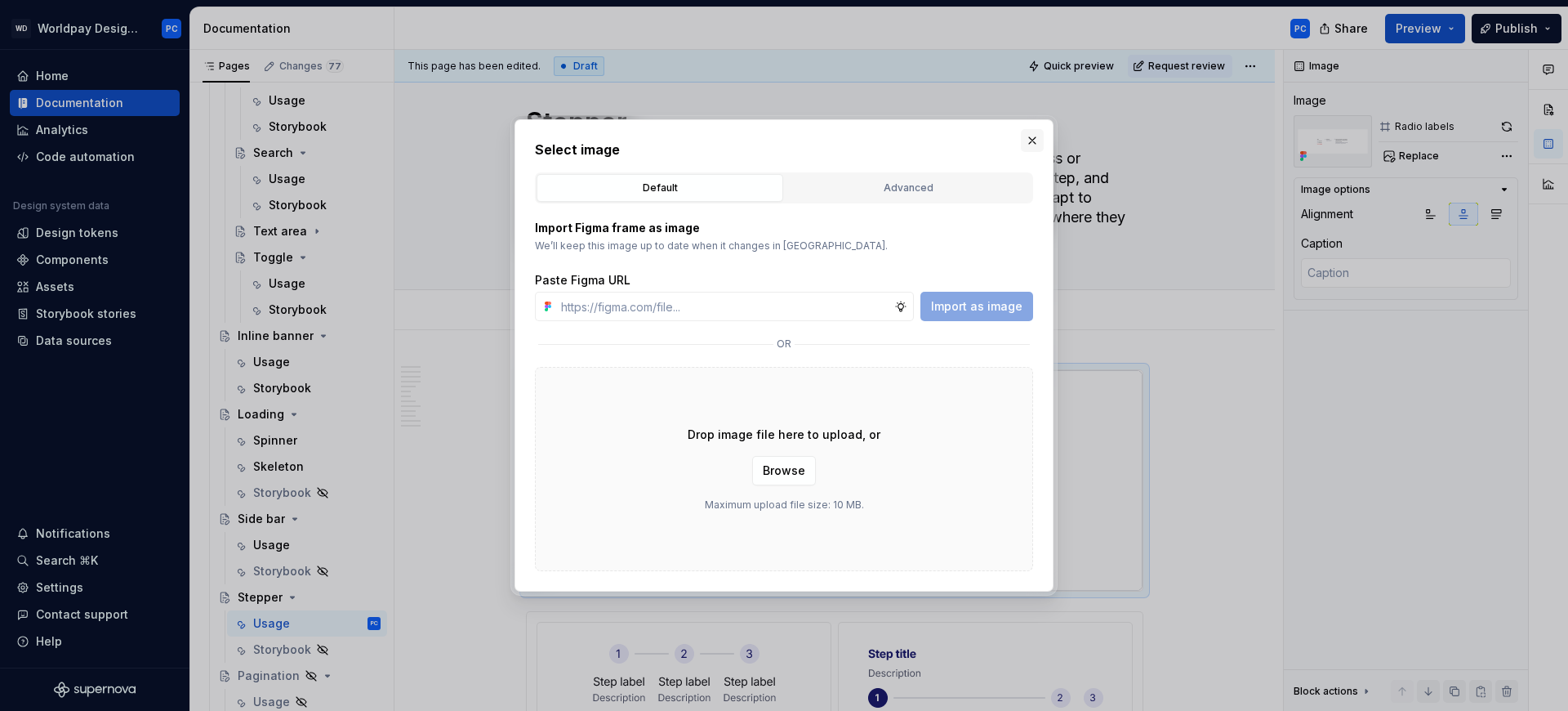
click at [1025, 135] on button "button" at bounding box center [1032, 140] width 23 height 23
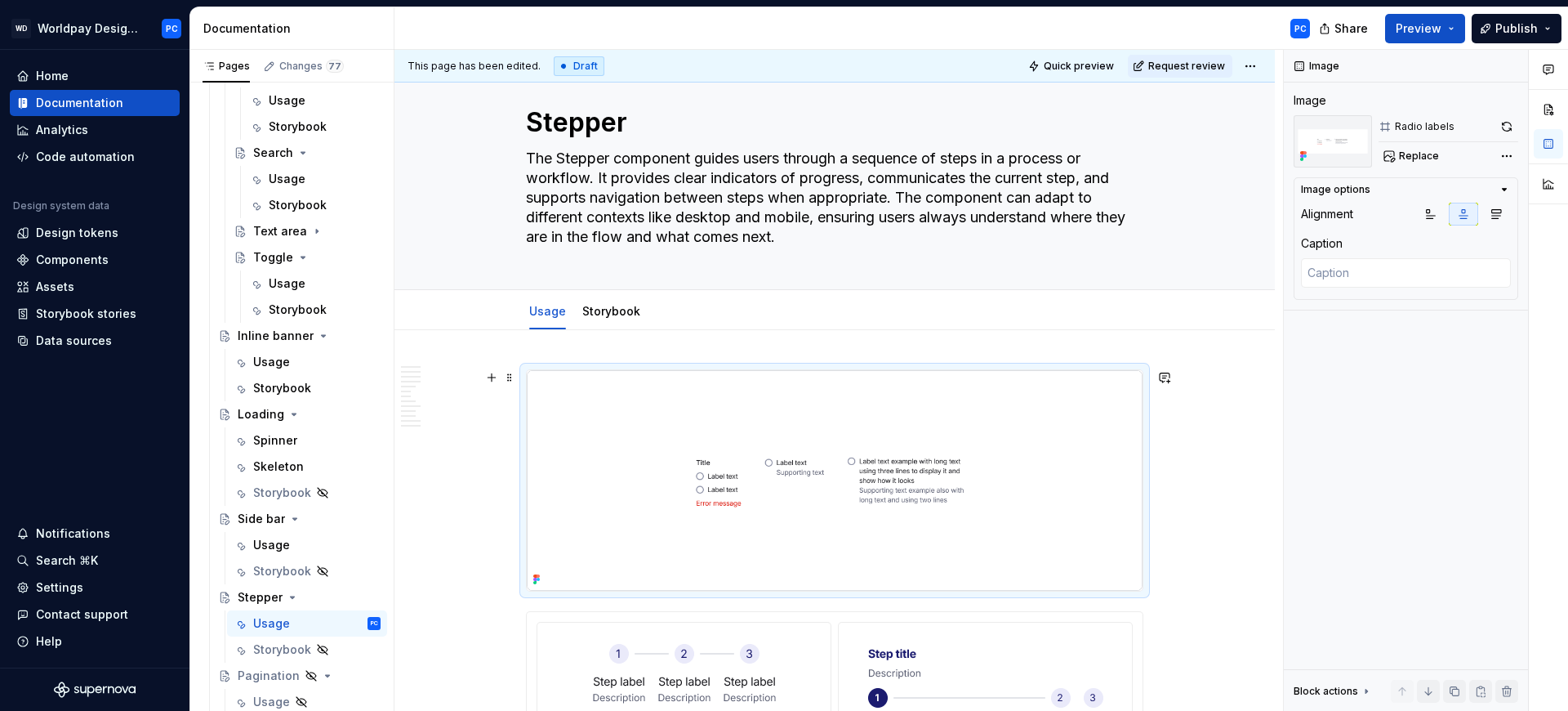
click at [866, 466] on img "To enrich screen reader interactions, please activate Accessibility in Grammarl…" at bounding box center [834, 480] width 616 height 221
click at [1414, 156] on span "Replace" at bounding box center [1418, 156] width 40 height 13
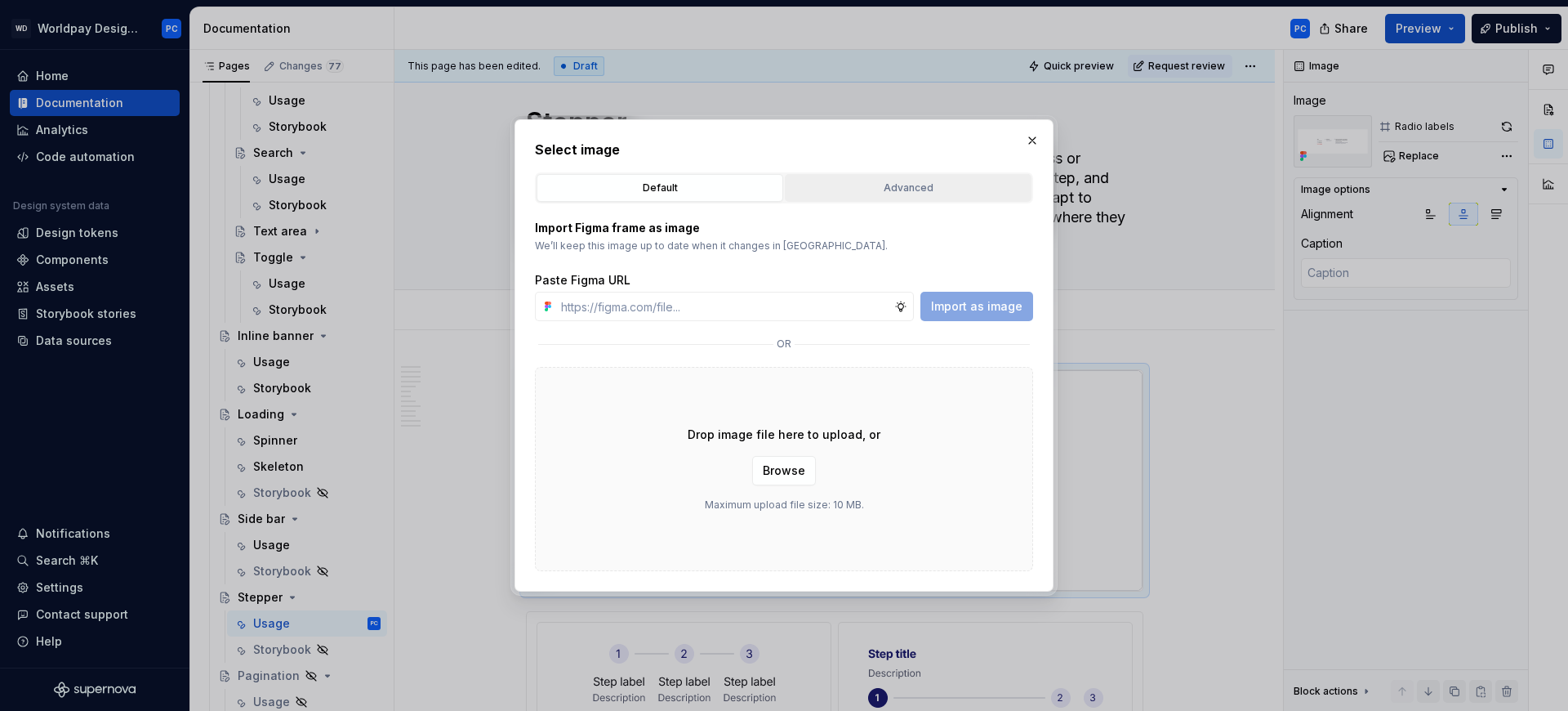
click at [939, 174] on button "Advanced" at bounding box center [907, 187] width 246 height 28
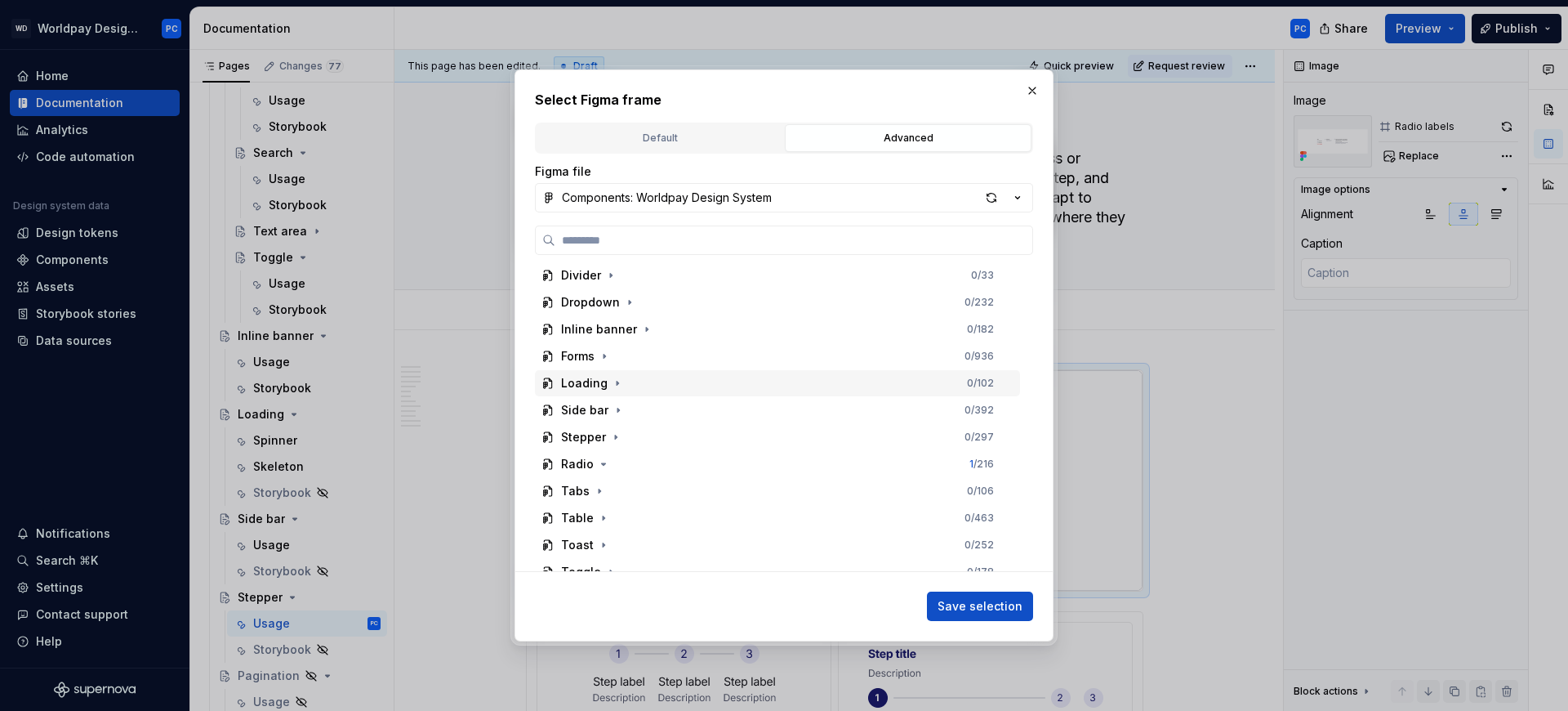
scroll to position [175, 0]
click at [615, 427] on icon "button" at bounding box center [616, 427] width 2 height 4
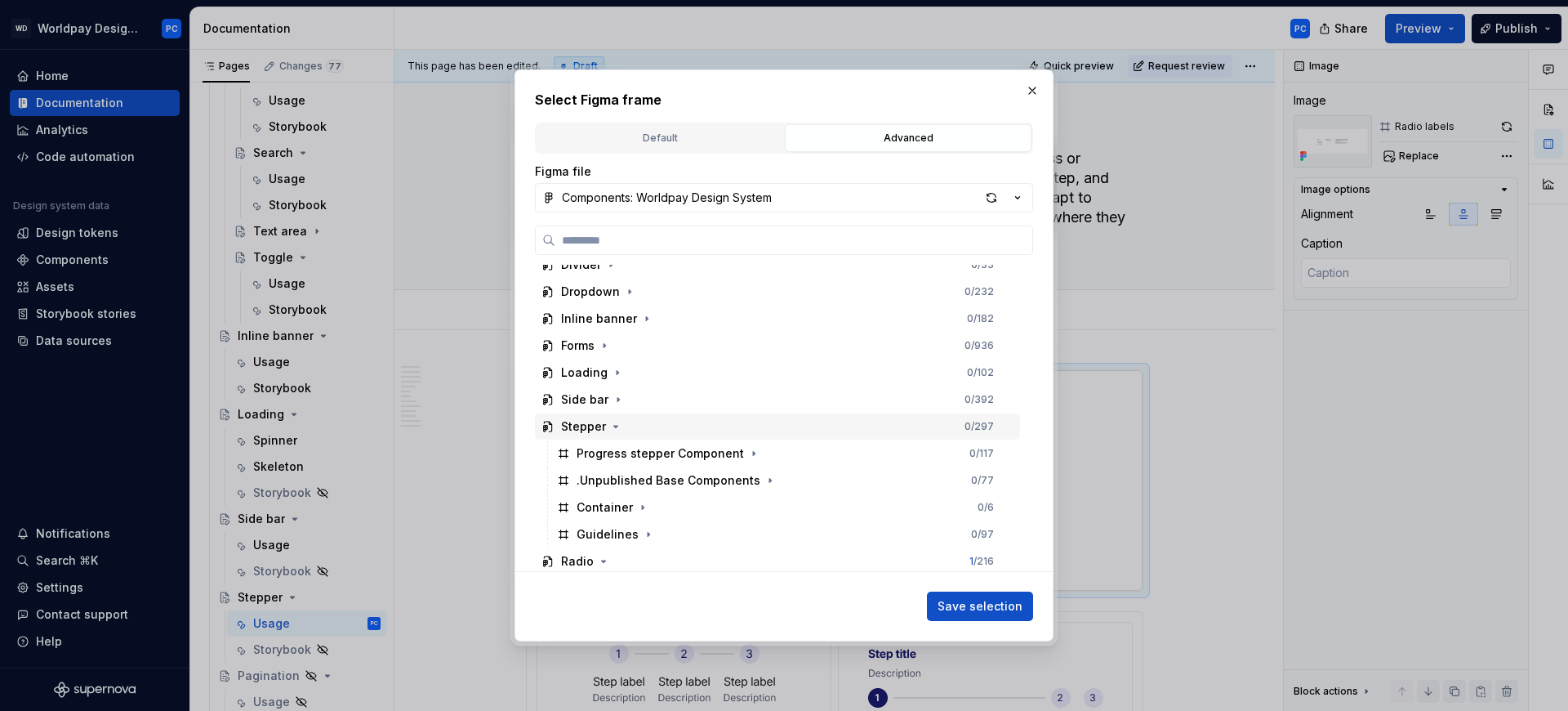
scroll to position [196, 0]
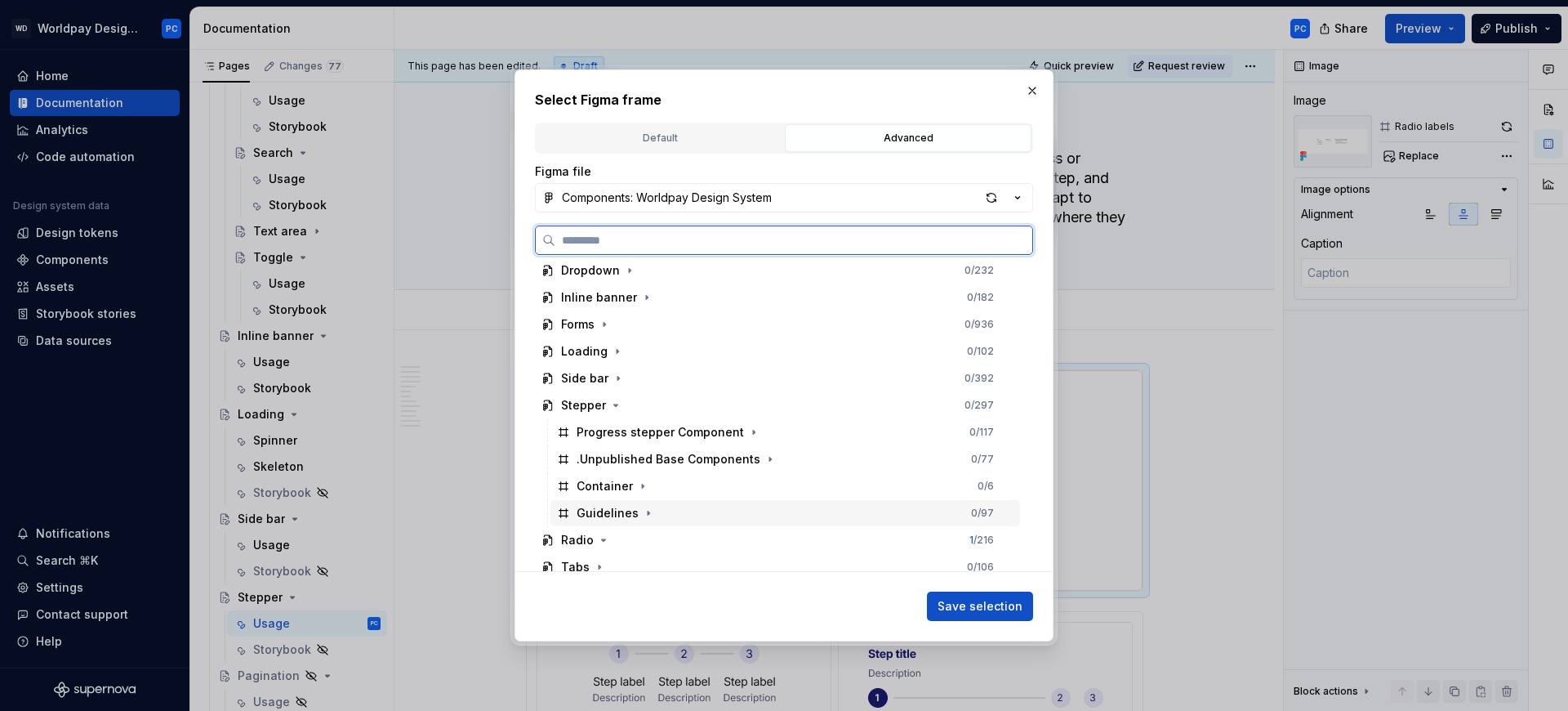
click at [628, 512] on div "Guidelines" at bounding box center [607, 513] width 62 height 17
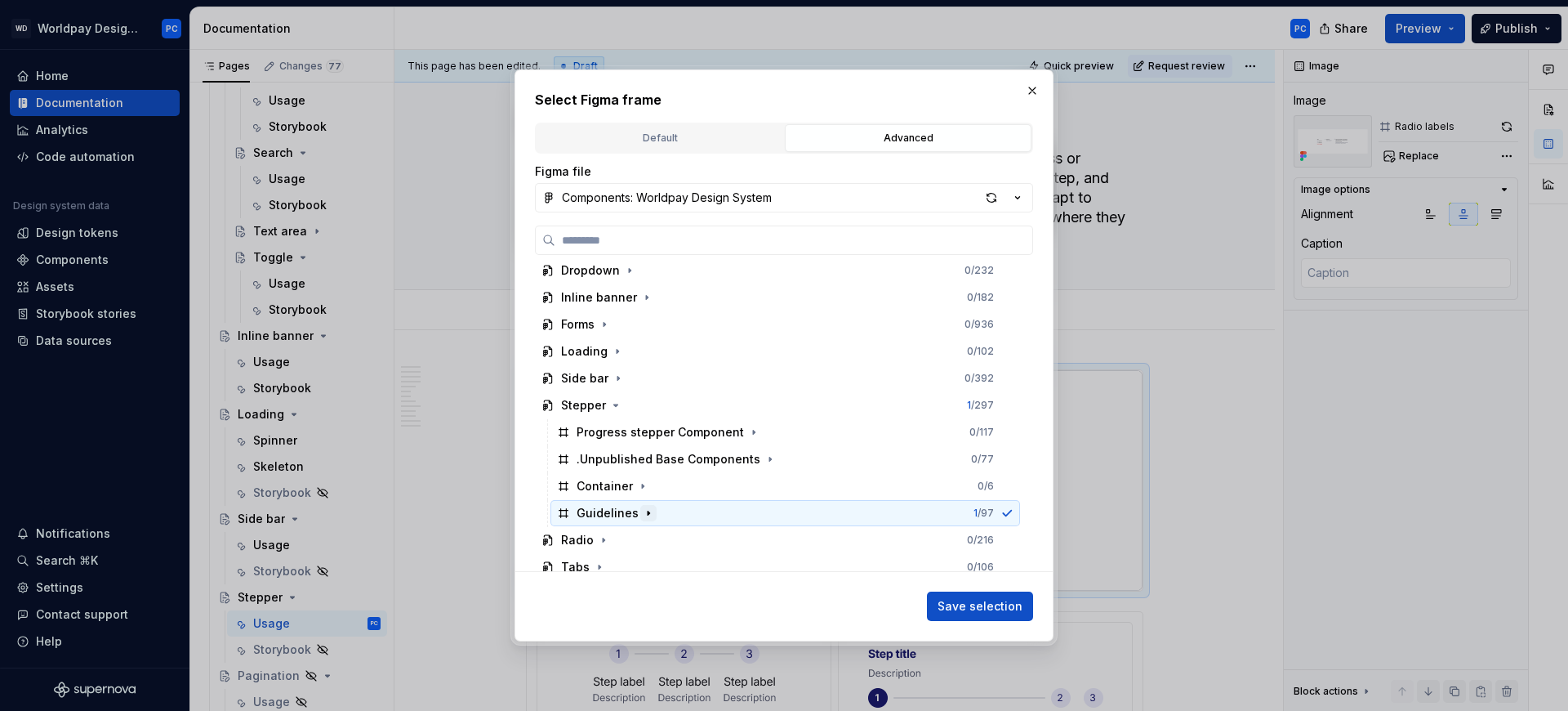
click at [645, 508] on icon "button" at bounding box center [648, 513] width 13 height 13
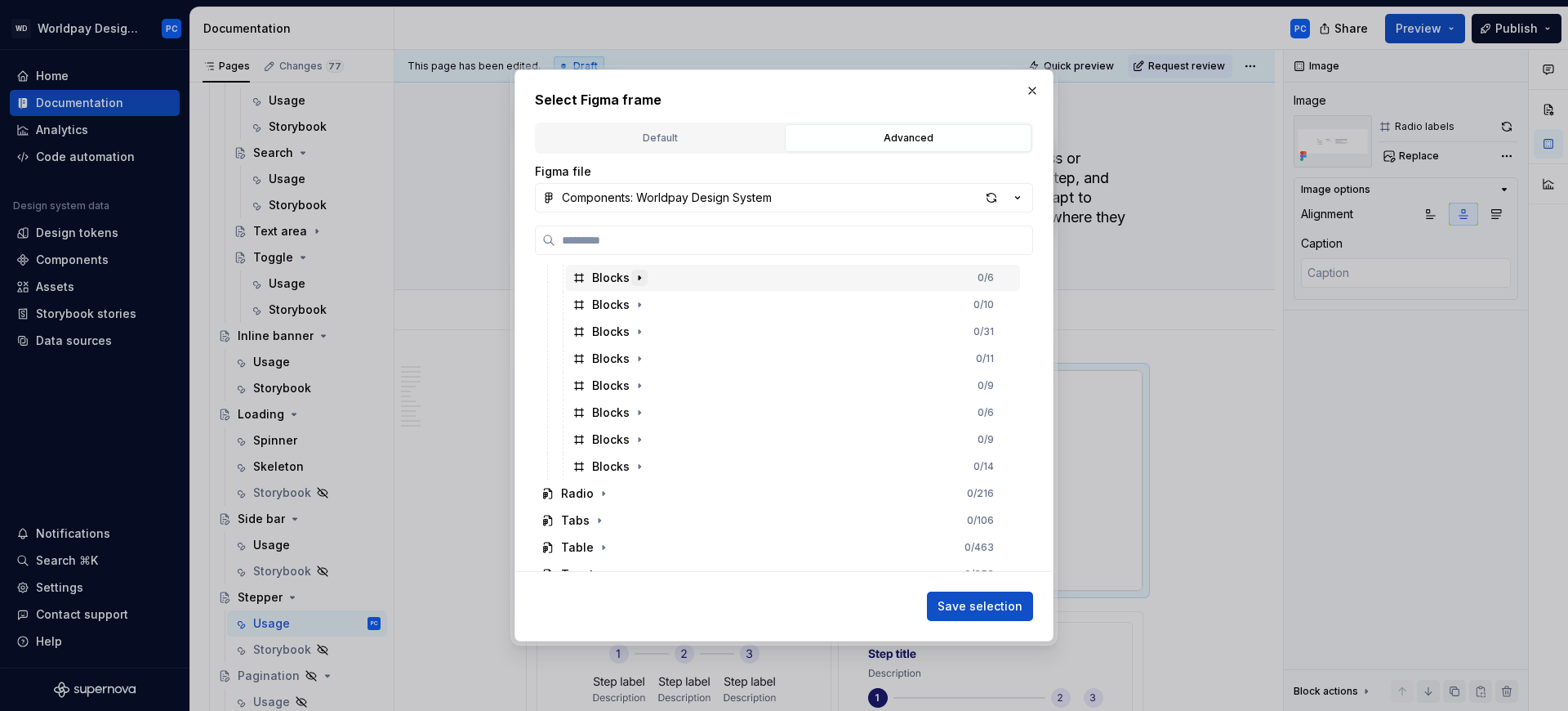
click at [633, 277] on icon "button" at bounding box center [640, 278] width 13 height 13
click at [639, 330] on icon "button" at bounding box center [644, 331] width 13 height 13
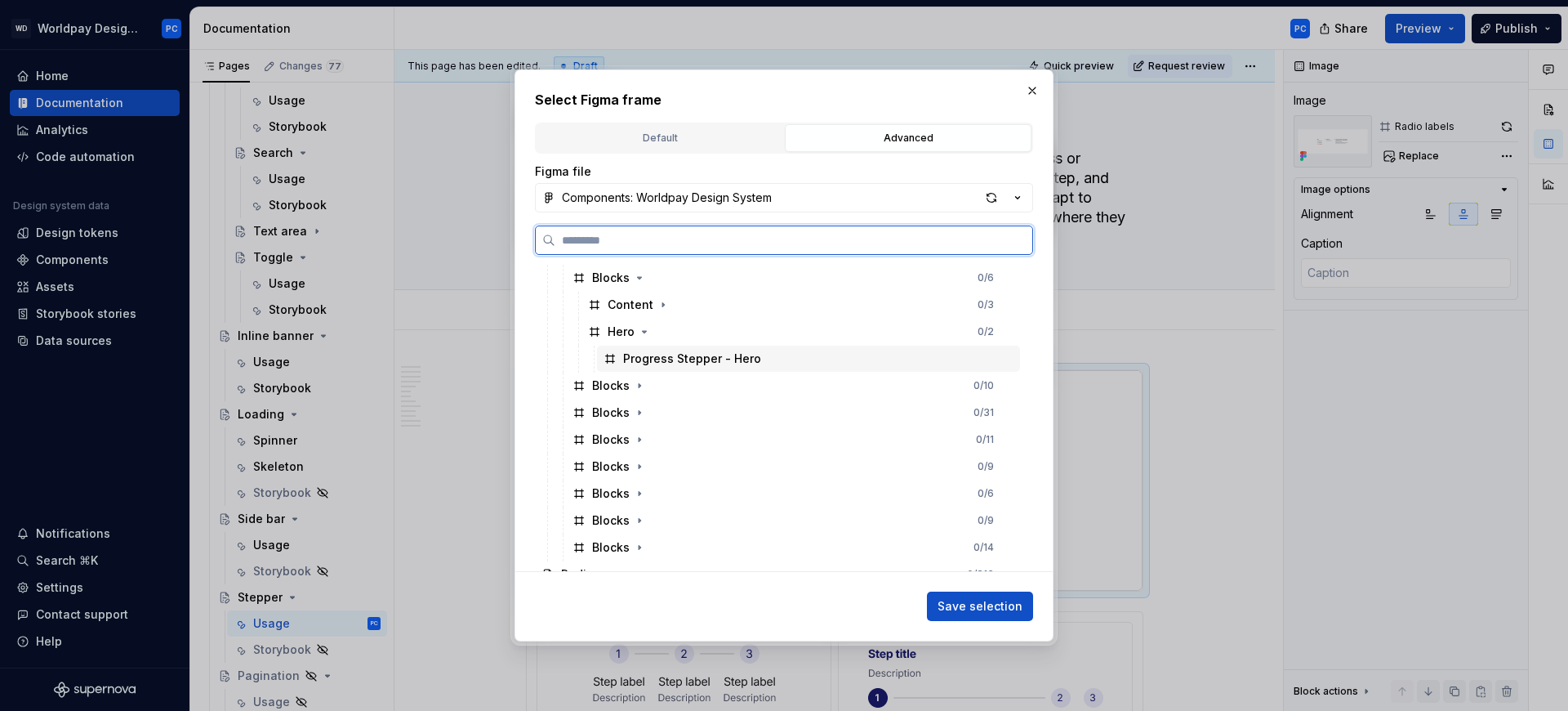
click at [667, 356] on div "Progress Stepper - Hero" at bounding box center [692, 359] width 138 height 17
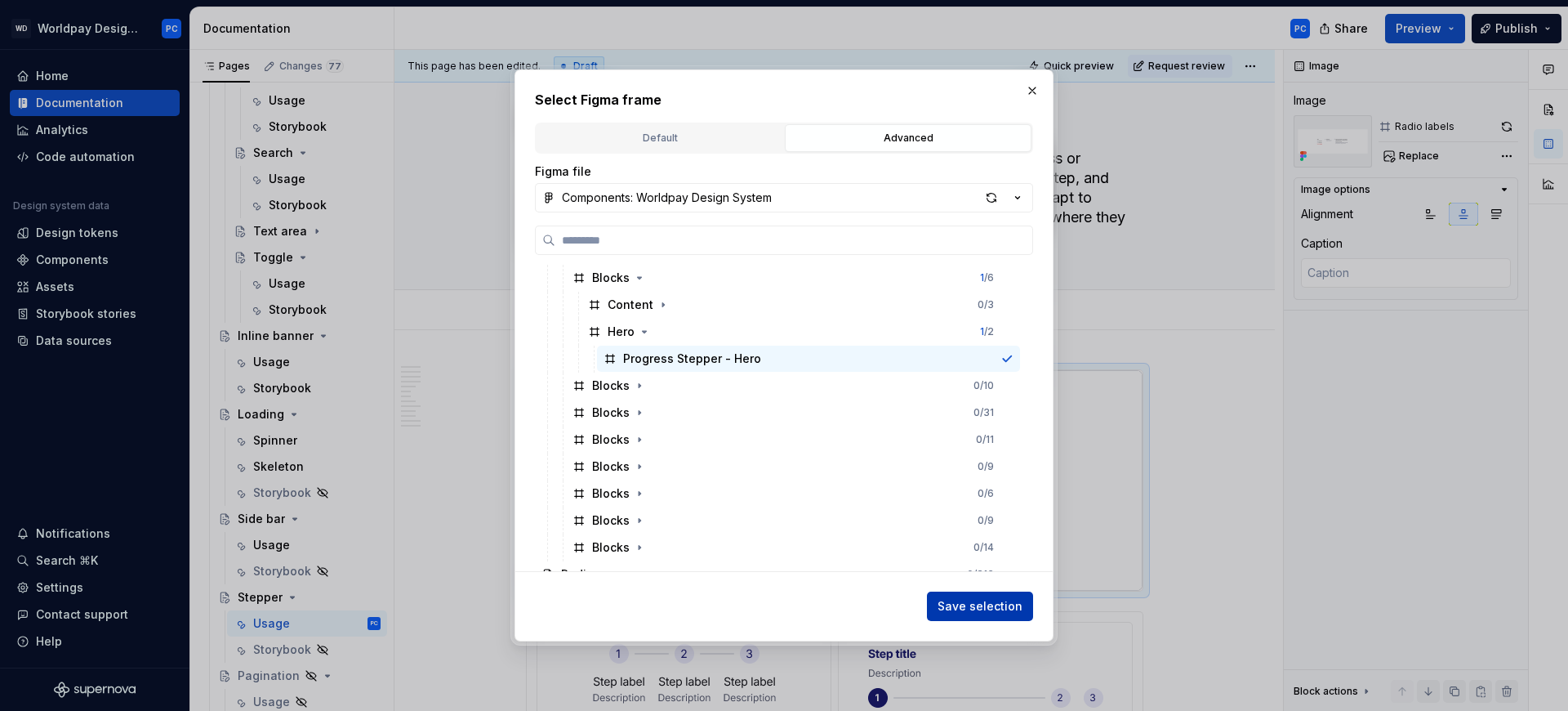
click at [1000, 611] on span "Save selection" at bounding box center [980, 607] width 85 height 17
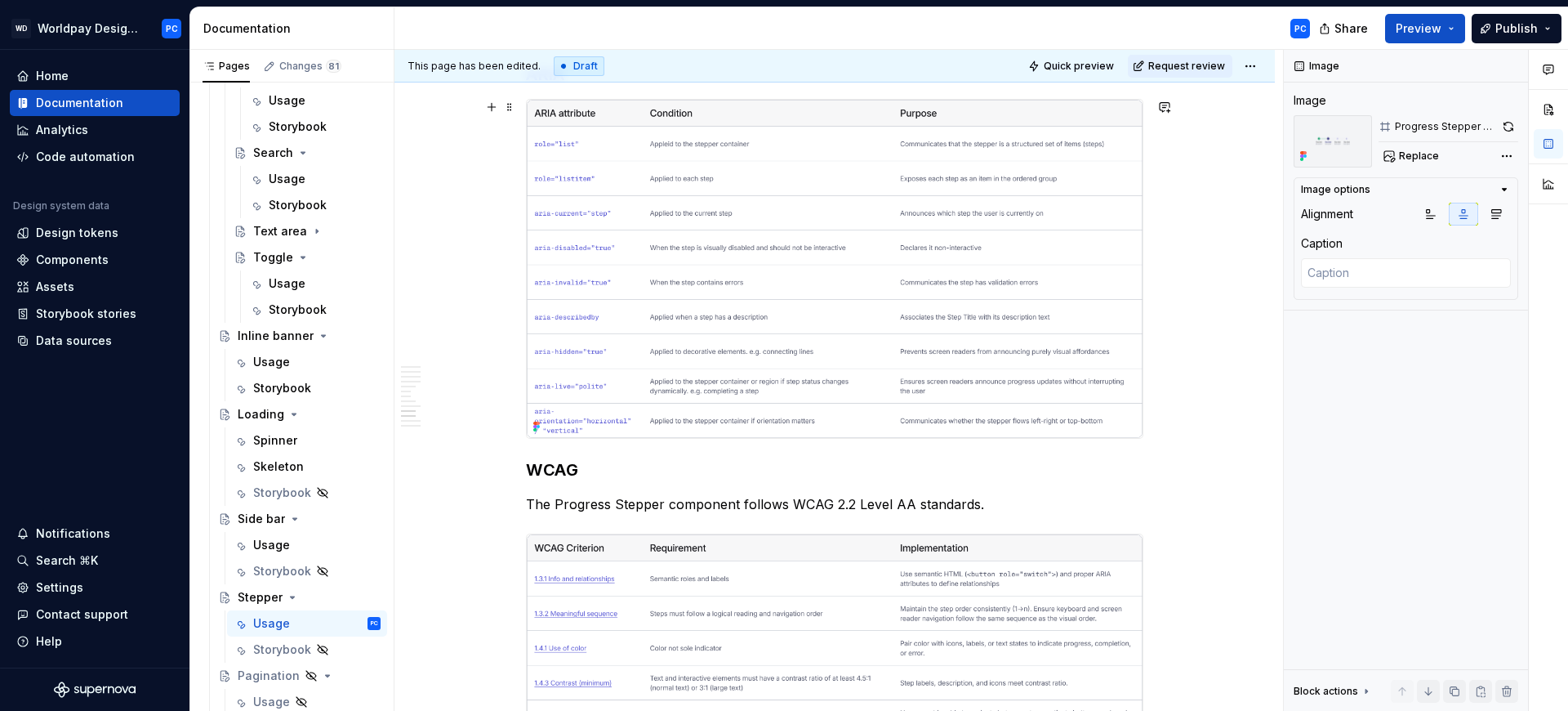
scroll to position [6068, 0]
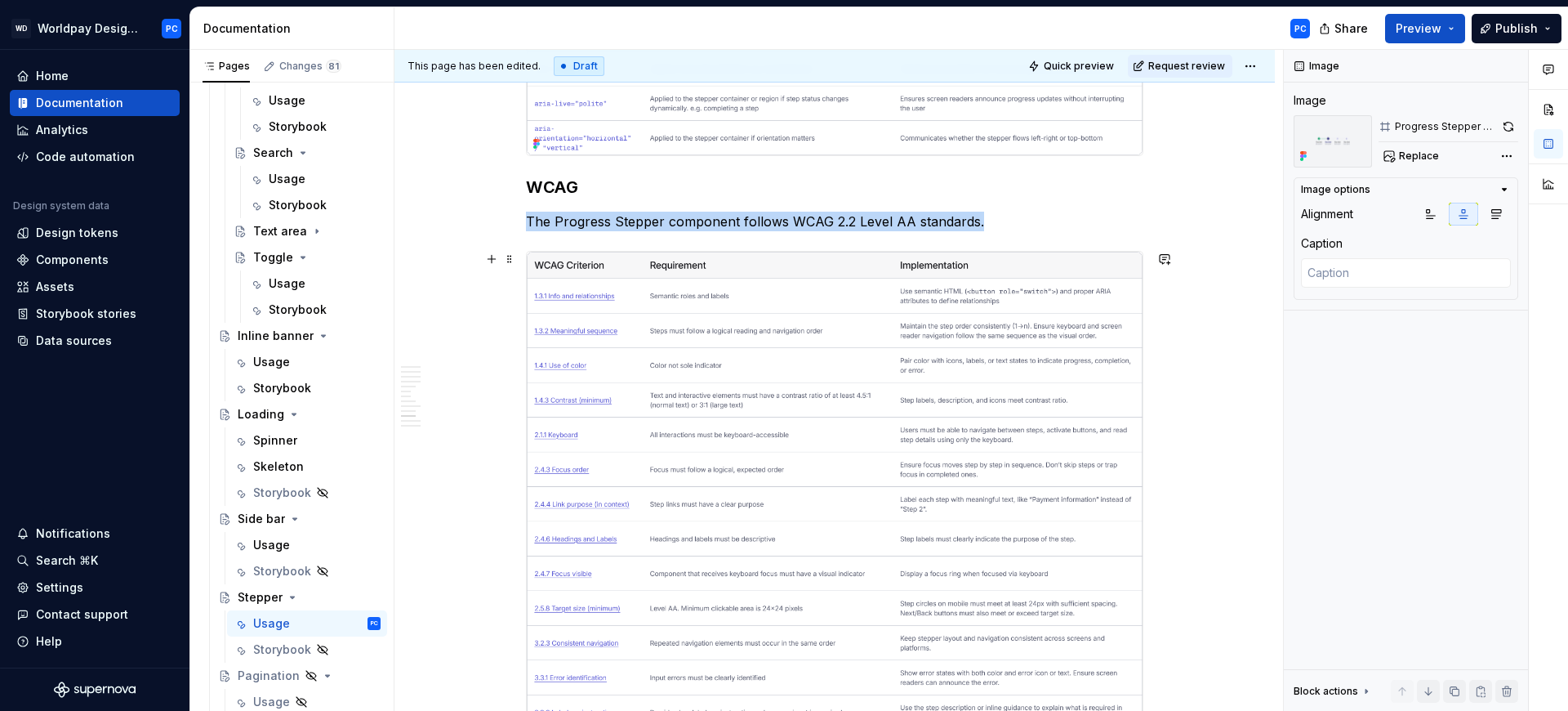
click at [879, 358] on img "To enrich screen reader interactions, please activate Accessibility in Grammarl…" at bounding box center [834, 490] width 616 height 477
click at [1501, 124] on button "button" at bounding box center [1506, 127] width 23 height 23
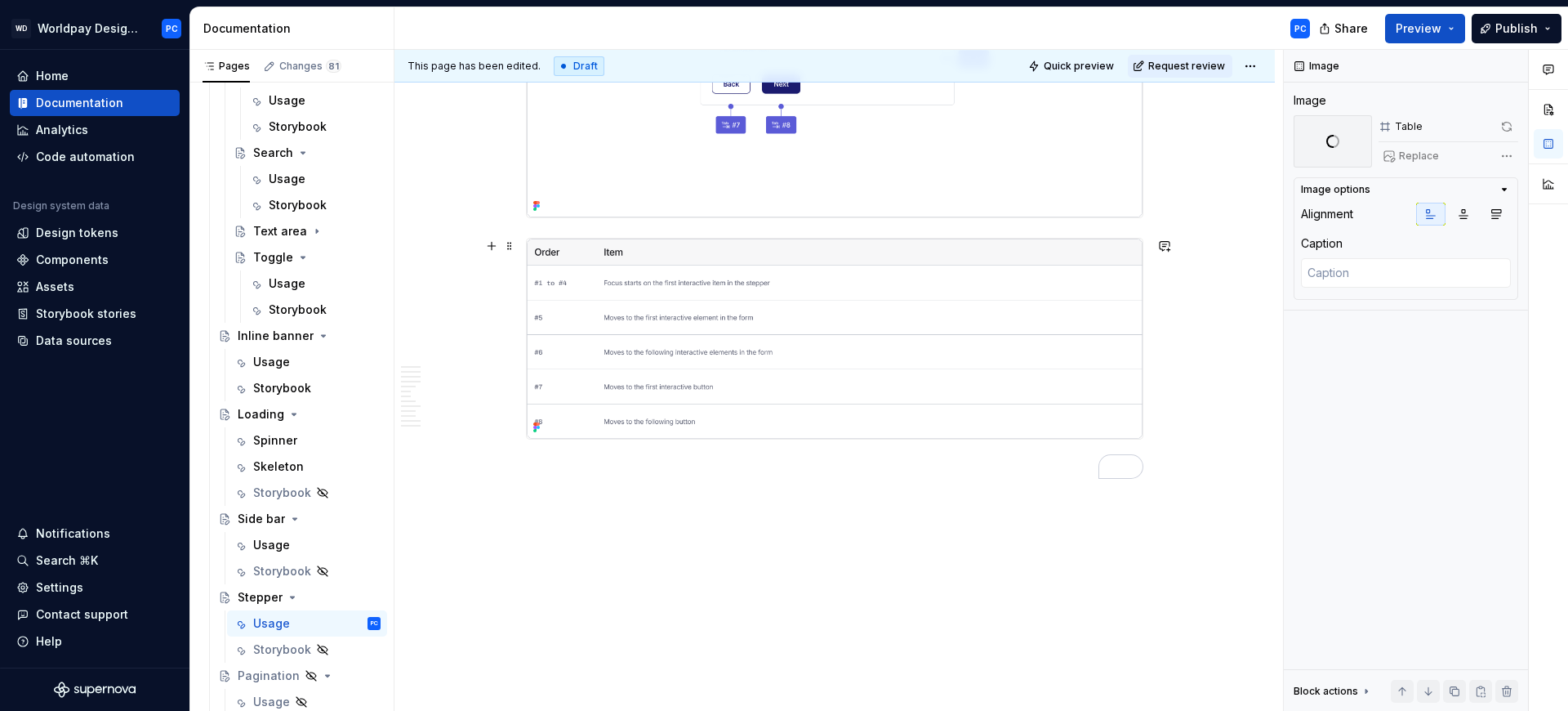
scroll to position [6771, 0]
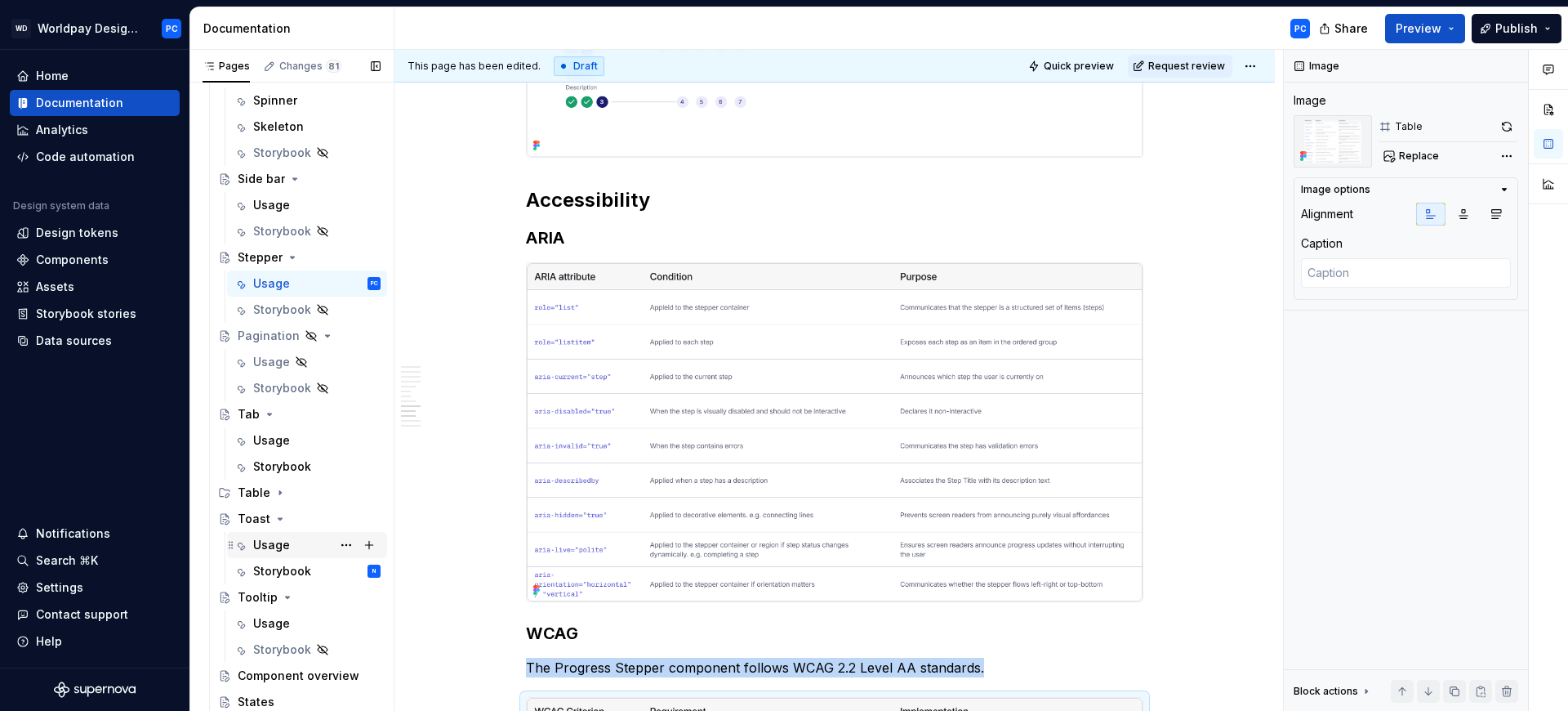
click at [266, 547] on div "Usage" at bounding box center [271, 545] width 37 height 17
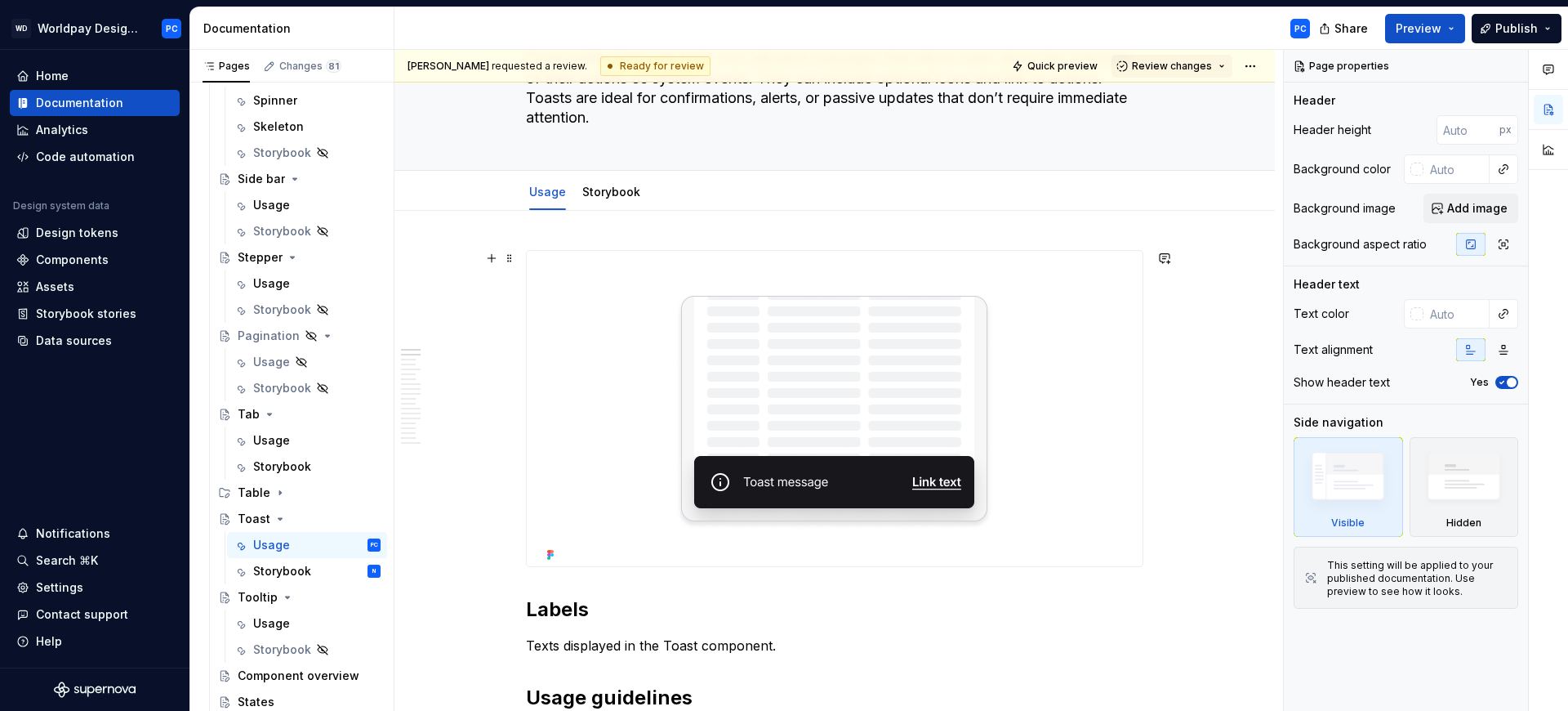
click at [1109, 330] on img at bounding box center [834, 409] width 588 height 316
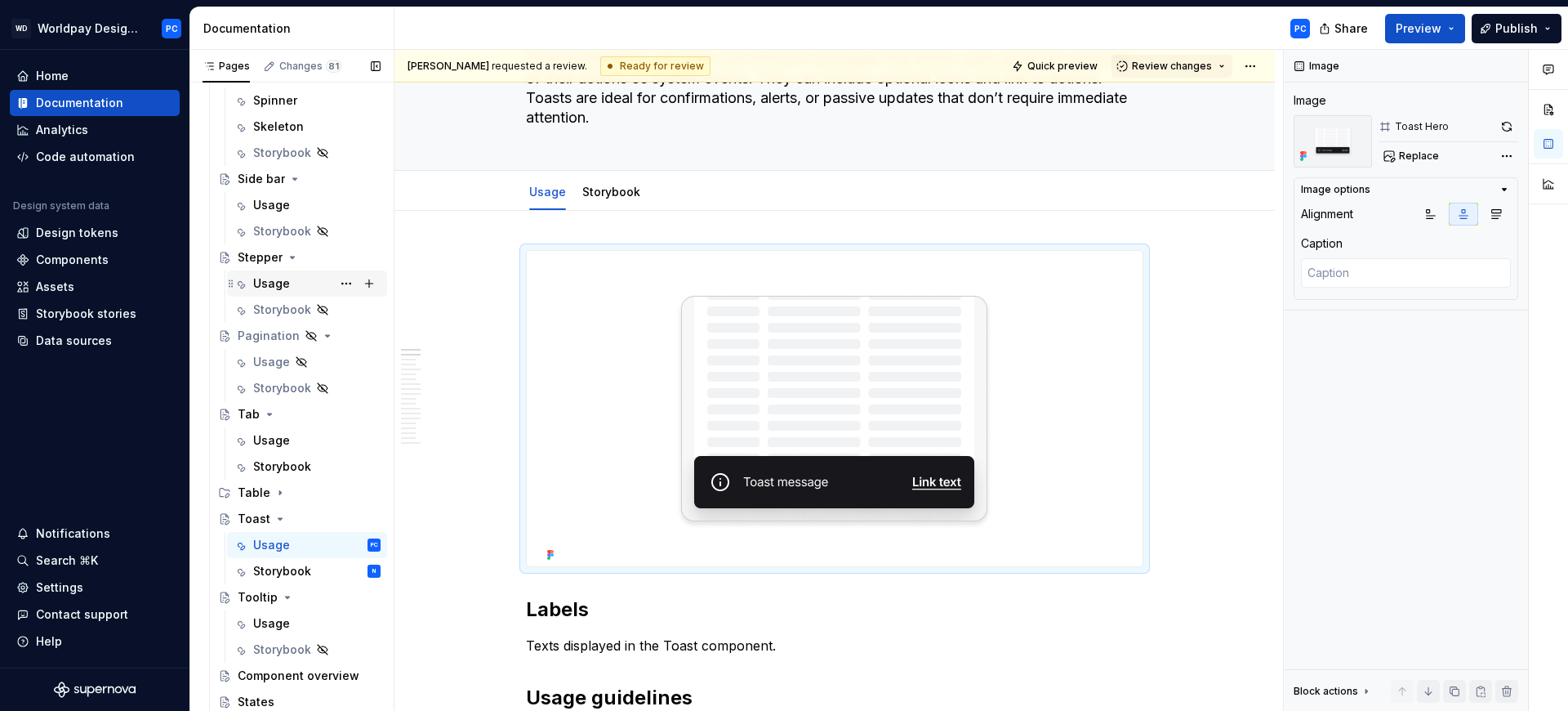
click at [278, 280] on div "Usage" at bounding box center [271, 283] width 37 height 17
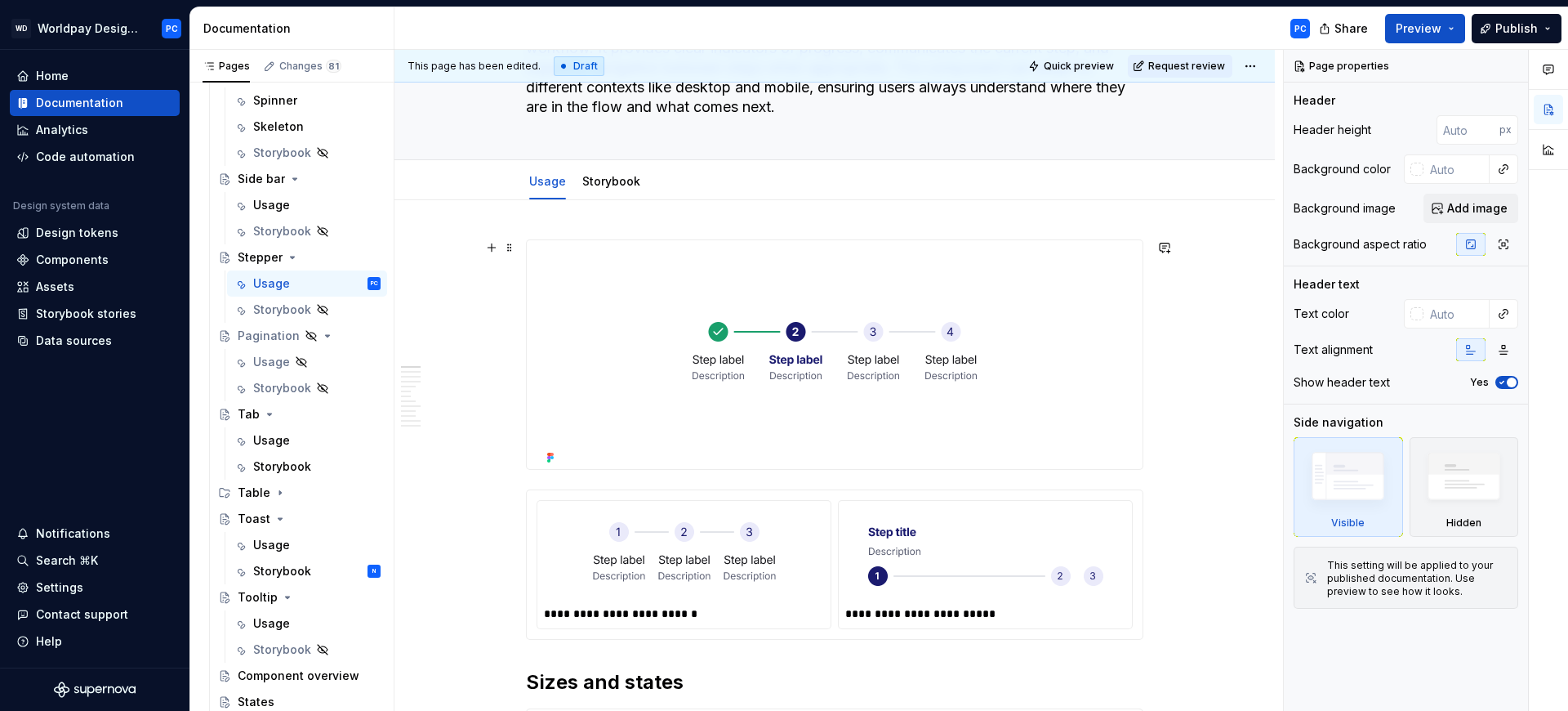
click at [1027, 328] on img at bounding box center [834, 355] width 588 height 229
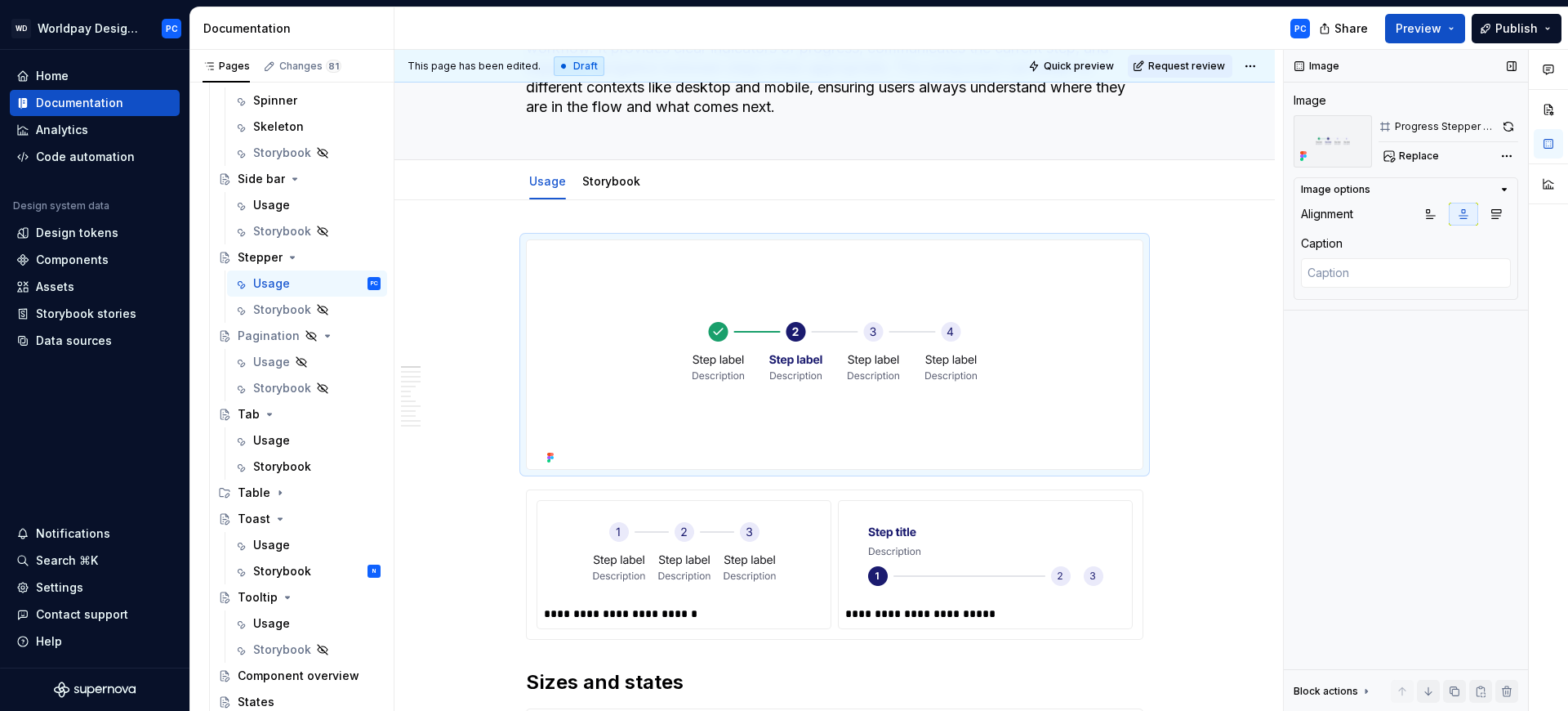
click at [1509, 121] on button "button" at bounding box center [1508, 127] width 19 height 23
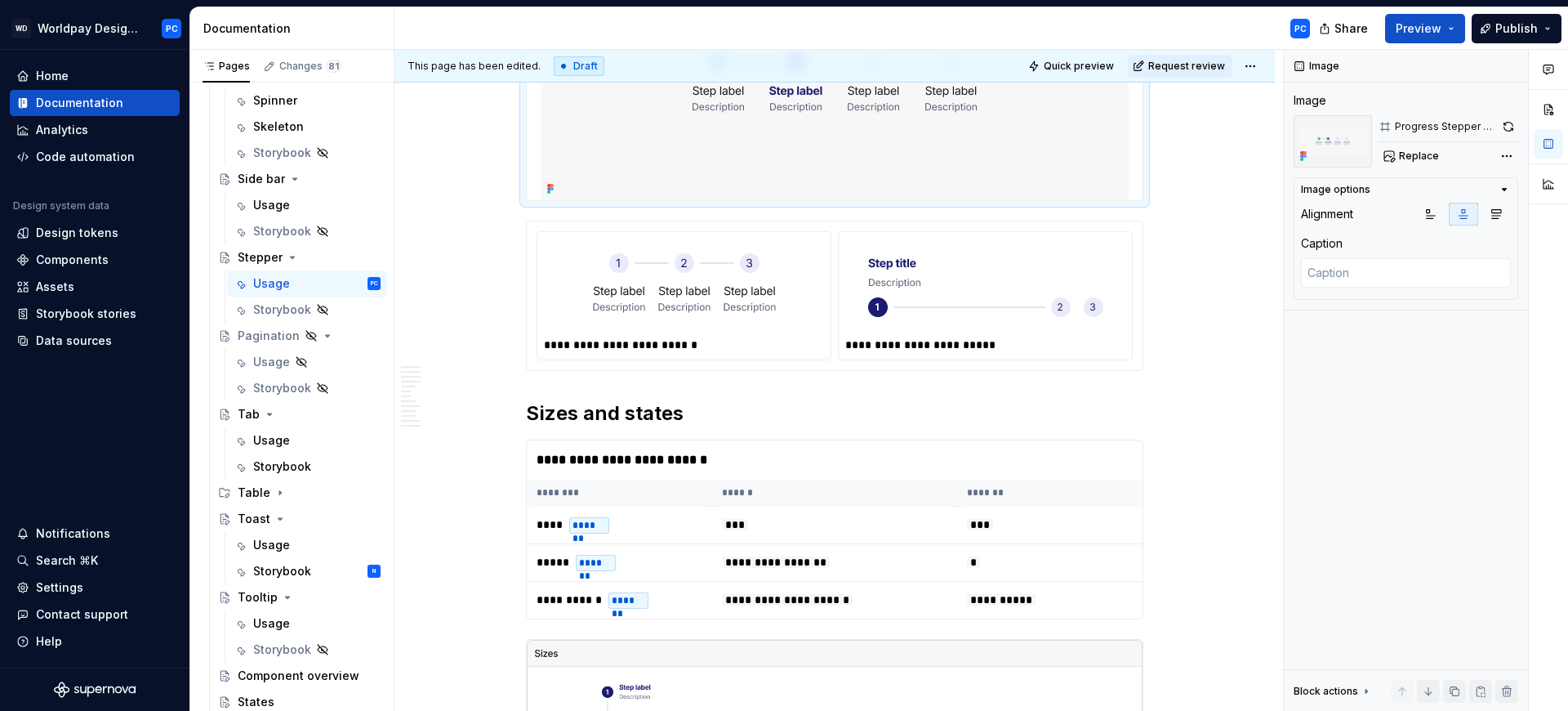
scroll to position [346, 0]
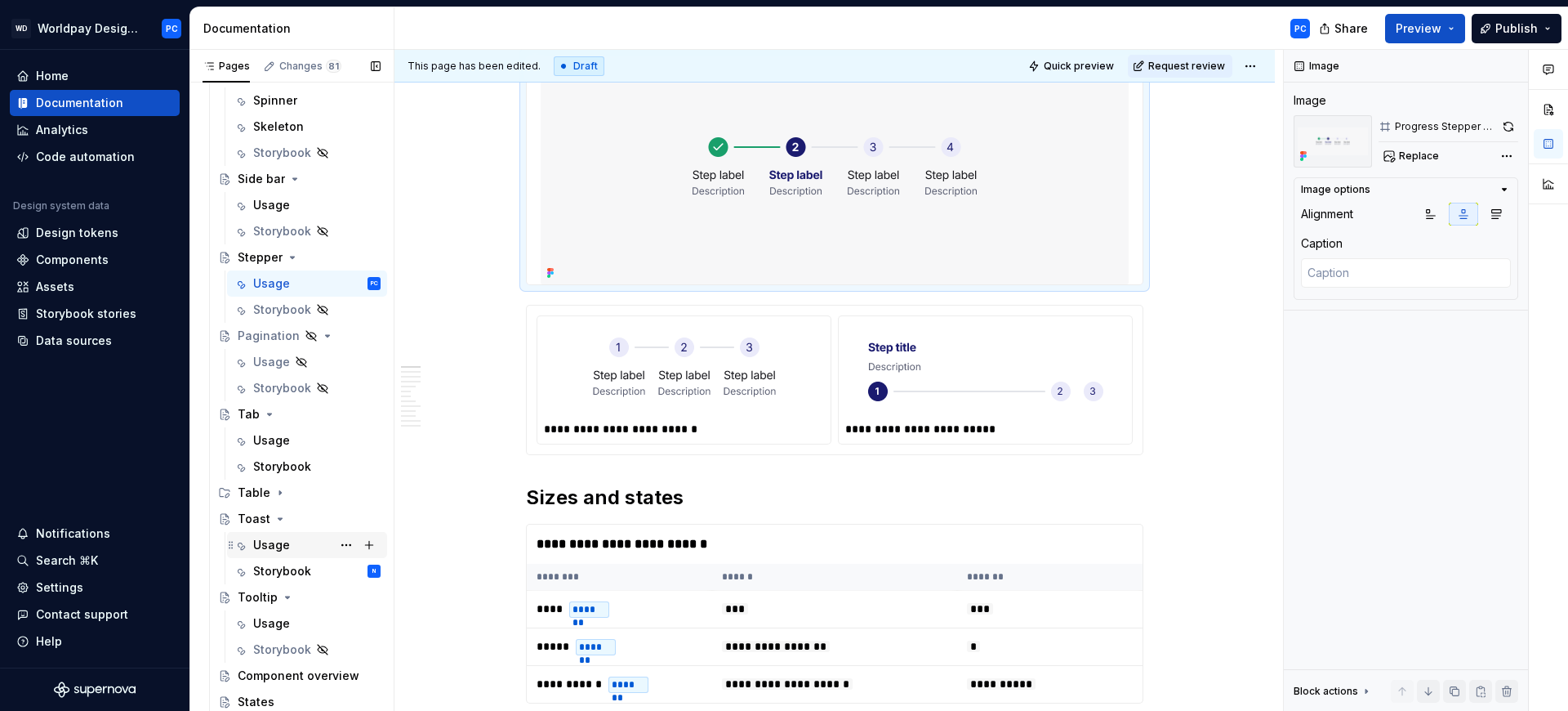
click at [266, 542] on div "Usage" at bounding box center [271, 545] width 37 height 17
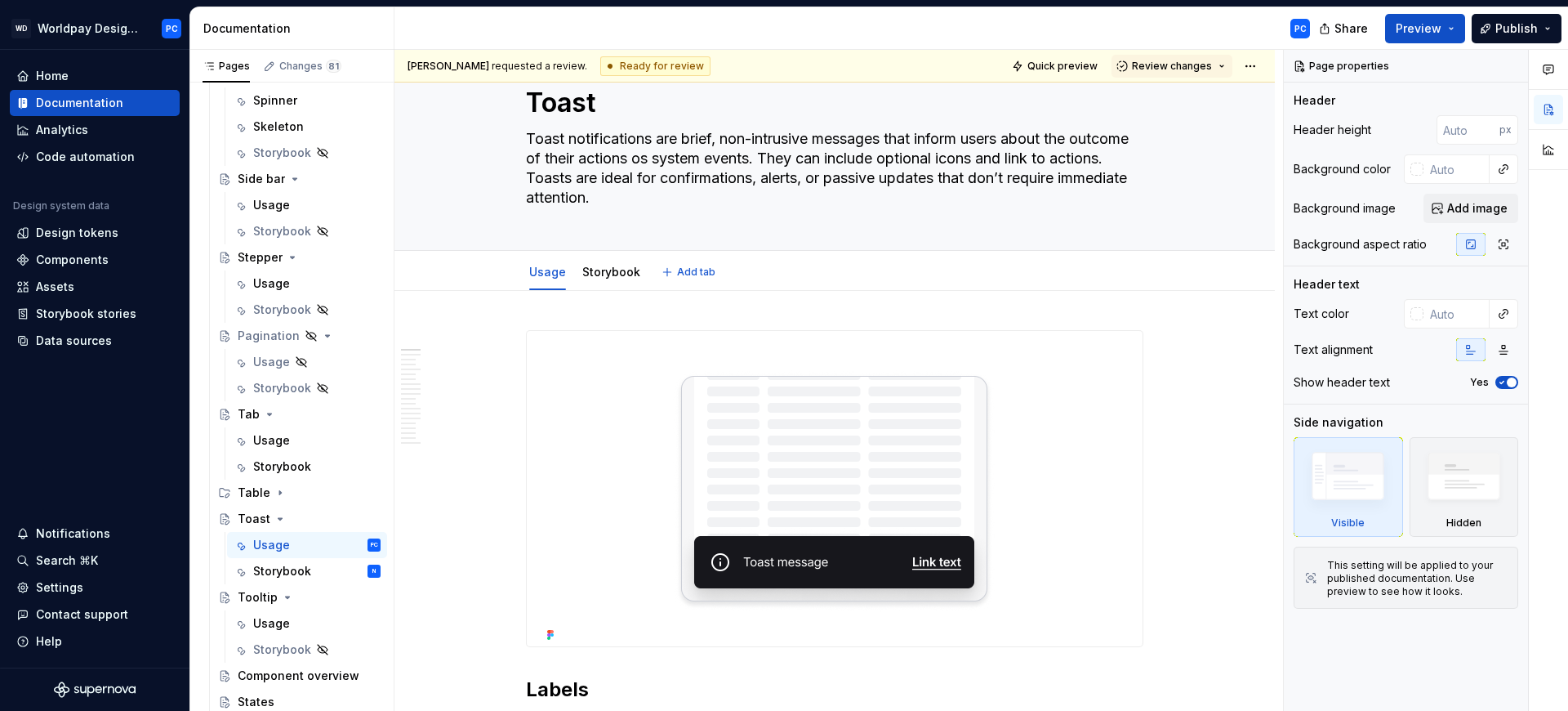
scroll to position [105, 0]
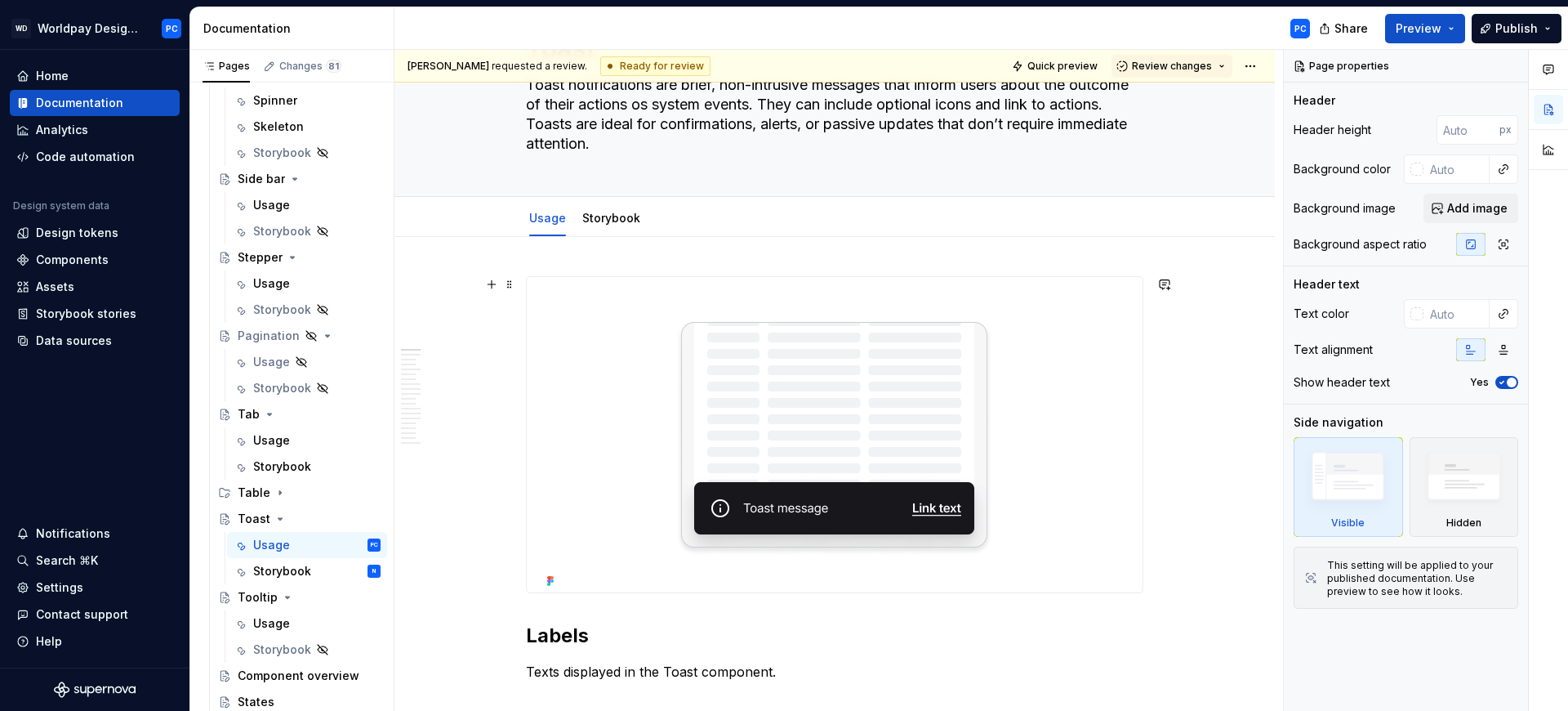
click at [1059, 362] on img at bounding box center [834, 435] width 588 height 316
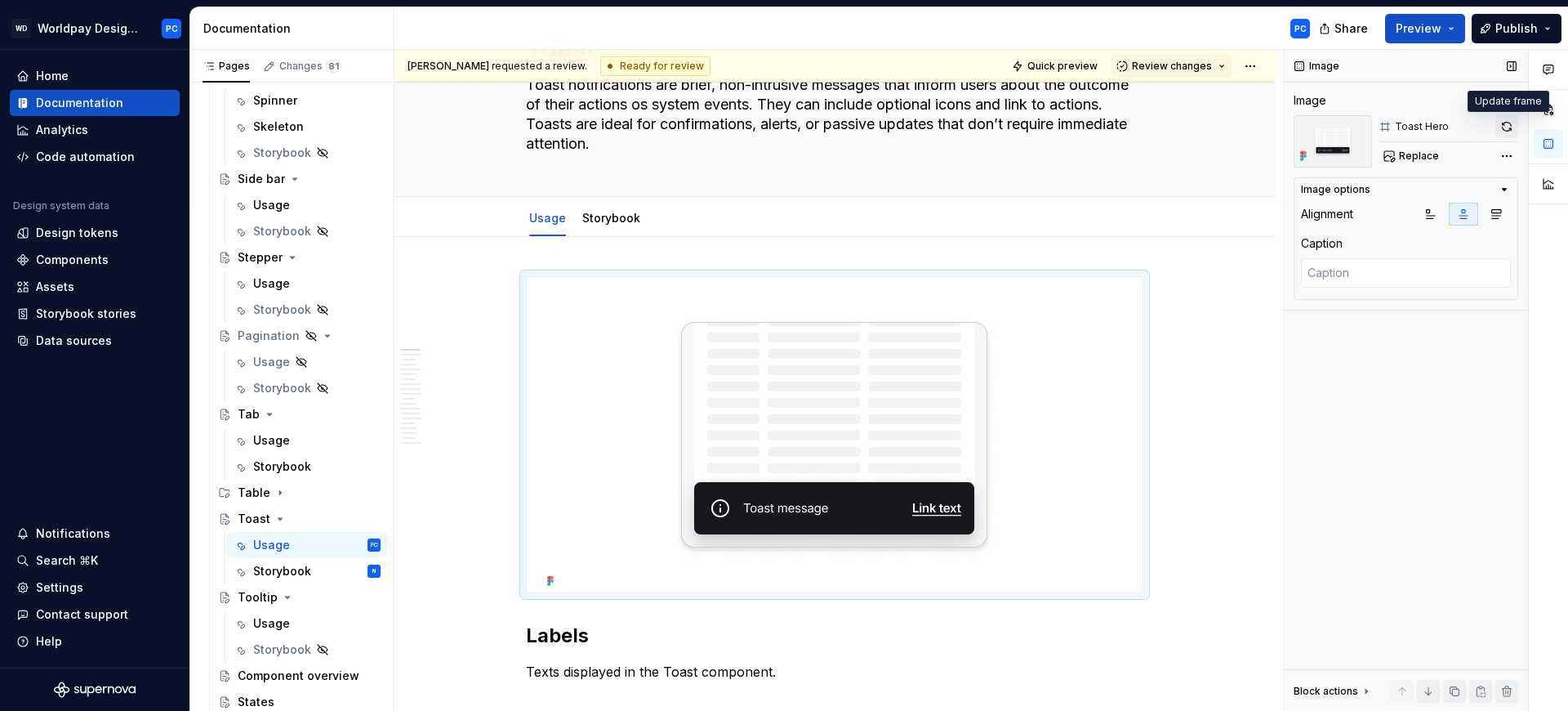
click at [1505, 127] on button "button" at bounding box center [1506, 127] width 23 height 23
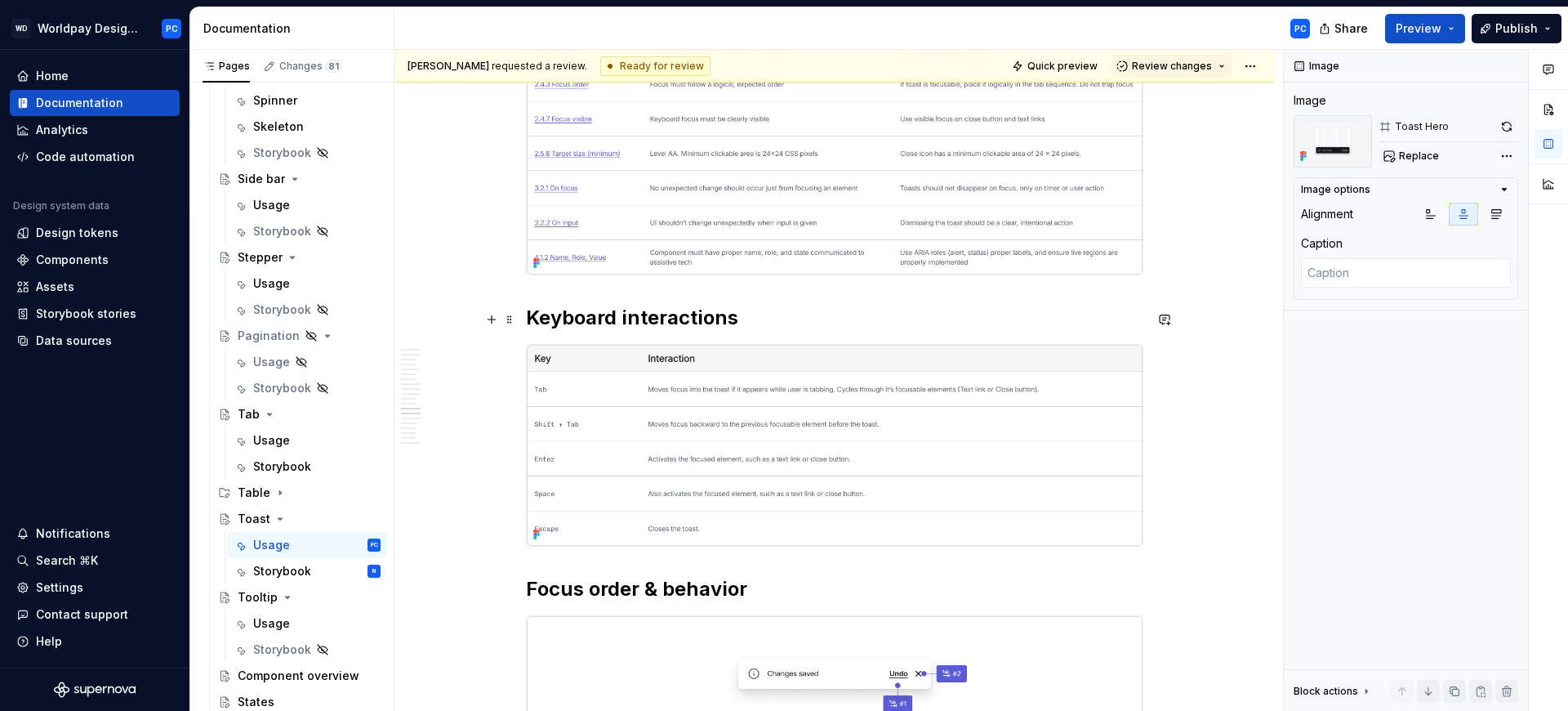
scroll to position [4496, 0]
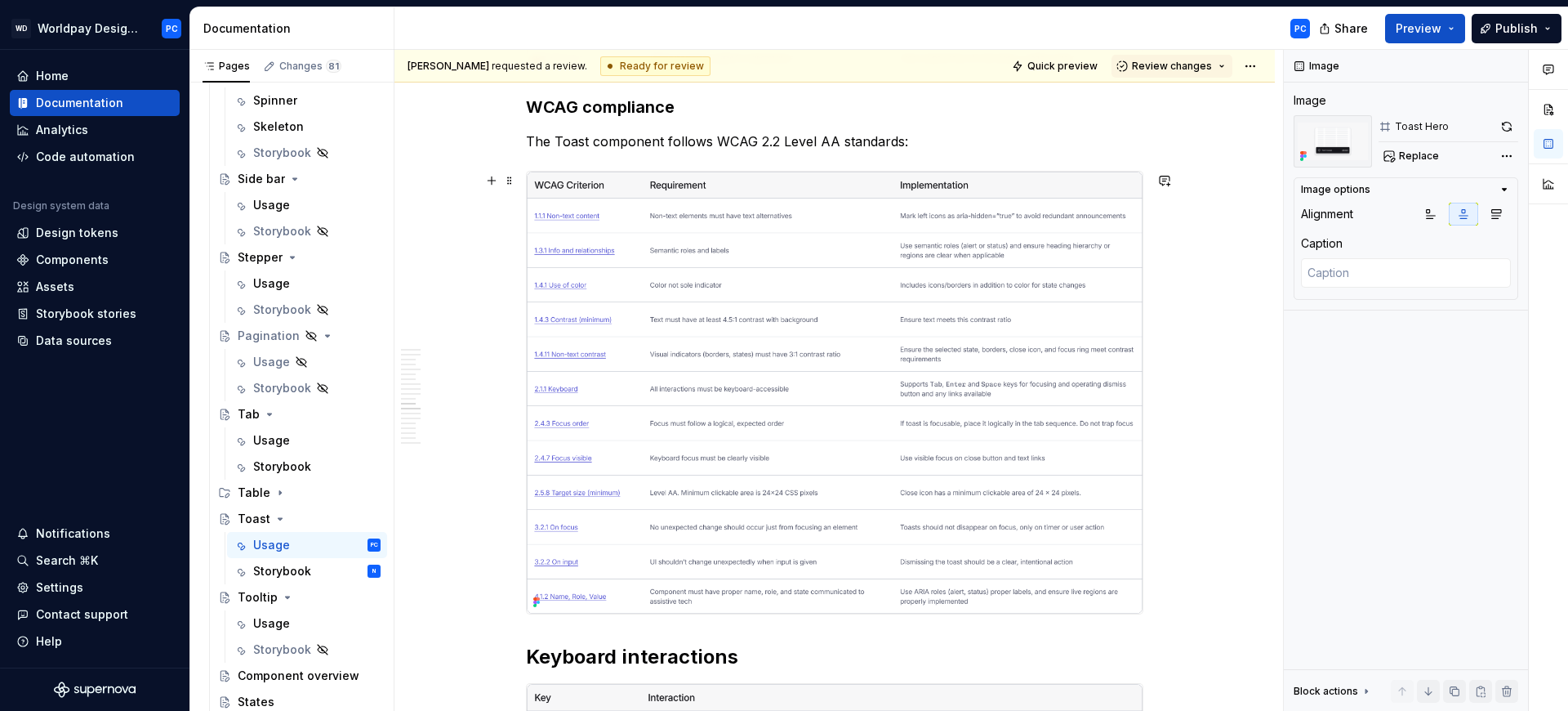
click at [978, 343] on img "To enrich screen reader interactions, please activate Accessibility in Grammarl…" at bounding box center [834, 393] width 616 height 443
click at [1504, 126] on button "button" at bounding box center [1510, 127] width 16 height 23
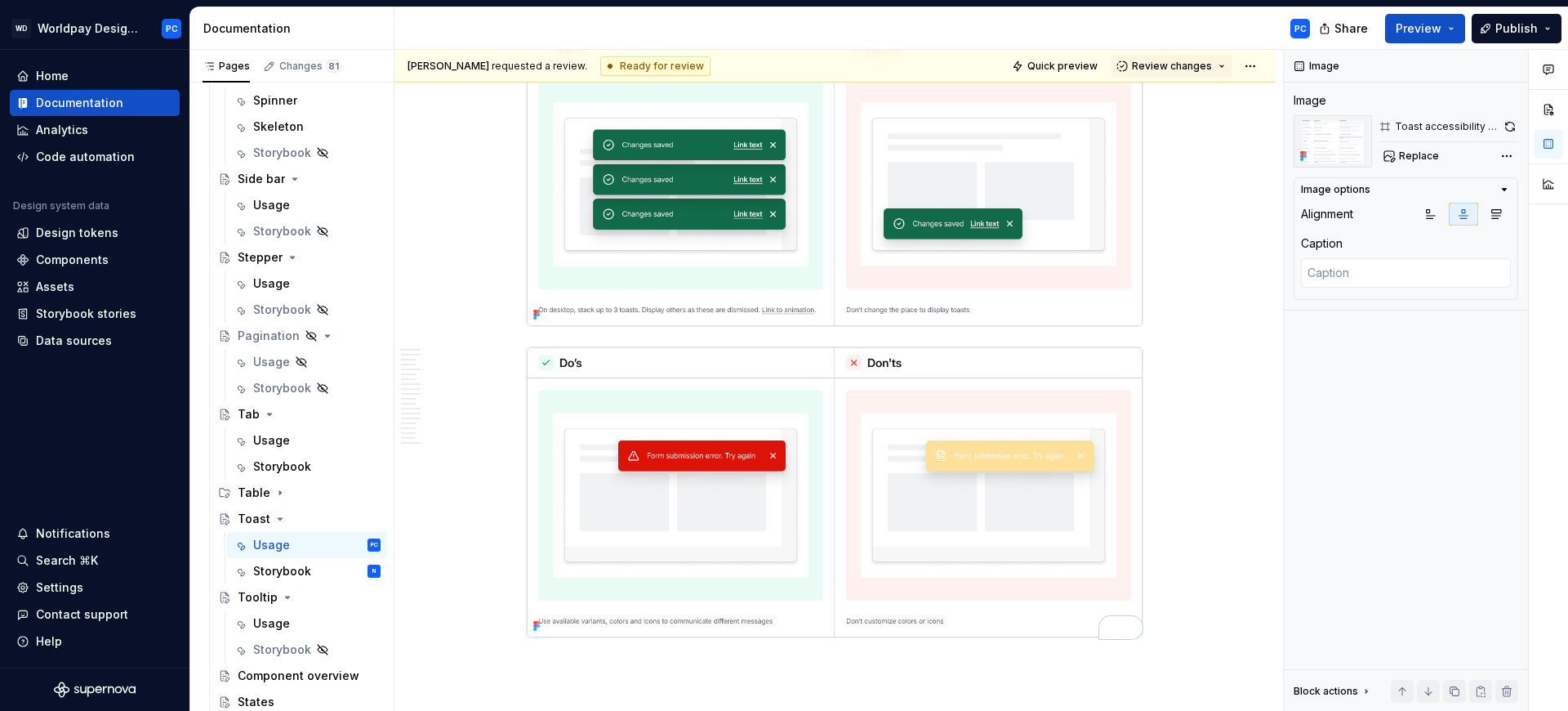
scroll to position [7281, 0]
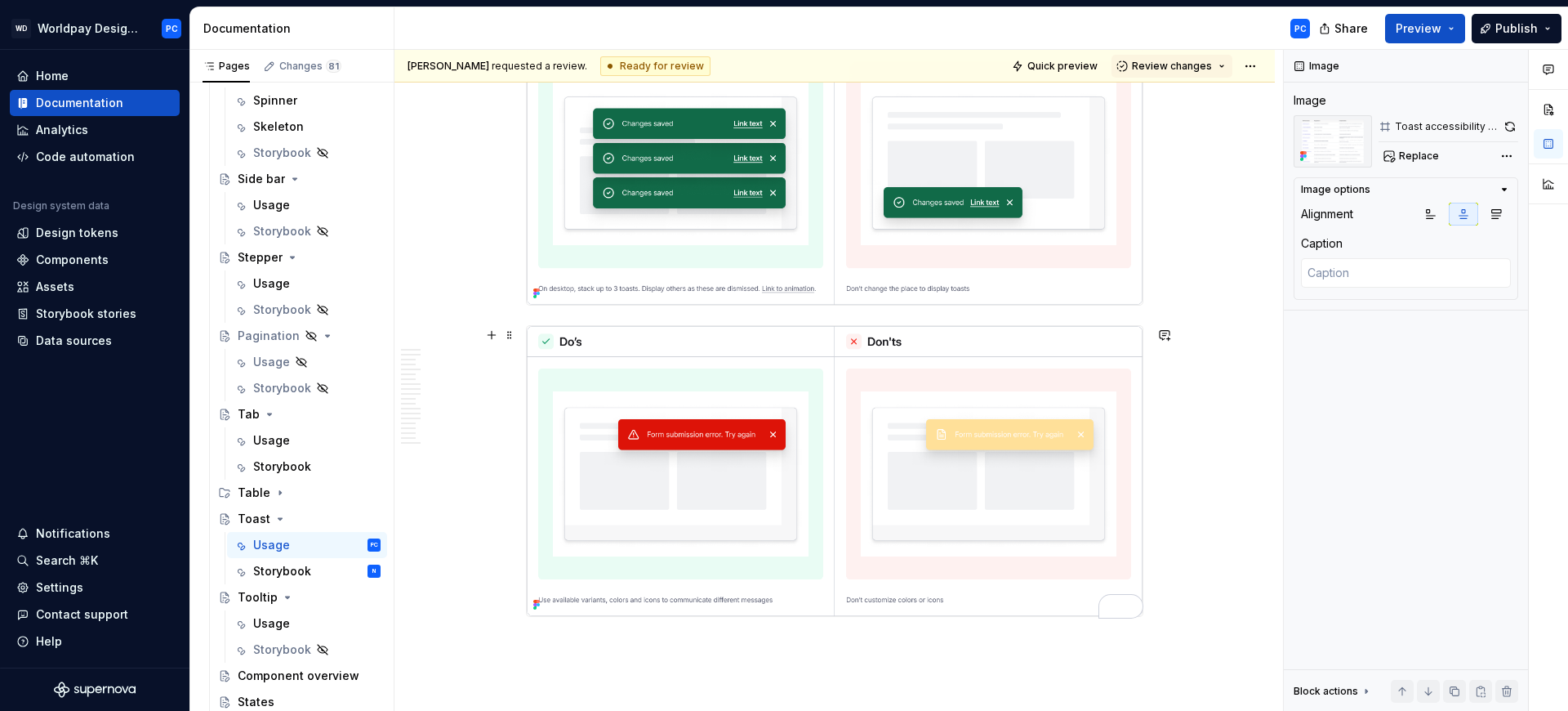
click at [953, 393] on img "To enrich screen reader interactions, please activate Accessibility in Grammarl…" at bounding box center [834, 471] width 616 height 290
click at [1503, 125] on button "button" at bounding box center [1508, 127] width 19 height 23
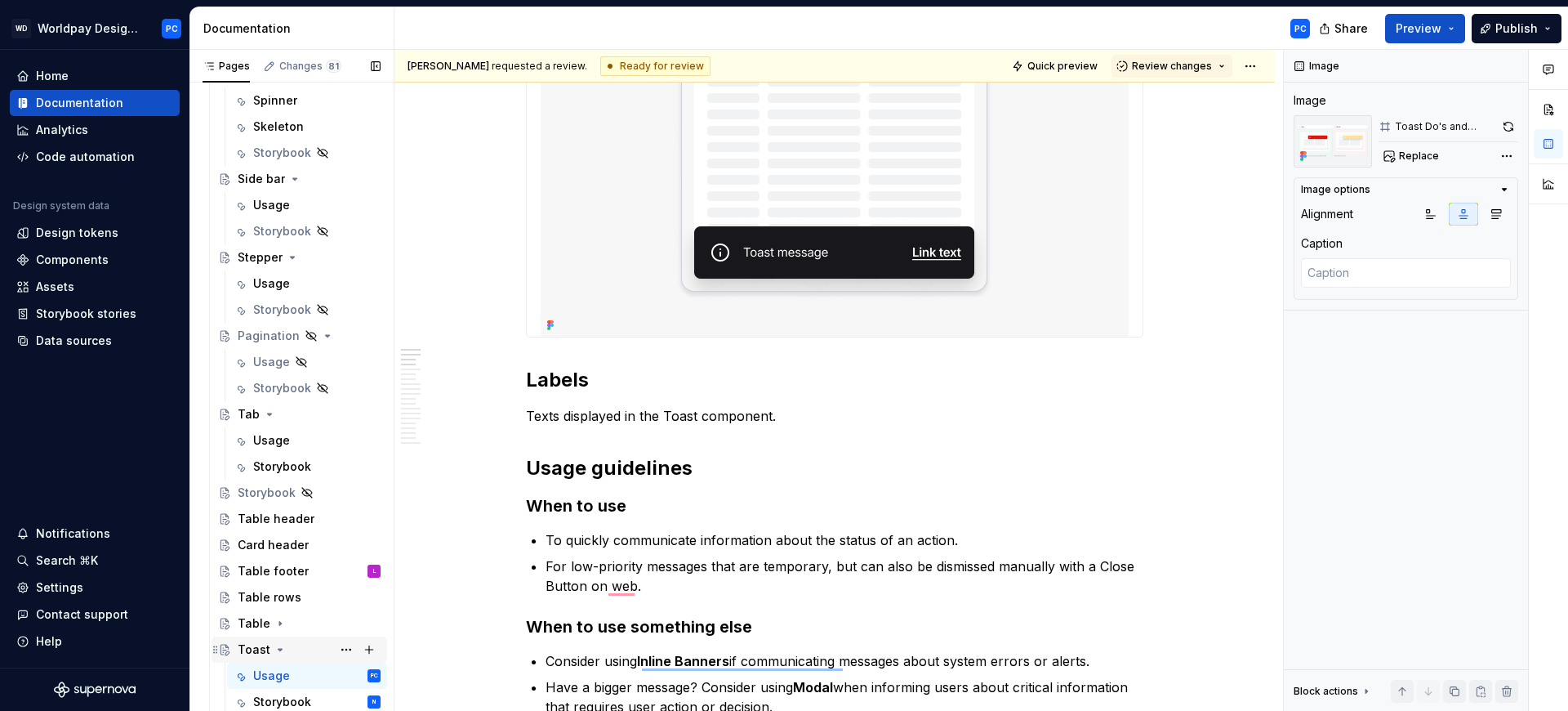
click at [273, 648] on icon "Page tree" at bounding box center [280, 649] width 13 height 13
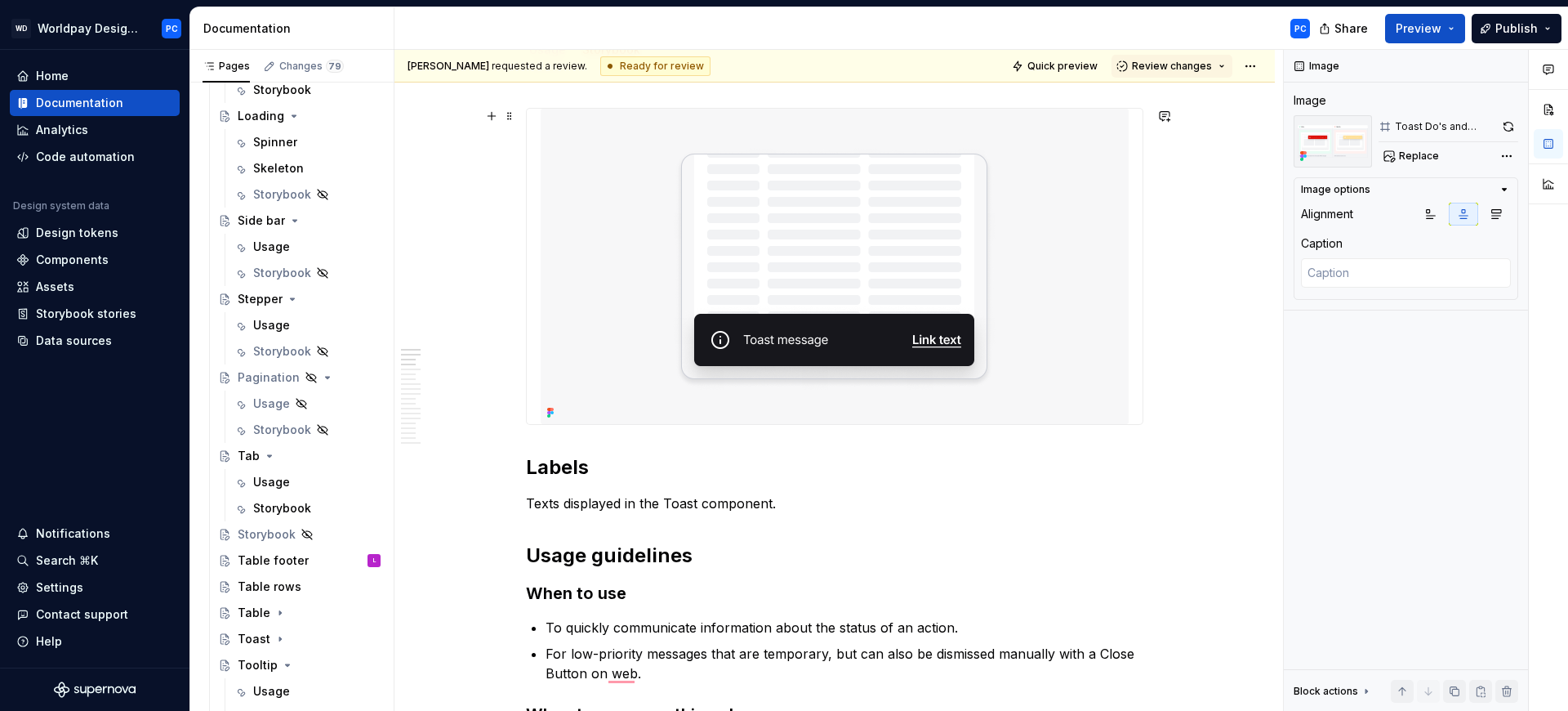
click at [1067, 212] on img "To enrich screen reader interactions, please activate Accessibility in Grammarl…" at bounding box center [834, 267] width 588 height 316
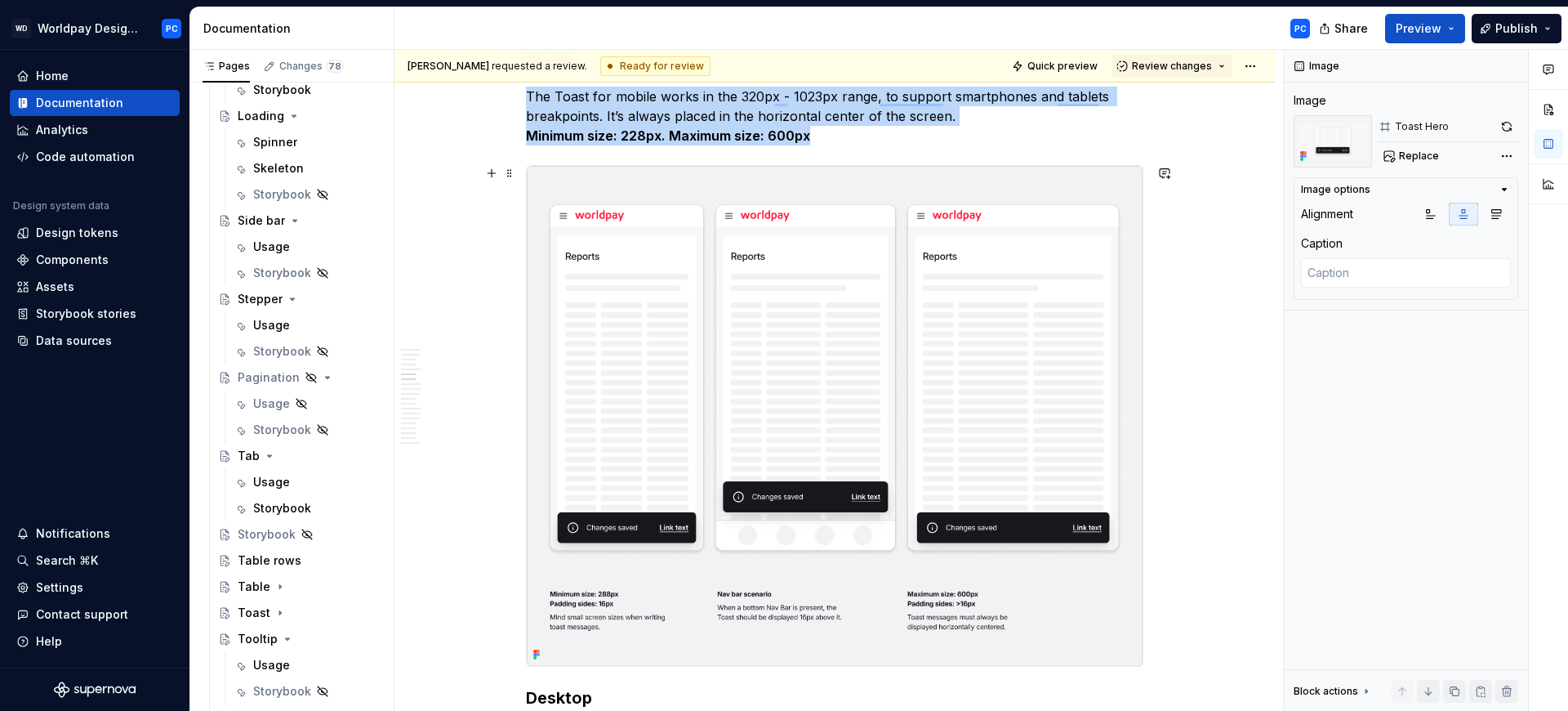
click at [1023, 311] on img "To enrich screen reader interactions, please activate Accessibility in Grammarl…" at bounding box center [834, 416] width 616 height 500
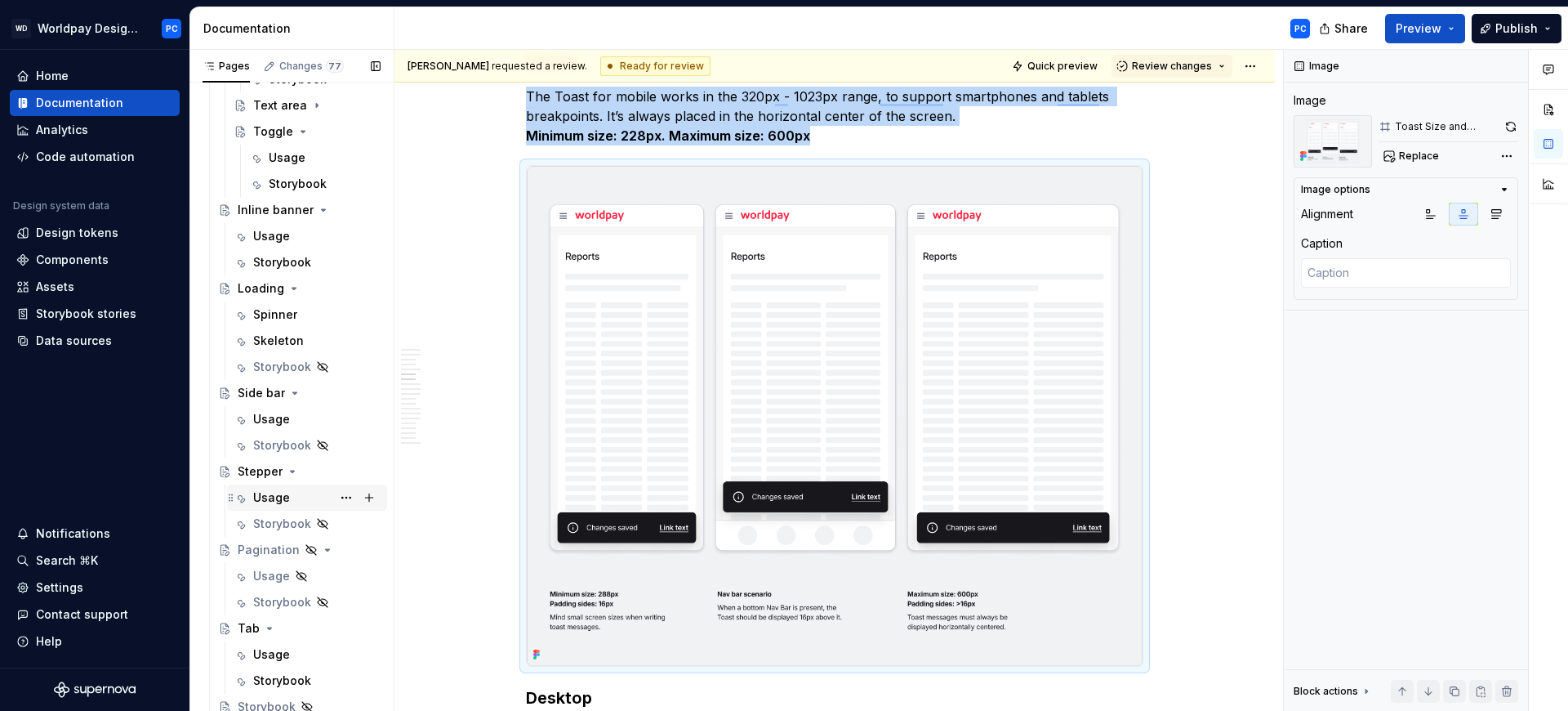
click at [281, 494] on div "Usage" at bounding box center [271, 498] width 37 height 17
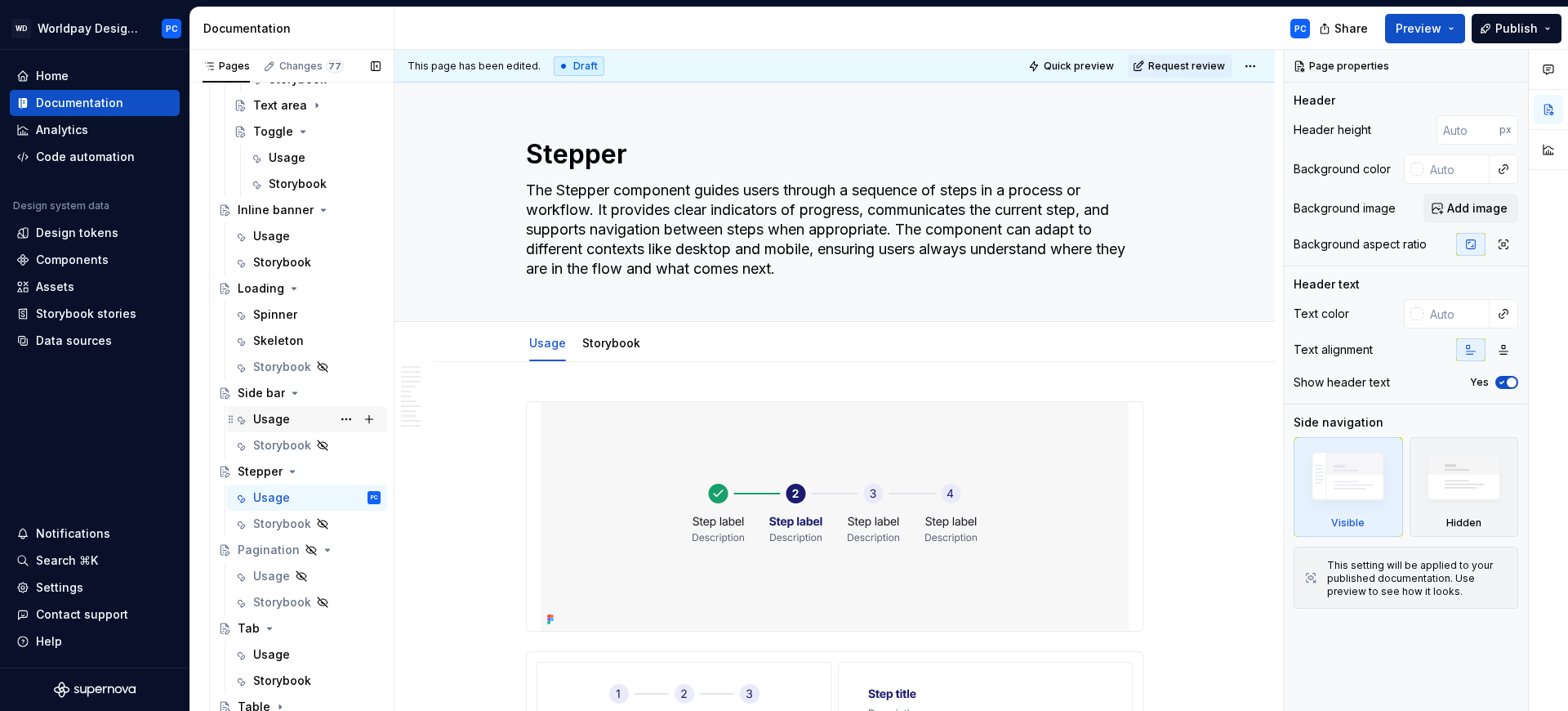
click at [279, 415] on div "Usage" at bounding box center [271, 419] width 37 height 17
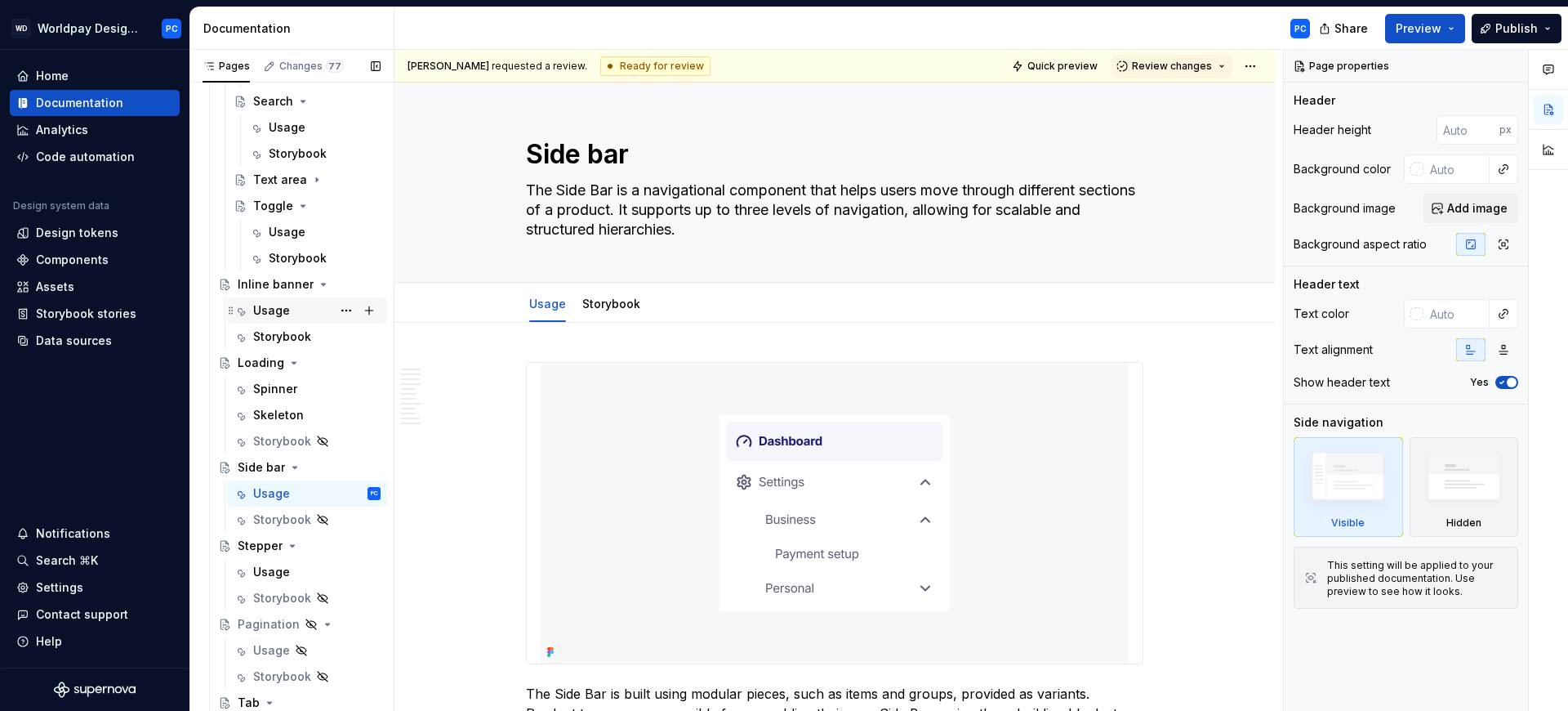
click at [269, 306] on div "Usage" at bounding box center [271, 310] width 37 height 17
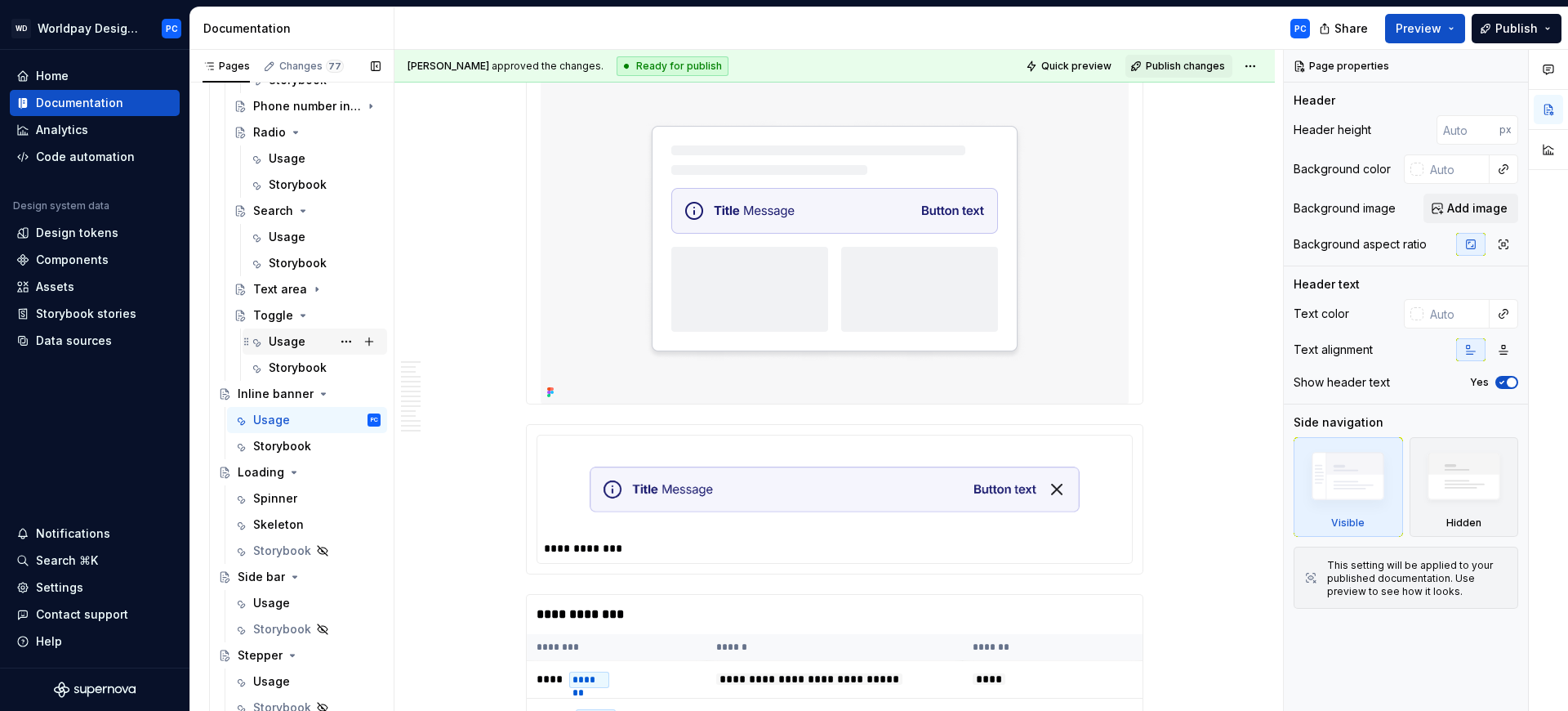
click at [273, 339] on div "Usage" at bounding box center [287, 342] width 37 height 17
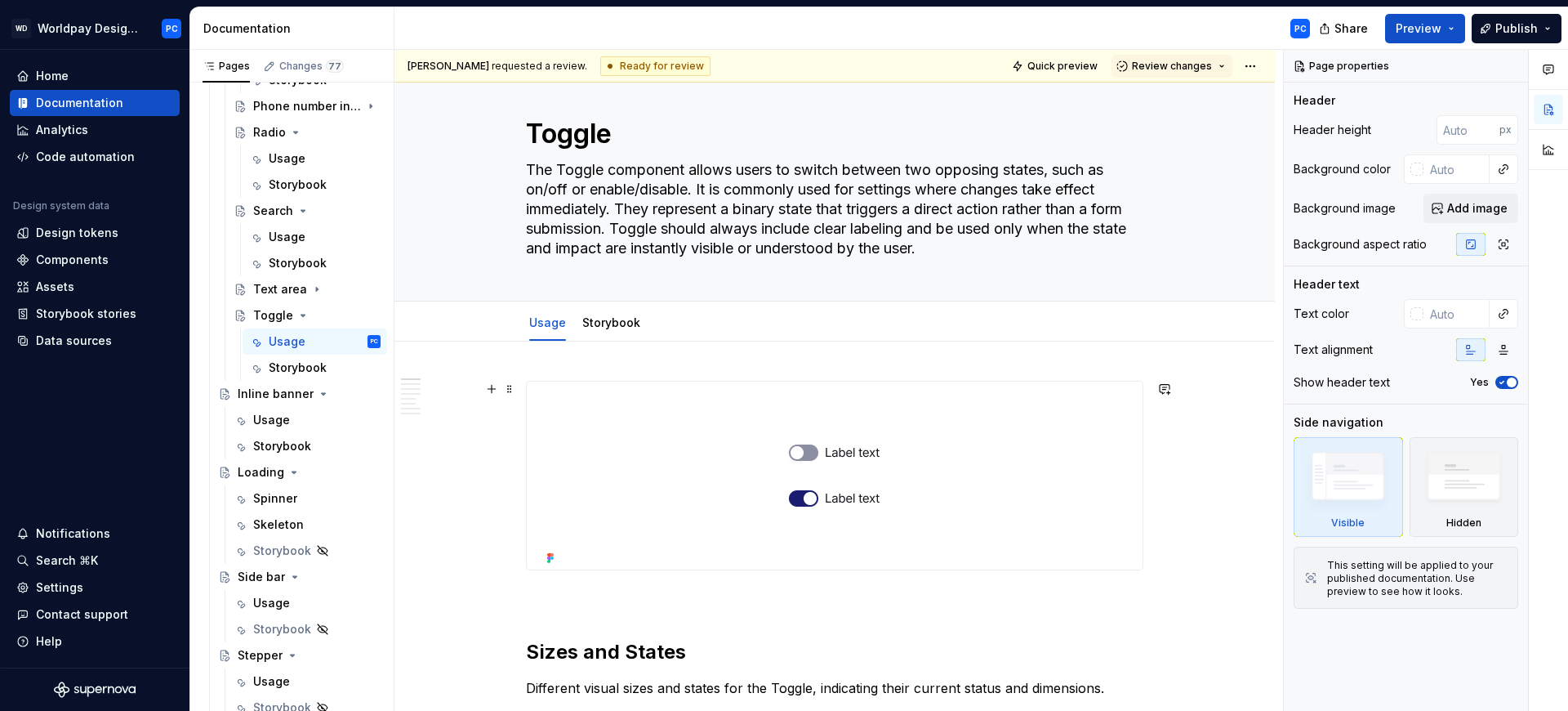
click at [1052, 424] on img at bounding box center [834, 475] width 588 height 187
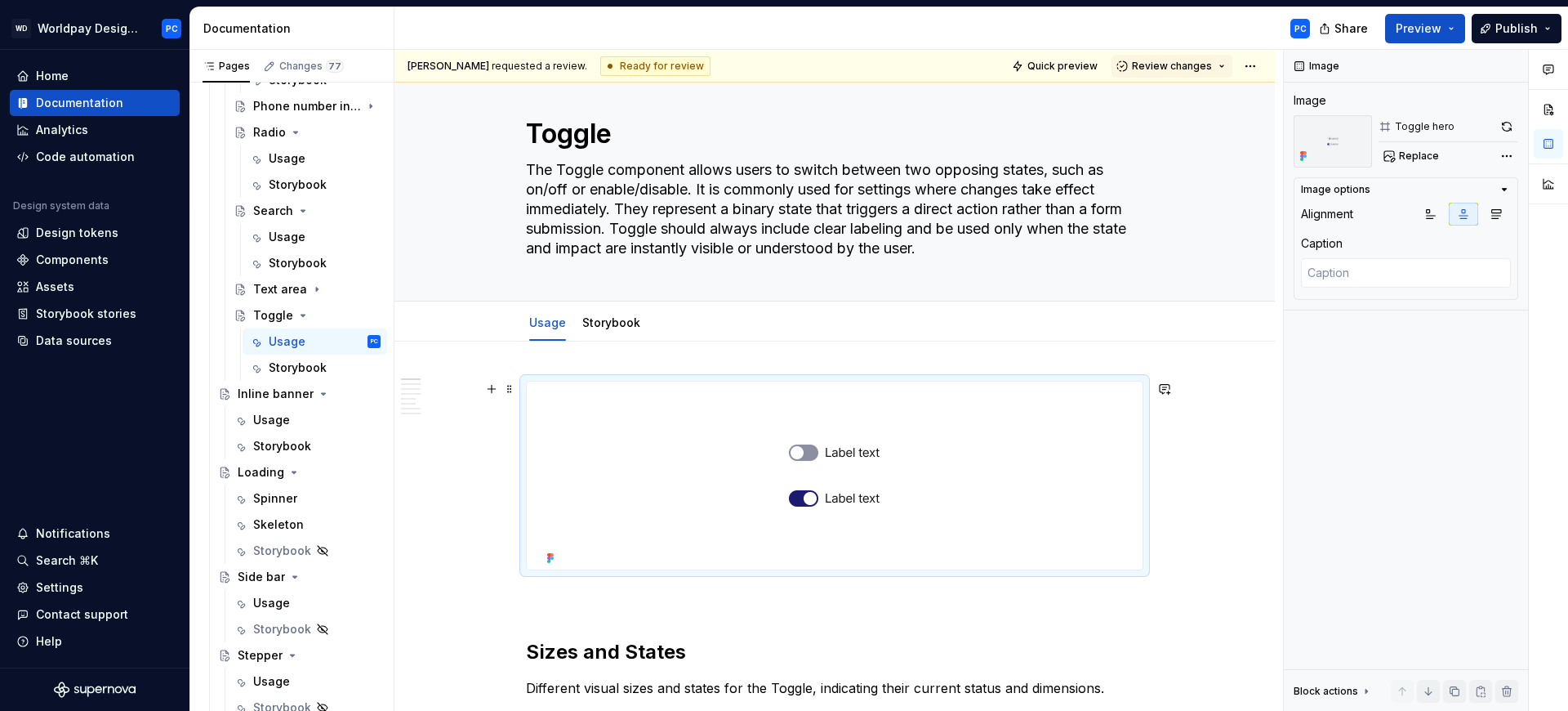
click at [1071, 422] on img "To enrich screen reader interactions, please activate Accessibility in Grammarl…" at bounding box center [834, 475] width 588 height 187
click at [1509, 132] on button "button" at bounding box center [1506, 127] width 23 height 23
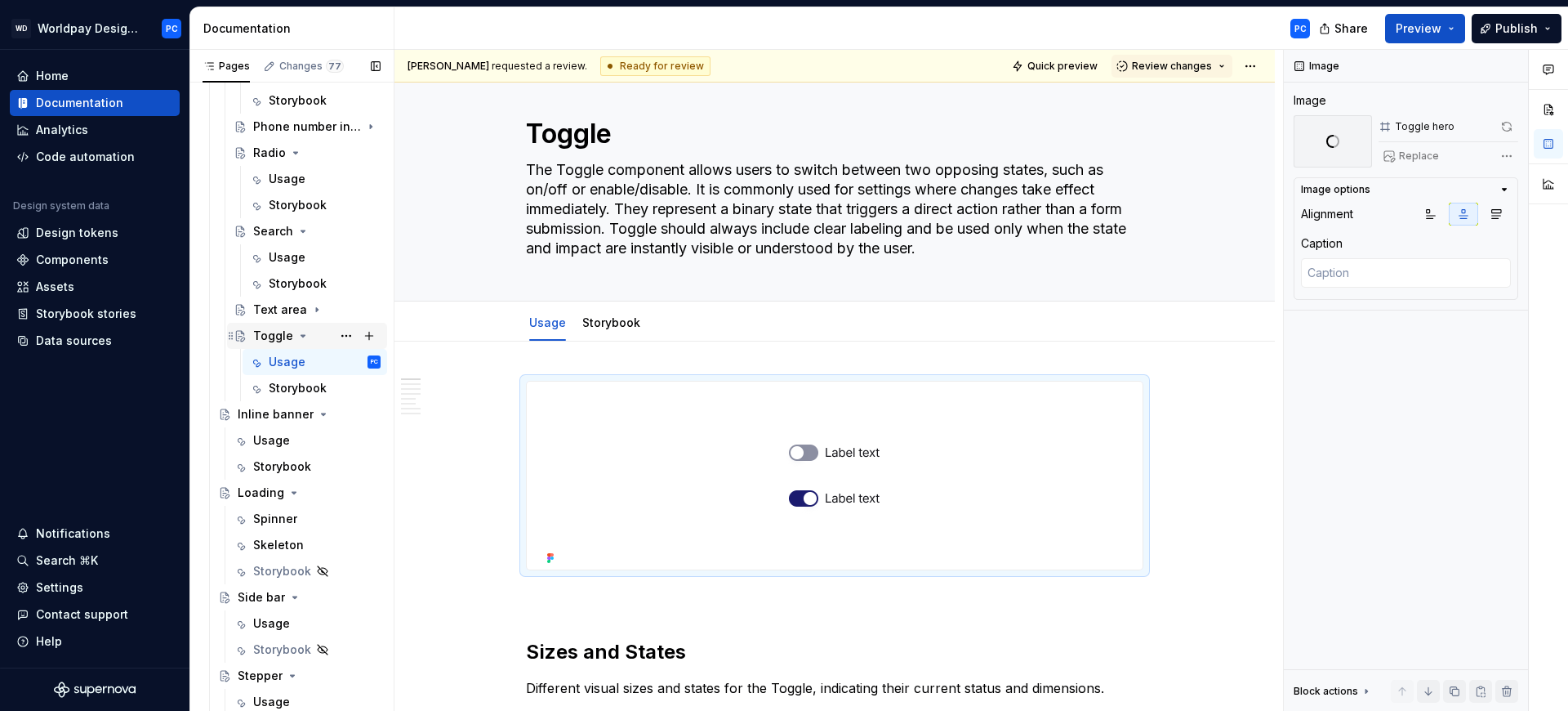
scroll to position [970, 0]
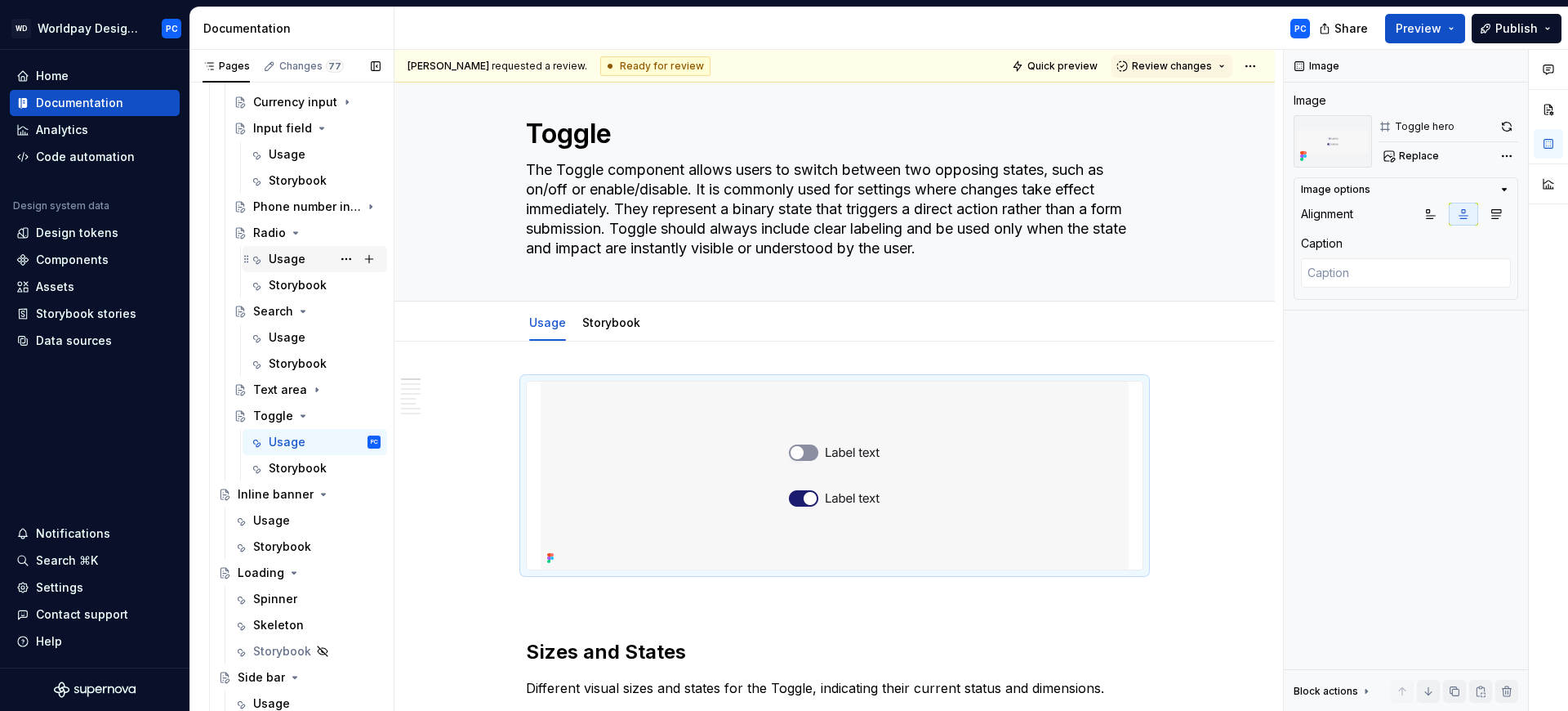
click at [288, 259] on div "Usage" at bounding box center [287, 259] width 37 height 17
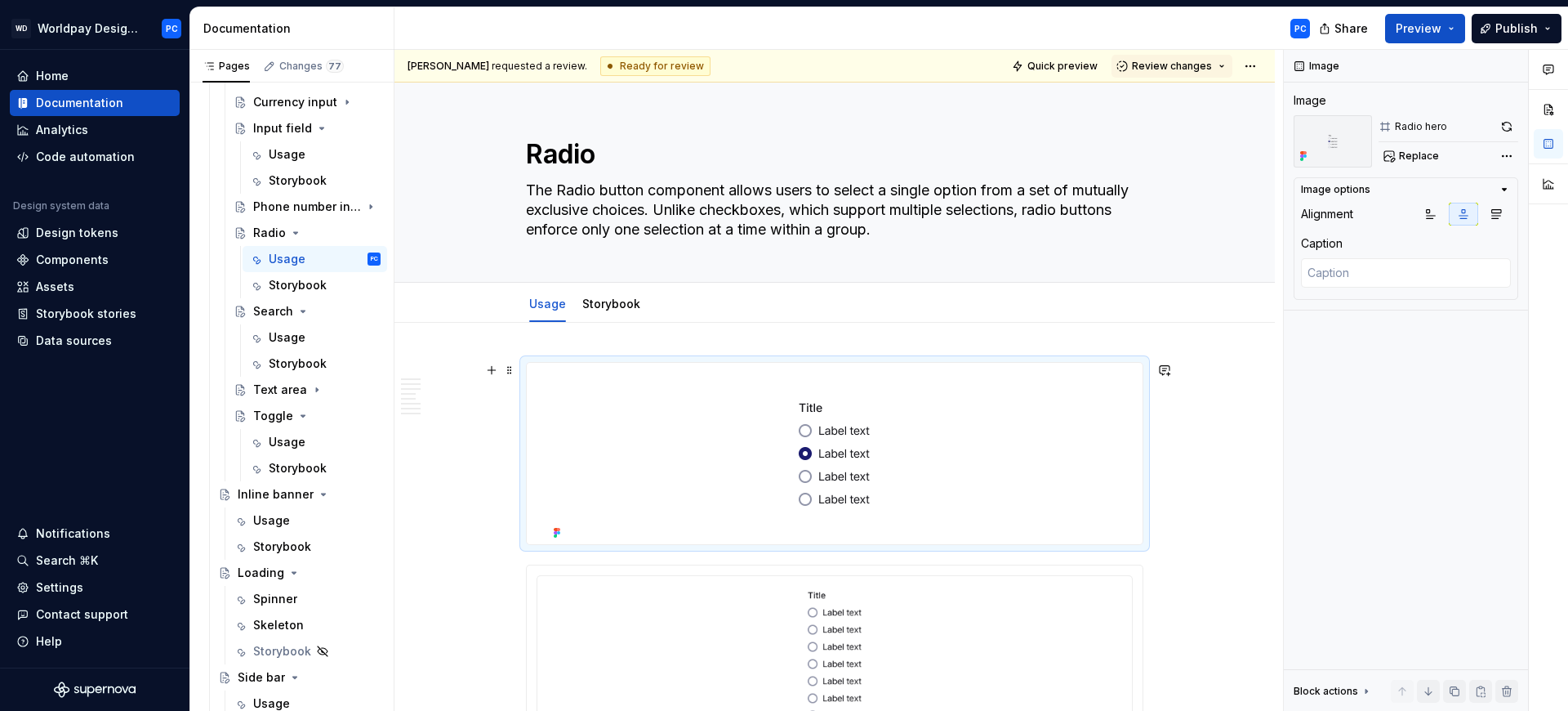
click at [1083, 405] on img "To enrich screen reader interactions, please activate Accessibility in Grammarl…" at bounding box center [834, 453] width 575 height 181
click at [1511, 122] on button "button" at bounding box center [1506, 127] width 23 height 23
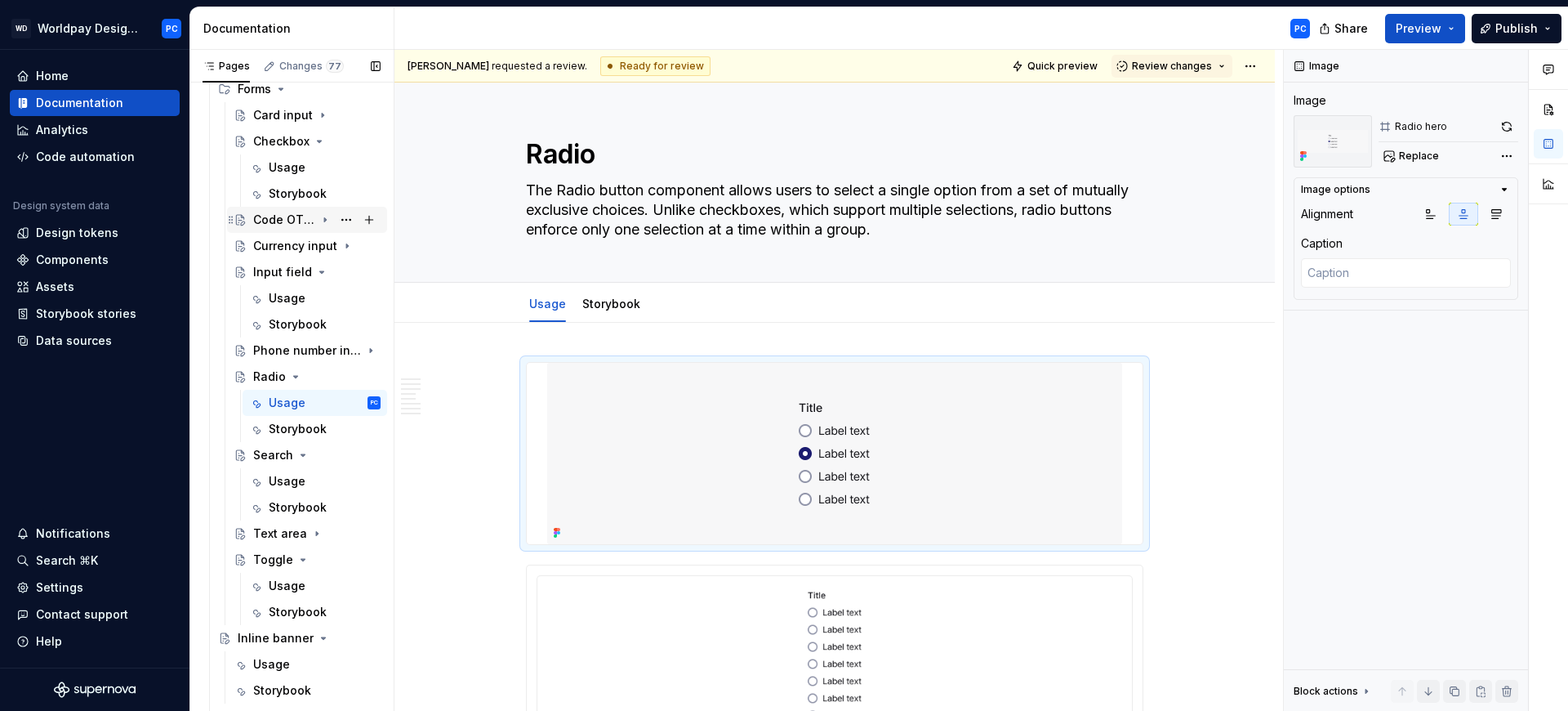
scroll to position [740, 0]
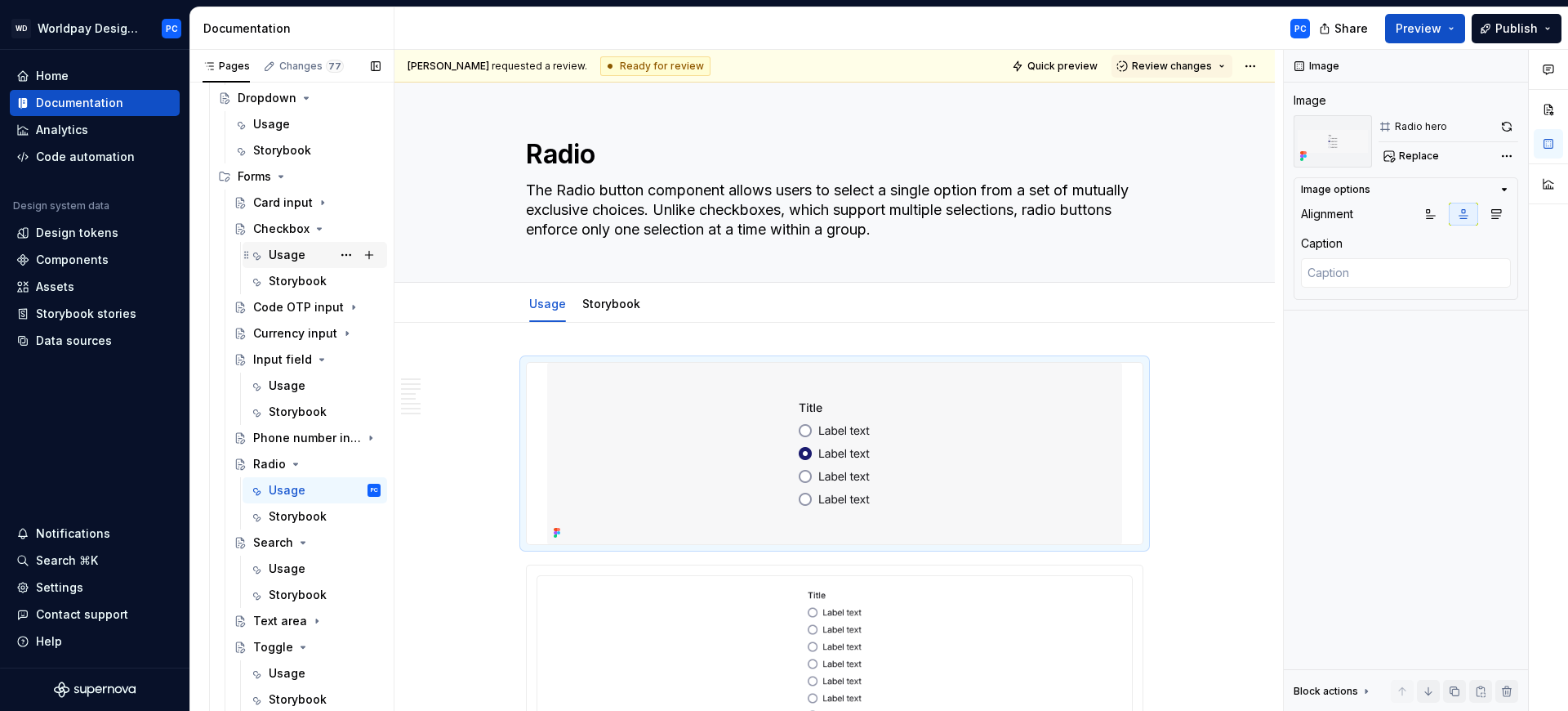
click at [279, 254] on div "Usage" at bounding box center [287, 255] width 37 height 17
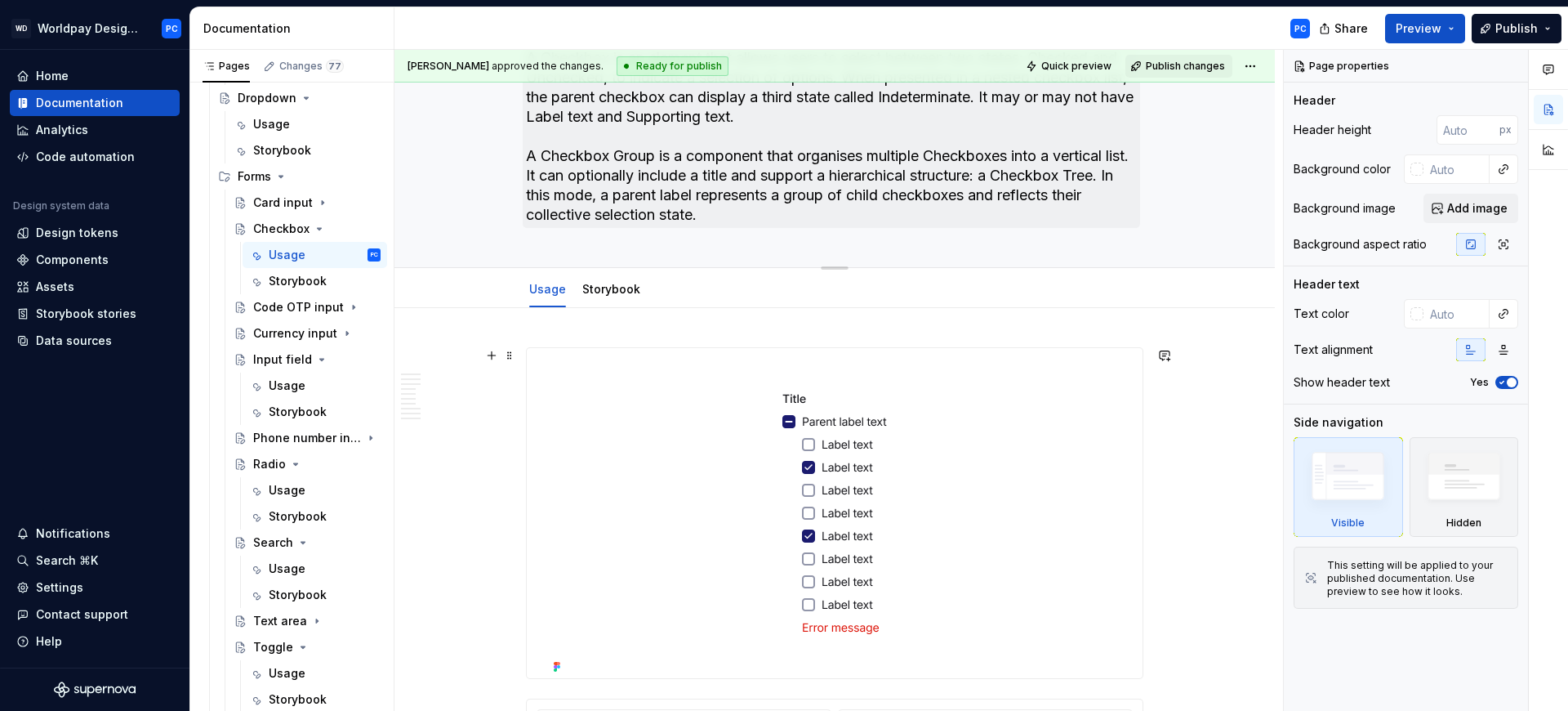
scroll to position [380, 0]
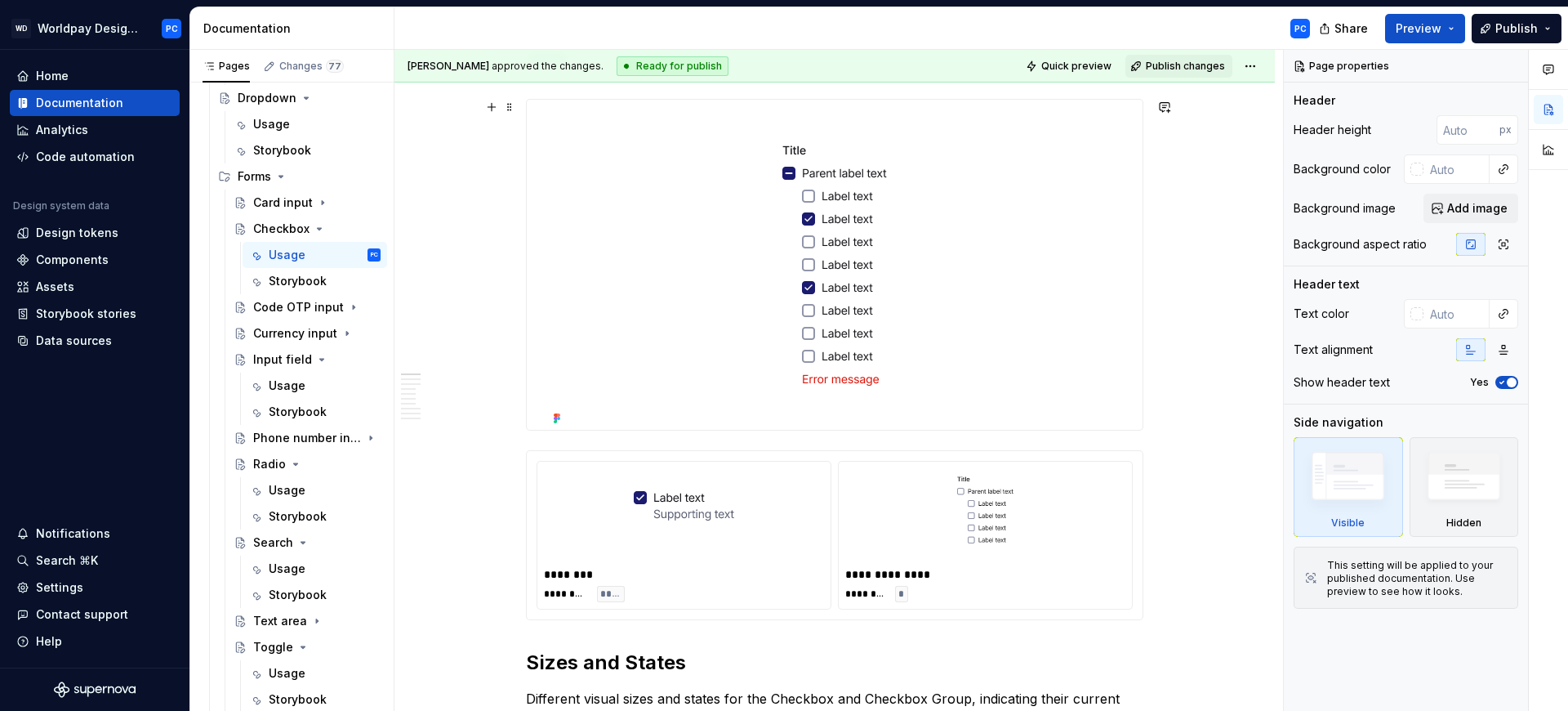
click at [1043, 186] on img at bounding box center [834, 264] width 575 height 330
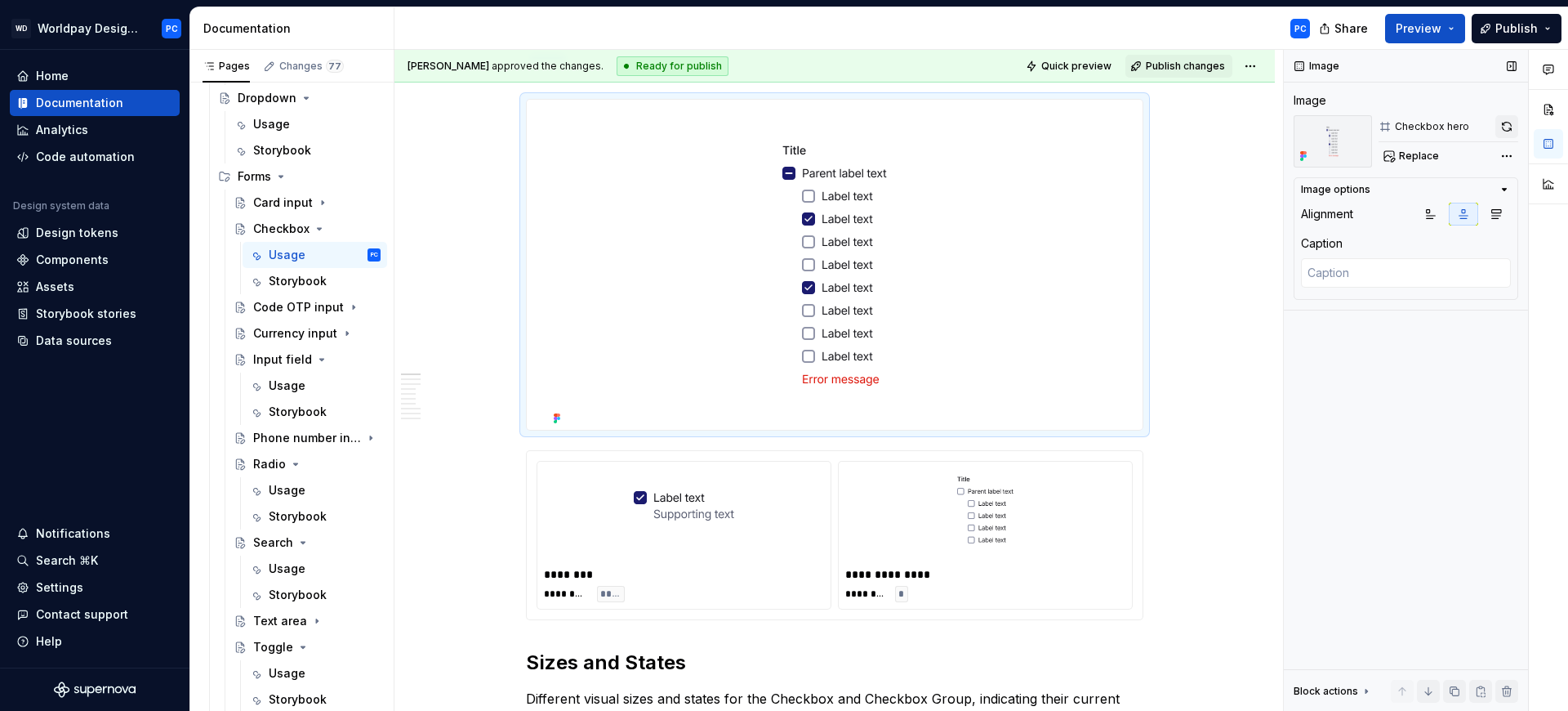
click at [1511, 117] on button "button" at bounding box center [1506, 127] width 23 height 23
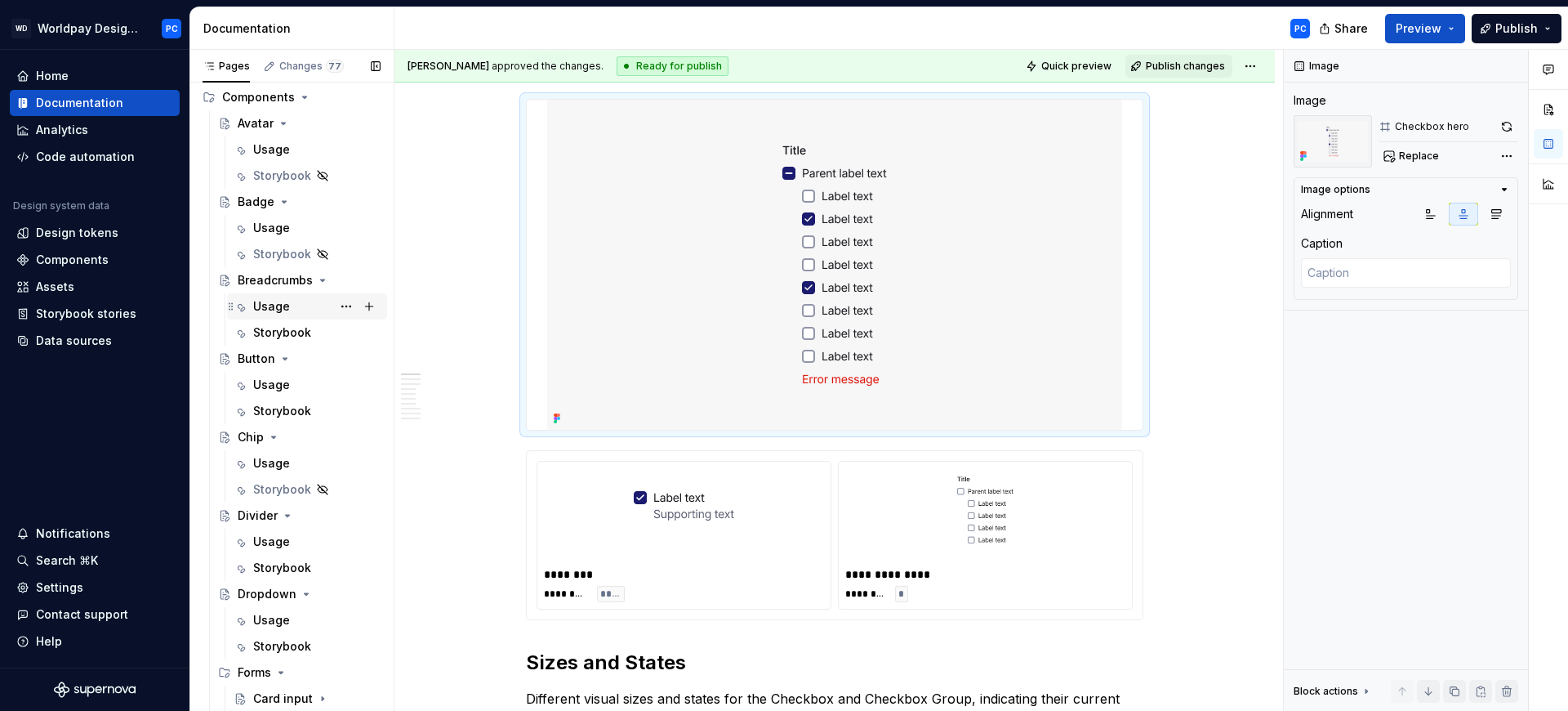
scroll to position [233, 0]
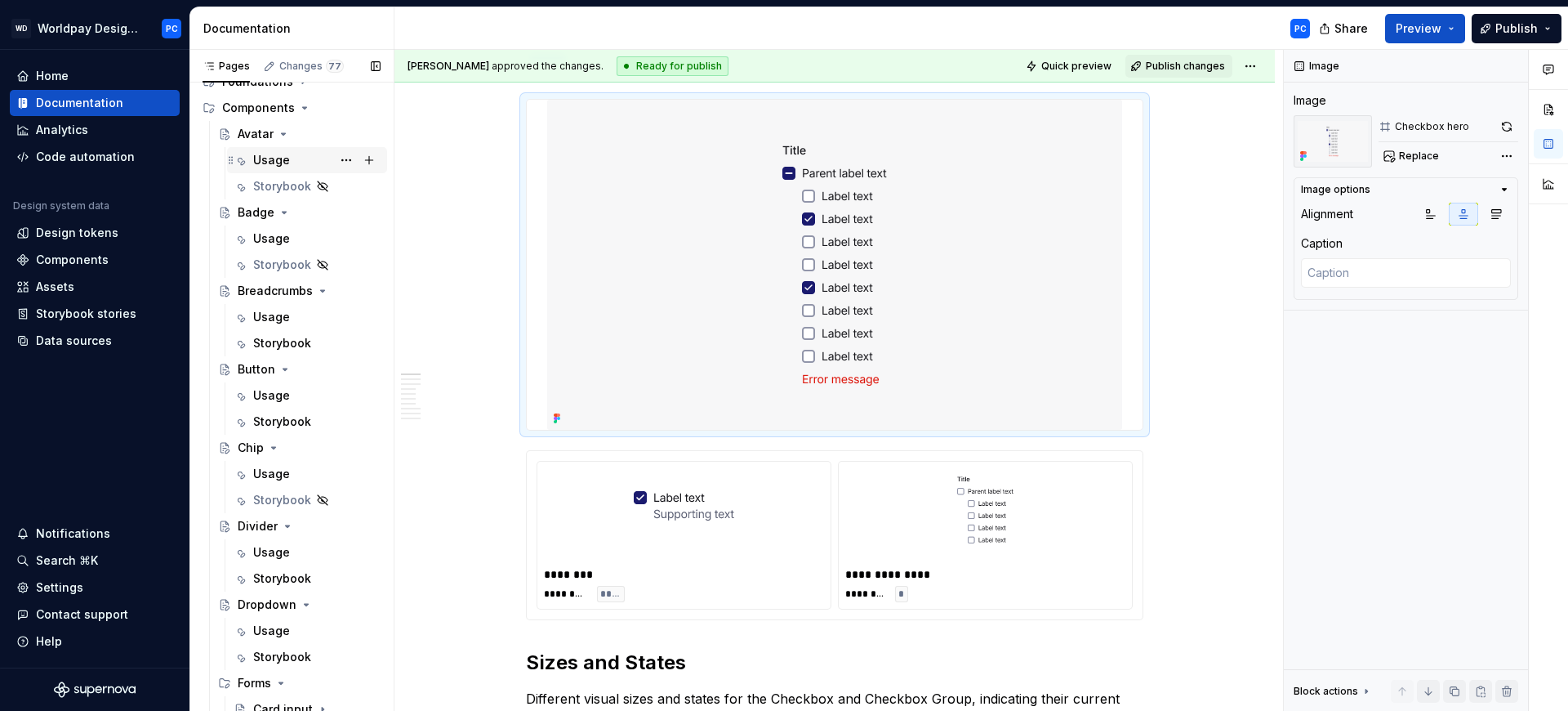
click at [271, 160] on div "Usage" at bounding box center [271, 161] width 37 height 17
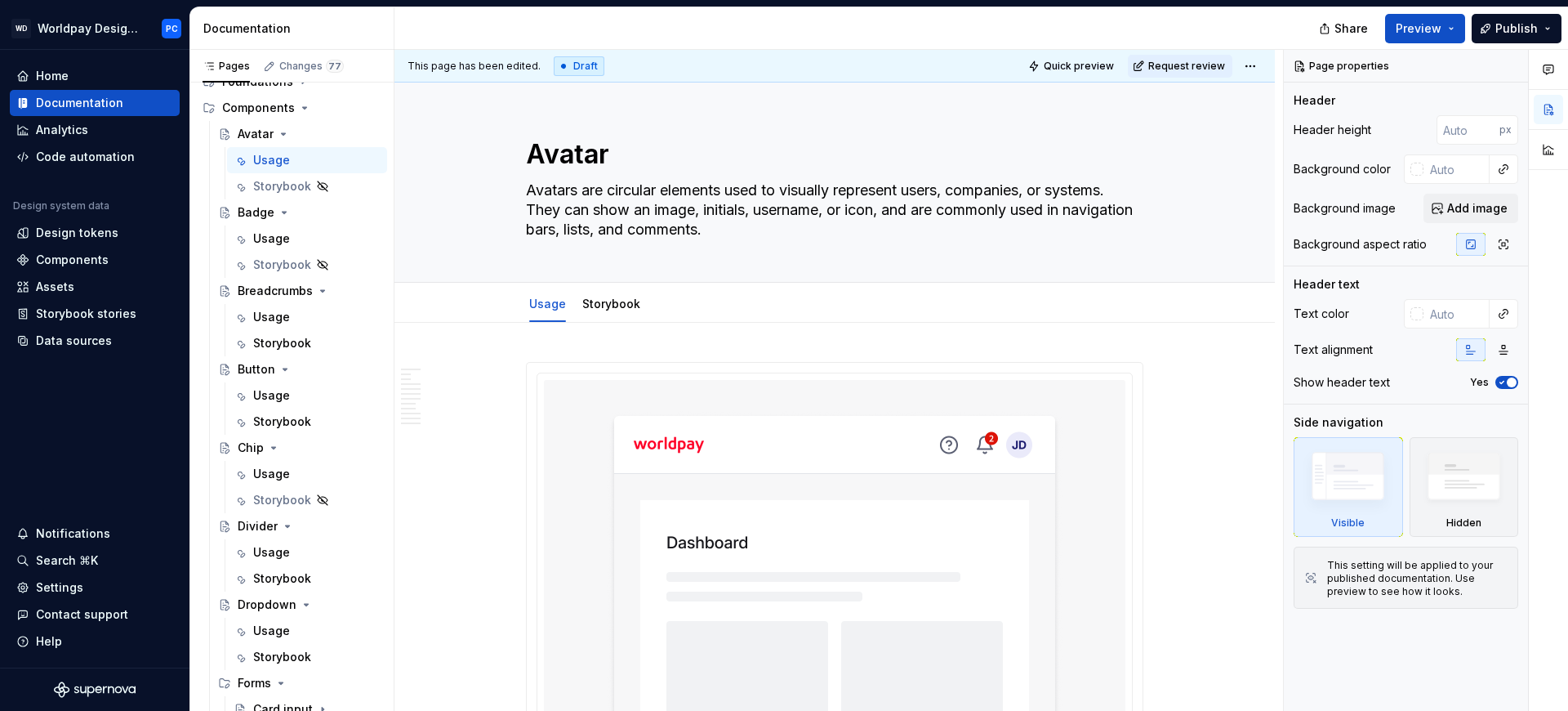
type textarea "*"
